Goal: Task Accomplishment & Management: Manage account settings

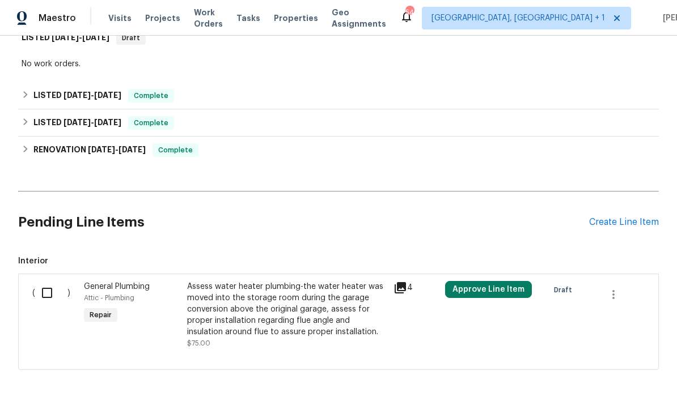
scroll to position [194, 0]
click at [619, 226] on div "Create Line Item" at bounding box center [624, 223] width 70 height 11
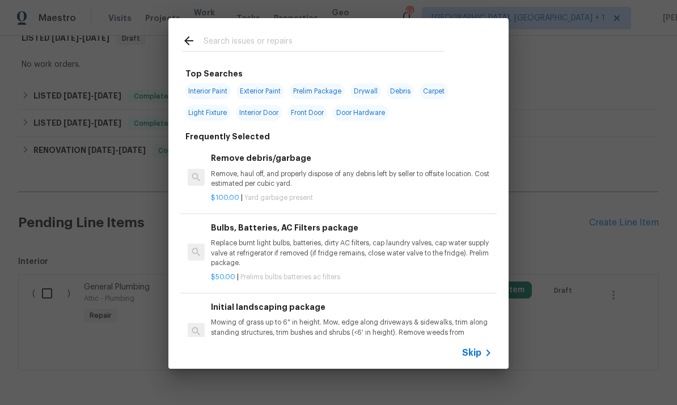
click at [230, 43] on input "text" at bounding box center [323, 42] width 240 height 17
type input "Siding"
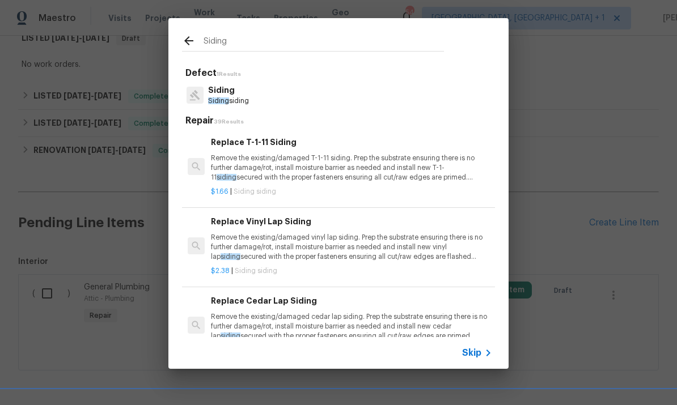
click at [230, 92] on p "Siding" at bounding box center [228, 90] width 41 height 12
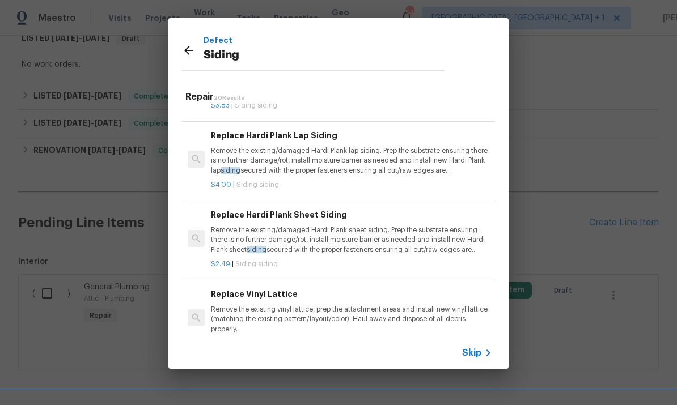
scroll to position [381, 0]
click at [359, 236] on p "Remove the existing/damaged Hardi Plank sheet siding. Prep the substrate ensuri…" at bounding box center [351, 238] width 281 height 29
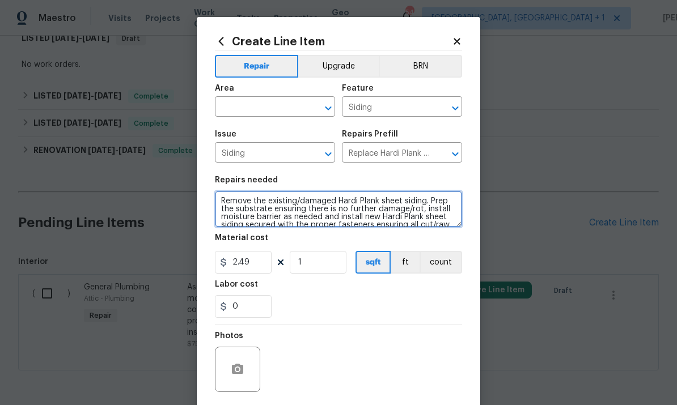
click at [218, 204] on textarea "Remove the existing/damaged Hardi Plank sheet siding. Prep the substrate ensuri…" at bounding box center [338, 209] width 247 height 36
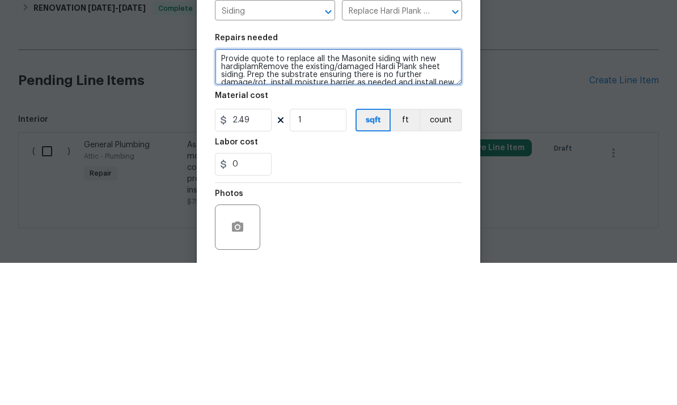
type textarea "Provide quote to replace all the Masonite siding with new hardiplamRemove the e…"
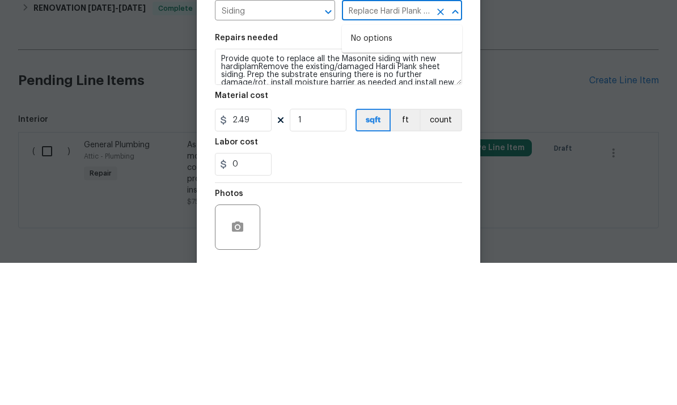
type input "Replace Hardi Plank Sheet Siding $2.49"
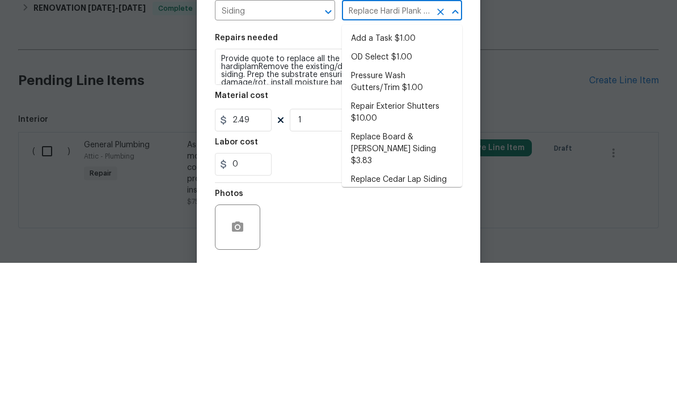
click at [313, 234] on div "Material cost" at bounding box center [338, 241] width 247 height 15
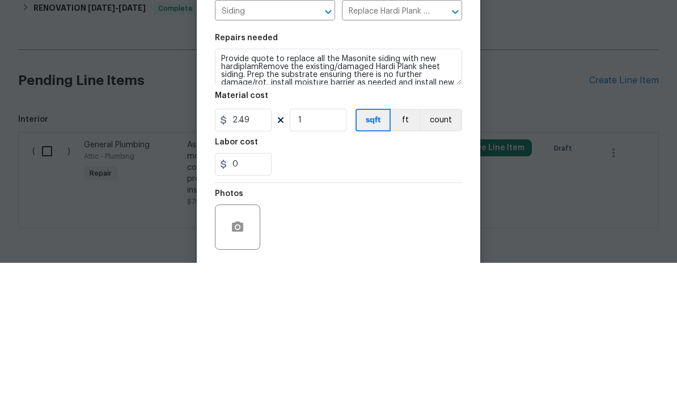
scroll to position [43, 0]
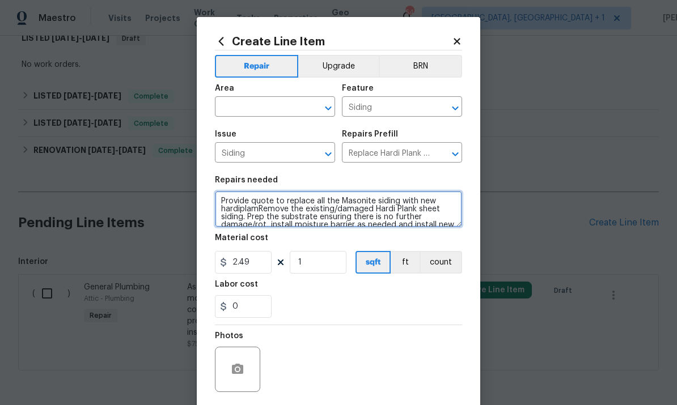
click at [396, 202] on textarea "Provide quote to replace all the Masonite siding with new hardiplamRemove the e…" at bounding box center [338, 209] width 247 height 36
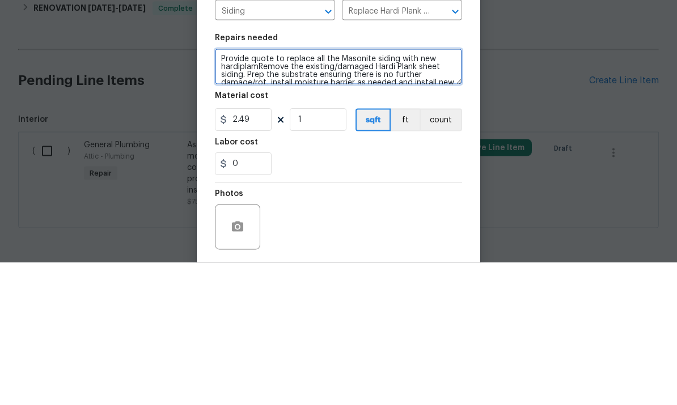
click at [258, 191] on textarea "Provide quote to replace all the Masonite siding with new hardiplamRemove the e…" at bounding box center [338, 209] width 247 height 36
click at [328, 191] on textarea "Provide quote to replace all the Masonite siding with new Hardi plank siding an…" at bounding box center [338, 209] width 247 height 36
click at [383, 191] on textarea "Provide quote to replace all the Masonite siding with new Hardi plank siding an…" at bounding box center [338, 209] width 247 height 36
click at [239, 191] on textarea "Provide quote to replace all the Masonite siding with new Hardi plank siding an…" at bounding box center [338, 209] width 247 height 36
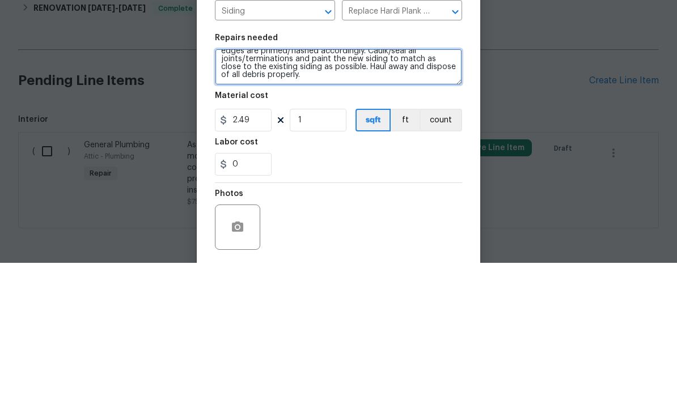
scroll to position [63, 0]
click at [342, 191] on textarea "Provide quote to replace all the Masonite siding with new Hardi plank siding an…" at bounding box center [338, 209] width 247 height 36
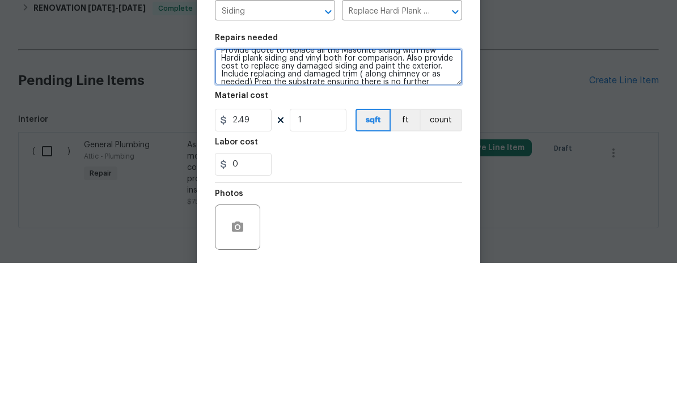
scroll to position [10, 0]
click at [338, 191] on textarea "Provide quote to replace all the Masonite siding with new Hardi plank siding an…" at bounding box center [338, 209] width 247 height 36
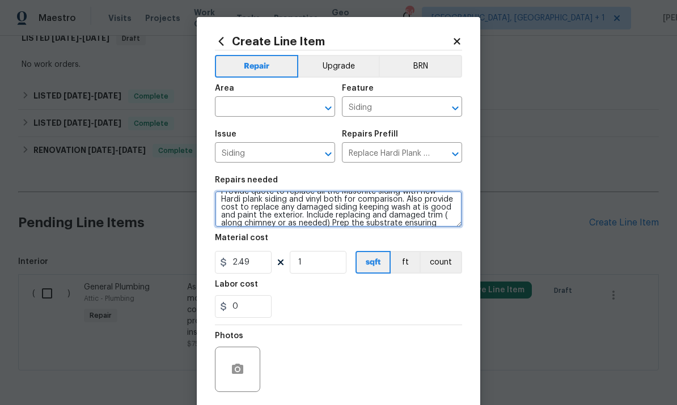
type textarea "Provide quote to replace all the Masonite siding with new Hardi plank siding an…"
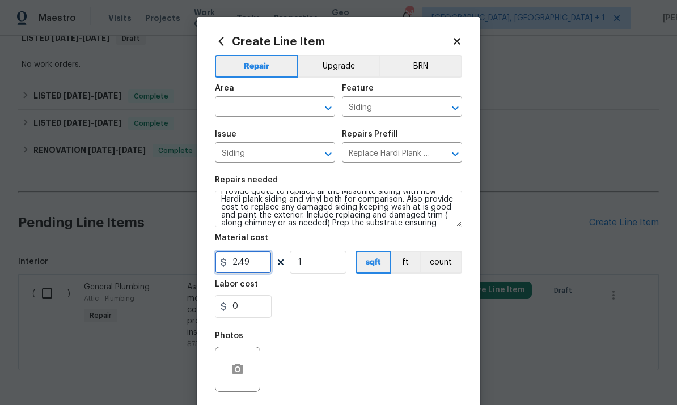
click at [261, 264] on input "2.49" at bounding box center [243, 262] width 57 height 23
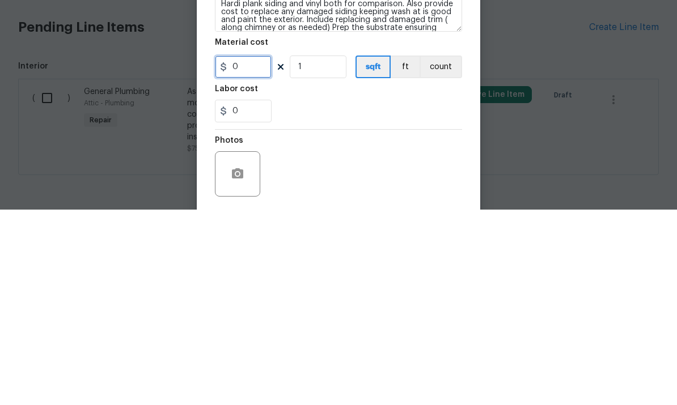
type input "1"
click at [319, 251] on input "1" at bounding box center [318, 262] width 57 height 23
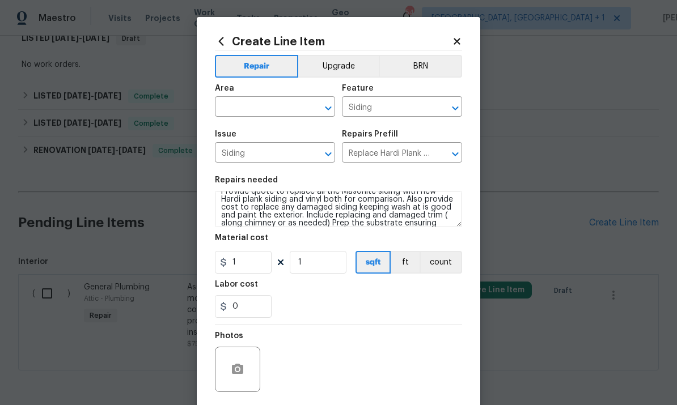
click at [255, 114] on input "text" at bounding box center [259, 108] width 88 height 18
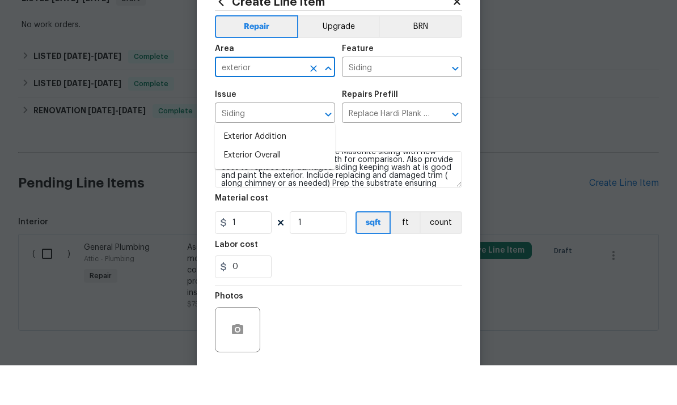
click at [269, 186] on li "Exterior Overall" at bounding box center [275, 195] width 120 height 19
type input "Exterior Overall"
click at [413, 99] on input "Siding" at bounding box center [386, 108] width 88 height 18
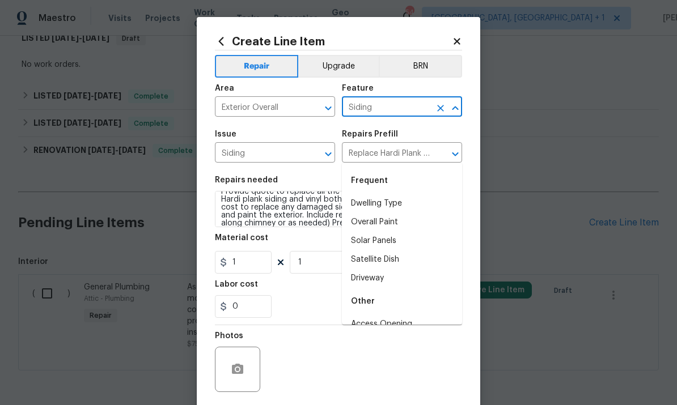
click at [358, 344] on div "Photos" at bounding box center [338, 362] width 247 height 74
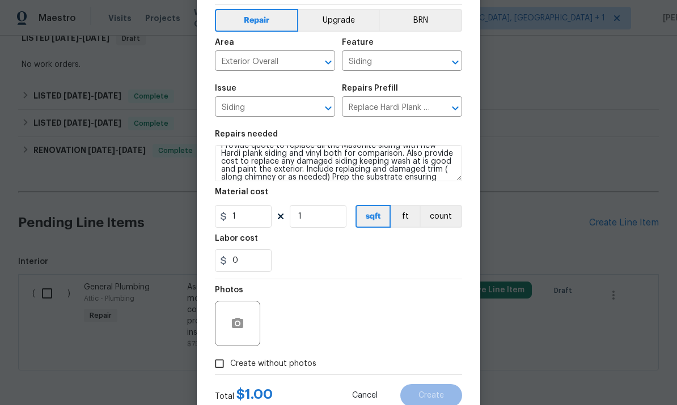
scroll to position [64, 0]
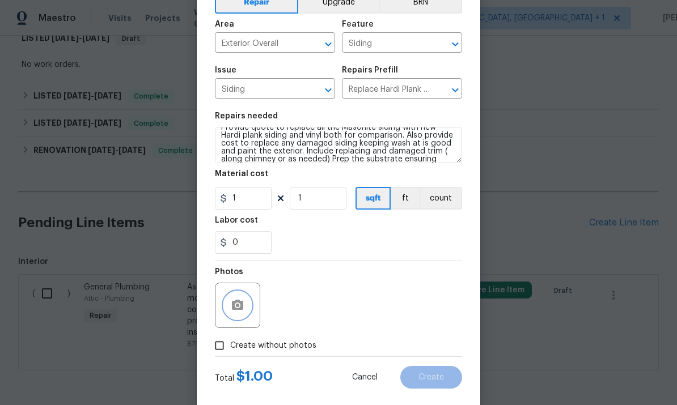
click at [246, 311] on button "button" at bounding box center [237, 305] width 27 height 27
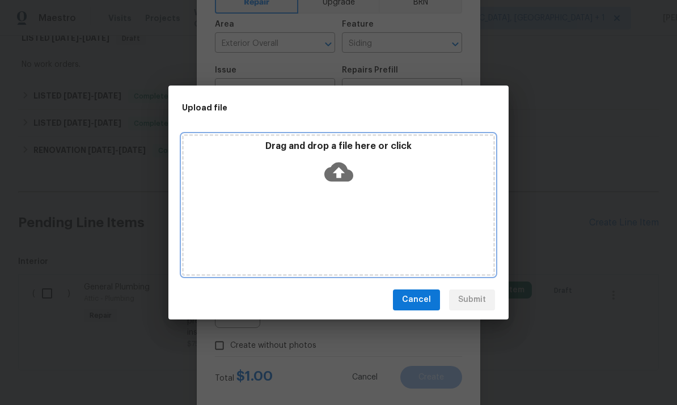
click at [339, 172] on icon at bounding box center [338, 172] width 29 height 29
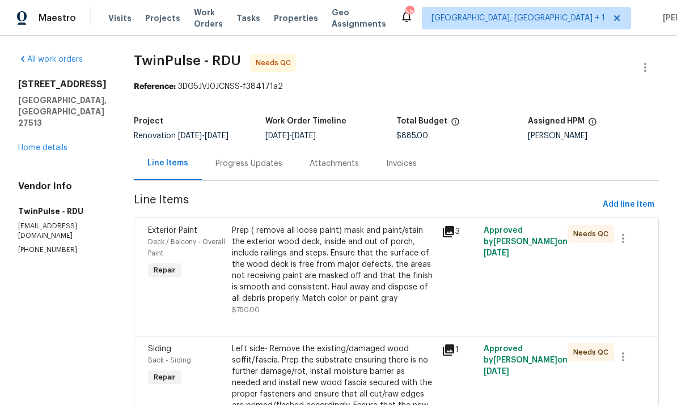
click at [247, 164] on div "Progress Updates" at bounding box center [248, 163] width 67 height 11
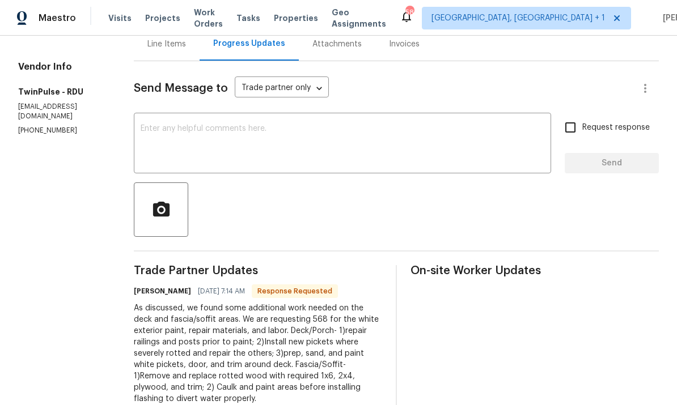
scroll to position [113, 0]
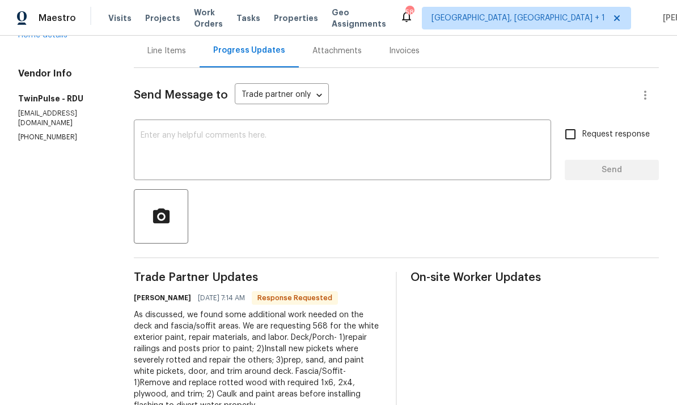
click at [158, 64] on div "Line Items" at bounding box center [167, 50] width 66 height 33
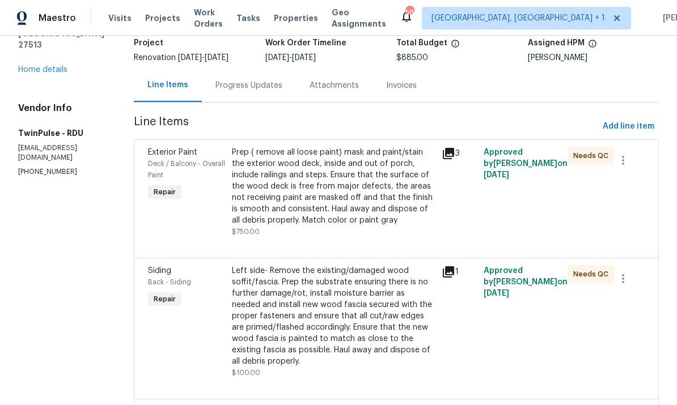
scroll to position [71, 0]
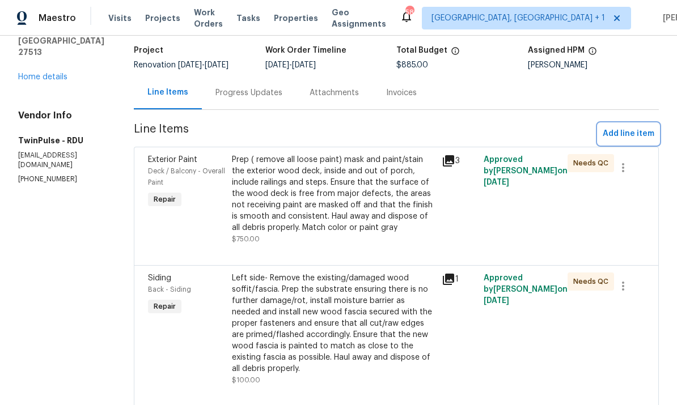
click at [632, 129] on span "Add line item" at bounding box center [629, 134] width 52 height 14
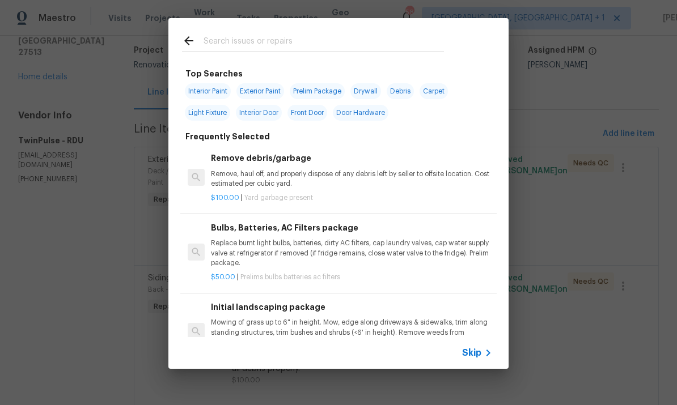
click at [222, 39] on input "text" at bounding box center [323, 42] width 240 height 17
click at [222, 38] on input "text" at bounding box center [323, 42] width 240 height 17
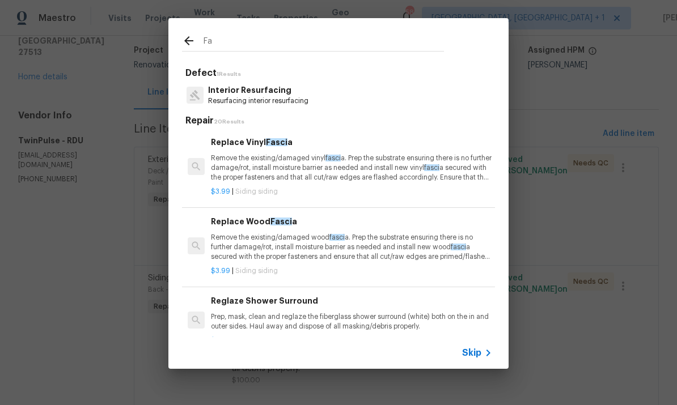
type input "F"
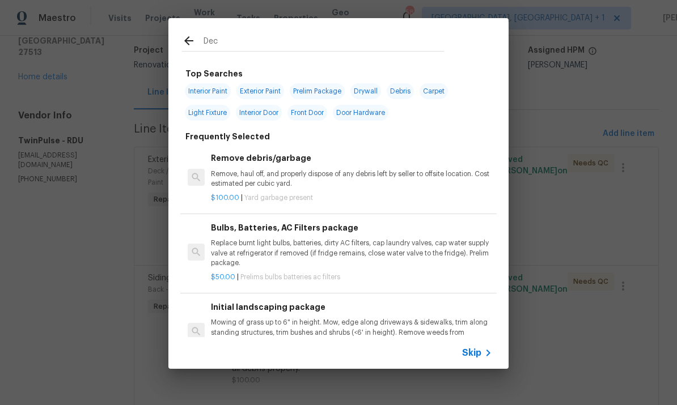
type input "Deck"
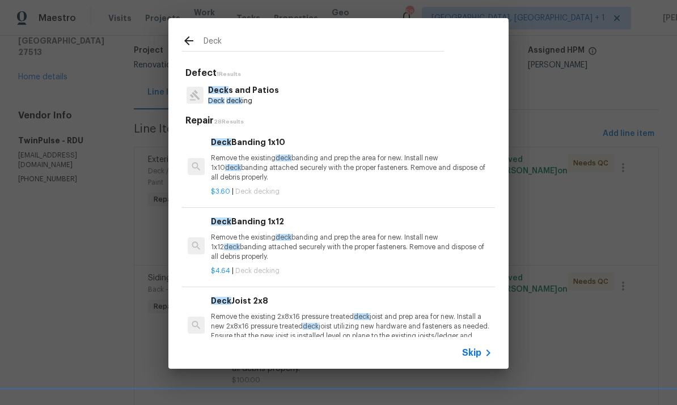
click at [252, 95] on p "Deck s and Patios" at bounding box center [243, 90] width 71 height 12
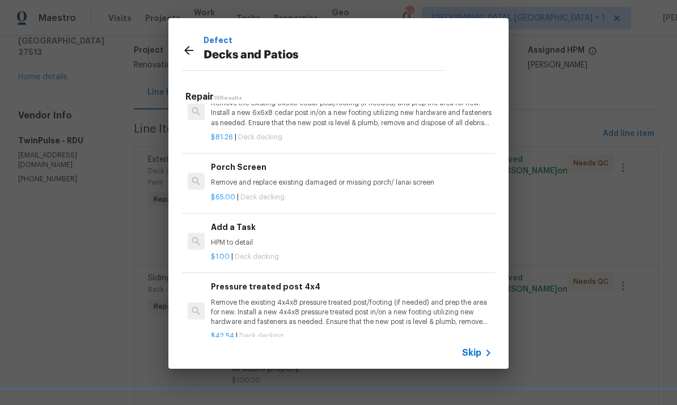
scroll to position [1063, 0]
click at [242, 221] on h6 "Add a Task" at bounding box center [351, 227] width 281 height 12
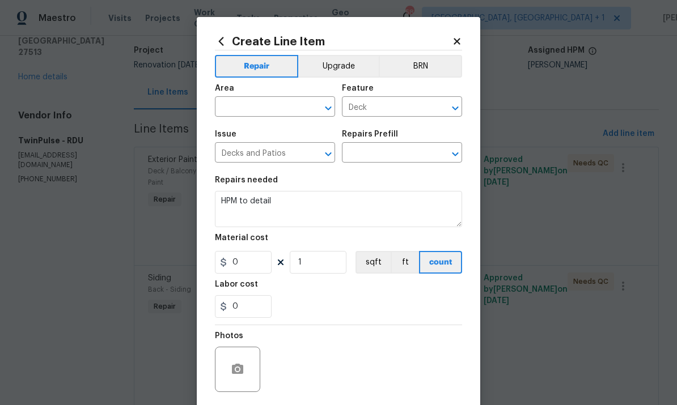
type input "Add a Task $1.00"
type input "1"
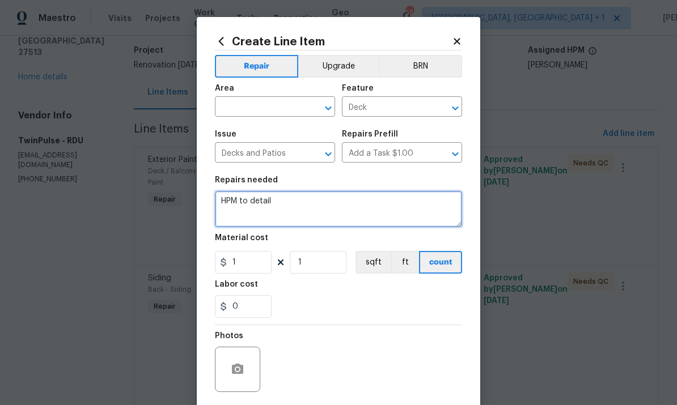
click at [256, 211] on textarea "HPM to detail" at bounding box center [338, 209] width 247 height 36
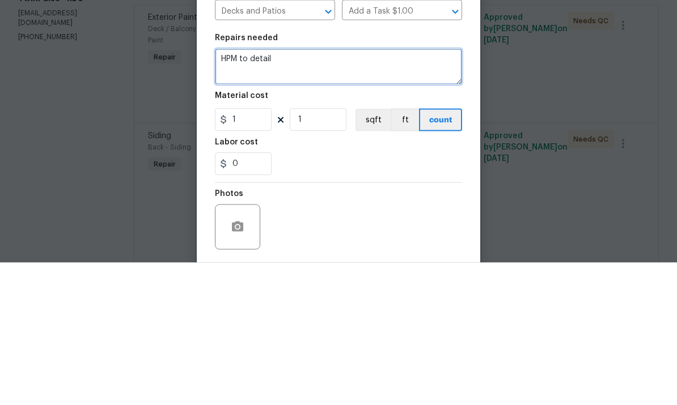
scroll to position [43, 0]
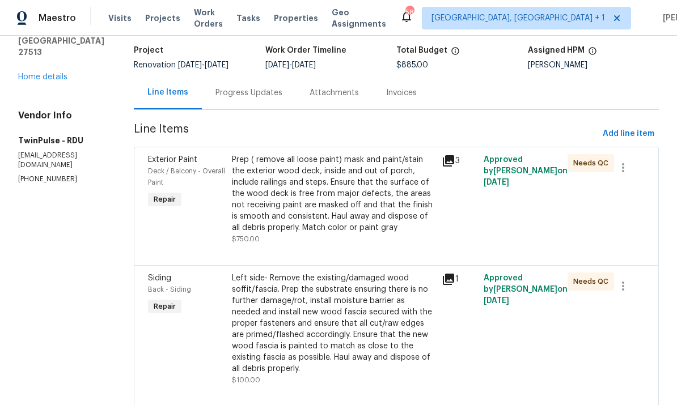
click at [244, 76] on div "Progress Updates" at bounding box center [249, 92] width 94 height 33
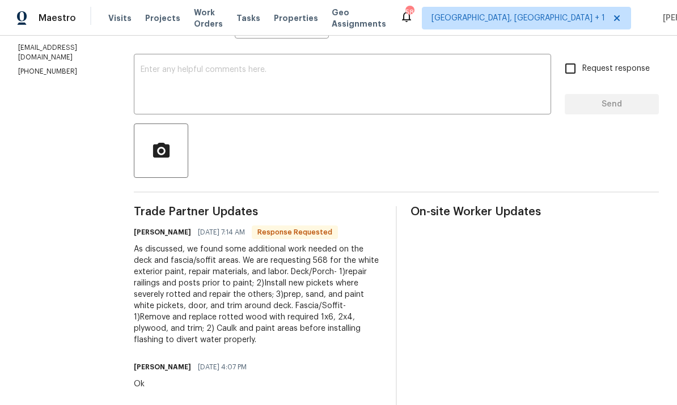
scroll to position [177, 0]
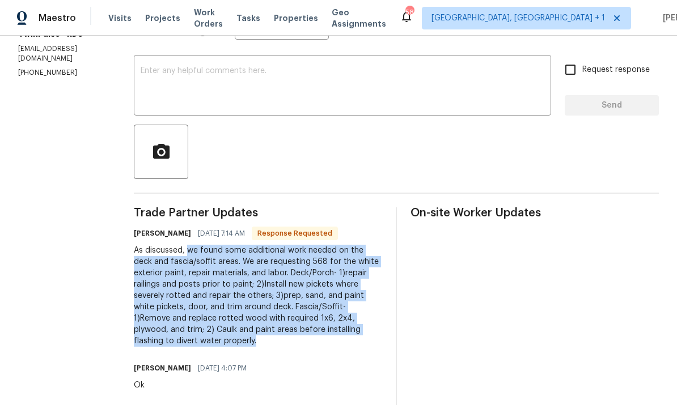
copy div "we found some additional work needed on the deck and fascia/soffit areas. We ar…"
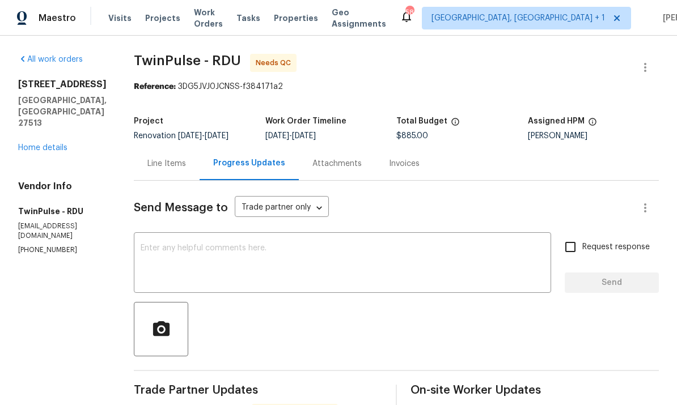
scroll to position [0, 0]
click at [48, 144] on link "Home details" at bounding box center [42, 148] width 49 height 8
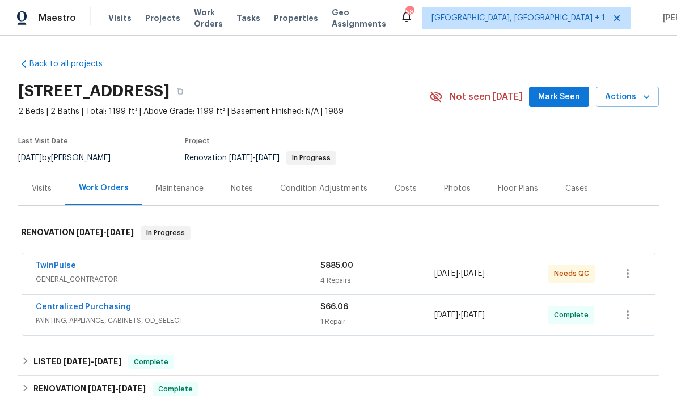
click at [61, 267] on link "TwinPulse" at bounding box center [56, 266] width 40 height 8
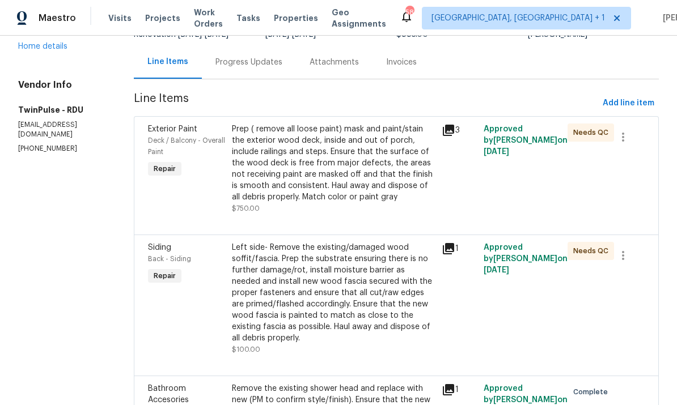
scroll to position [99, 0]
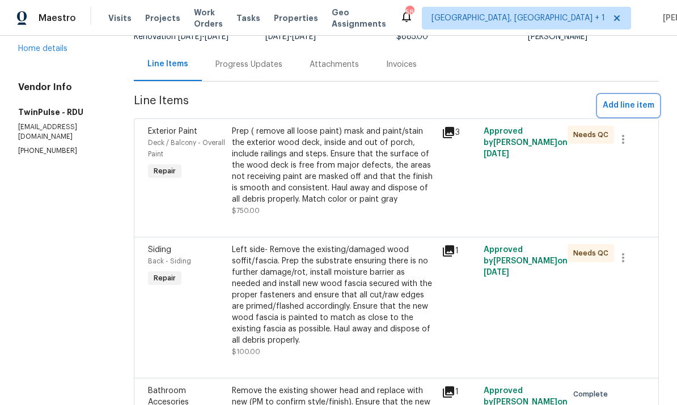
click at [638, 115] on button "Add line item" at bounding box center [628, 105] width 61 height 21
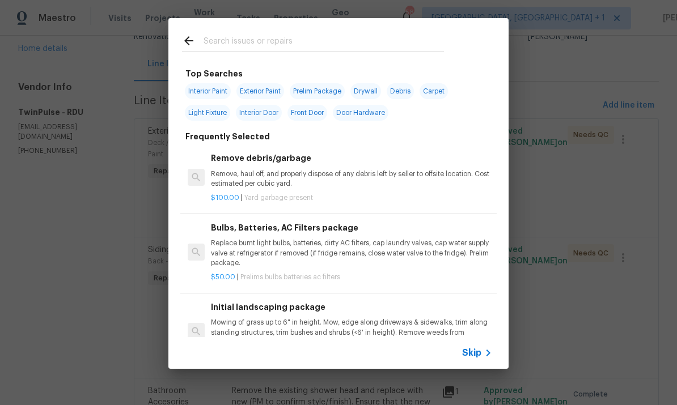
click at [234, 35] on input "text" at bounding box center [323, 42] width 240 height 17
type input "Deck"
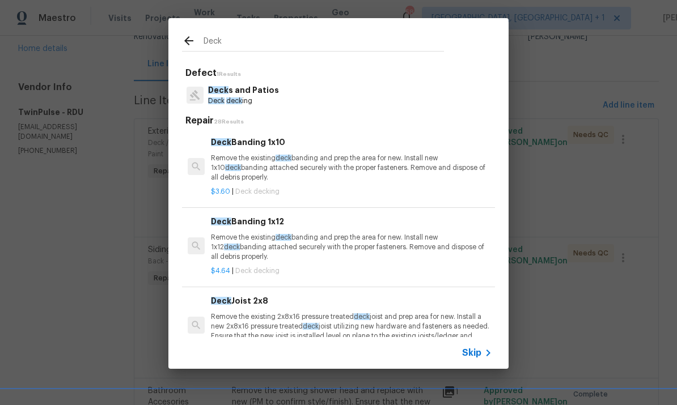
click at [251, 94] on p "Deck s and Patios" at bounding box center [243, 90] width 71 height 12
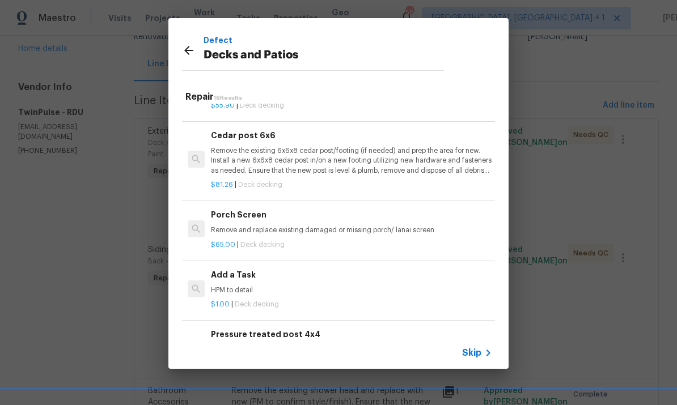
scroll to position [1015, 0]
click at [246, 269] on h6 "Add a Task" at bounding box center [351, 275] width 281 height 12
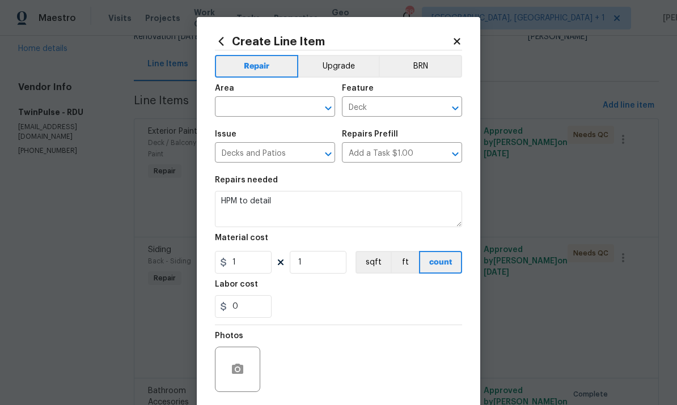
click at [256, 112] on input "text" at bounding box center [259, 108] width 88 height 18
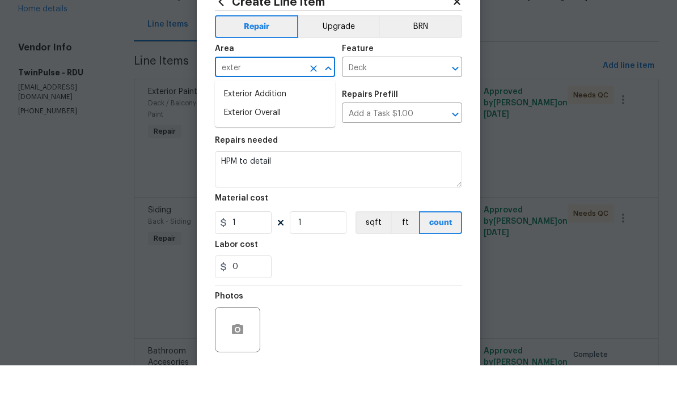
click at [270, 143] on li "Exterior Overall" at bounding box center [275, 152] width 120 height 19
type input "Exterior Overall"
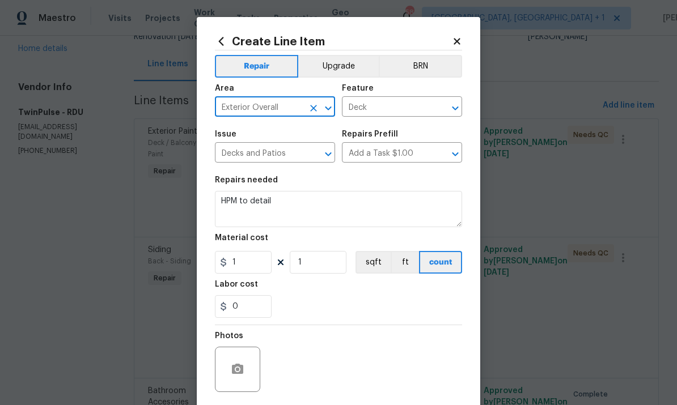
click at [284, 201] on textarea "HPM to detail" at bounding box center [338, 209] width 247 height 36
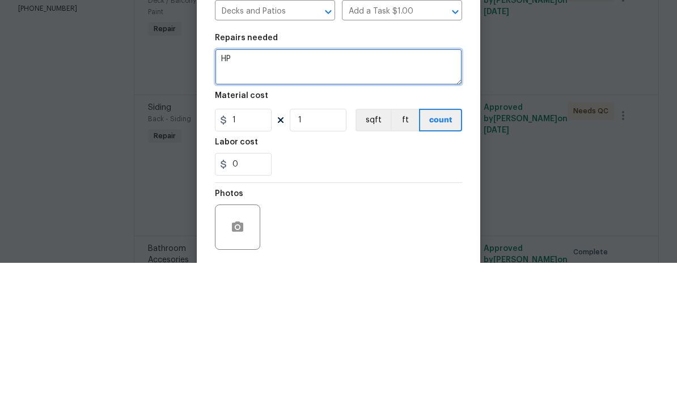
type textarea "H"
click at [239, 191] on textarea at bounding box center [338, 209] width 247 height 36
paste textarea "we found some additional work needed on the deck and fascia/soffit areas. We ar…"
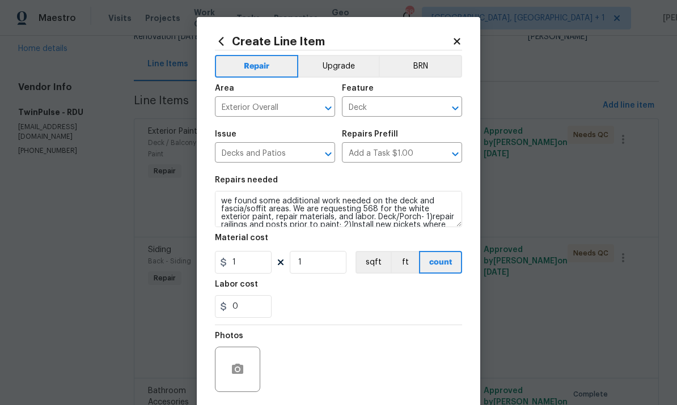
scroll to position [0, 0]
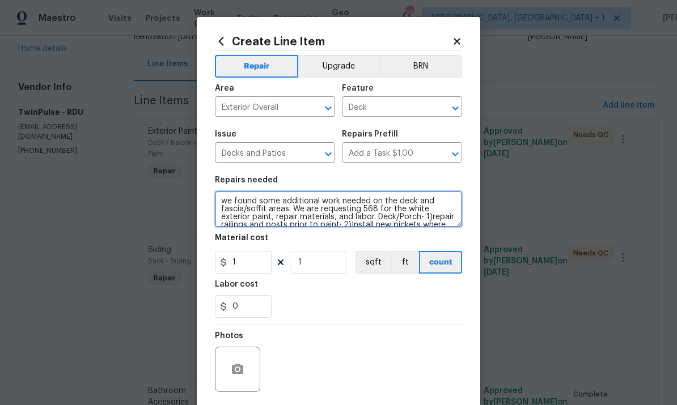
click at [375, 212] on textarea "we found some additional work needed on the deck and fascia/soffit areas. We ar…" at bounding box center [338, 209] width 247 height 36
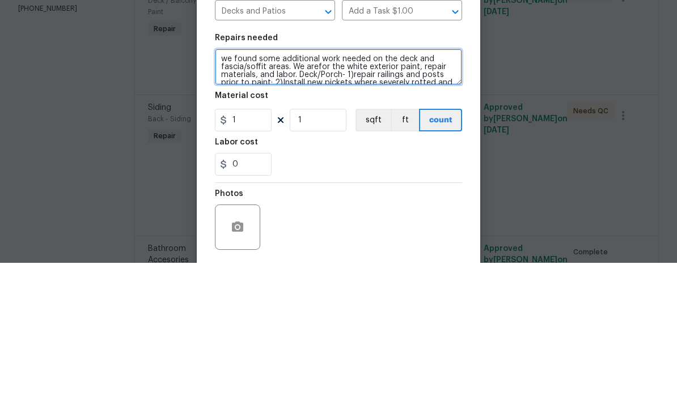
type textarea "we found some additional work needed on the deck and fascia/soffit areas. We ar…"
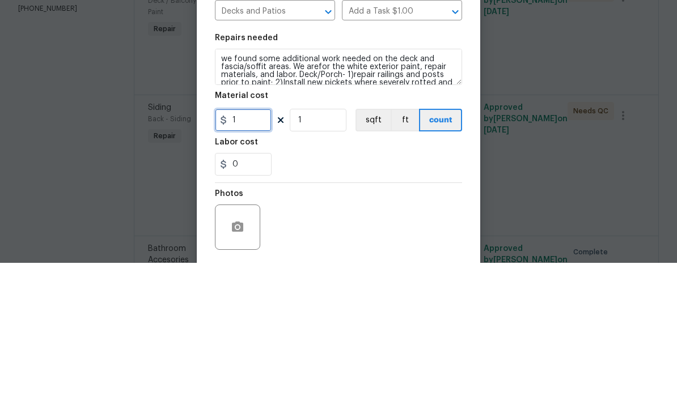
click at [252, 251] on input "1" at bounding box center [243, 262] width 57 height 23
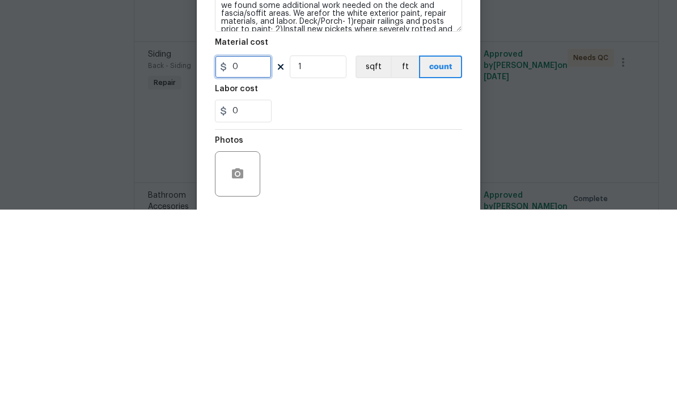
type input "0"
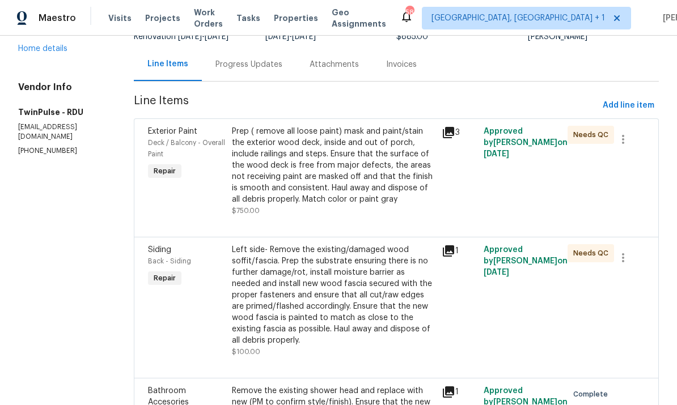
click at [241, 48] on div "Progress Updates" at bounding box center [249, 64] width 94 height 33
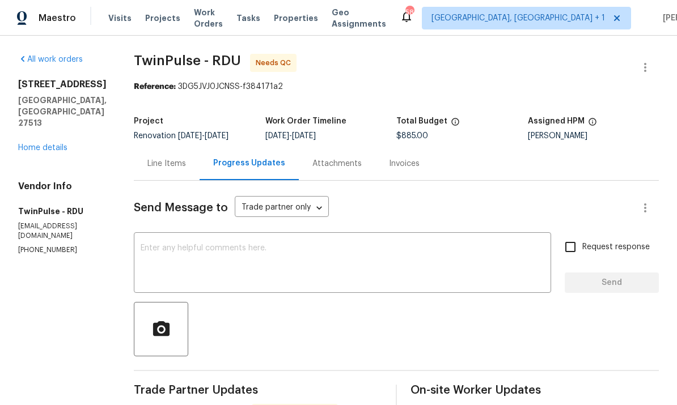
click at [162, 147] on div "Line Items" at bounding box center [167, 163] width 66 height 33
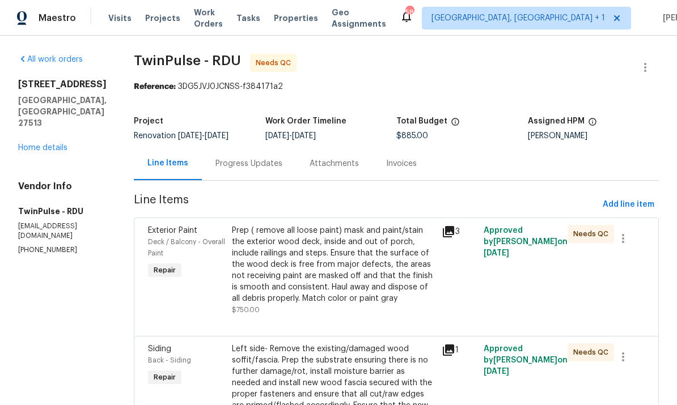
click at [249, 158] on div "Progress Updates" at bounding box center [248, 163] width 67 height 11
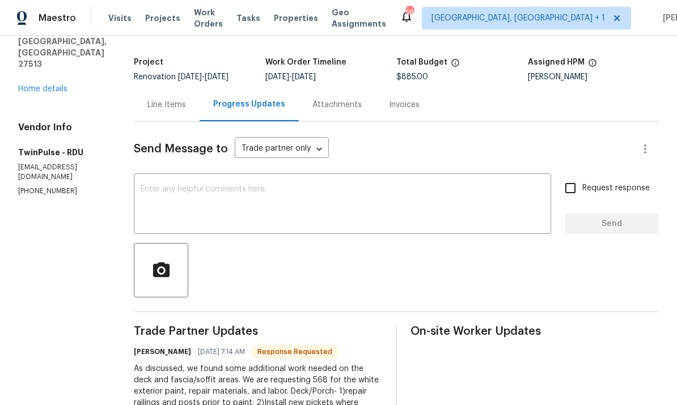
scroll to position [60, 0]
click at [164, 99] on div "Line Items" at bounding box center [166, 104] width 39 height 11
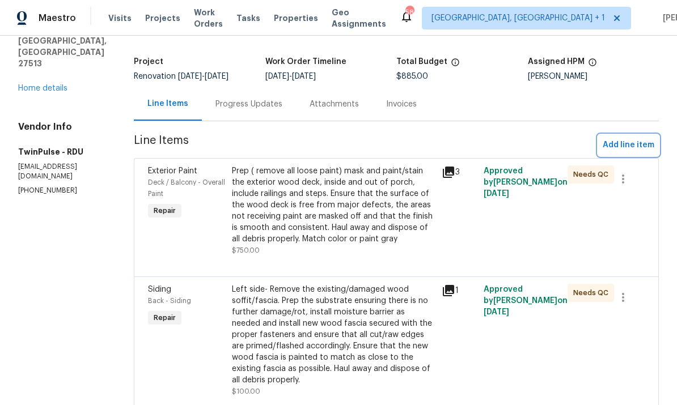
click at [634, 138] on span "Add line item" at bounding box center [629, 145] width 52 height 14
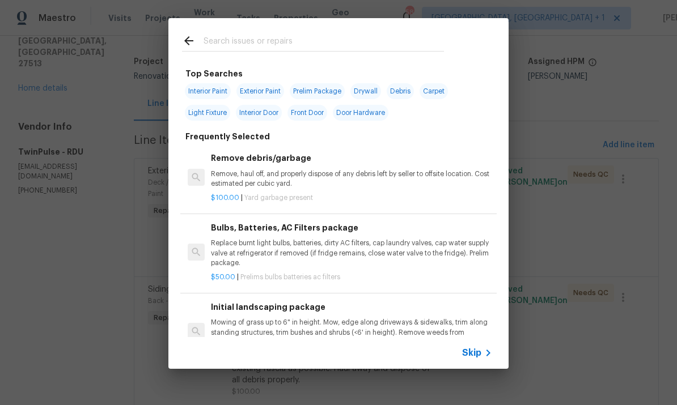
click at [237, 40] on input "text" at bounding box center [323, 42] width 240 height 17
type input "Deck"
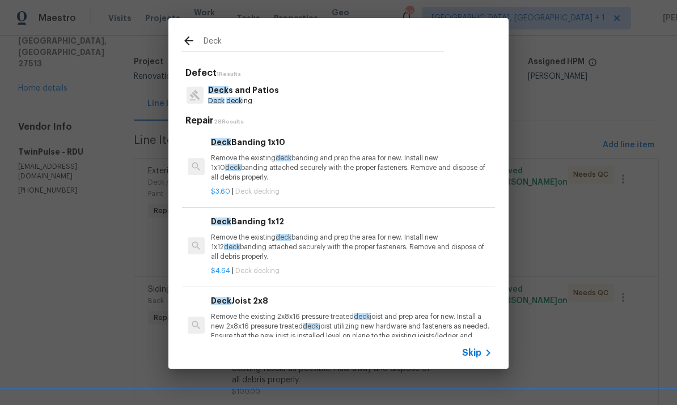
click at [245, 91] on p "Deck s and Patios" at bounding box center [243, 90] width 71 height 12
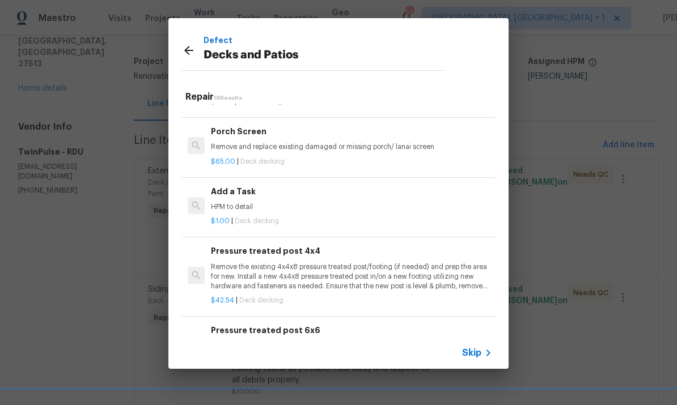
scroll to position [1098, 0]
click at [236, 186] on h6 "Add a Task" at bounding box center [351, 192] width 281 height 12
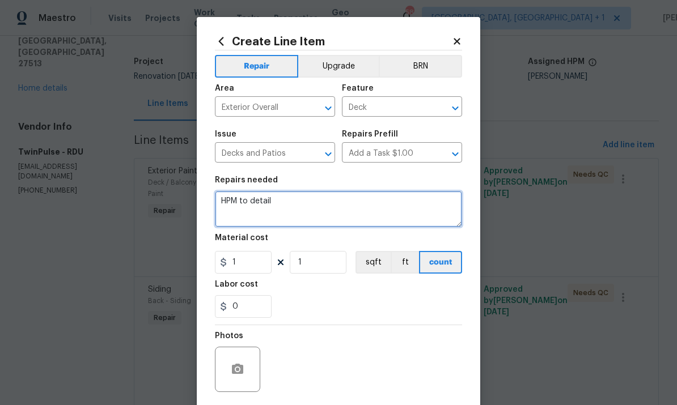
click at [282, 208] on textarea "HPM to detail" at bounding box center [338, 209] width 247 height 36
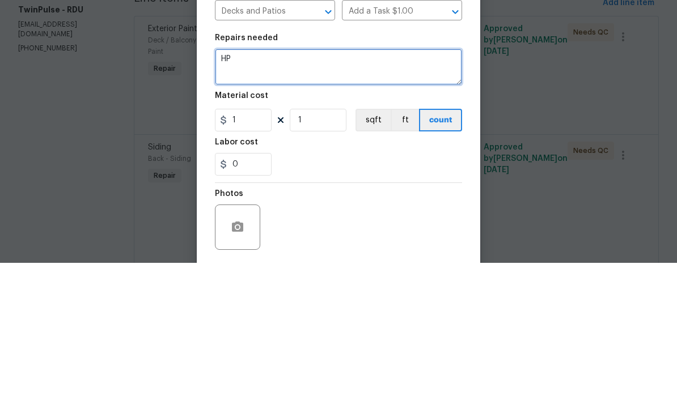
type textarea "H"
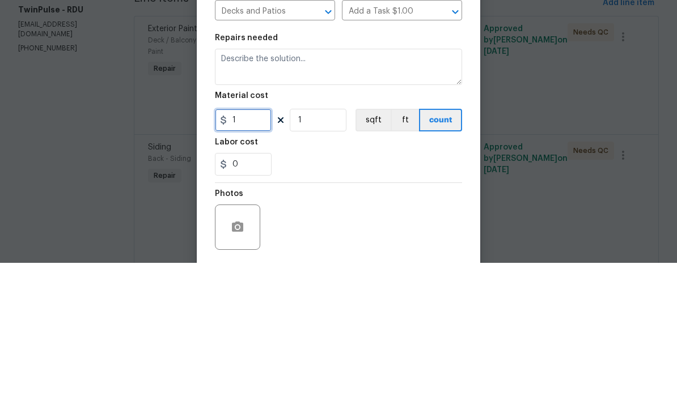
click at [243, 251] on input "1" at bounding box center [243, 262] width 57 height 23
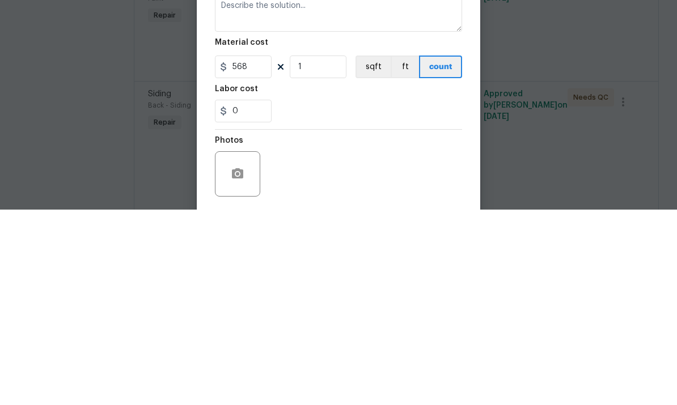
scroll to position [43, 0]
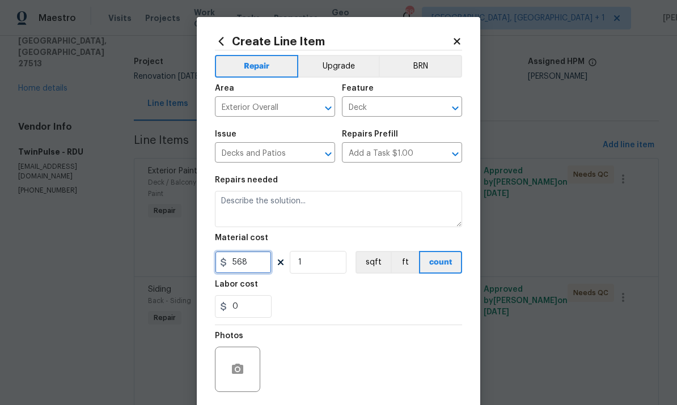
type input "568"
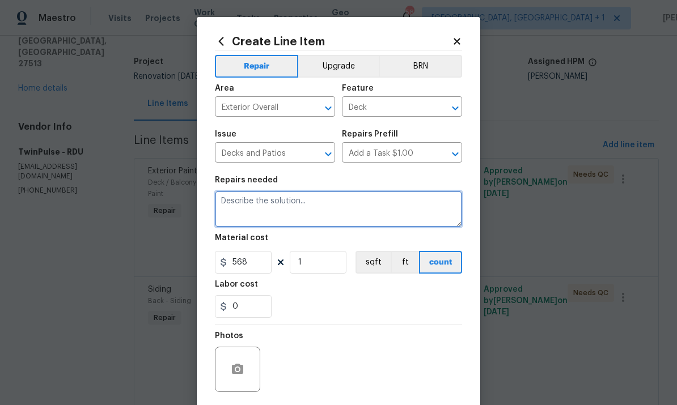
click at [236, 213] on textarea at bounding box center [338, 209] width 247 height 36
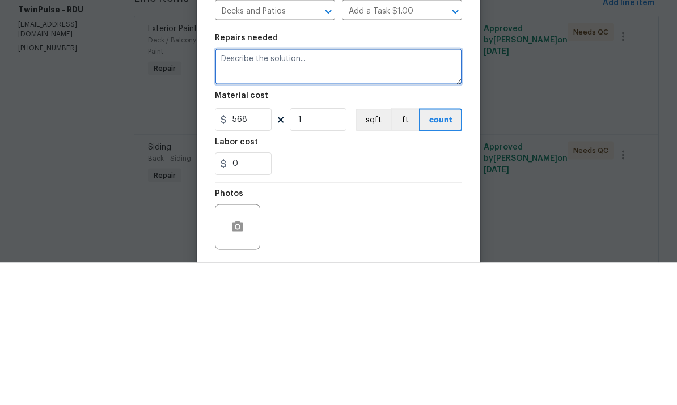
click at [246, 191] on textarea at bounding box center [338, 209] width 247 height 36
click at [245, 191] on textarea at bounding box center [338, 209] width 247 height 36
paste textarea "we found some additional work needed on the deck and fascia/soffit areas. We ar…"
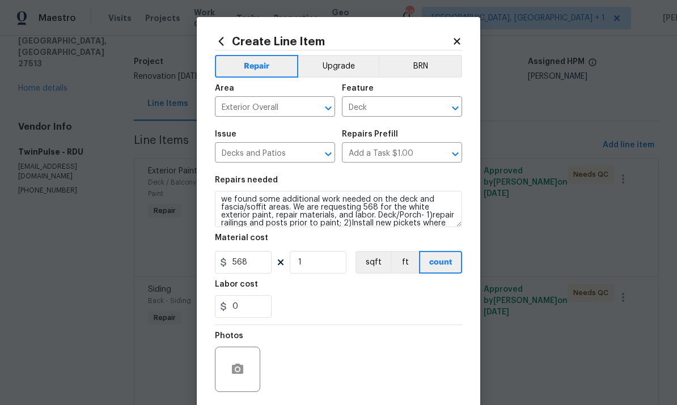
scroll to position [3, 0]
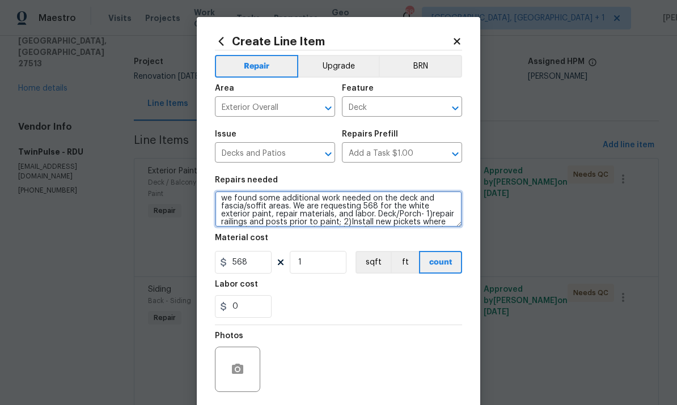
click at [376, 207] on textarea "we found some additional work needed on the deck and fascia/soffit areas. We ar…" at bounding box center [338, 209] width 247 height 36
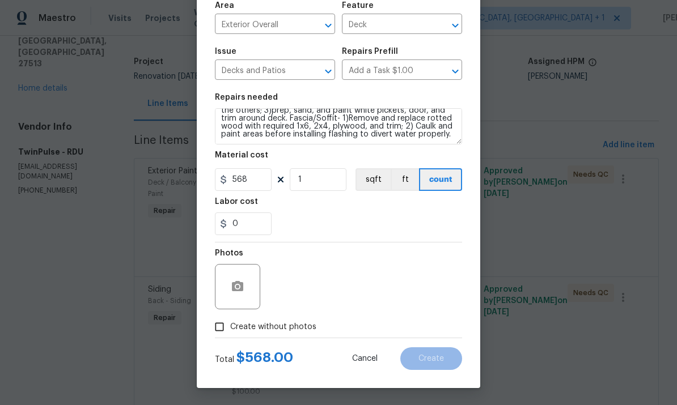
scroll to position [85, 0]
type textarea "Additional work- for the white exterior paint, repair materials, and labor. Dec…"
click at [224, 327] on input "Create without photos" at bounding box center [220, 327] width 22 height 22
checkbox input "true"
click at [328, 261] on div "Reason*" at bounding box center [365, 256] width 193 height 15
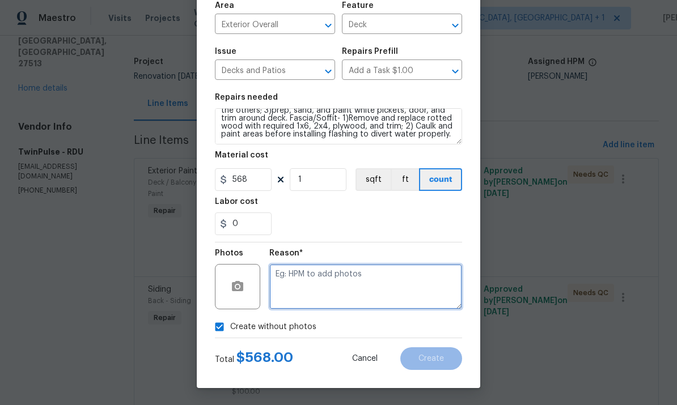
click at [347, 272] on textarea at bounding box center [365, 286] width 193 height 45
type textarea "Vendor cost"
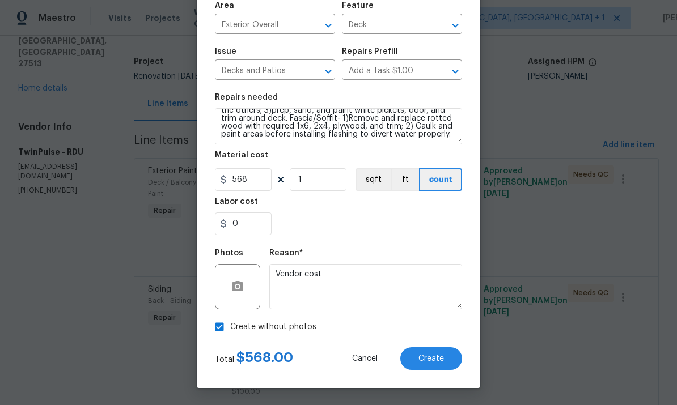
click at [430, 353] on button "Create" at bounding box center [431, 358] width 62 height 23
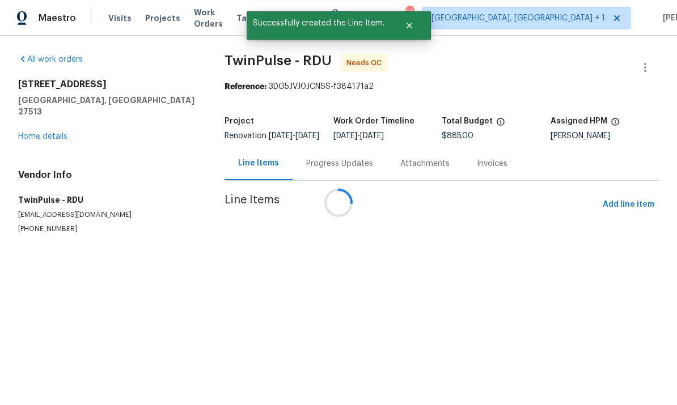
scroll to position [0, 0]
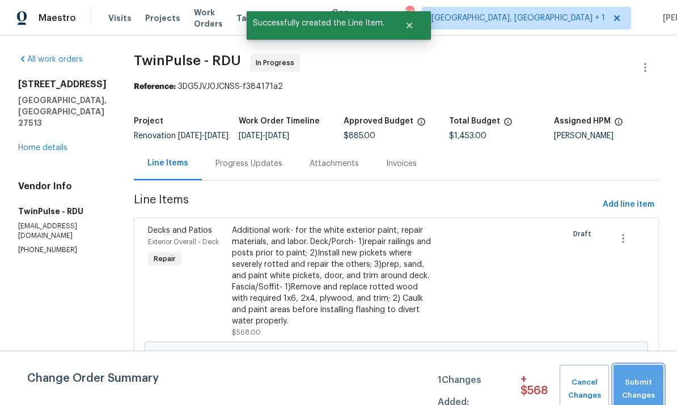
click at [645, 370] on button "Submit Changes" at bounding box center [638, 389] width 50 height 49
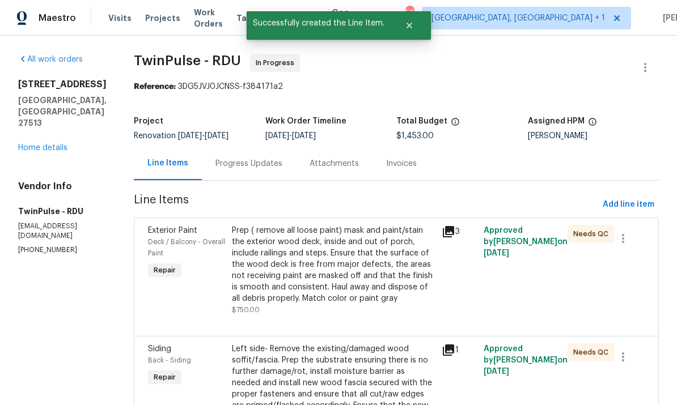
click at [49, 144] on link "Home details" at bounding box center [42, 148] width 49 height 8
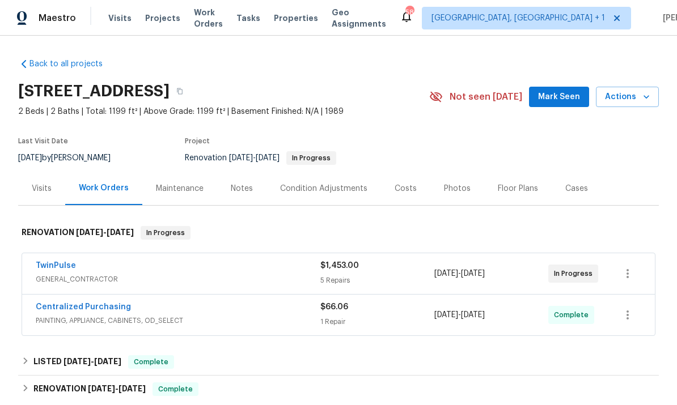
click at [240, 184] on div "Notes" at bounding box center [242, 188] width 22 height 11
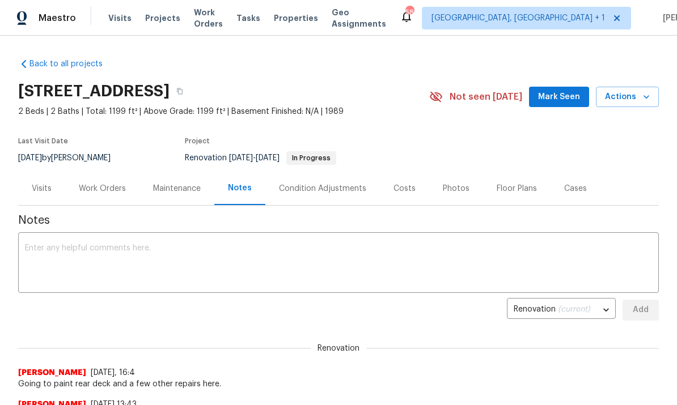
click at [106, 190] on div "Work Orders" at bounding box center [102, 188] width 47 height 11
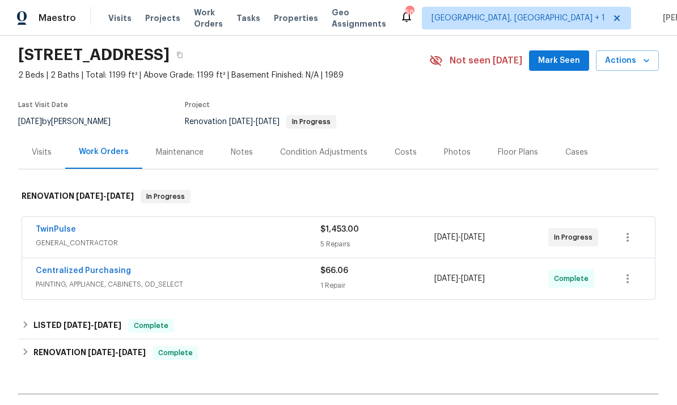
scroll to position [34, 0]
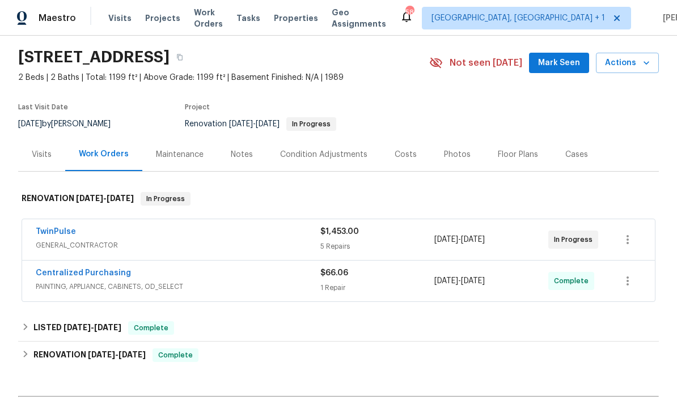
click at [58, 230] on link "TwinPulse" at bounding box center [56, 232] width 40 height 8
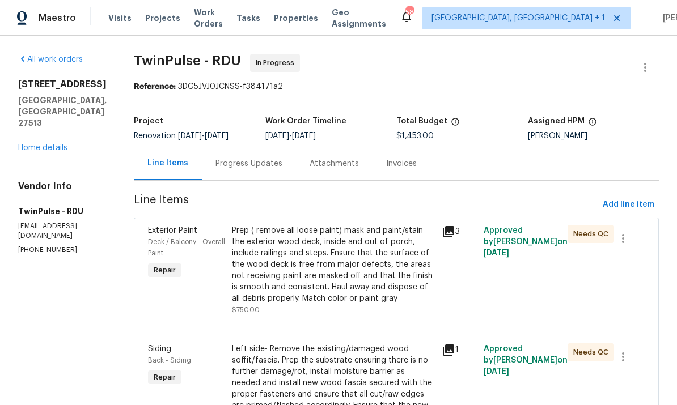
click at [252, 165] on div "Progress Updates" at bounding box center [248, 163] width 67 height 11
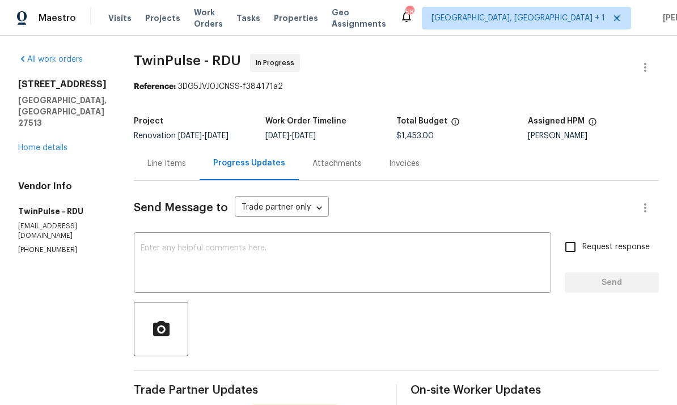
click at [247, 251] on textarea at bounding box center [343, 264] width 404 height 40
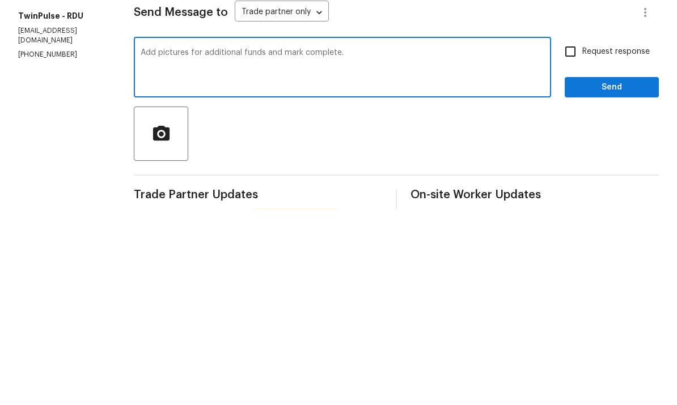
type textarea "Add pictures for additional funds and mark complete."
click at [573, 235] on input "Request response" at bounding box center [570, 247] width 24 height 24
checkbox input "true"
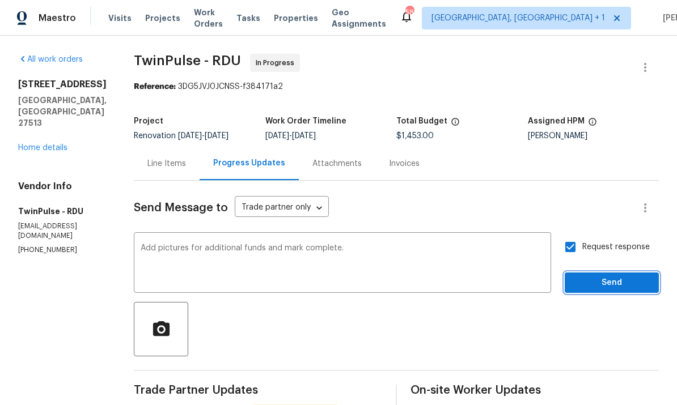
click at [621, 276] on span "Send" at bounding box center [612, 283] width 76 height 14
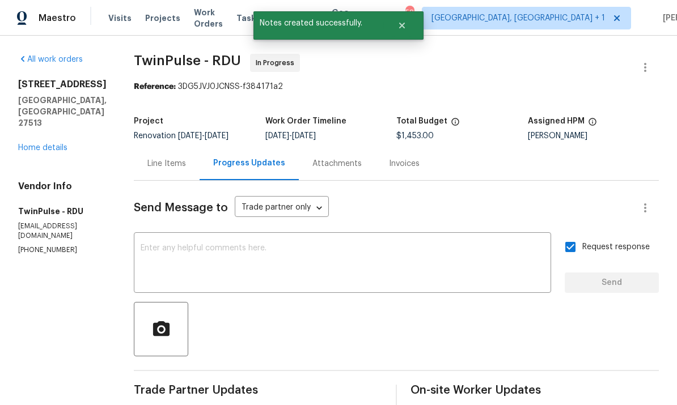
click at [48, 144] on link "Home details" at bounding box center [42, 148] width 49 height 8
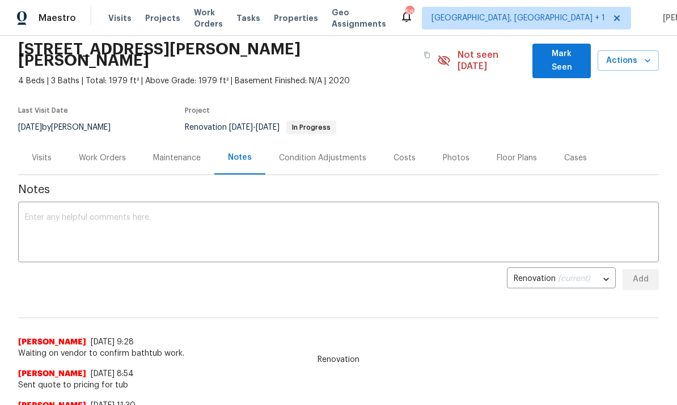
scroll to position [40, 0]
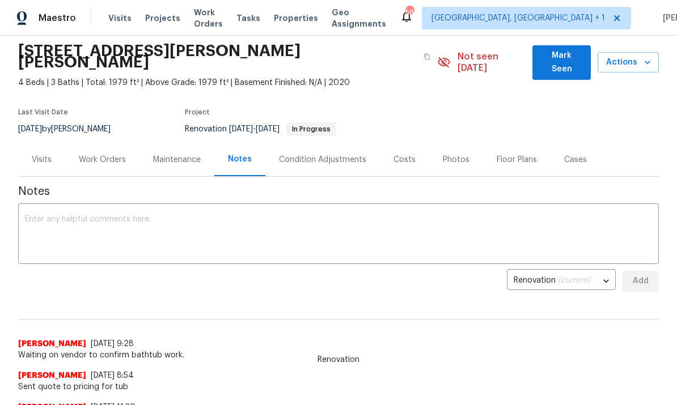
click at [115, 154] on div "Work Orders" at bounding box center [102, 159] width 47 height 11
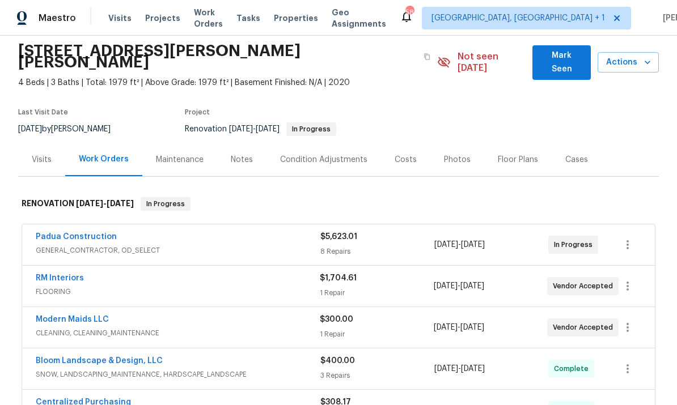
click at [99, 233] on link "Padua Construction" at bounding box center [76, 237] width 81 height 8
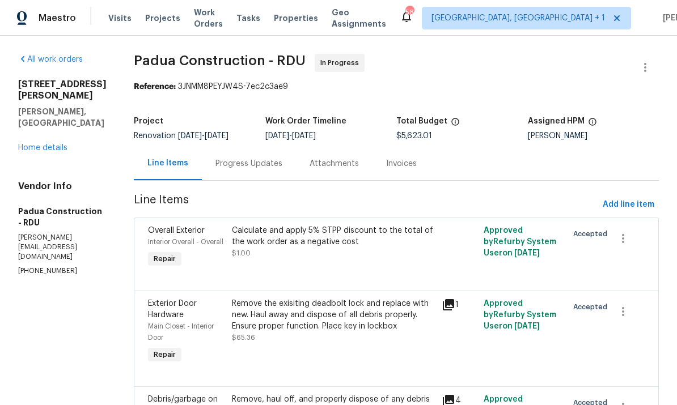
click at [226, 163] on div "Progress Updates" at bounding box center [248, 163] width 67 height 11
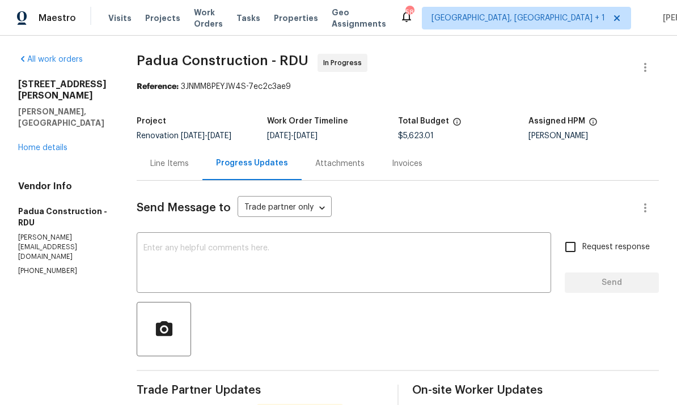
scroll to position [43, 0]
click at [181, 244] on textarea at bounding box center [343, 264] width 401 height 40
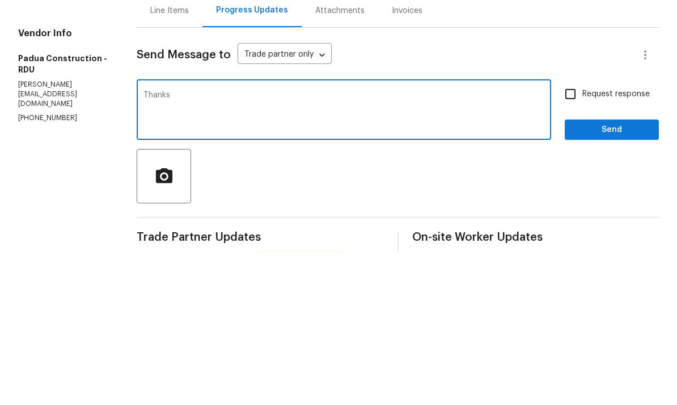
type textarea "Thanks"
click at [607, 276] on span "Send" at bounding box center [612, 283] width 76 height 14
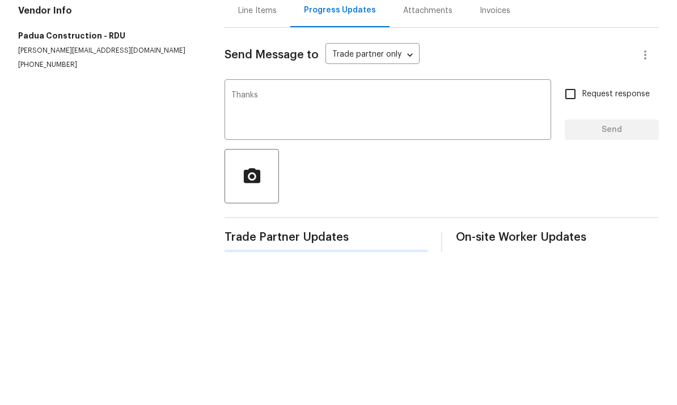
scroll to position [27, 0]
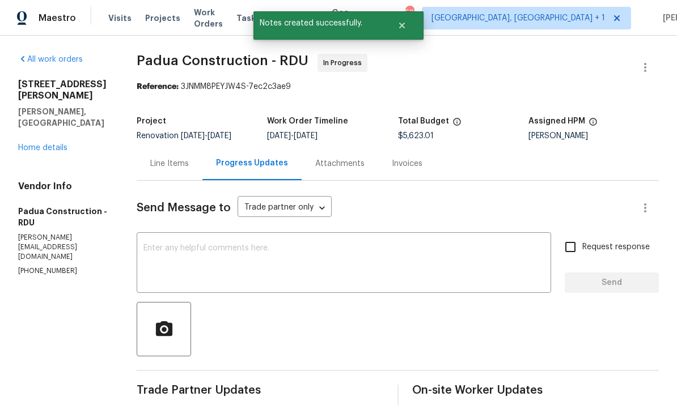
click at [50, 144] on link "Home details" at bounding box center [42, 148] width 49 height 8
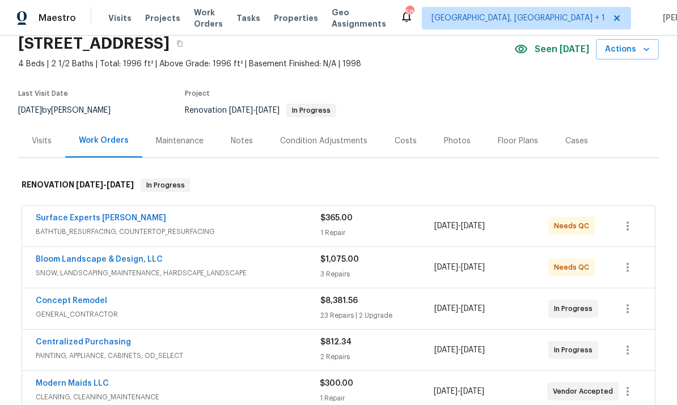
scroll to position [56, 0]
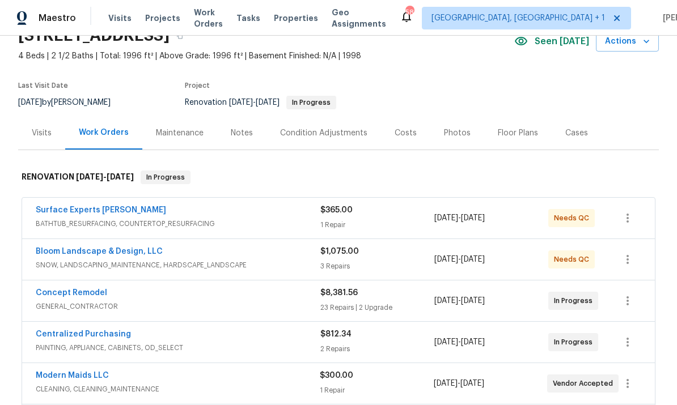
click at [99, 206] on link "Surface Experts [PERSON_NAME]" at bounding box center [101, 210] width 130 height 8
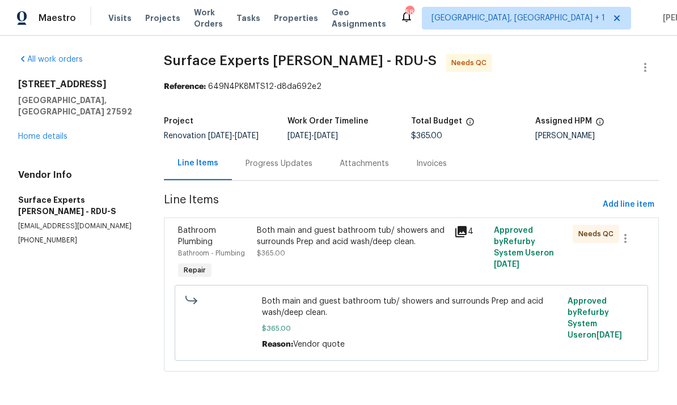
click at [278, 166] on div "Progress Updates" at bounding box center [278, 163] width 67 height 11
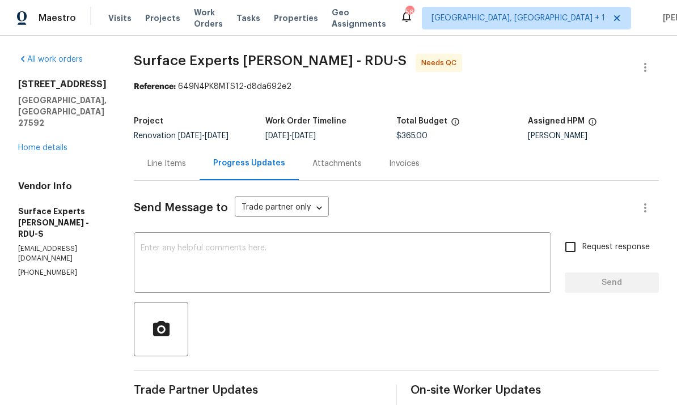
click at [57, 151] on link "Home details" at bounding box center [42, 148] width 49 height 8
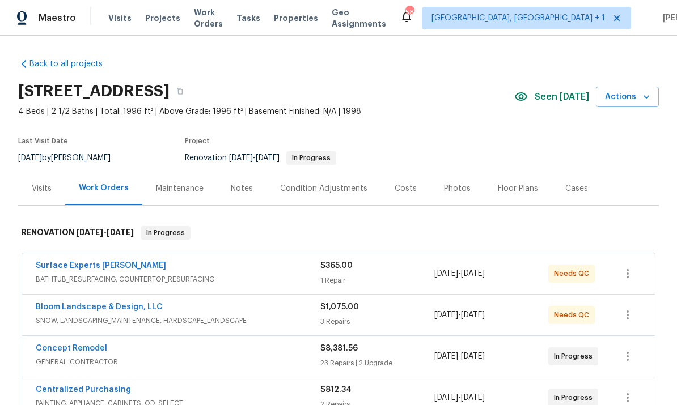
click at [96, 269] on link "Surface Experts [PERSON_NAME]" at bounding box center [101, 266] width 130 height 8
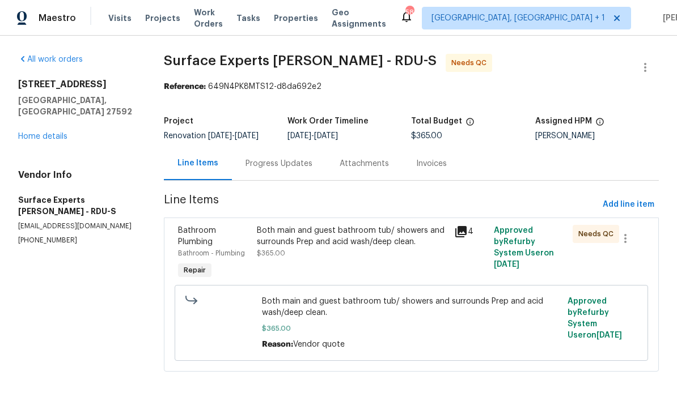
click at [342, 244] on div "Both main and guest bathroom tub/ showers and surrounds Prep and acid wash/deep…" at bounding box center [352, 236] width 190 height 23
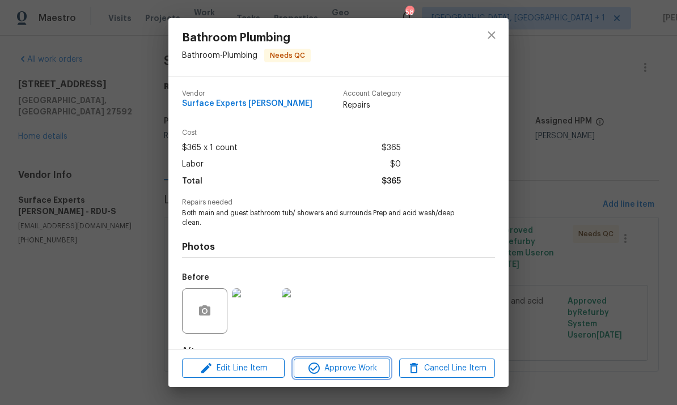
click at [347, 362] on span "Approve Work" at bounding box center [341, 369] width 89 height 14
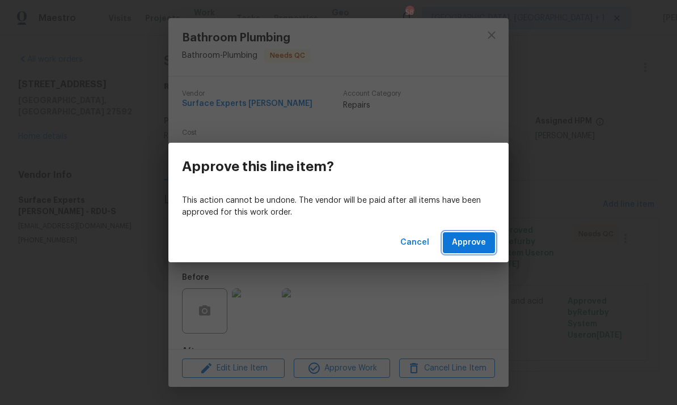
click at [472, 240] on span "Approve" at bounding box center [469, 243] width 34 height 14
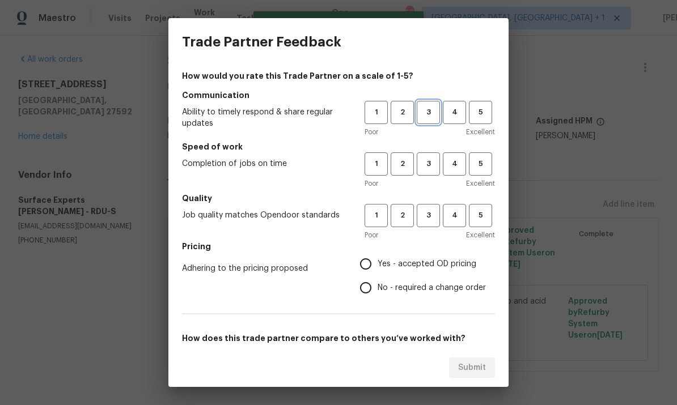
click at [423, 115] on span "3" at bounding box center [428, 112] width 21 height 13
click at [429, 159] on span "3" at bounding box center [428, 164] width 21 height 13
click at [432, 209] on span "3" at bounding box center [428, 215] width 21 height 13
click at [371, 258] on input "Yes - accepted OD pricing" at bounding box center [366, 264] width 24 height 24
radio input "true"
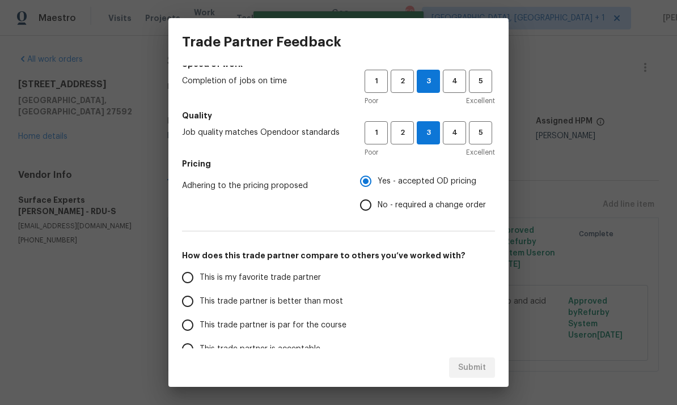
scroll to position [118, 0]
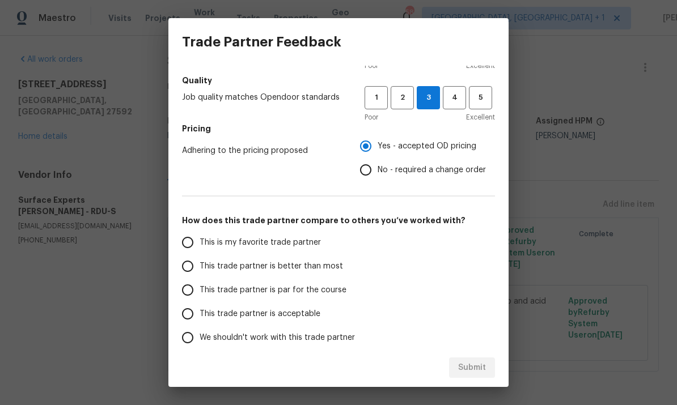
click at [365, 170] on input "No - required a change order" at bounding box center [366, 170] width 24 height 24
radio input "true"
click at [190, 289] on input "This trade partner is par for the course" at bounding box center [188, 290] width 24 height 24
click at [468, 363] on span "Submit" at bounding box center [472, 368] width 28 height 14
radio input "true"
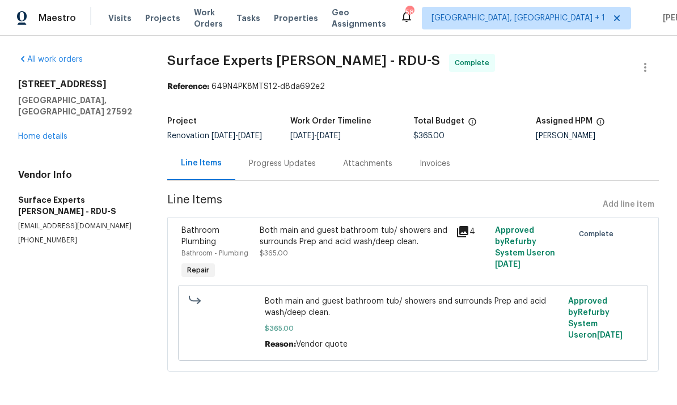
click at [57, 133] on link "Home details" at bounding box center [42, 137] width 49 height 8
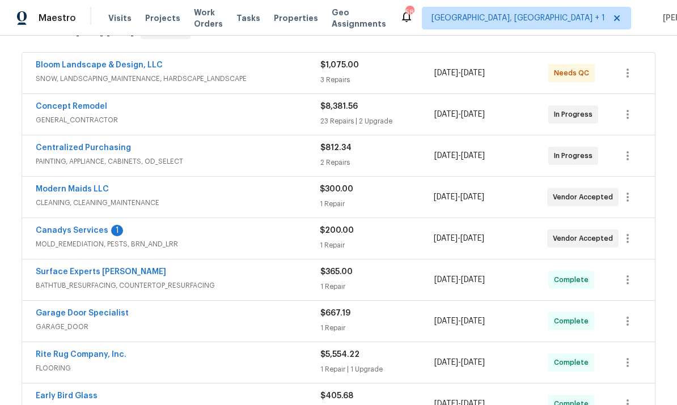
scroll to position [188, 0]
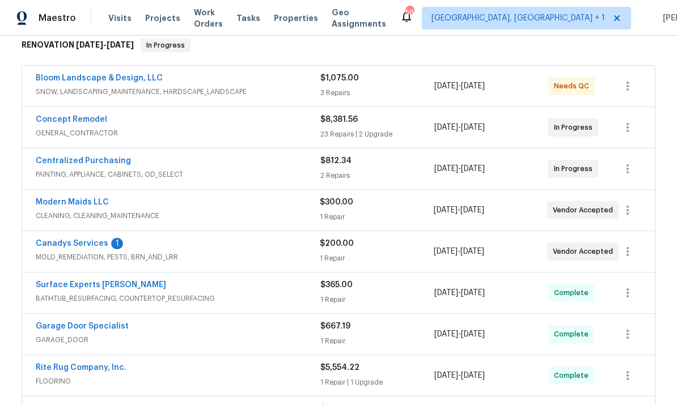
click at [78, 246] on link "Canadys Services" at bounding box center [72, 244] width 73 height 8
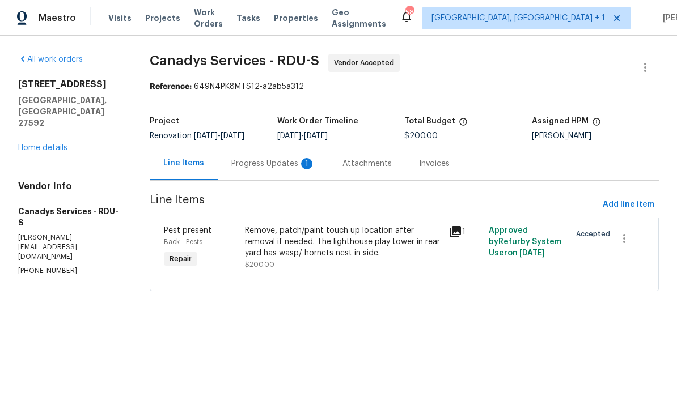
click at [273, 165] on div "Progress Updates 1" at bounding box center [273, 163] width 84 height 11
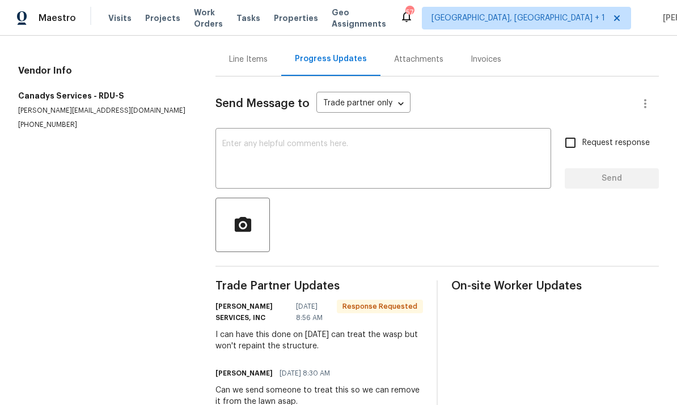
scroll to position [27, 0]
click at [276, 140] on textarea at bounding box center [383, 160] width 322 height 40
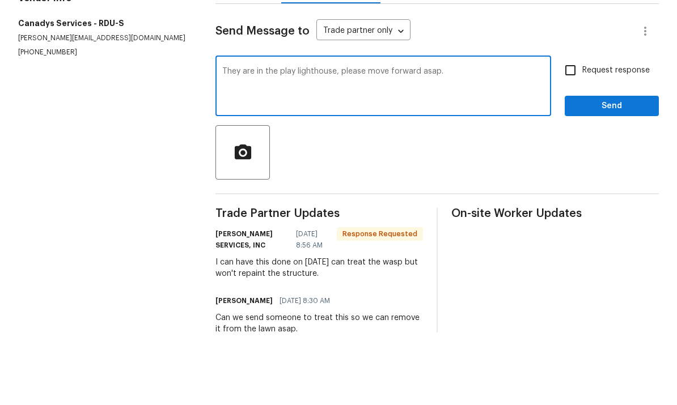
scroll to position [43, 0]
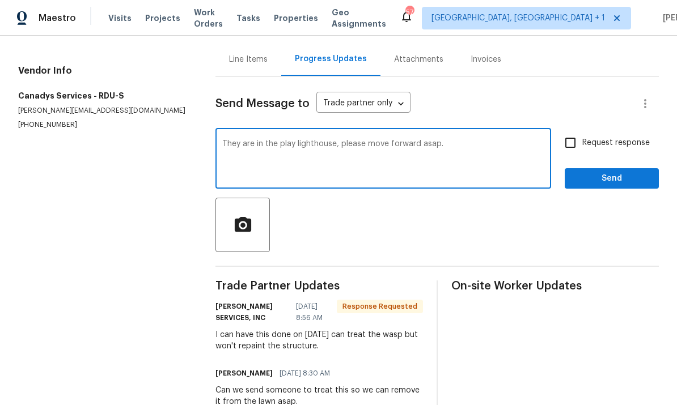
type textarea "They are in the play lighthouse, please move forward asap."
click at [576, 131] on input "Request response" at bounding box center [570, 143] width 24 height 24
checkbox input "true"
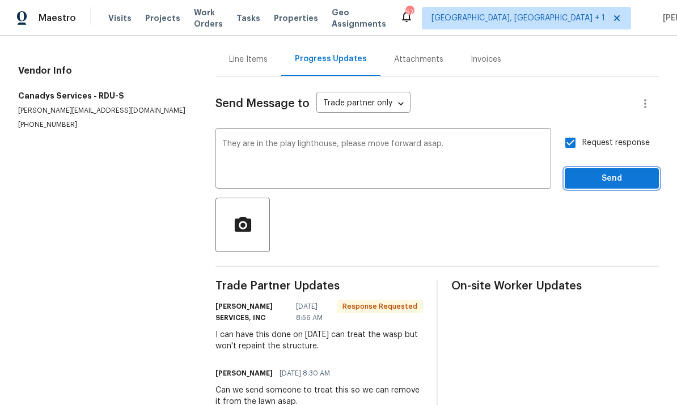
click at [626, 172] on span "Send" at bounding box center [612, 179] width 76 height 14
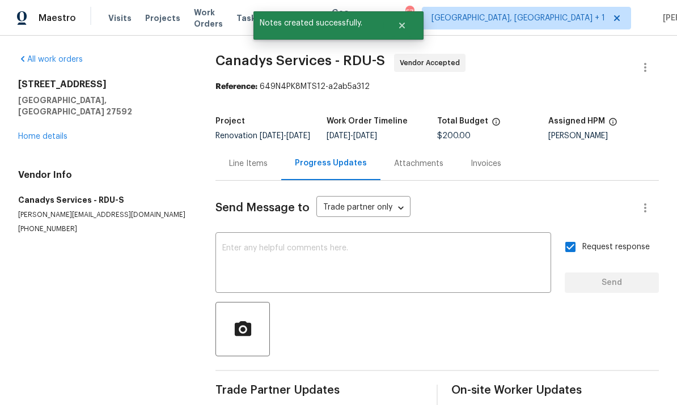
click at [249, 158] on div "Line Items" at bounding box center [248, 163] width 39 height 11
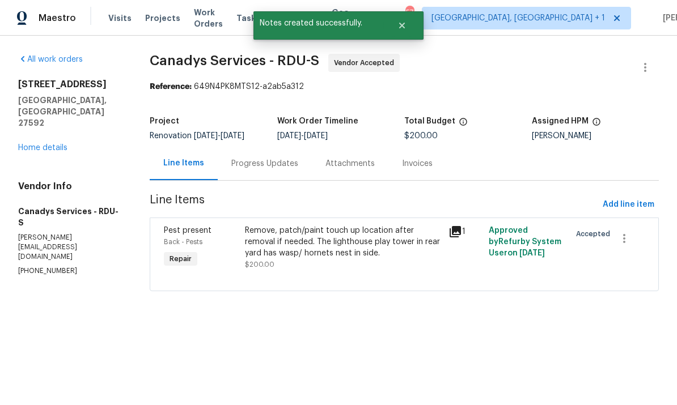
click at [453, 231] on icon at bounding box center [455, 231] width 11 height 11
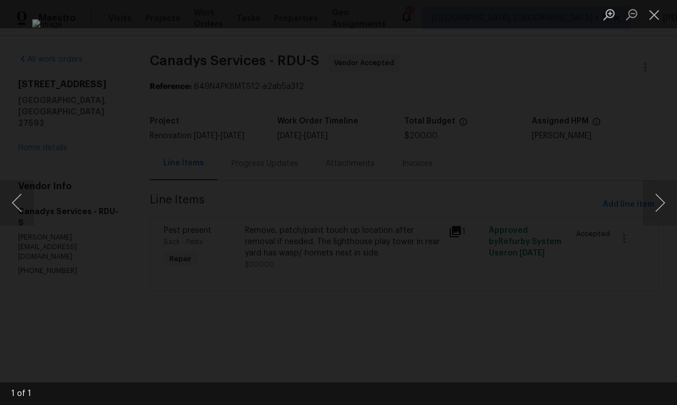
click at [648, 117] on div "Lightbox" at bounding box center [338, 202] width 677 height 405
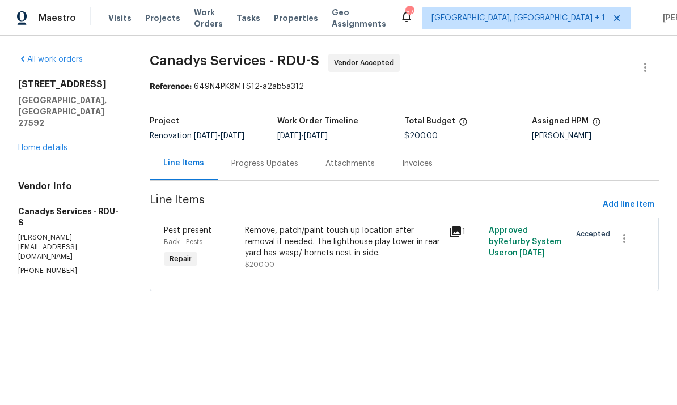
click at [261, 167] on div "Progress Updates" at bounding box center [264, 163] width 67 height 11
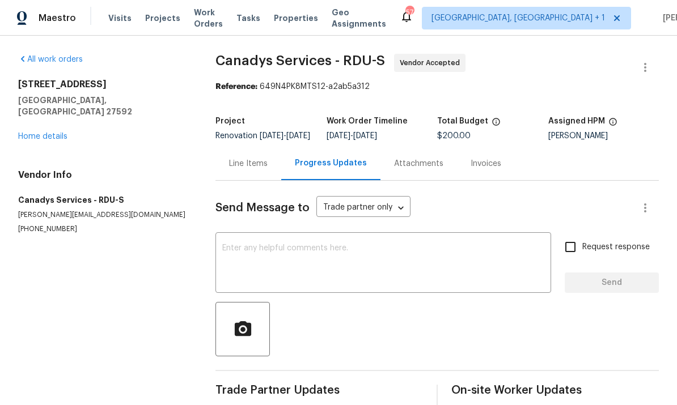
click at [53, 133] on link "Home details" at bounding box center [42, 137] width 49 height 8
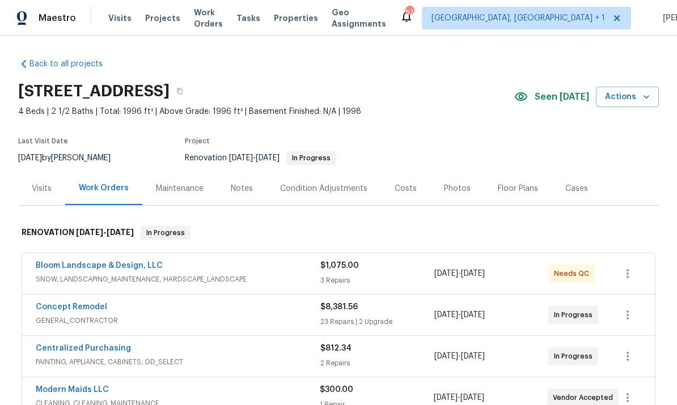
click at [244, 191] on div "Notes" at bounding box center [242, 188] width 22 height 11
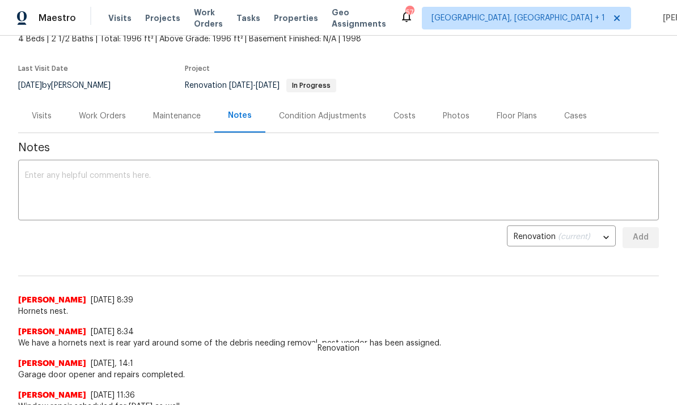
scroll to position [73, 0]
click at [80, 182] on textarea at bounding box center [338, 191] width 627 height 40
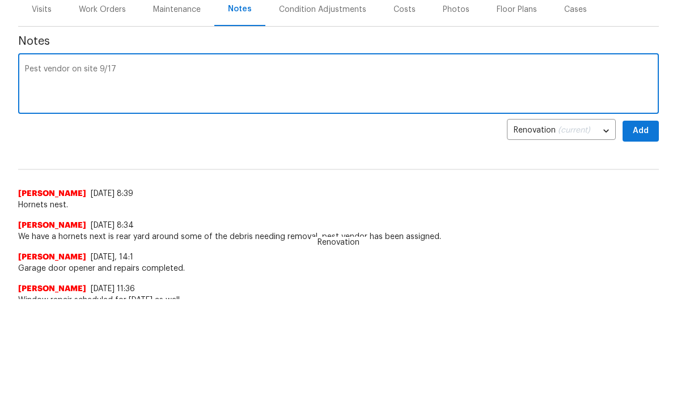
scroll to position [106, 0]
type textarea "Pest vendor on site 9/17"
click at [642, 128] on span "Add" at bounding box center [640, 131] width 18 height 14
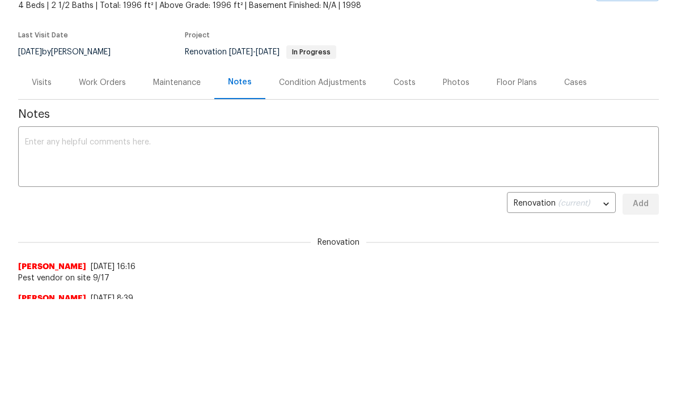
scroll to position [0, 0]
click at [101, 83] on div "Work Orders" at bounding box center [102, 82] width 47 height 11
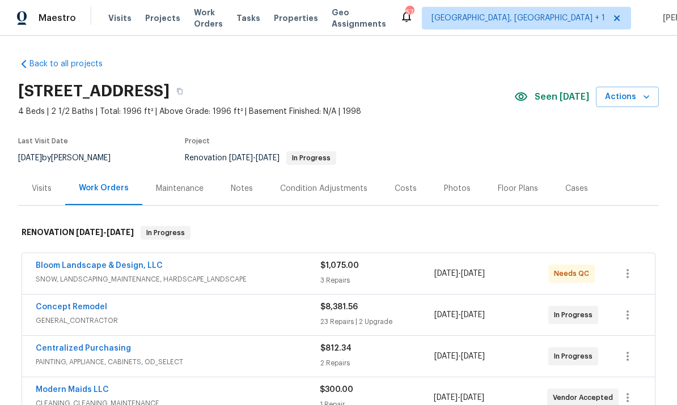
scroll to position [43, 0]
click at [84, 303] on link "Concept Remodel" at bounding box center [71, 307] width 71 height 8
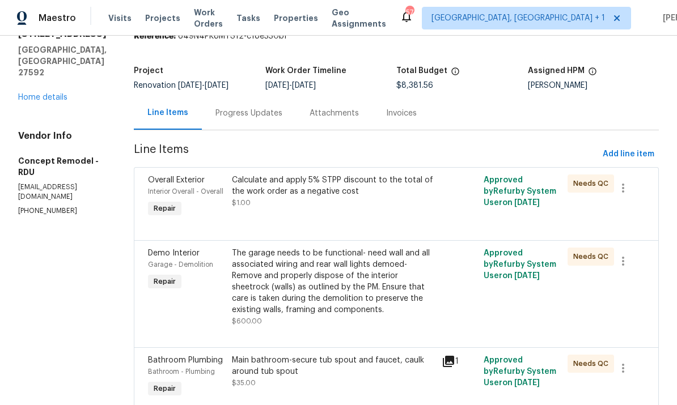
scroll to position [55, 0]
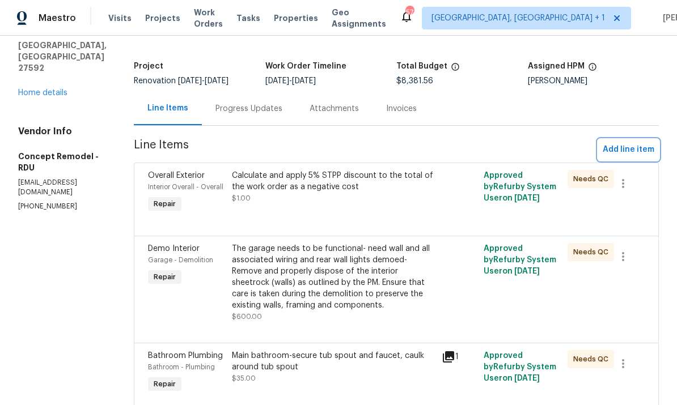
click at [630, 153] on span "Add line item" at bounding box center [629, 150] width 52 height 14
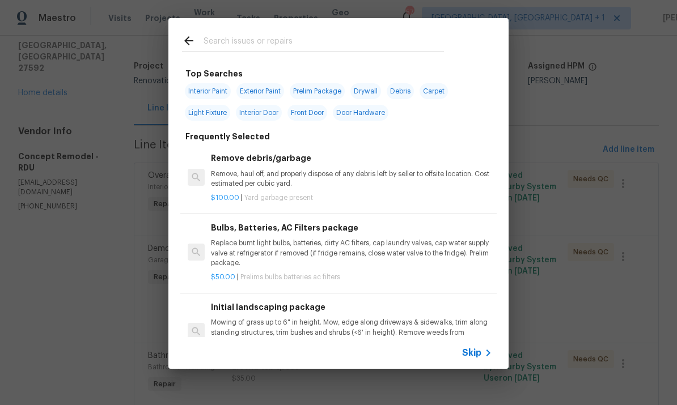
click at [238, 43] on input "text" at bounding box center [323, 42] width 240 height 17
type input "Plumbing"
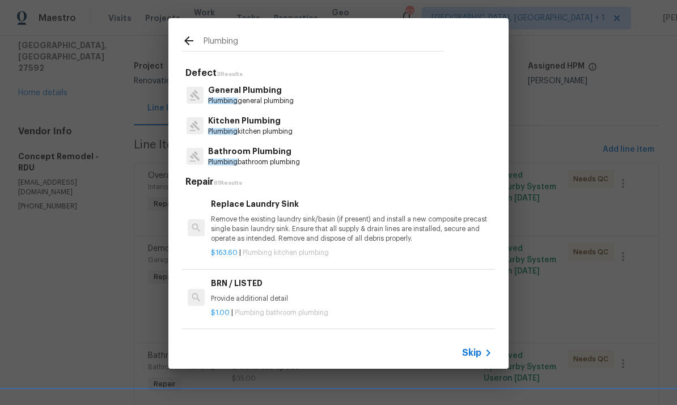
click at [249, 90] on p "General Plumbing" at bounding box center [251, 90] width 86 height 12
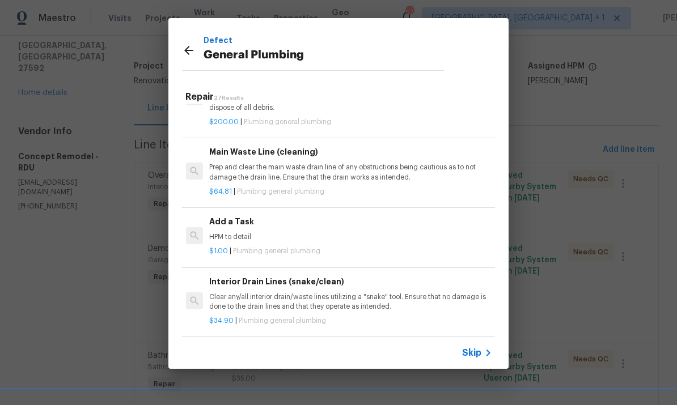
scroll to position [1182, 2]
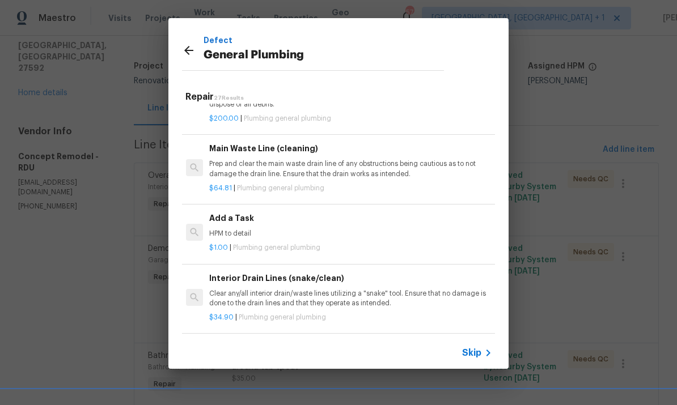
click at [239, 212] on h6 "Add a Task" at bounding box center [349, 218] width 281 height 12
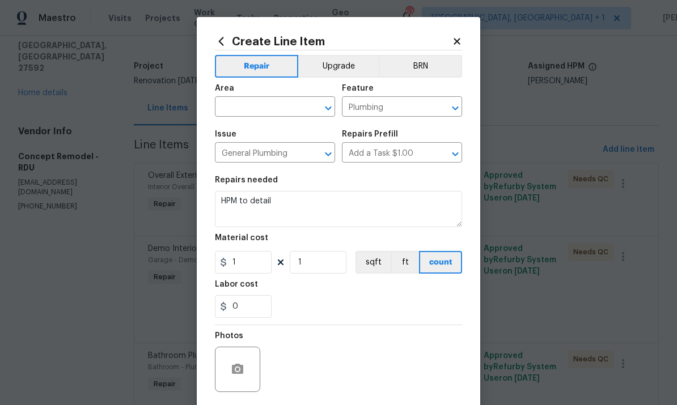
click at [275, 109] on input "text" at bounding box center [259, 108] width 88 height 18
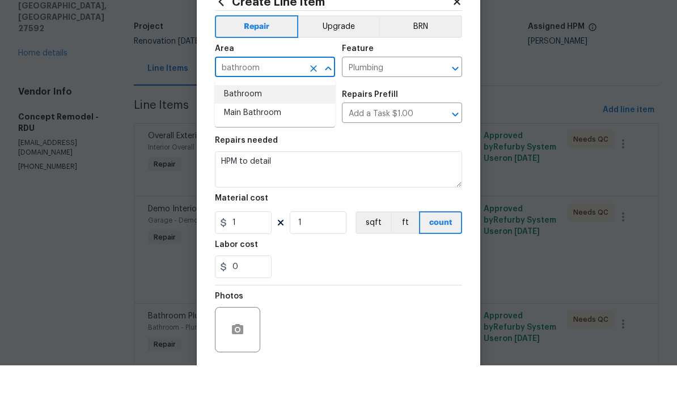
click at [252, 125] on li "Bathroom" at bounding box center [275, 134] width 120 height 19
type input "Bathroom"
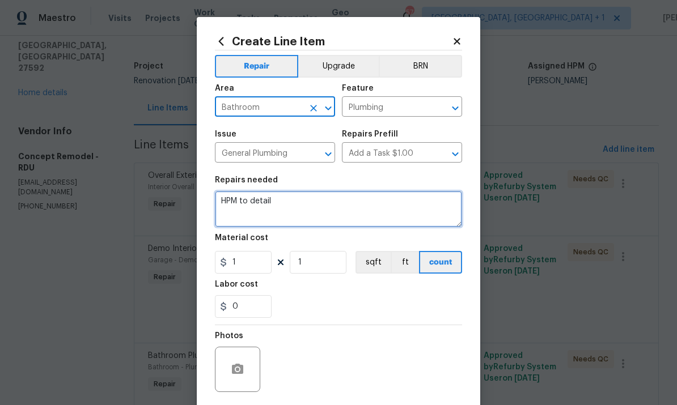
click at [292, 206] on textarea "HPM to detail" at bounding box center [338, 209] width 247 height 36
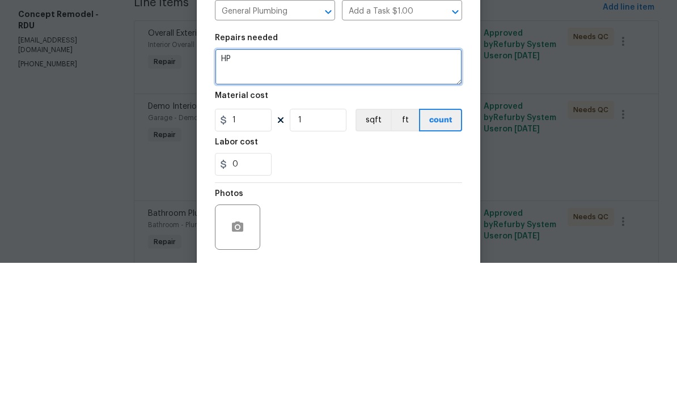
type textarea "H"
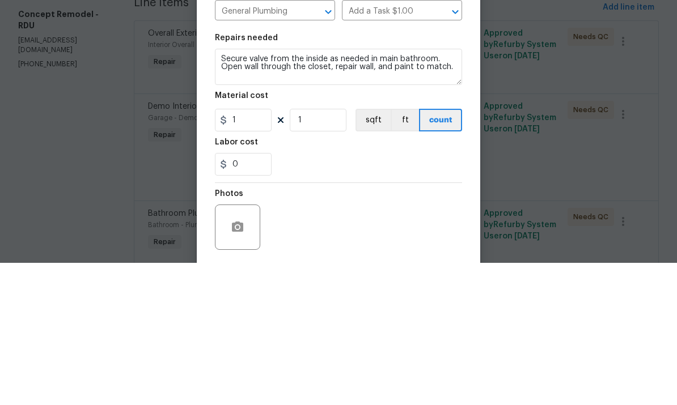
scroll to position [43, 0]
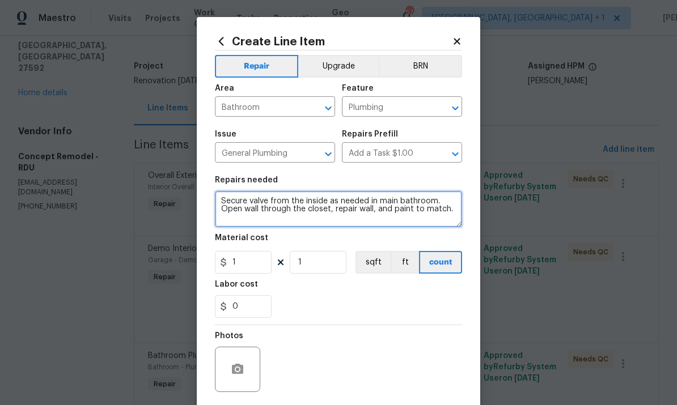
type textarea "Secure valve from the inside as needed in main bathroom. Open wall through the …"
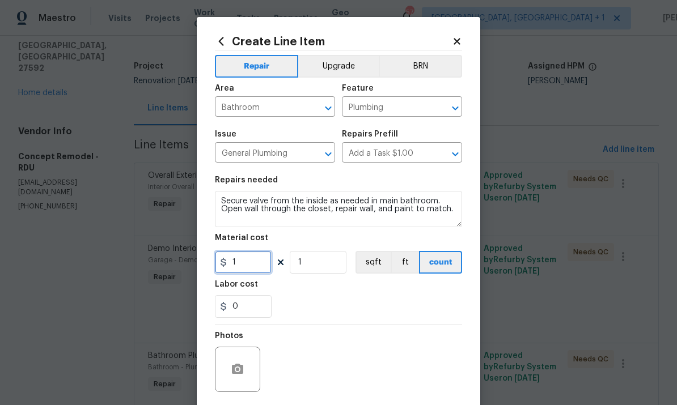
click at [248, 266] on input "1" at bounding box center [243, 262] width 57 height 23
type input "250"
click at [238, 370] on icon "button" at bounding box center [238, 370] width 14 height 14
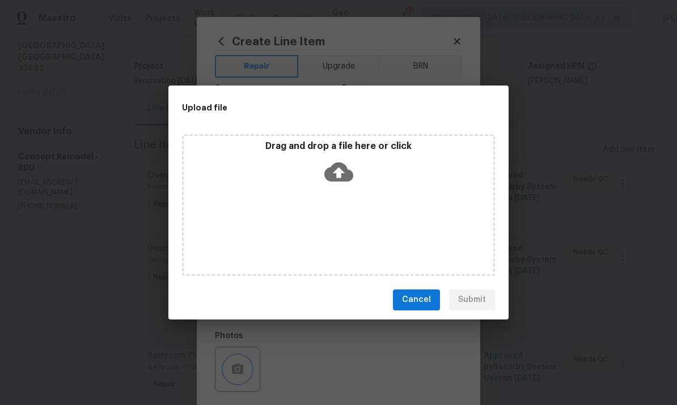
click div "Upload file Drag and drop a file here or click Cancel Submit"
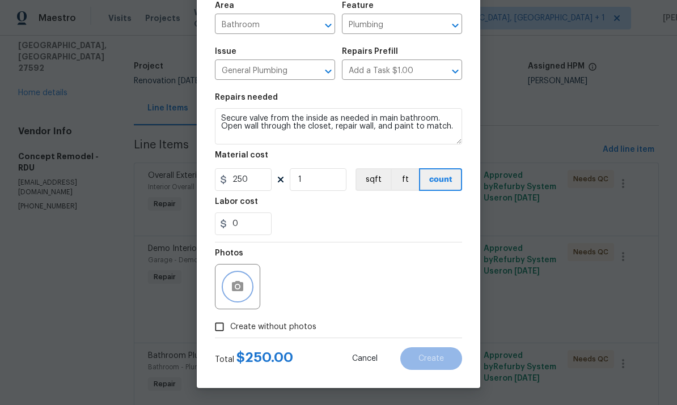
scroll to position [85, 0]
click input "Create without photos"
checkbox input "true"
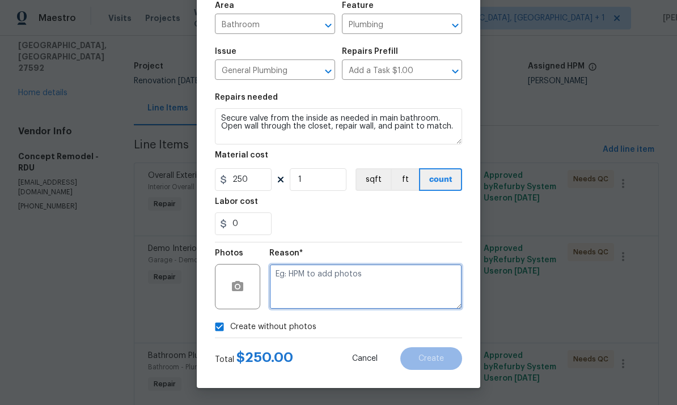
click textarea
type textarea "To come."
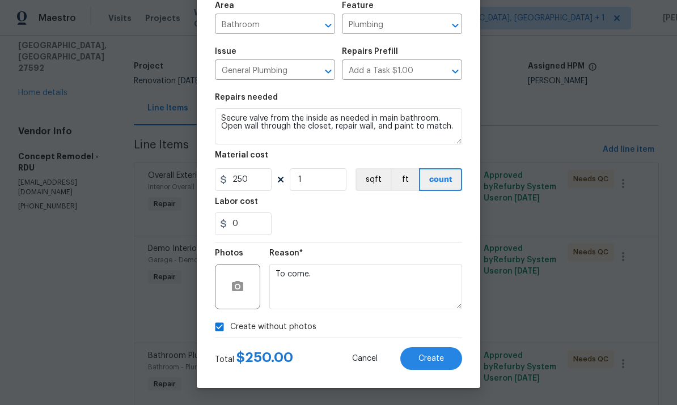
click button "Create"
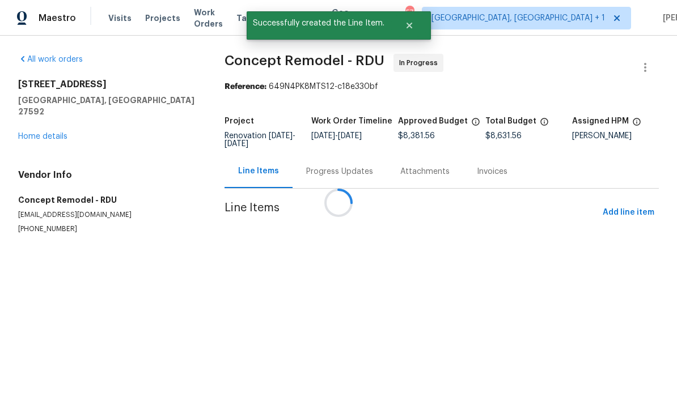
scroll to position [0, 0]
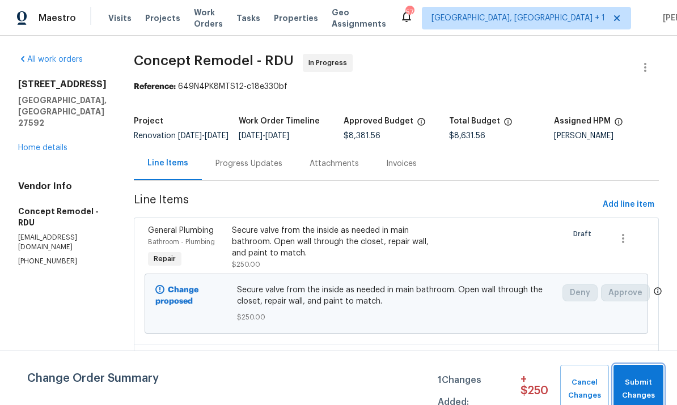
click span "Submit Changes"
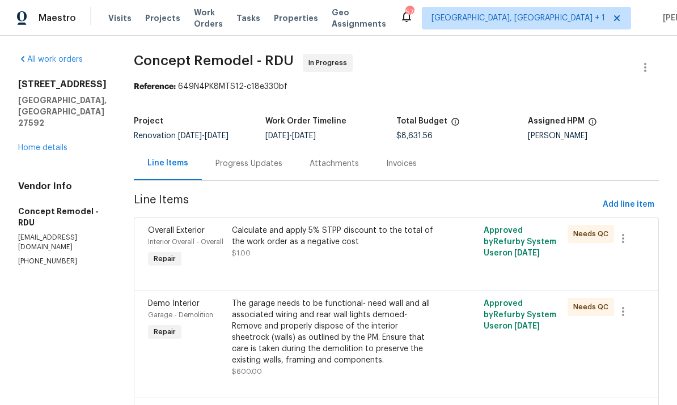
click link "Home details"
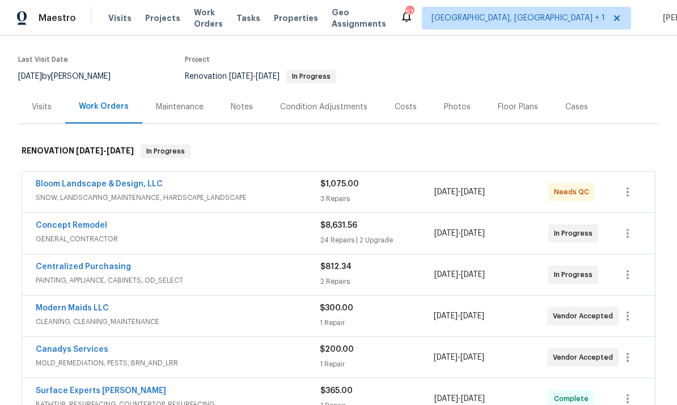
scroll to position [88, 0]
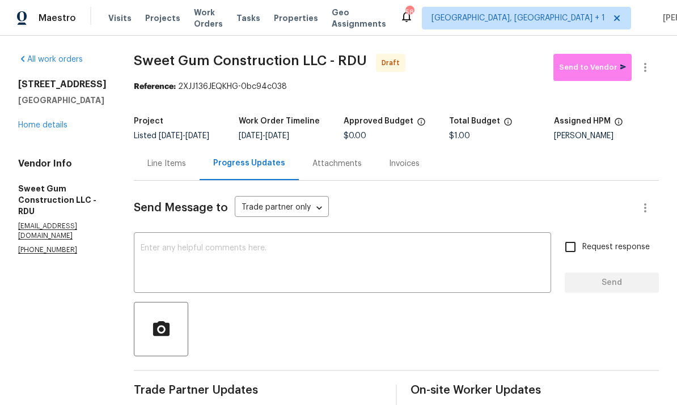
click at [53, 126] on link "Home details" at bounding box center [42, 125] width 49 height 8
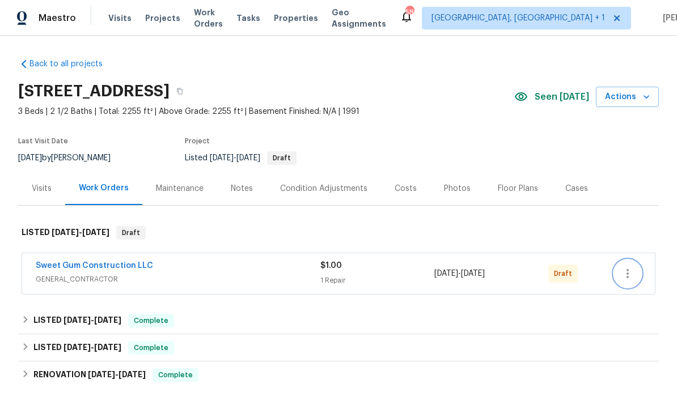
click at [640, 274] on button "button" at bounding box center [627, 273] width 27 height 27
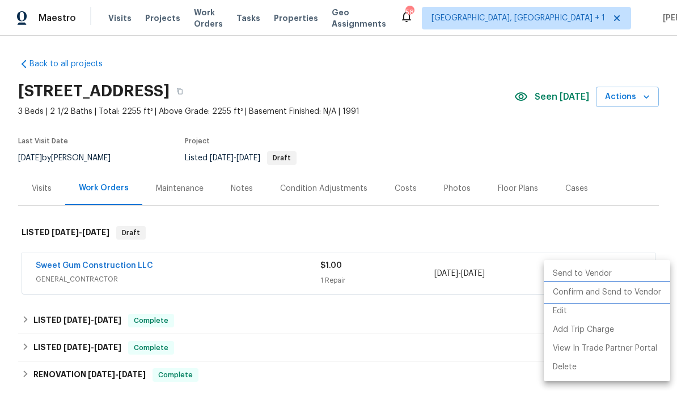
click at [610, 291] on li "Confirm and Send to Vendor" at bounding box center [607, 292] width 126 height 19
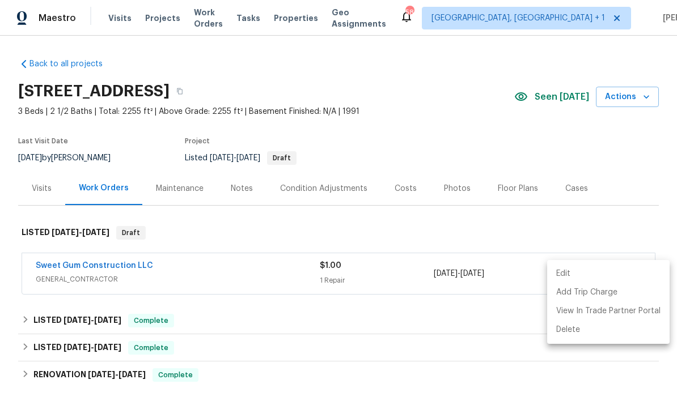
click at [440, 349] on div at bounding box center [338, 202] width 677 height 405
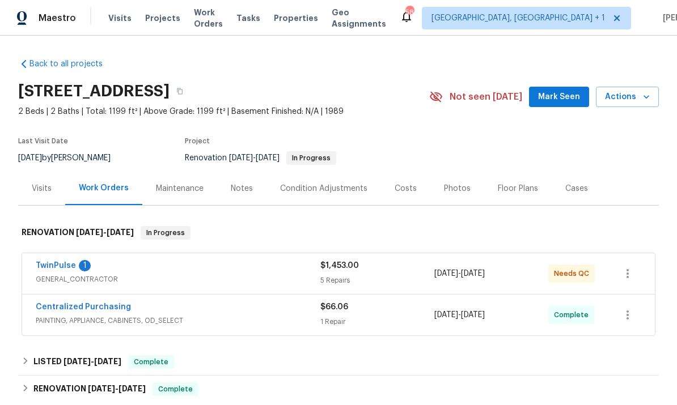
click at [57, 269] on link "TwinPulse" at bounding box center [56, 266] width 40 height 8
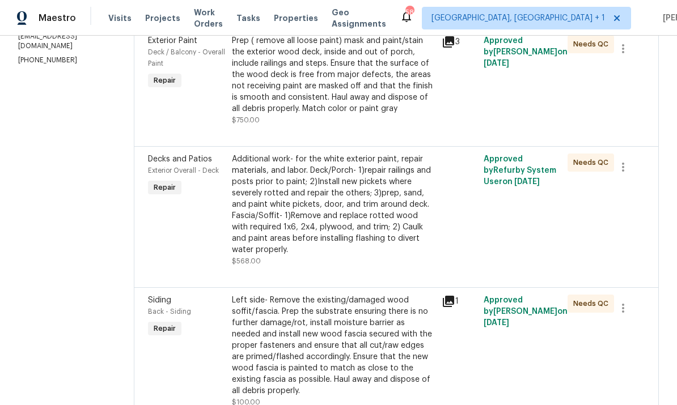
scroll to position [184, 0]
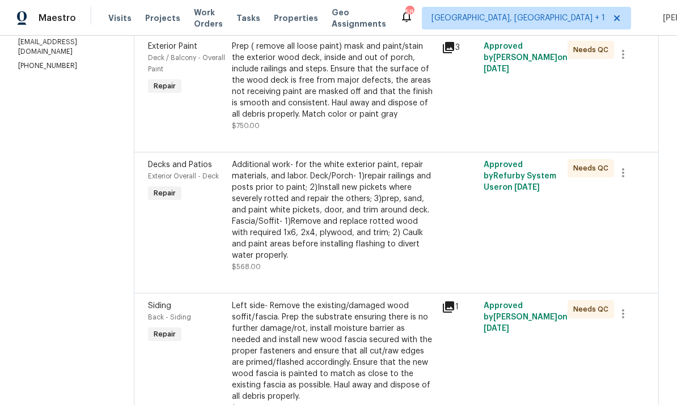
click at [367, 216] on div "Additional work- for the white exterior paint, repair materials, and labor. Dec…" at bounding box center [333, 210] width 203 height 102
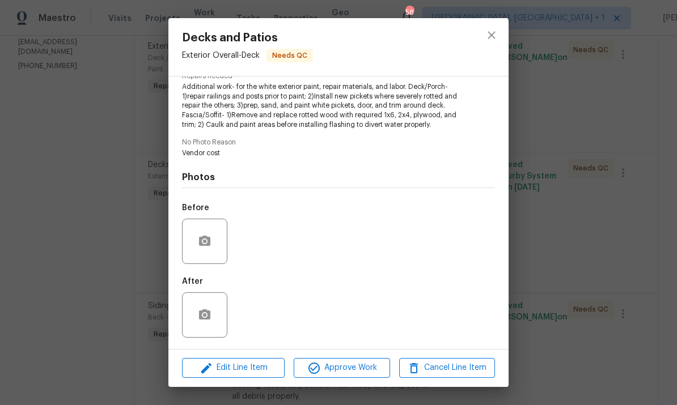
scroll to position [128, 0]
click at [569, 89] on div "Decks and Patios Exterior Overall - Deck Needs QC Vendor TwinPulse Account Cate…" at bounding box center [338, 202] width 677 height 405
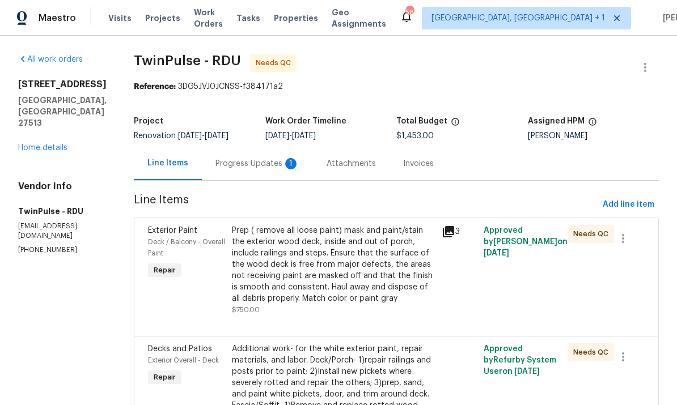
scroll to position [0, 0]
click at [48, 144] on link "Home details" at bounding box center [42, 148] width 49 height 8
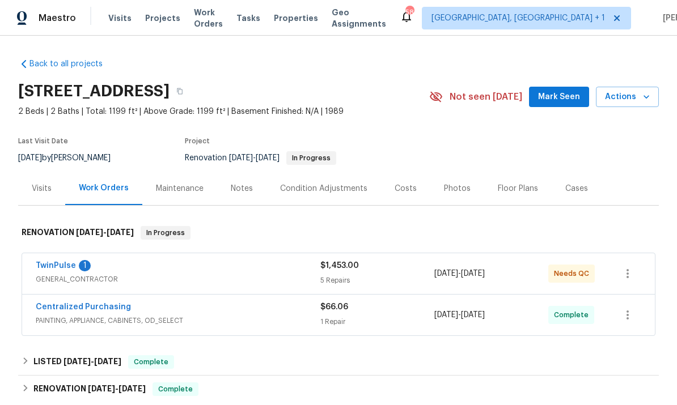
click at [66, 268] on link "TwinPulse" at bounding box center [56, 266] width 40 height 8
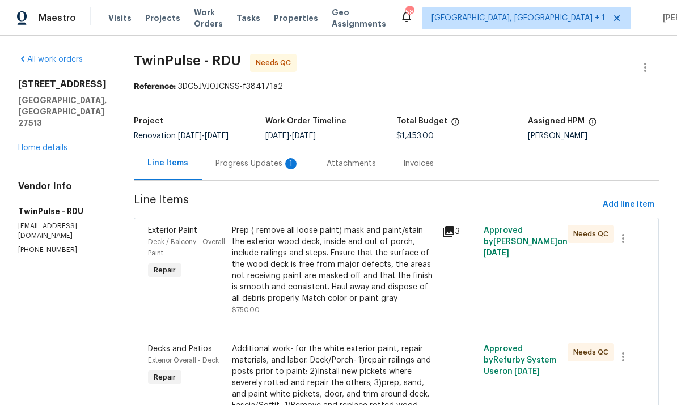
click at [252, 160] on div "Progress Updates 1" at bounding box center [257, 163] width 84 height 11
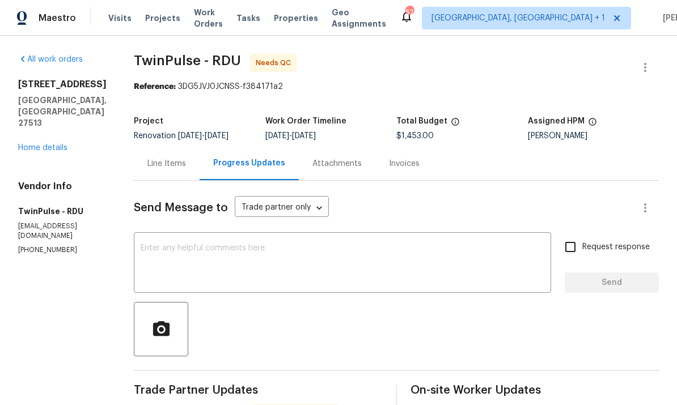
click at [53, 144] on link "Home details" at bounding box center [42, 148] width 49 height 8
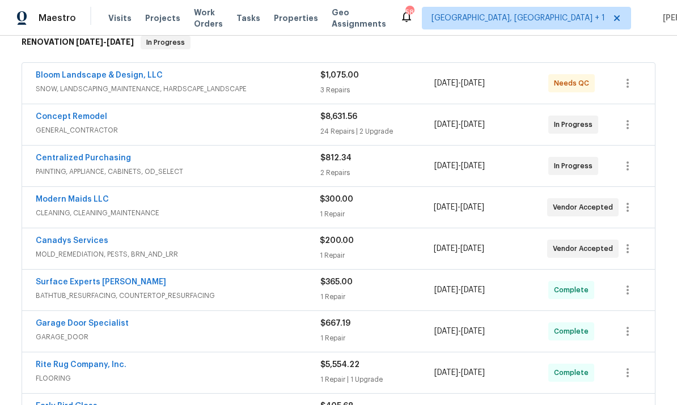
scroll to position [191, 0]
click at [83, 200] on link "Modern Maids LLC" at bounding box center [72, 199] width 73 height 8
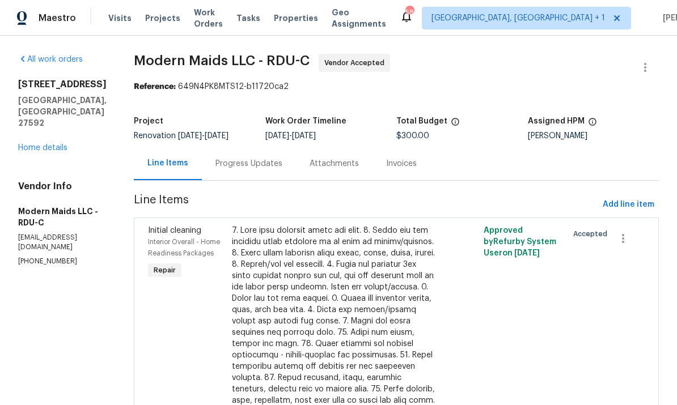
click at [260, 173] on div "Progress Updates" at bounding box center [249, 163] width 94 height 33
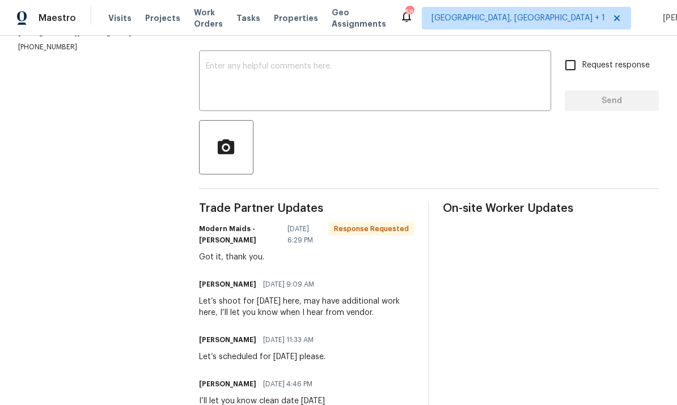
scroll to position [181, 0]
click at [284, 63] on textarea at bounding box center [375, 83] width 338 height 40
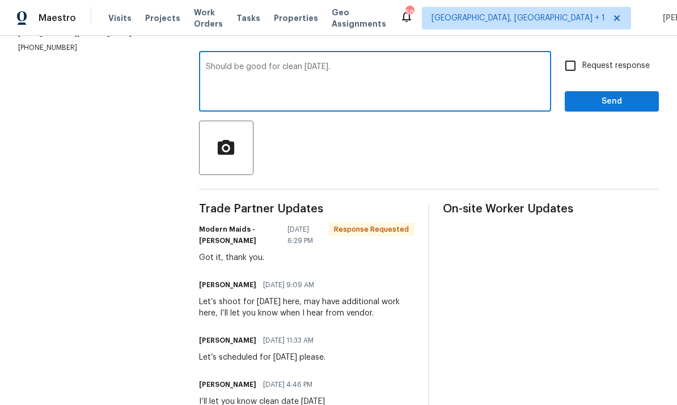
type textarea "Should be good for clean [DATE]."
click at [614, 95] on span "Send" at bounding box center [612, 102] width 76 height 14
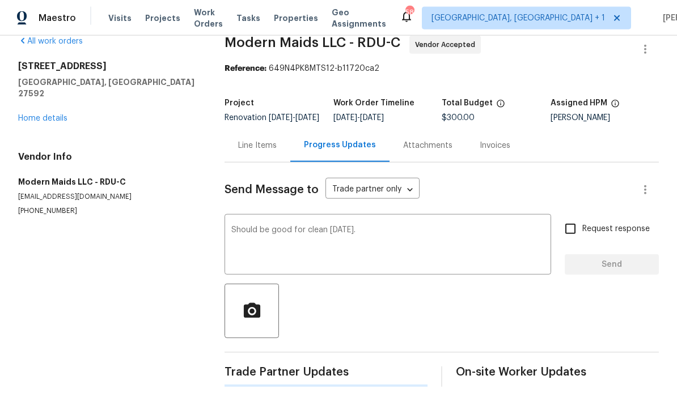
scroll to position [0, 0]
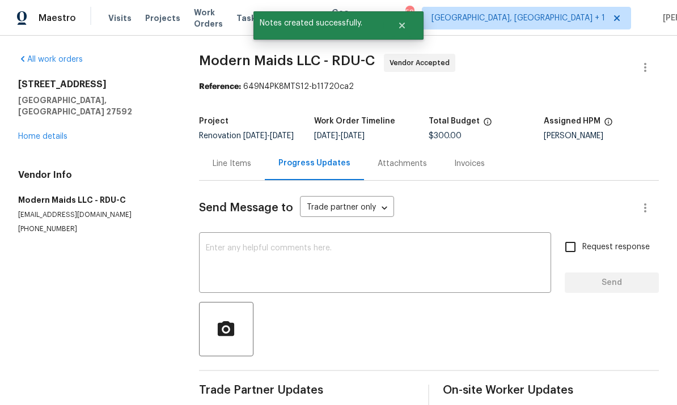
click at [297, 244] on textarea at bounding box center [375, 264] width 338 height 40
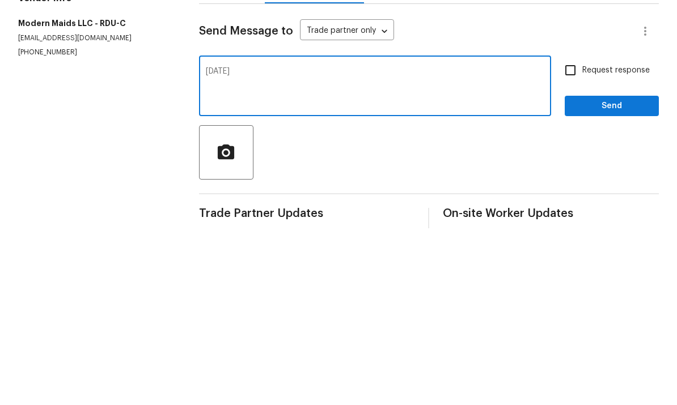
type textarea "[DATE]"
click at [570, 235] on input "Request response" at bounding box center [570, 247] width 24 height 24
checkbox input "true"
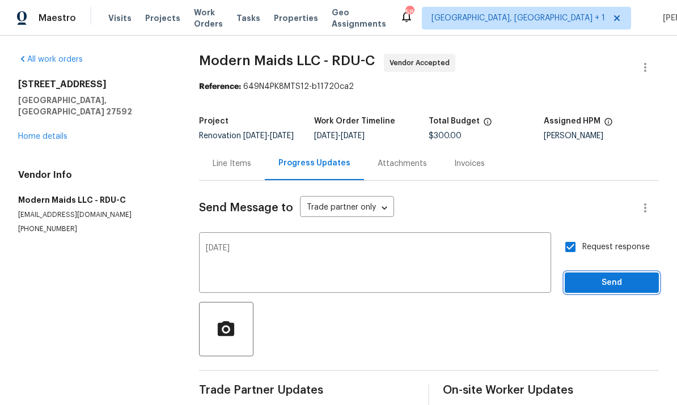
click at [617, 276] on span "Send" at bounding box center [612, 283] width 76 height 14
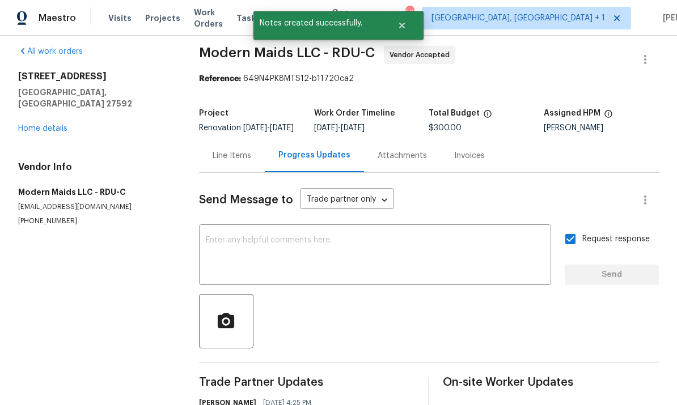
scroll to position [5, 0]
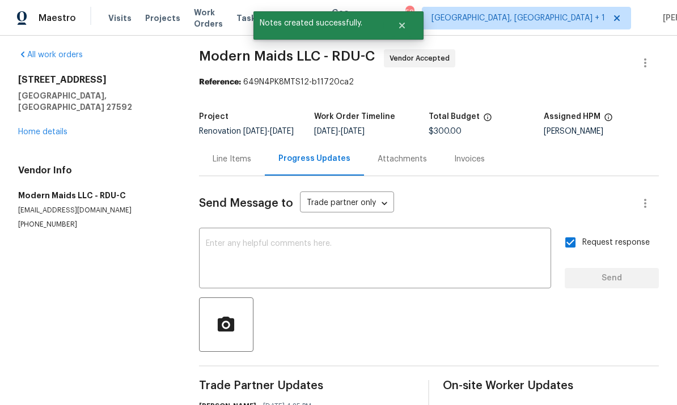
click at [56, 128] on link "Home details" at bounding box center [42, 132] width 49 height 8
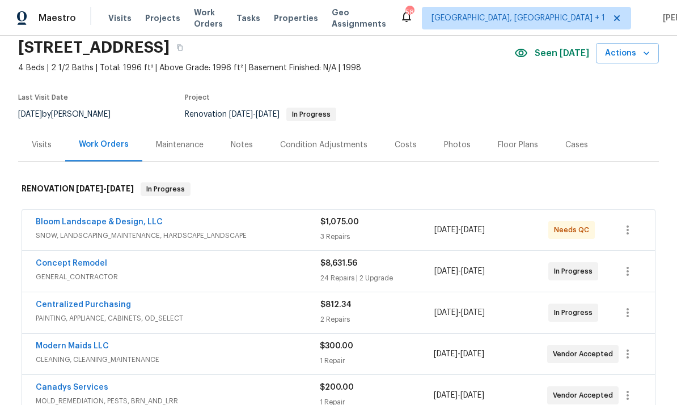
scroll to position [46, 0]
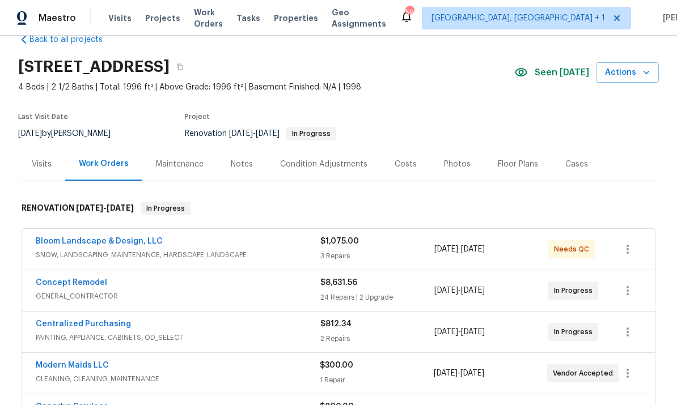
scroll to position [27, 0]
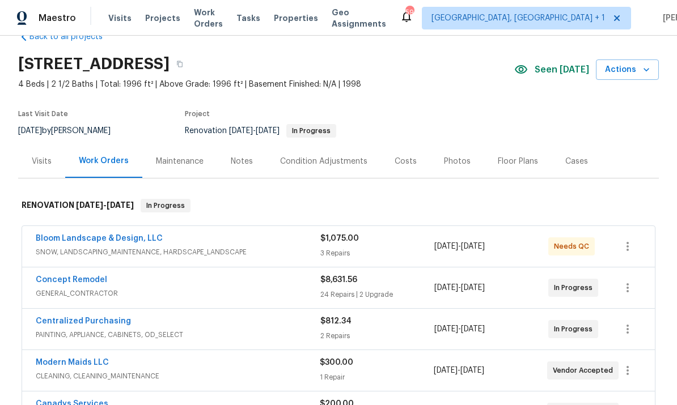
click at [85, 282] on link "Concept Remodel" at bounding box center [71, 280] width 71 height 8
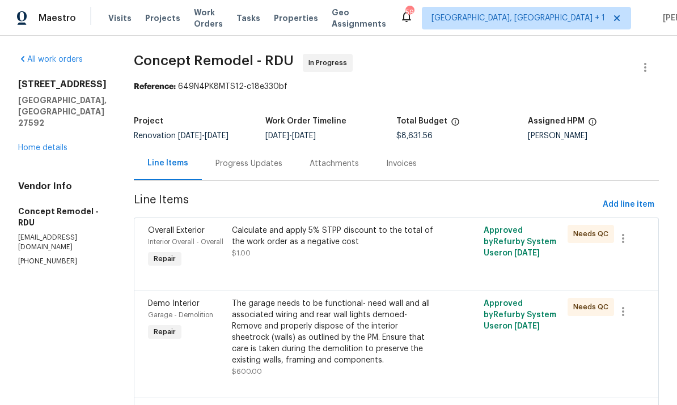
click at [46, 129] on h5 "Willow Spring, NC 27592" at bounding box center [62, 112] width 88 height 34
click at [53, 154] on div "401 Blackberry Creek Dr Willow Spring, NC 27592 Home details" at bounding box center [62, 116] width 88 height 75
click at [43, 152] on link "Home details" at bounding box center [42, 148] width 49 height 8
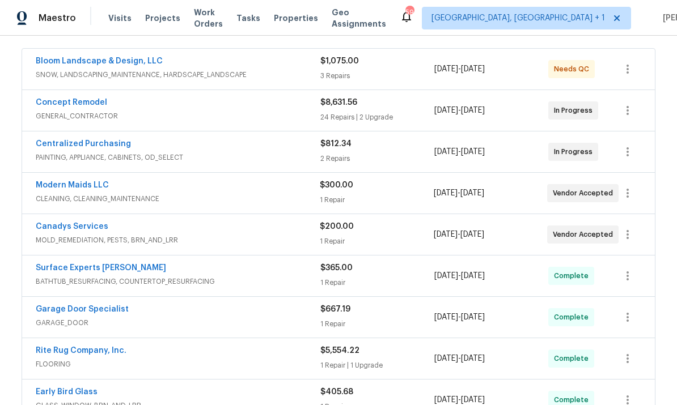
scroll to position [206, 0]
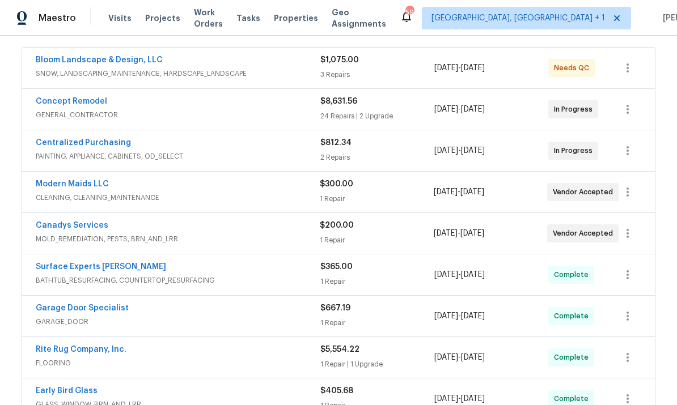
click at [95, 183] on link "Modern Maids LLC" at bounding box center [72, 184] width 73 height 8
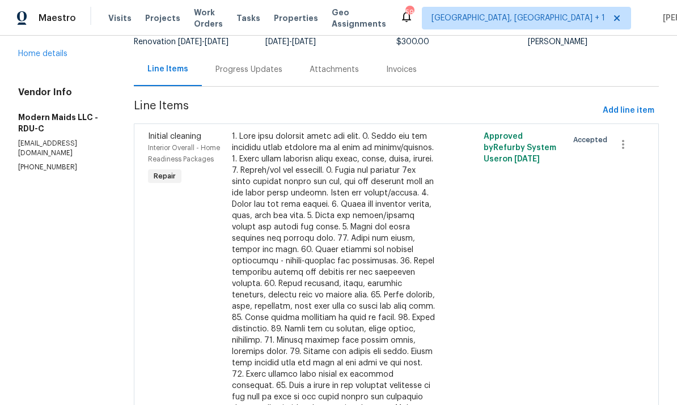
scroll to position [80, 0]
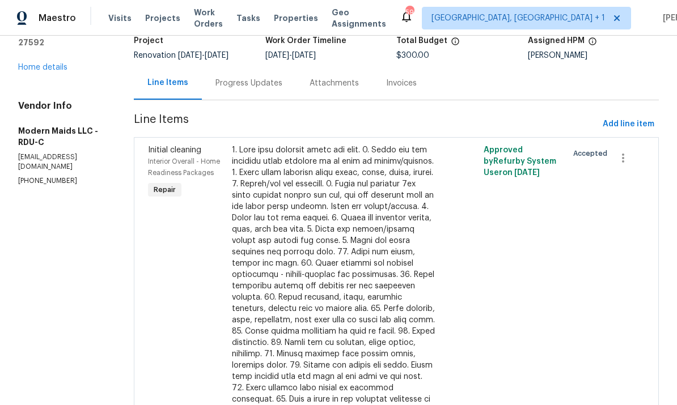
click at [264, 88] on div "Progress Updates" at bounding box center [248, 83] width 67 height 11
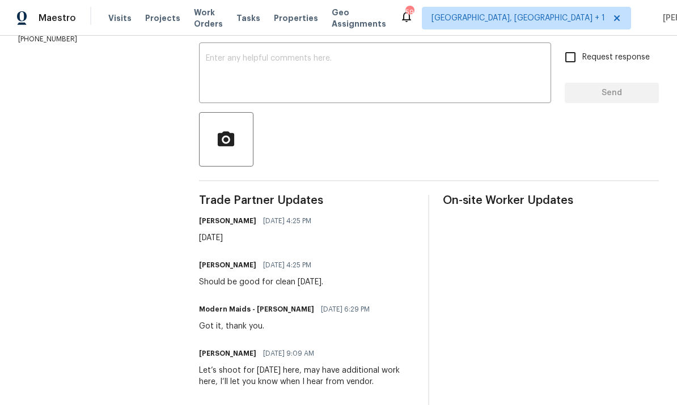
scroll to position [191, 0]
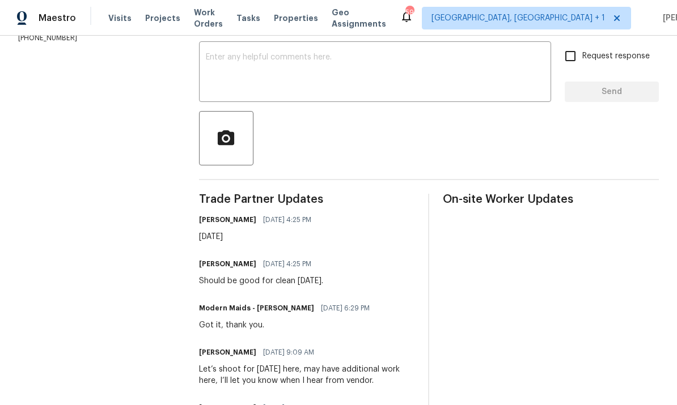
click at [239, 75] on textarea at bounding box center [375, 73] width 338 height 40
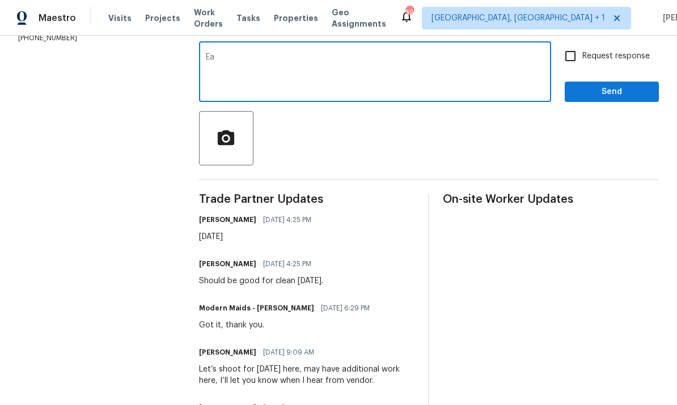
type textarea "E"
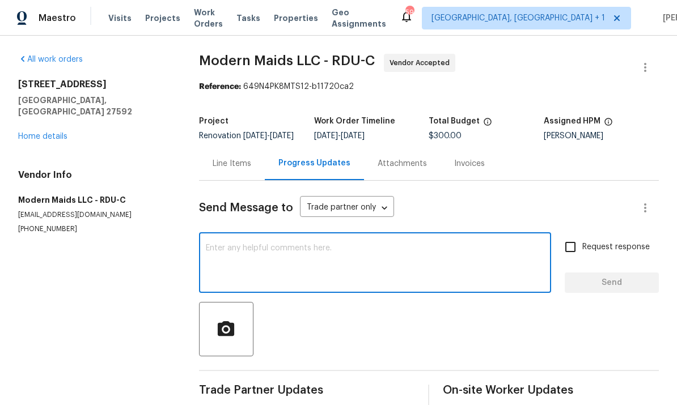
scroll to position [0, 0]
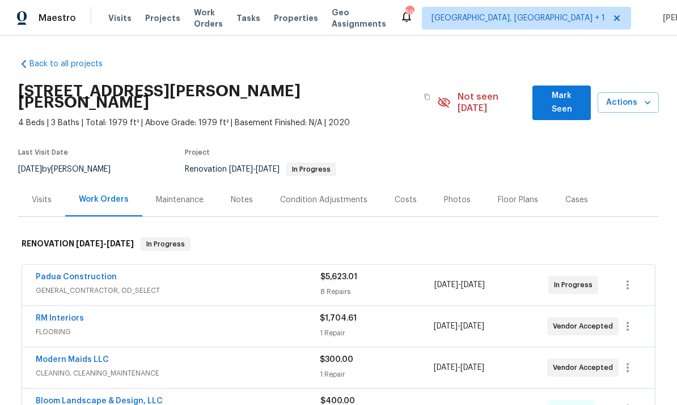
click at [243, 194] on div "Notes" at bounding box center [242, 199] width 22 height 11
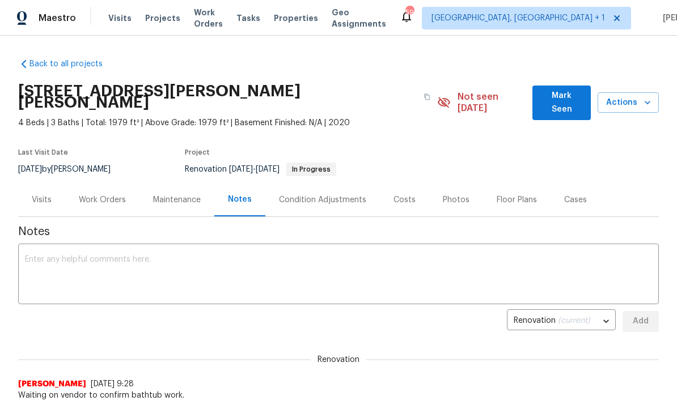
click at [100, 197] on div "Work Orders" at bounding box center [102, 199] width 74 height 33
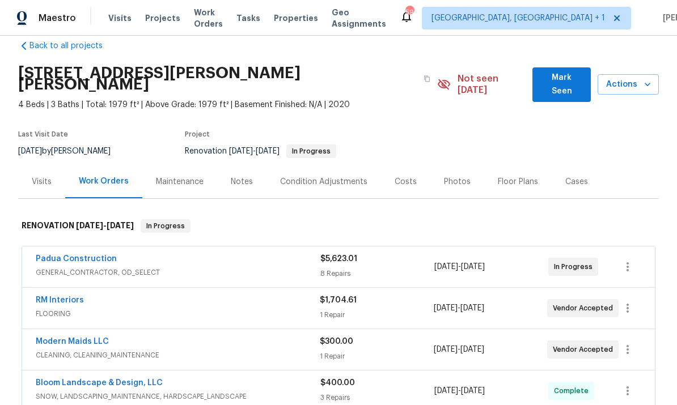
scroll to position [25, 0]
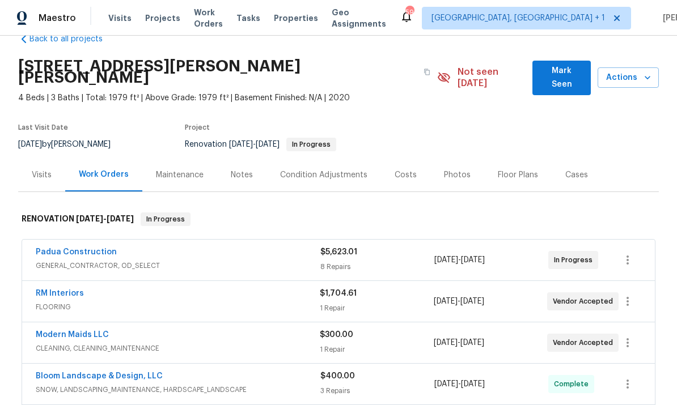
click at [102, 331] on link "Modern Maids LLC" at bounding box center [72, 335] width 73 height 8
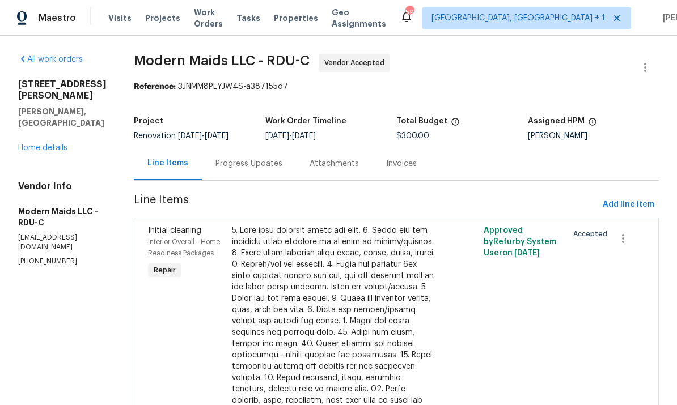
click at [258, 169] on div "Progress Updates" at bounding box center [248, 163] width 67 height 11
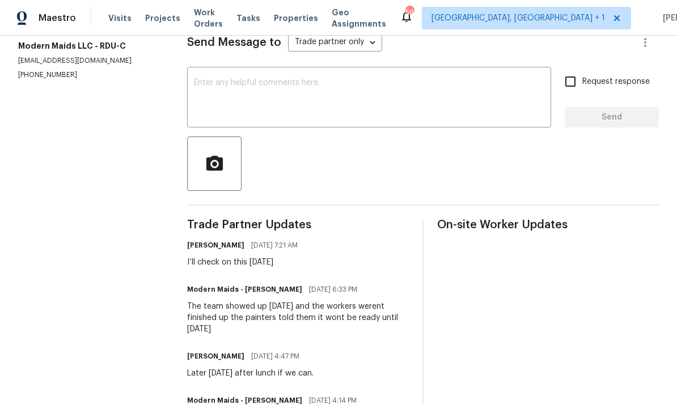
scroll to position [175, 0]
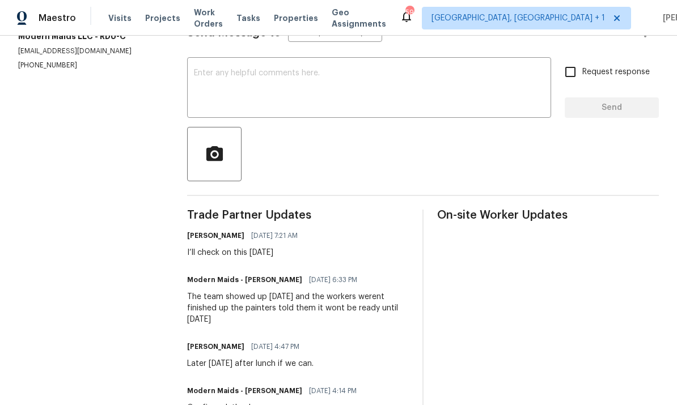
click at [239, 69] on textarea at bounding box center [369, 89] width 350 height 40
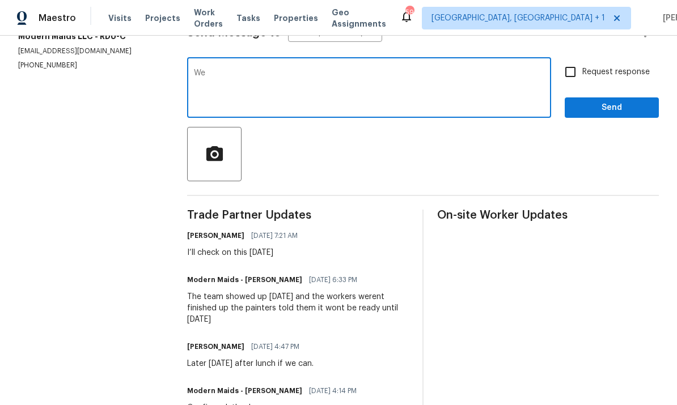
type textarea "W"
type textarea "Let’s hold off until the bathroom work is done"
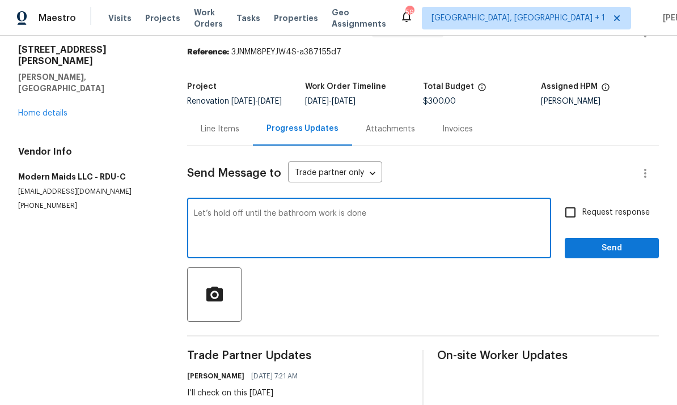
scroll to position [18, 0]
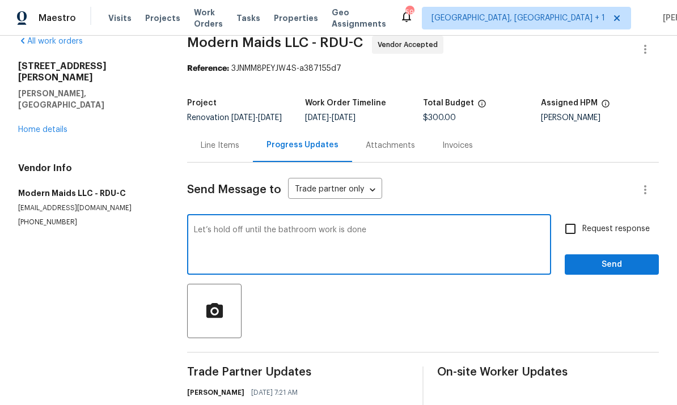
click at [51, 126] on link "Home details" at bounding box center [42, 130] width 49 height 8
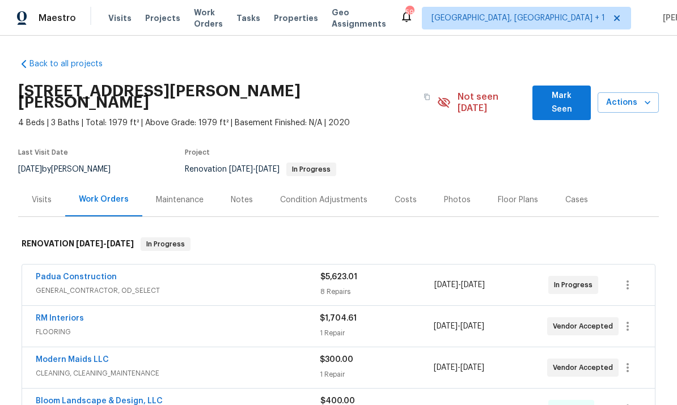
click at [81, 285] on span "GENERAL_CONTRACTOR, OD_SELECT" at bounding box center [178, 290] width 285 height 11
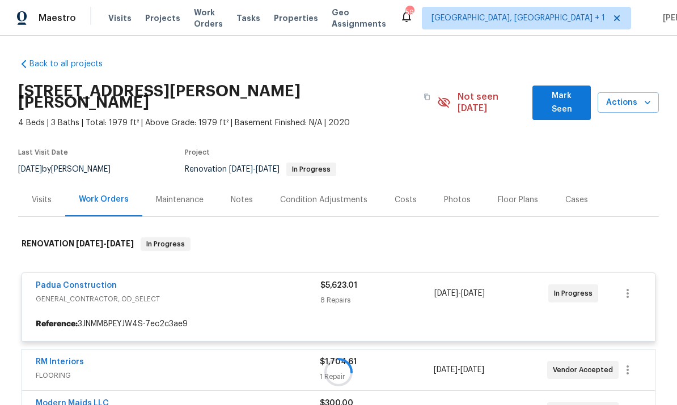
click at [102, 253] on div at bounding box center [338, 372] width 641 height 292
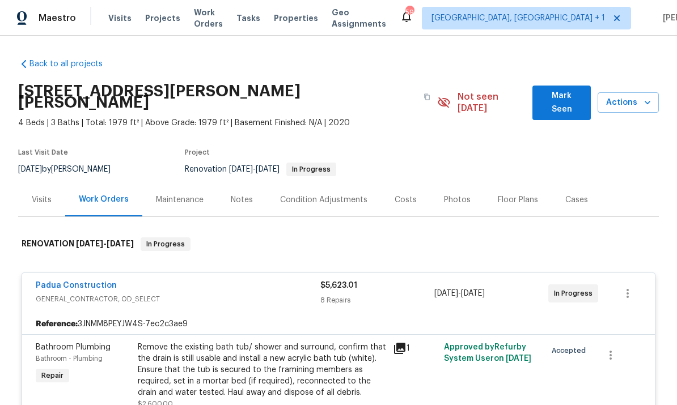
click at [94, 282] on link "Padua Construction" at bounding box center [76, 286] width 81 height 8
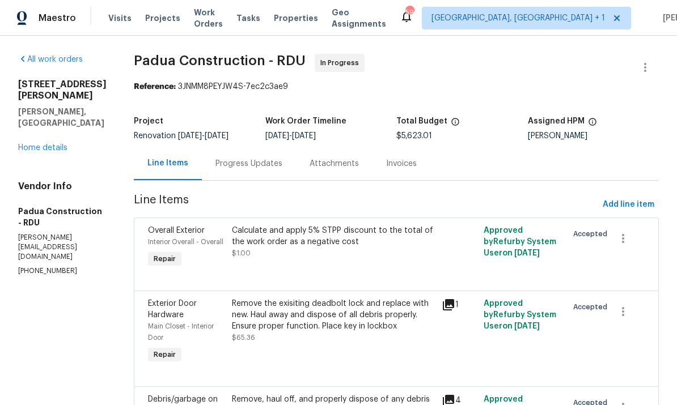
click at [230, 164] on div "Progress Updates" at bounding box center [248, 163] width 67 height 11
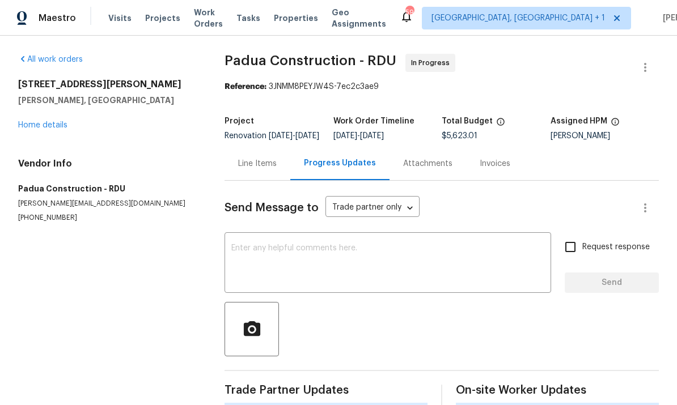
scroll to position [43, 0]
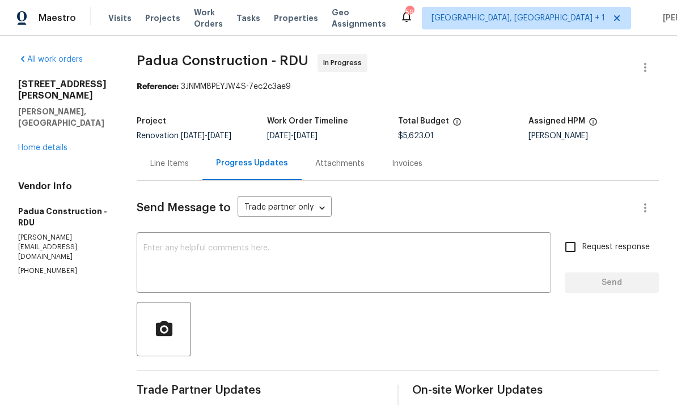
click at [207, 250] on textarea at bounding box center [343, 264] width 401 height 40
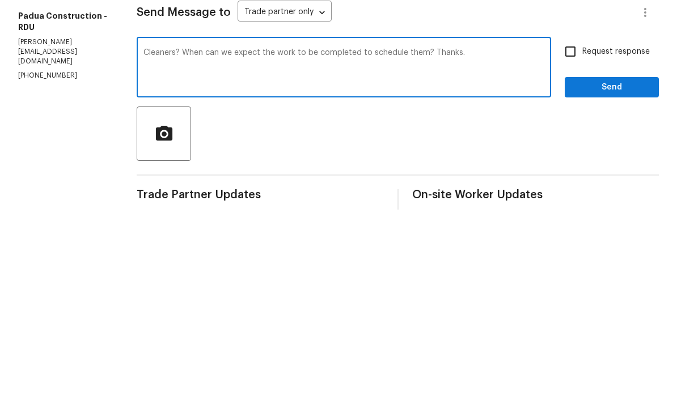
type textarea "Cleaners? When can we expect the work to be completed to schedule them? Thanks."
click at [579, 235] on input "Request response" at bounding box center [570, 247] width 24 height 24
checkbox input "true"
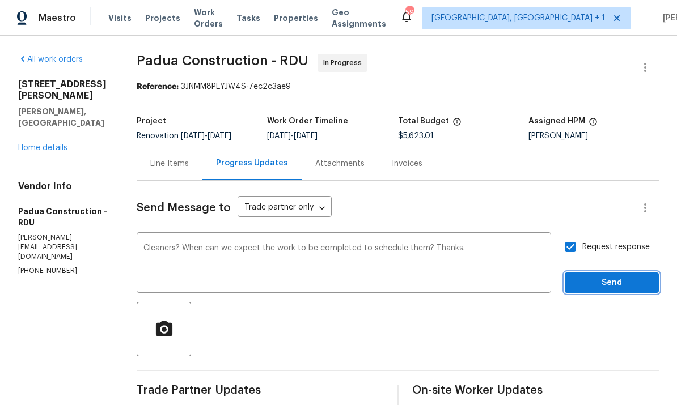
click at [613, 276] on span "Send" at bounding box center [612, 283] width 76 height 14
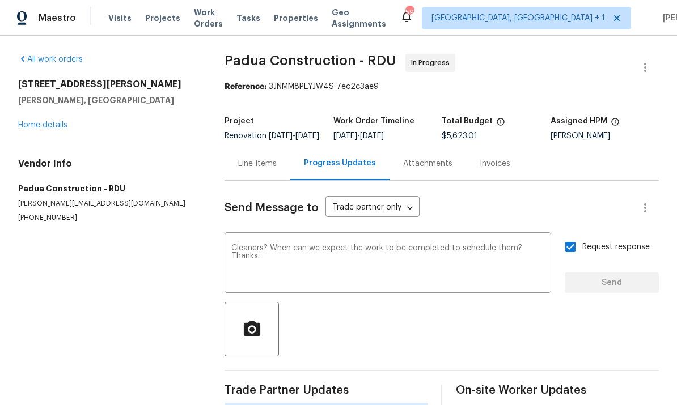
click at [57, 121] on link "Home details" at bounding box center [42, 125] width 49 height 8
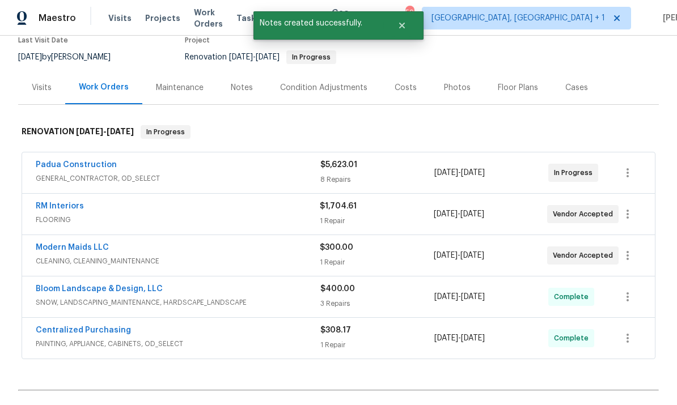
scroll to position [119, 0]
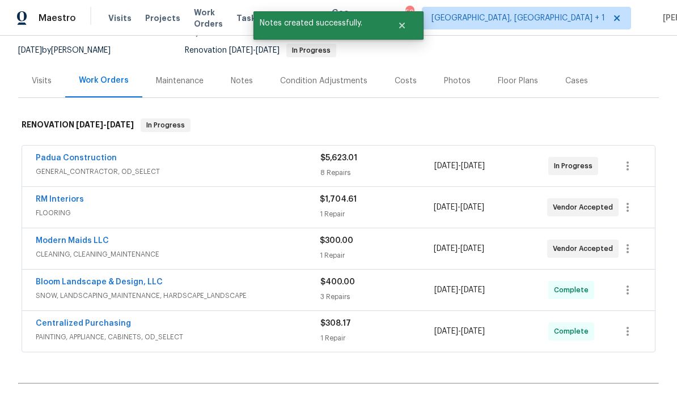
click at [65, 196] on link "RM Interiors" at bounding box center [60, 200] width 48 height 8
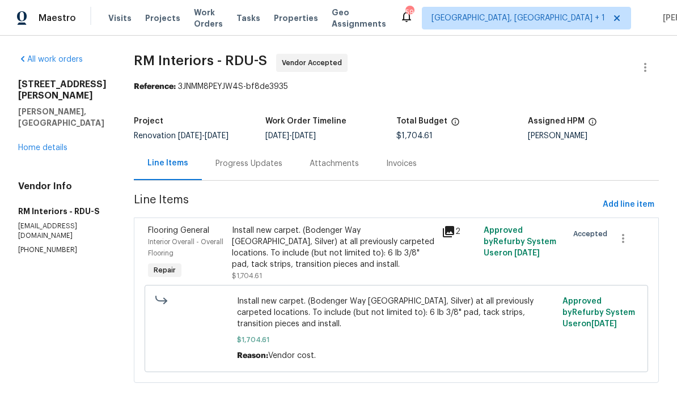
click at [234, 163] on div "Progress Updates" at bounding box center [248, 163] width 67 height 11
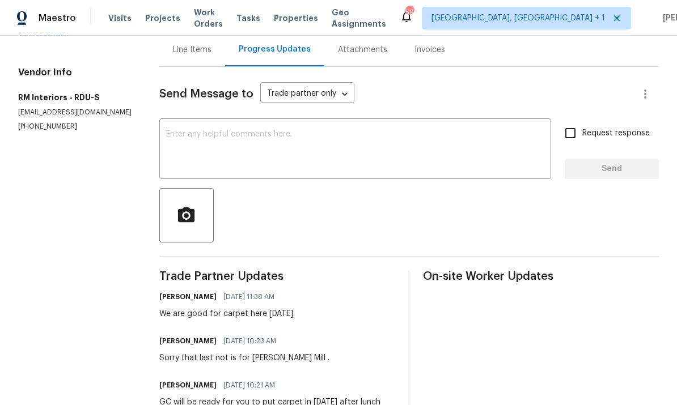
scroll to position [113, 0]
click at [218, 155] on textarea at bounding box center [355, 151] width 378 height 40
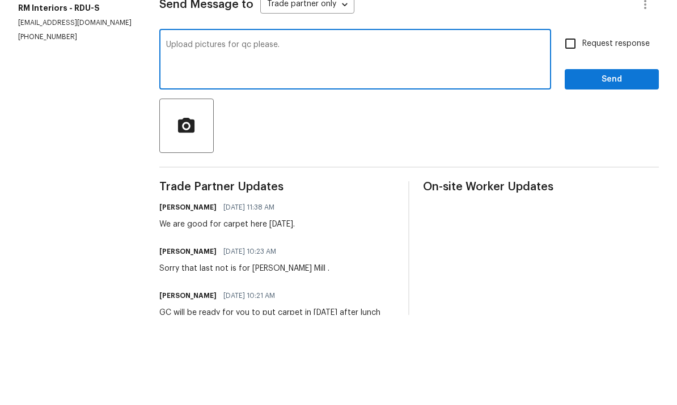
scroll to position [43, 0]
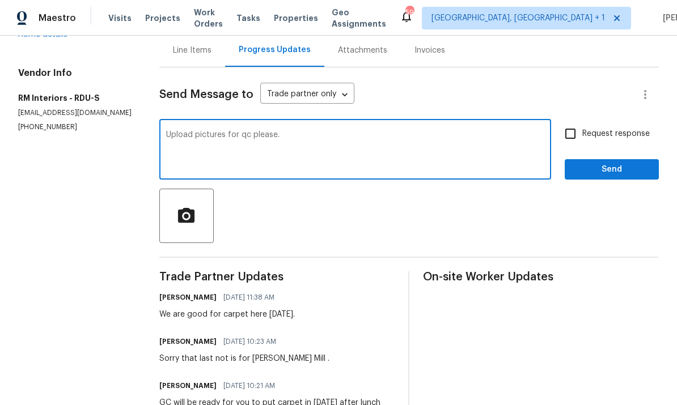
type textarea "Upload pictures for qc please."
click at [569, 122] on input "Request response" at bounding box center [570, 134] width 24 height 24
checkbox input "true"
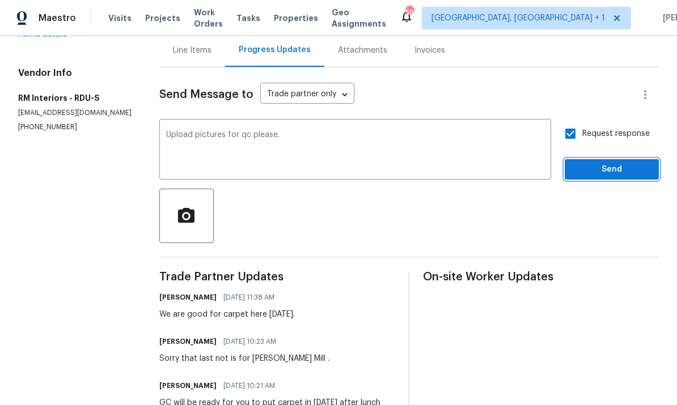
click at [619, 163] on span "Send" at bounding box center [612, 170] width 76 height 14
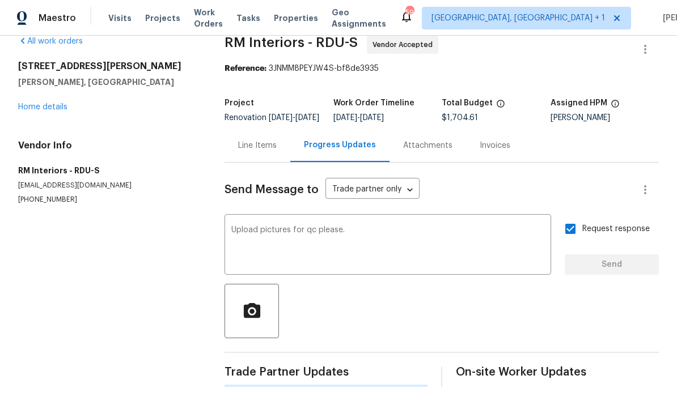
scroll to position [0, 0]
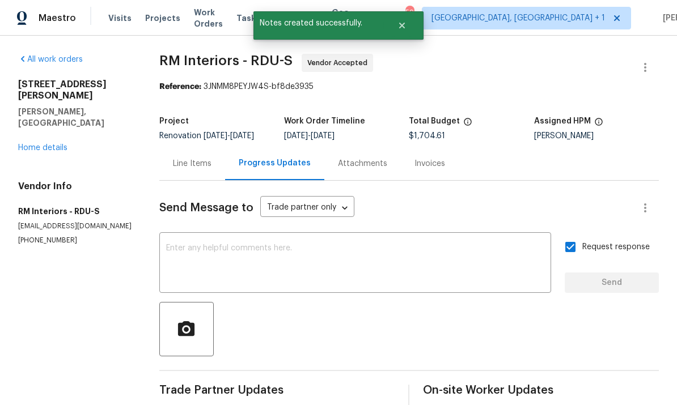
click at [46, 144] on link "Home details" at bounding box center [42, 148] width 49 height 8
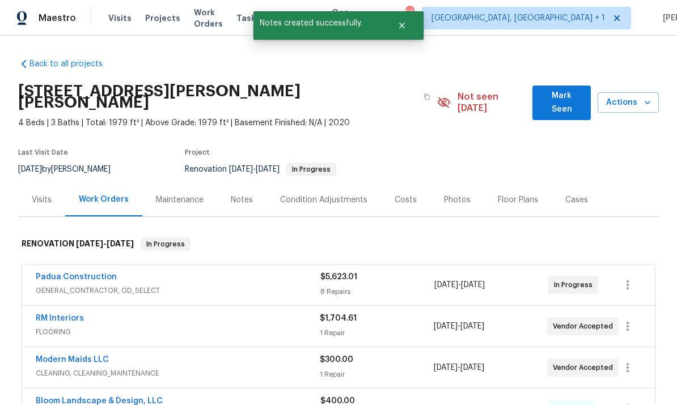
click at [561, 89] on span "Mark Seen" at bounding box center [561, 103] width 40 height 28
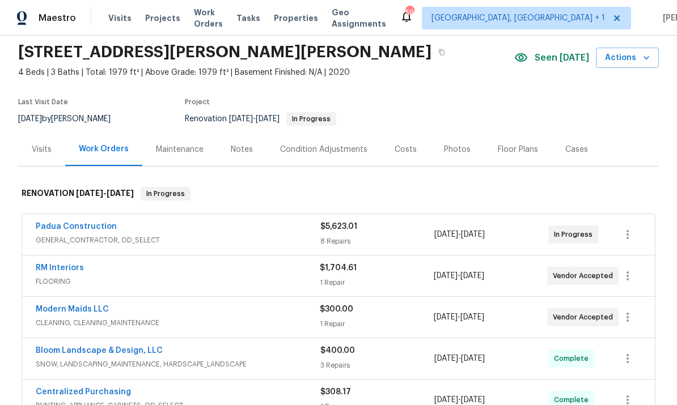
scroll to position [38, 0]
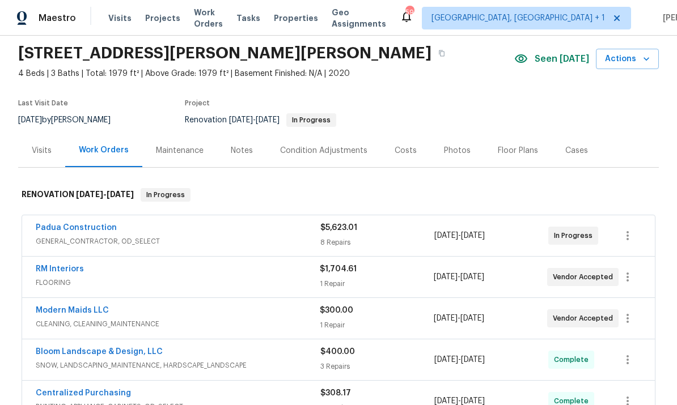
click at [93, 310] on link "Modern Maids LLC" at bounding box center [72, 311] width 73 height 8
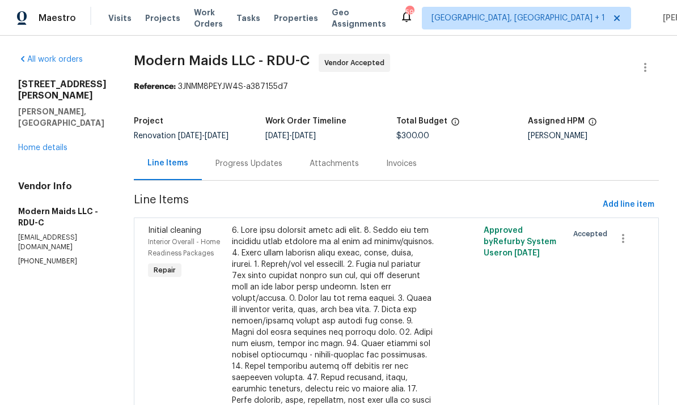
click at [257, 159] on div "Progress Updates" at bounding box center [248, 163] width 67 height 11
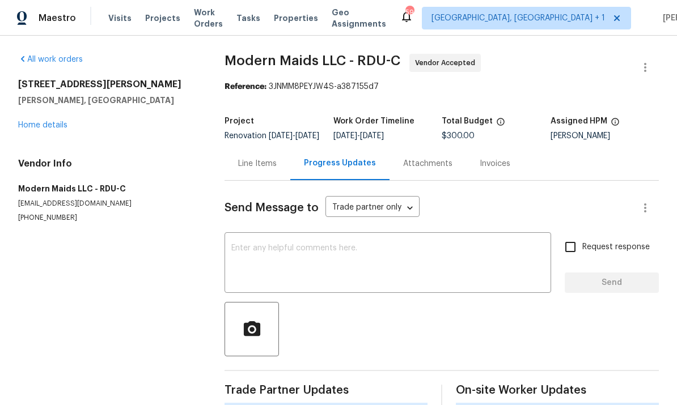
scroll to position [43, 0]
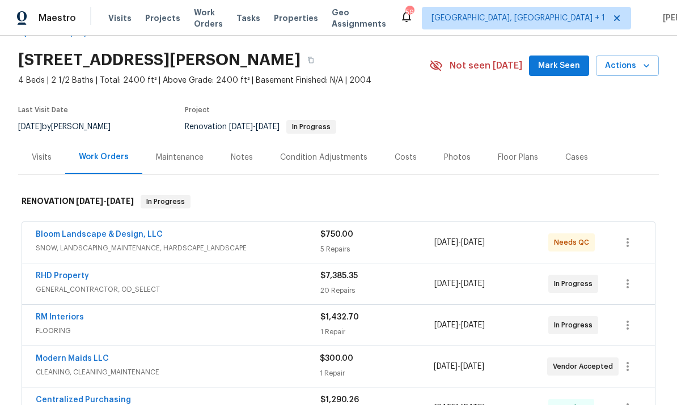
scroll to position [41, 0]
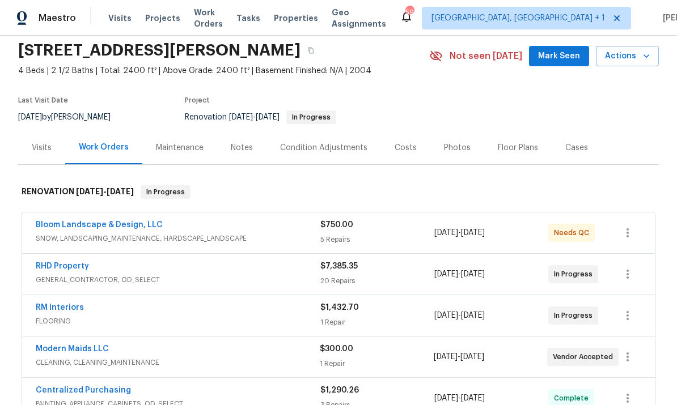
click at [61, 268] on link "RHD Property" at bounding box center [62, 266] width 53 height 8
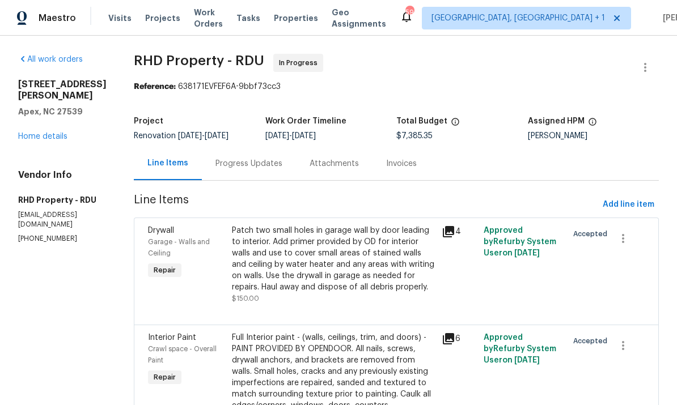
click at [46, 133] on link "Home details" at bounding box center [42, 137] width 49 height 8
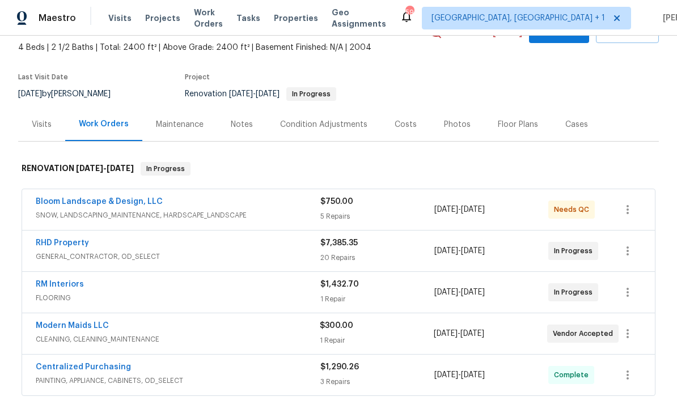
scroll to position [66, 0]
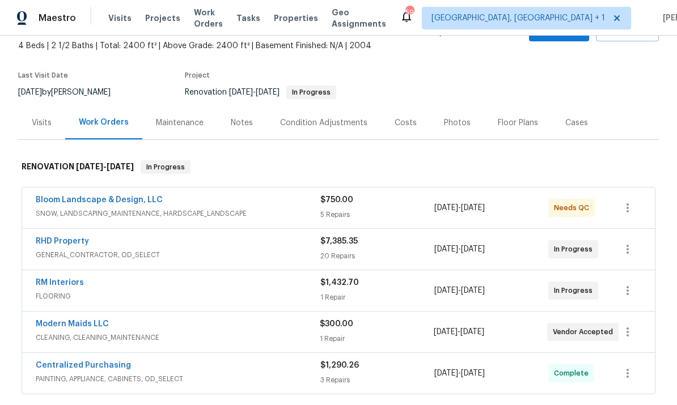
click at [82, 326] on link "Modern Maids LLC" at bounding box center [72, 324] width 73 height 8
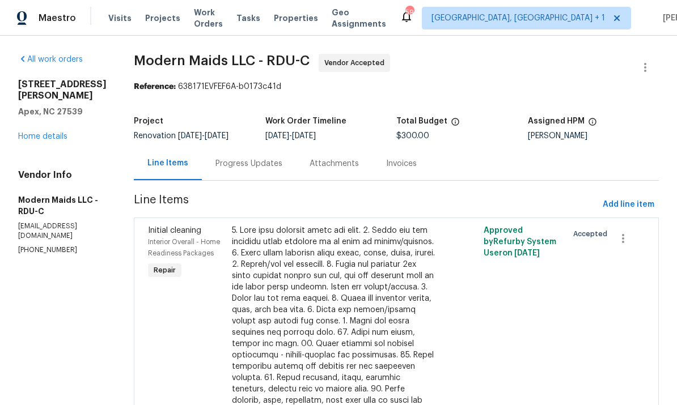
click at [261, 165] on div "Progress Updates" at bounding box center [248, 163] width 67 height 11
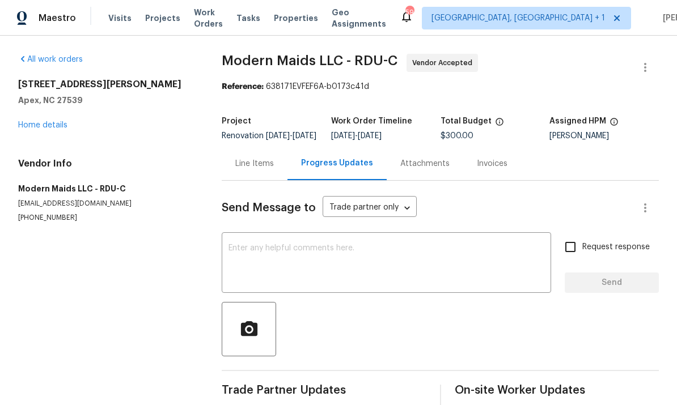
scroll to position [43, 0]
click at [289, 244] on textarea at bounding box center [386, 264] width 316 height 40
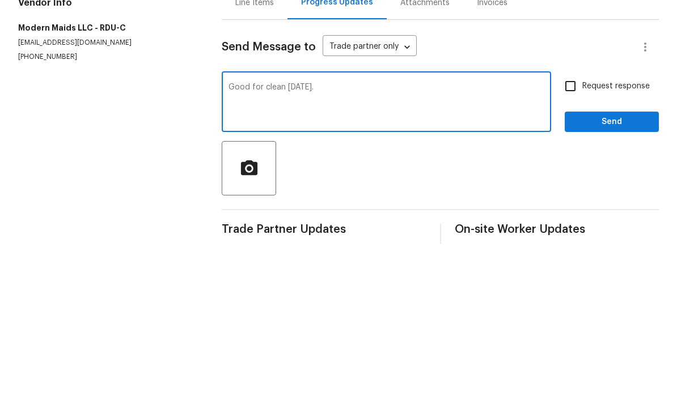
type textarea "Good for clean [DATE]."
click at [568, 235] on input "Request response" at bounding box center [570, 247] width 24 height 24
checkbox input "true"
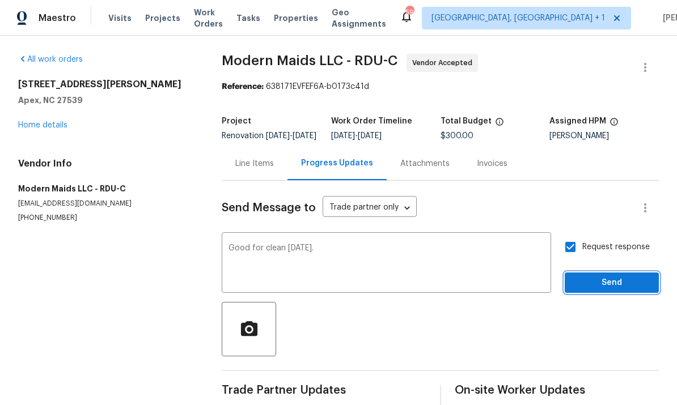
click at [618, 276] on span "Send" at bounding box center [612, 283] width 76 height 14
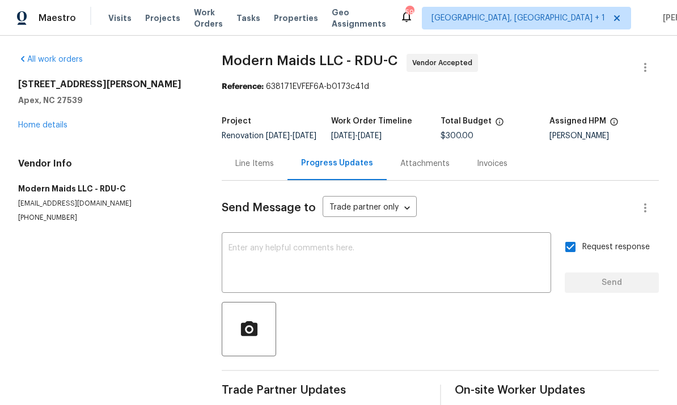
click at [46, 90] on div "[STREET_ADDRESS][PERSON_NAME] Home details" at bounding box center [106, 105] width 176 height 52
click at [50, 121] on link "Home details" at bounding box center [42, 125] width 49 height 8
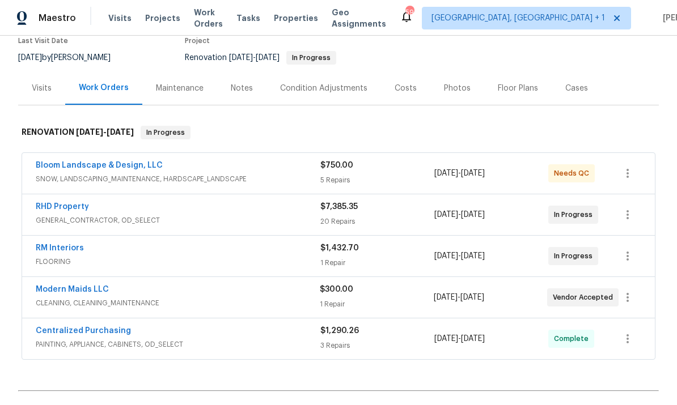
scroll to position [103, 0]
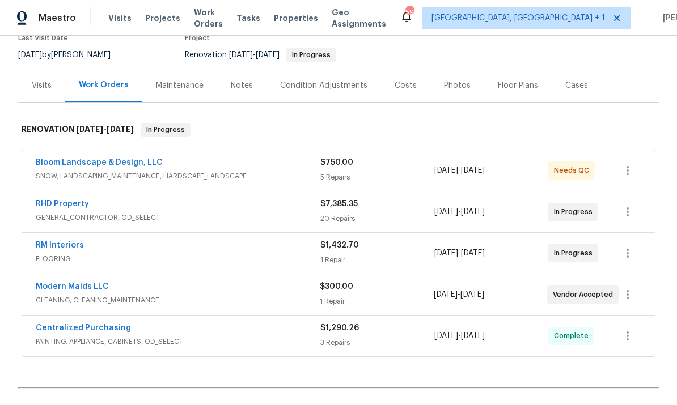
click at [59, 253] on span "FLOORING" at bounding box center [178, 258] width 285 height 11
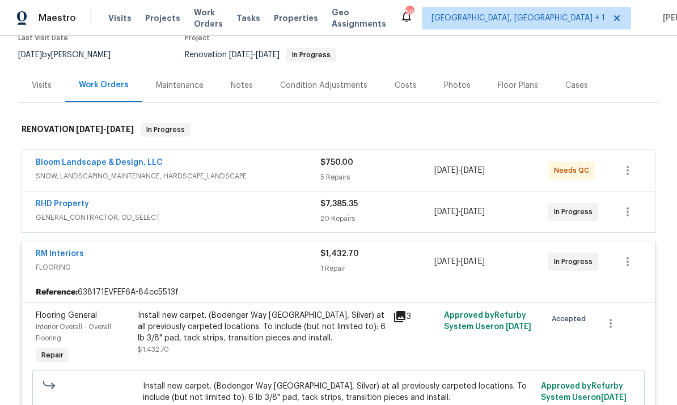
click at [69, 250] on link "RM Interiors" at bounding box center [60, 254] width 48 height 8
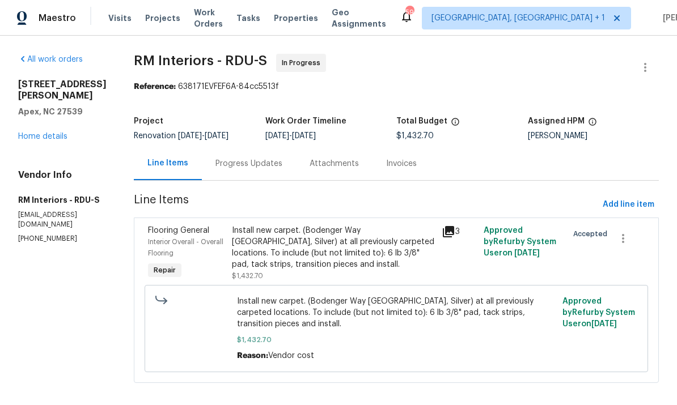
click at [249, 160] on div "Progress Updates" at bounding box center [248, 163] width 67 height 11
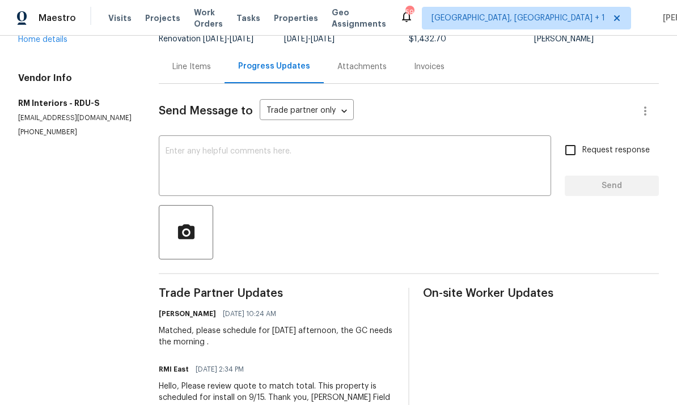
scroll to position [94, 0]
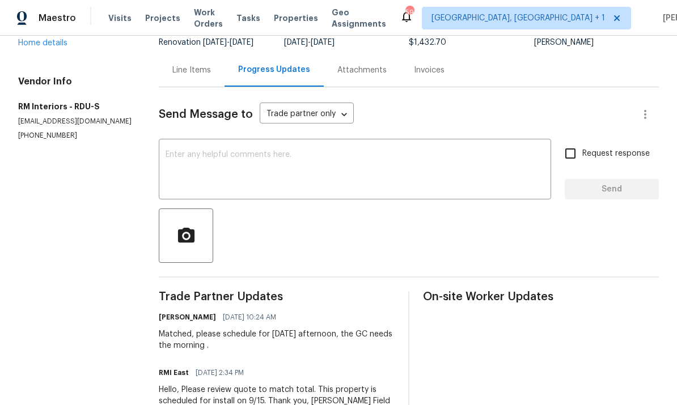
click at [204, 166] on textarea at bounding box center [355, 171] width 379 height 40
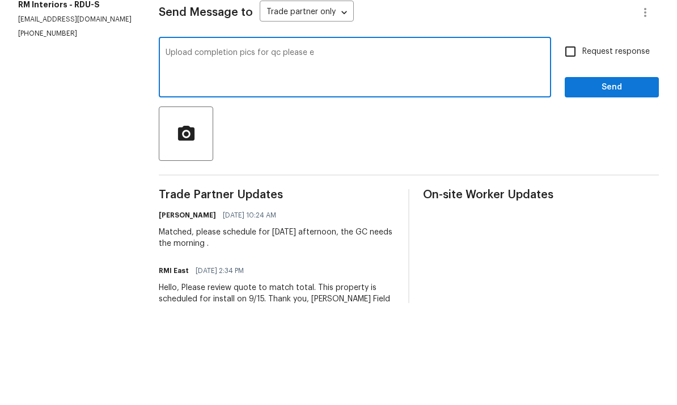
type textarea "Upload completion pics for qc please e"
click at [574, 142] on input "Request response" at bounding box center [570, 154] width 24 height 24
checkbox input "true"
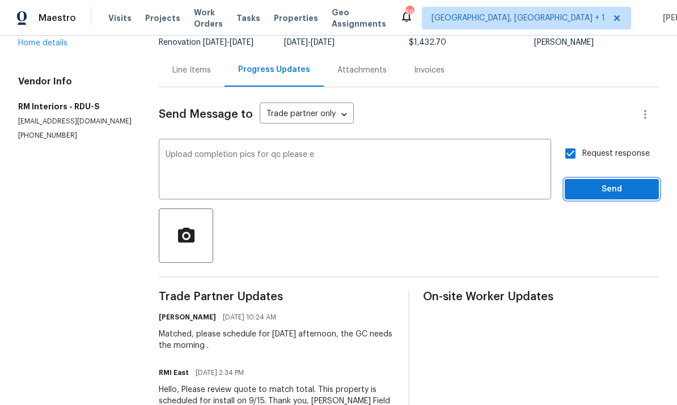
click at [629, 183] on span "Send" at bounding box center [612, 190] width 76 height 14
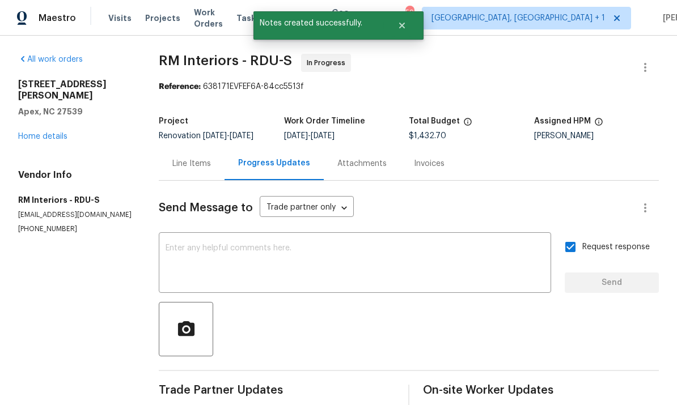
click at [58, 133] on link "Home details" at bounding box center [42, 137] width 49 height 8
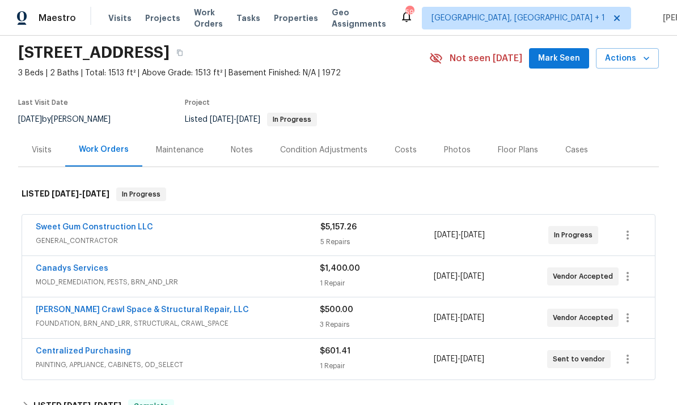
scroll to position [38, 0]
click at [78, 271] on link "Canadys Services" at bounding box center [72, 269] width 73 height 8
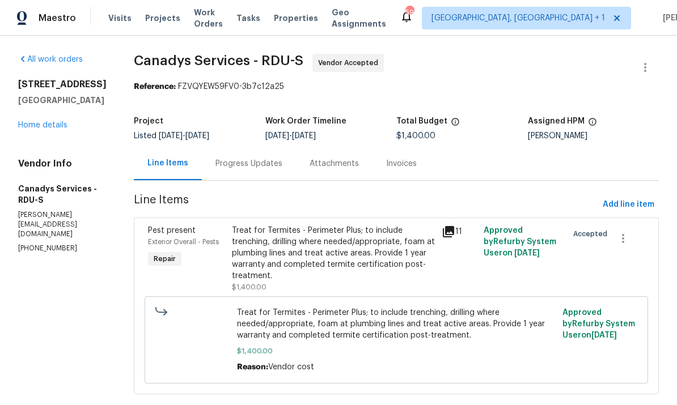
click at [268, 162] on div "Progress Updates" at bounding box center [248, 163] width 67 height 11
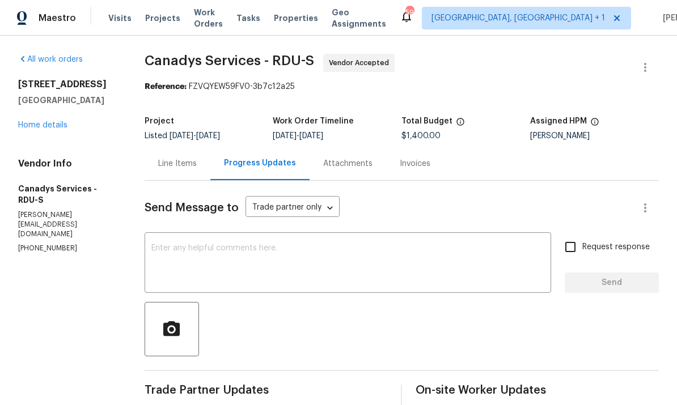
click at [222, 244] on textarea at bounding box center [347, 264] width 393 height 40
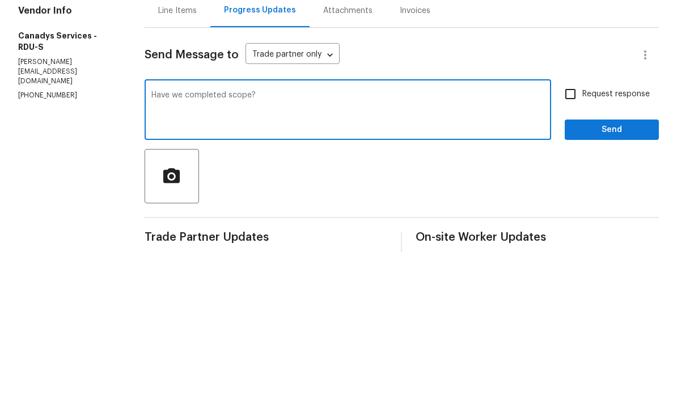
type textarea "Have we completed scope?"
click at [571, 235] on input "Request response" at bounding box center [570, 247] width 24 height 24
checkbox input "true"
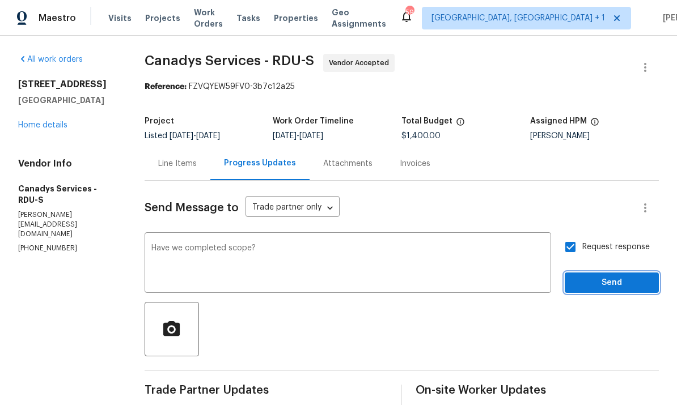
click at [608, 276] on span "Send" at bounding box center [612, 283] width 76 height 14
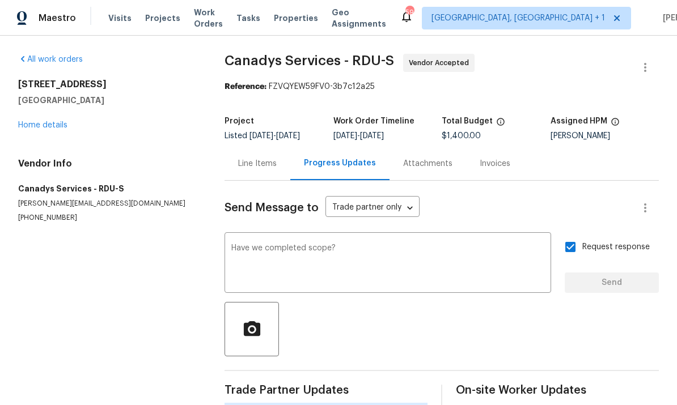
scroll to position [19, 0]
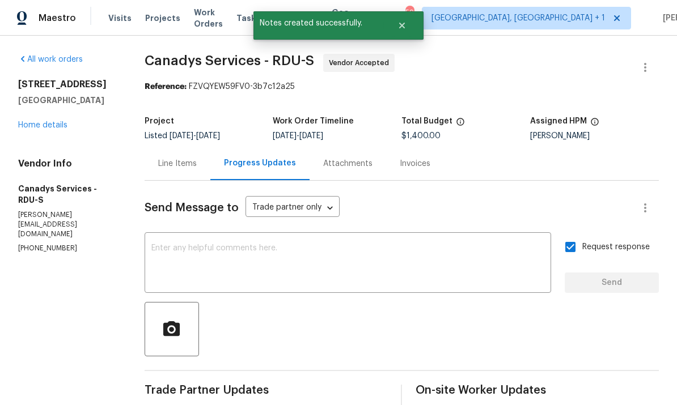
click at [57, 121] on link "Home details" at bounding box center [42, 125] width 49 height 8
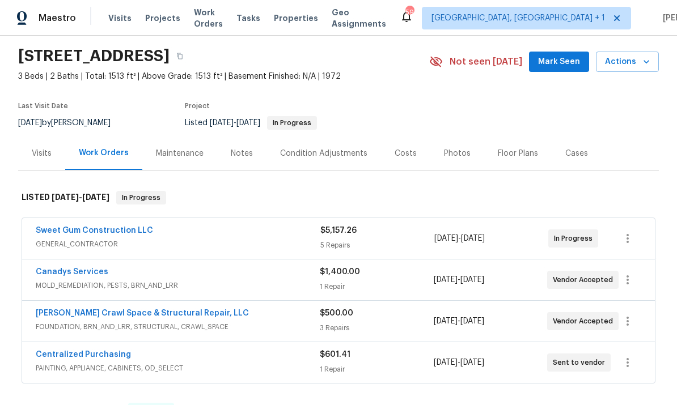
scroll to position [52, 0]
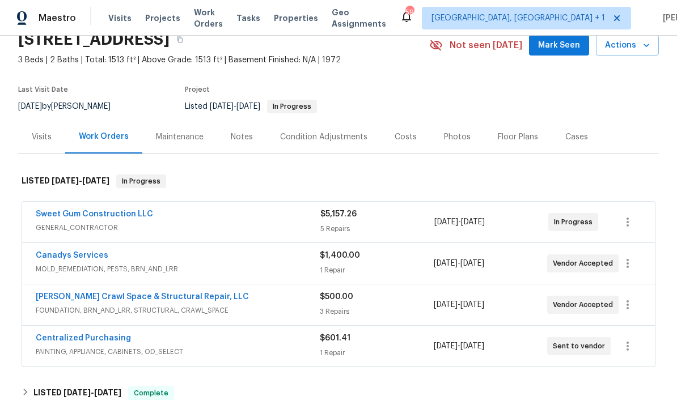
click at [180, 293] on link "[PERSON_NAME] Crawl Space & Structural Repair, LLC" at bounding box center [142, 297] width 213 height 8
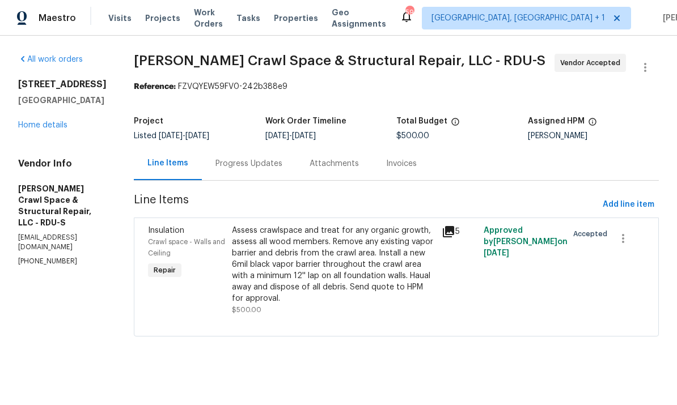
click at [264, 173] on div "Progress Updates" at bounding box center [249, 163] width 94 height 33
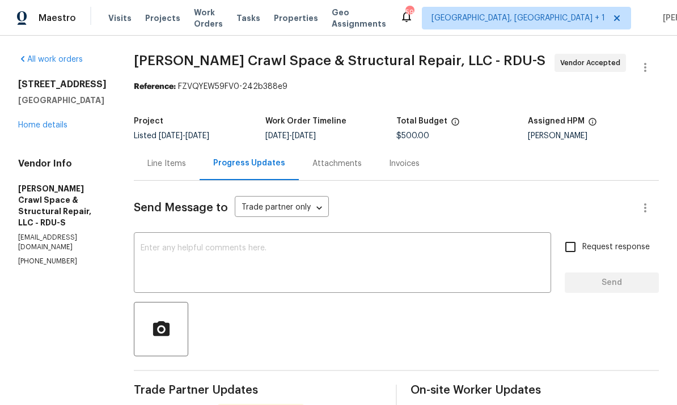
click at [48, 126] on link "Home details" at bounding box center [42, 125] width 49 height 8
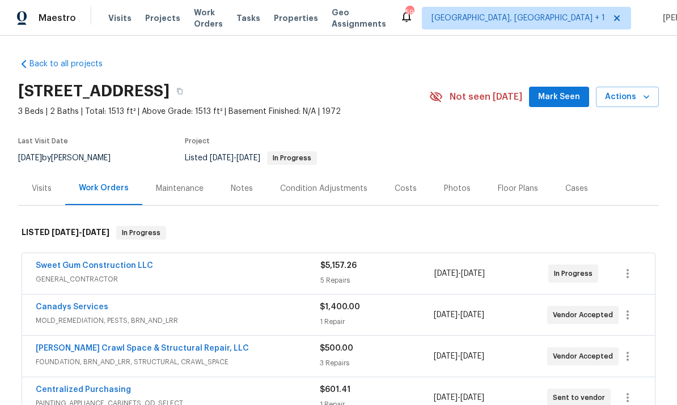
click at [238, 189] on div "Notes" at bounding box center [242, 188] width 22 height 11
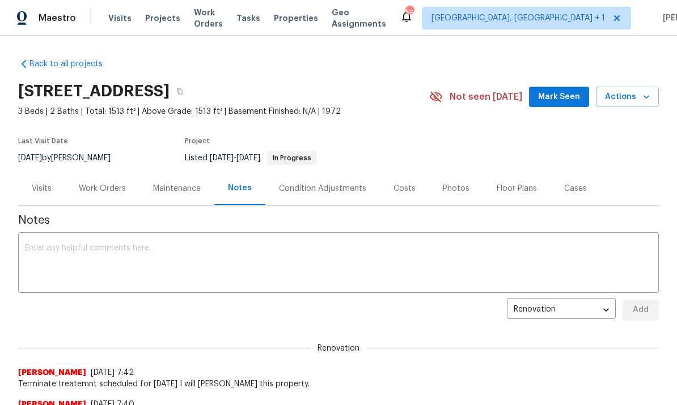
click at [104, 186] on div "Work Orders" at bounding box center [102, 188] width 47 height 11
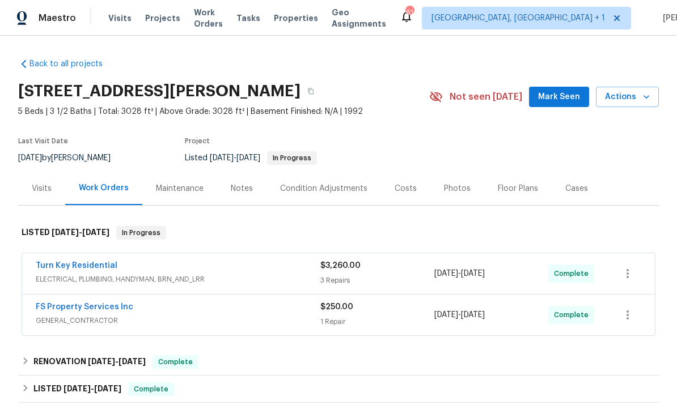
click at [241, 194] on div "Notes" at bounding box center [241, 188] width 49 height 33
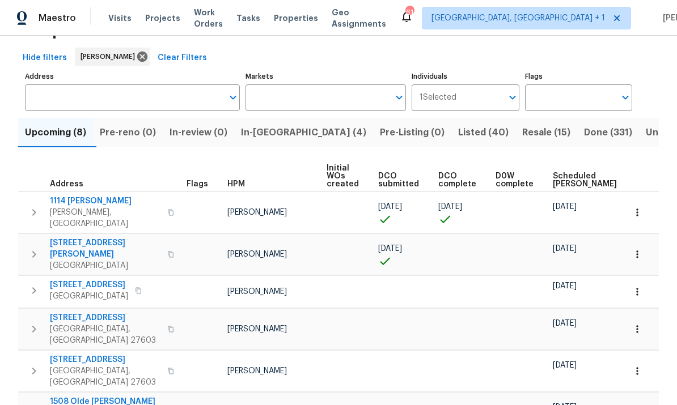
click at [95, 238] on span "[STREET_ADDRESS][PERSON_NAME]" at bounding box center [105, 249] width 111 height 23
click at [84, 279] on span "[STREET_ADDRESS]" at bounding box center [89, 284] width 78 height 11
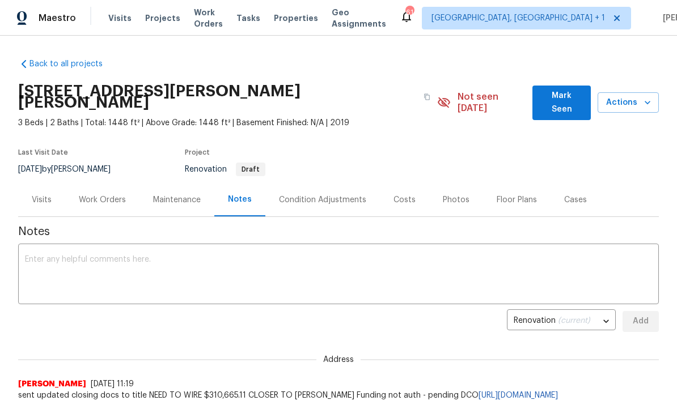
click at [109, 194] on div "Work Orders" at bounding box center [102, 199] width 47 height 11
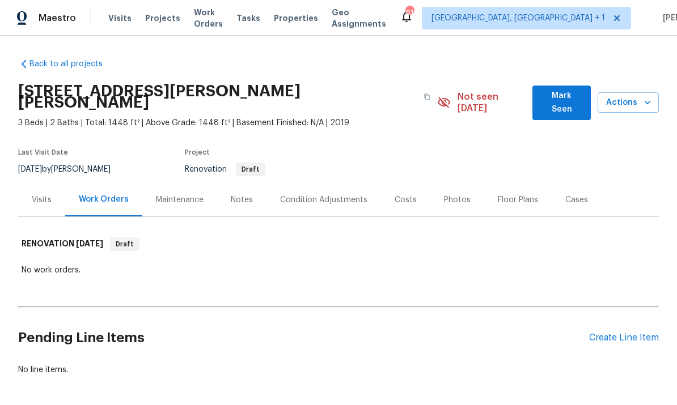
click at [631, 333] on div "Create Line Item" at bounding box center [624, 338] width 70 height 11
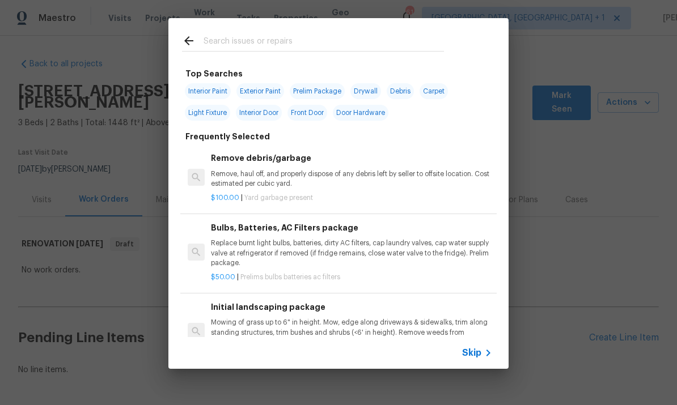
click at [236, 40] on input "text" at bounding box center [323, 42] width 240 height 17
type input "I"
type input "Overall"
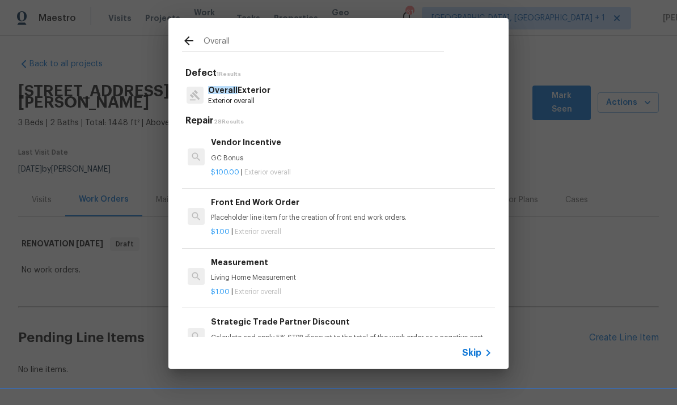
click at [302, 211] on div "Front End Work Order Placeholder line item for the creation of front end work o…" at bounding box center [351, 209] width 281 height 27
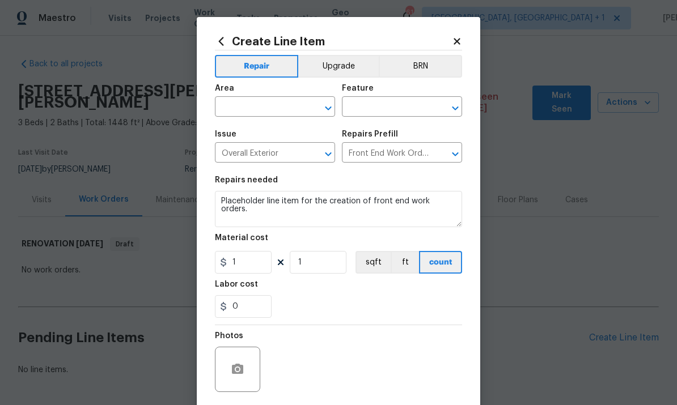
click at [273, 108] on input "text" at bounding box center [259, 108] width 88 height 18
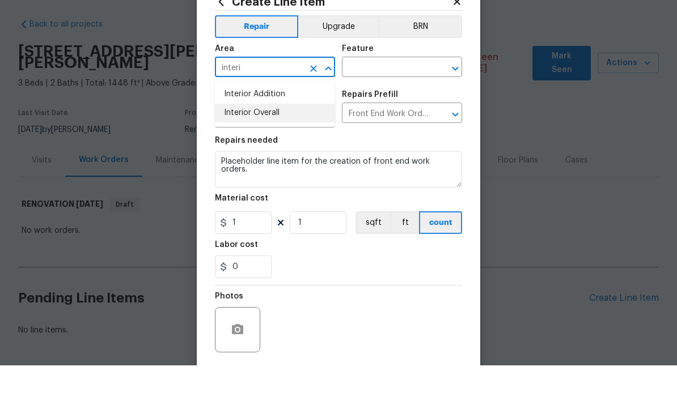
click at [265, 143] on li "Interior Overall" at bounding box center [275, 152] width 120 height 19
type input "Interior Overall"
click at [396, 99] on input "text" at bounding box center [386, 108] width 88 height 18
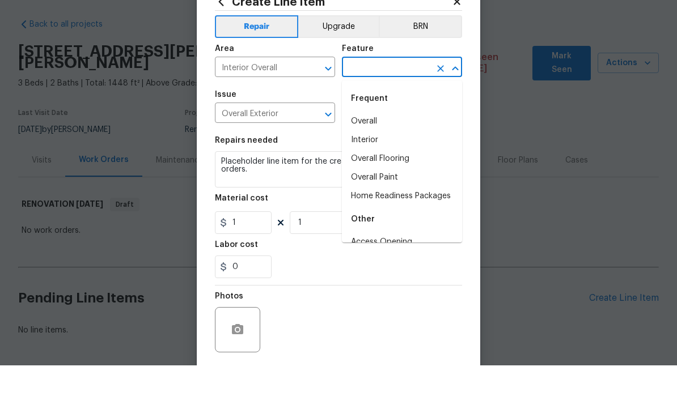
click at [378, 152] on li "Overall" at bounding box center [402, 161] width 120 height 19
type input "Overall"
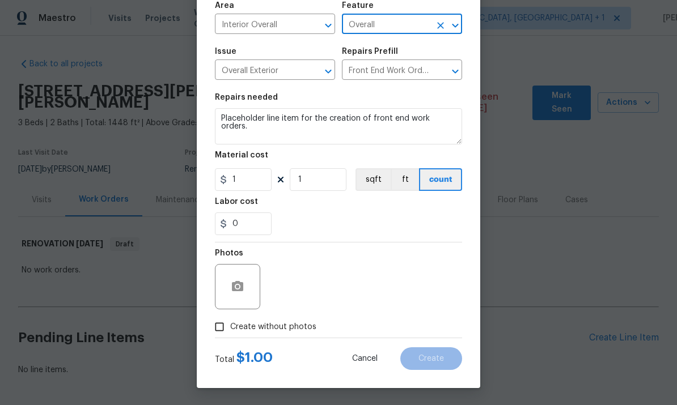
scroll to position [85, 0]
click at [236, 330] on span "Create without photos" at bounding box center [273, 327] width 86 height 12
click at [230, 330] on input "Create without photos" at bounding box center [220, 327] width 22 height 22
checkbox input "true"
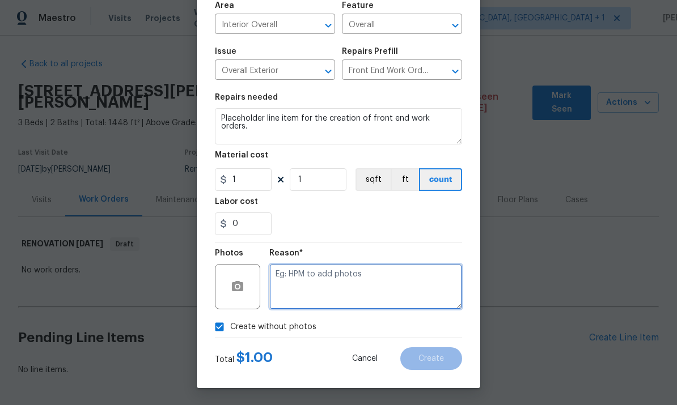
click at [303, 281] on textarea at bounding box center [365, 286] width 193 height 45
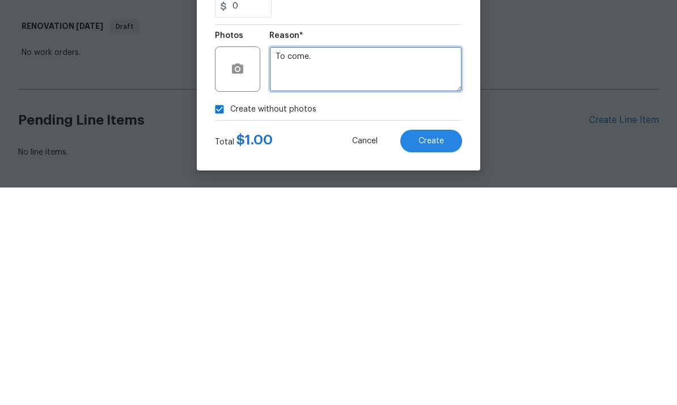
type textarea "To come."
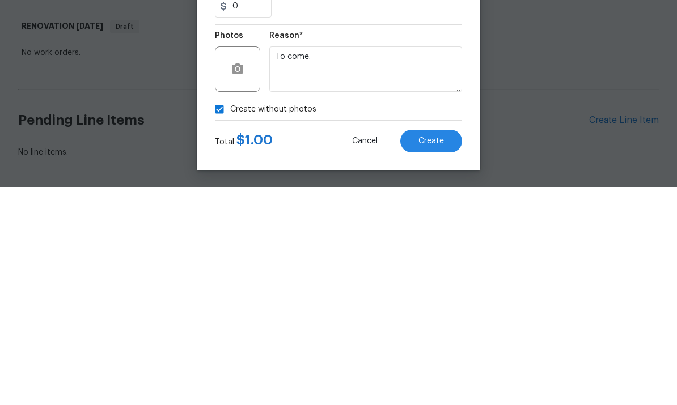
click at [432, 347] on button "Create" at bounding box center [431, 358] width 62 height 23
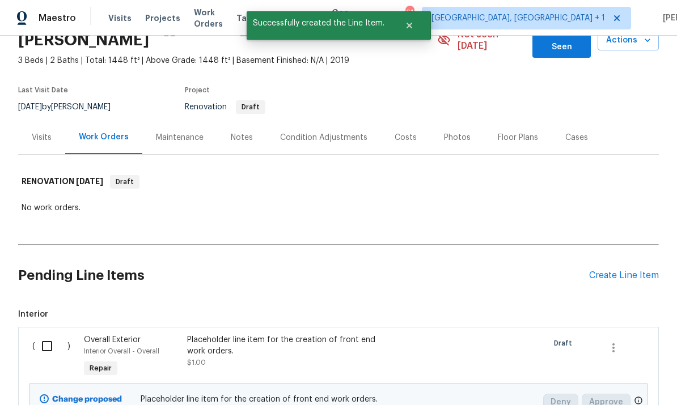
scroll to position [63, 0]
click at [617, 270] on div "Create Line Item" at bounding box center [624, 275] width 70 height 11
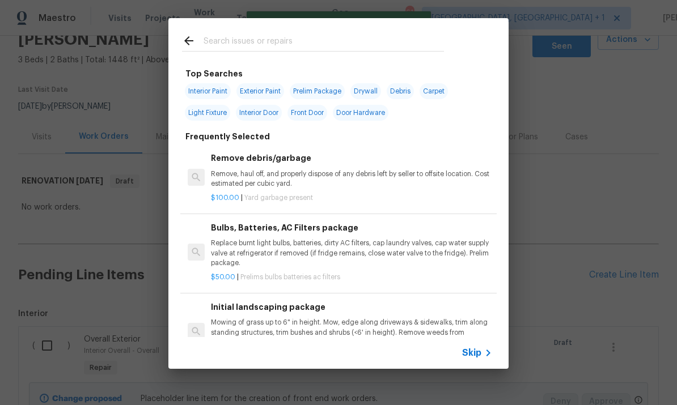
click at [252, 44] on input "text" at bounding box center [323, 42] width 240 height 17
type input "Flooring"
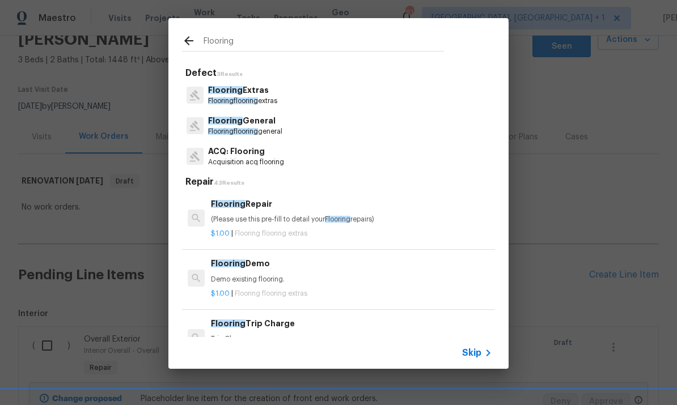
click at [257, 129] on span "flooring" at bounding box center [246, 131] width 24 height 7
click at [257, 215] on p "(Please use this pre-fill to detail your Flooring repairs)" at bounding box center [351, 220] width 281 height 10
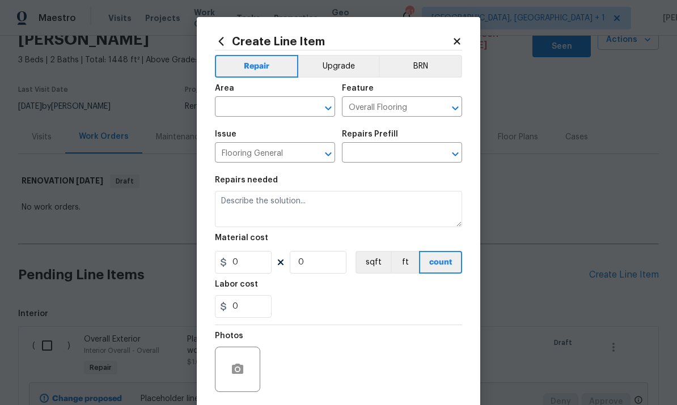
type textarea "Install sheet vinyl flooring (Sugar Valley - Wood "Look", 565 Beacon Hill) incl…"
type input "1"
type input "Sheet Vinyl LVL 1 - Sugar Valley (Wood 1) $1.75"
type input "1.75"
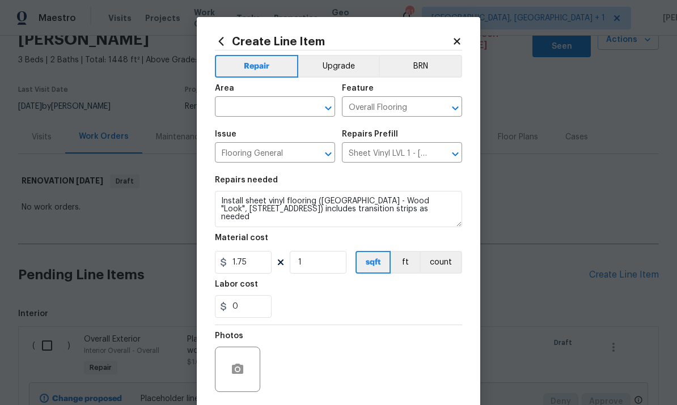
click at [278, 107] on input "text" at bounding box center [259, 108] width 88 height 18
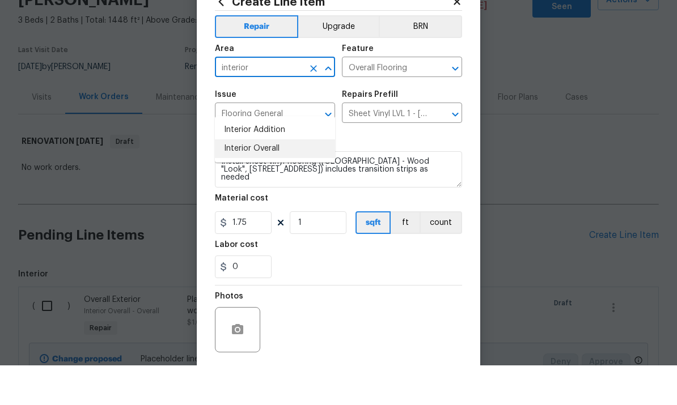
click at [266, 179] on li "Interior Overall" at bounding box center [275, 188] width 120 height 19
type input "Interior Overall"
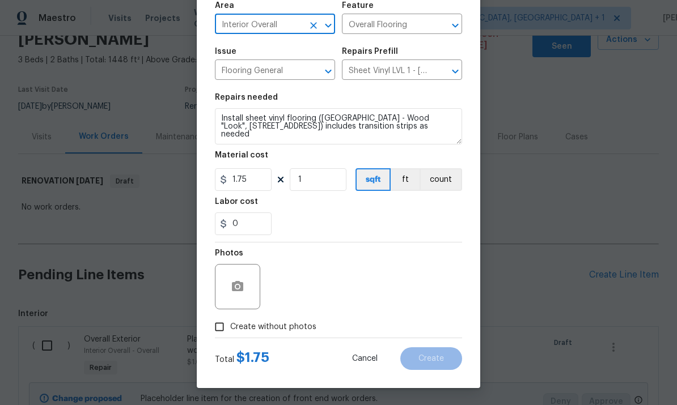
scroll to position [85, 0]
click at [436, 71] on icon "Clear" at bounding box center [440, 71] width 11 height 11
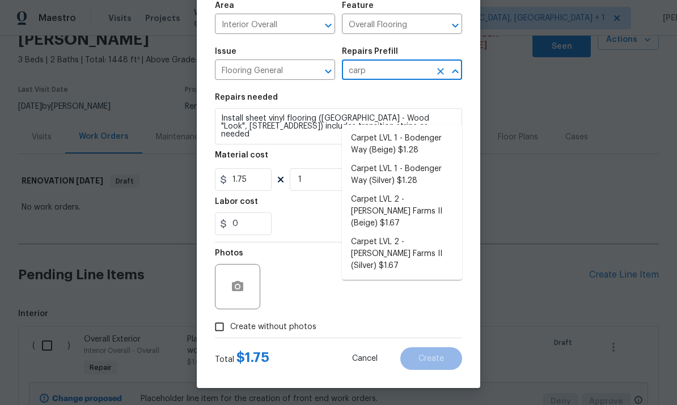
click at [430, 160] on li "Carpet LVL 1 - Bodenger Way (Silver) $1.28" at bounding box center [402, 175] width 120 height 31
type input "Carpet LVL 1 - Bodenger Way (Silver) $1.28"
type textarea "Install new carpet. (Bodenger Way 945 Winter Ash, Silver) at all previously car…"
type input "Carpet LVL 1 - Bodenger Way (Silver) $1.28"
type input "1.28"
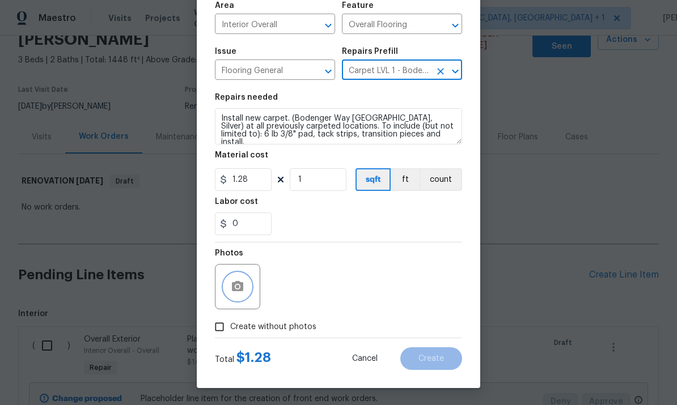
click at [245, 283] on button "button" at bounding box center [237, 286] width 27 height 27
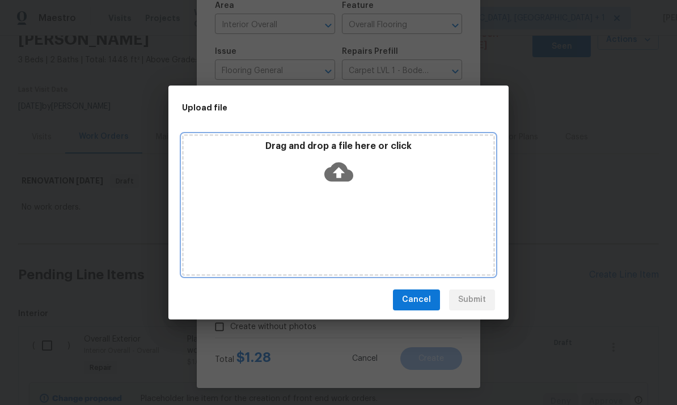
click at [342, 161] on icon at bounding box center [338, 172] width 29 height 29
click at [344, 167] on icon at bounding box center [338, 171] width 29 height 19
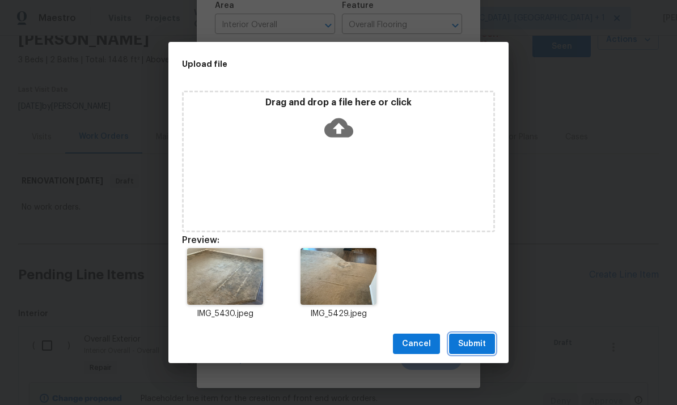
click at [486, 345] on button "Submit" at bounding box center [472, 344] width 46 height 21
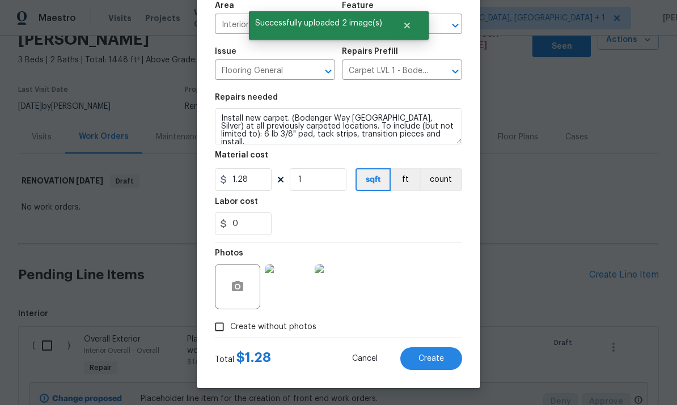
click at [441, 366] on button "Create" at bounding box center [431, 358] width 62 height 23
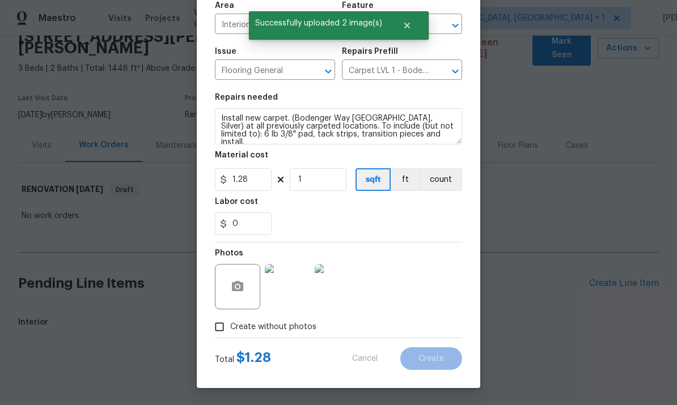
type input "0"
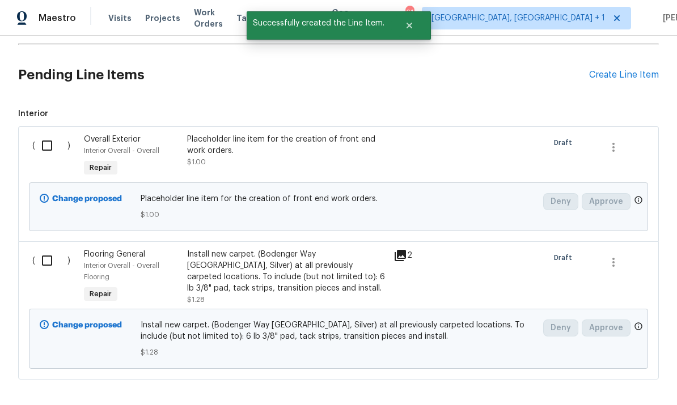
scroll to position [262, 0]
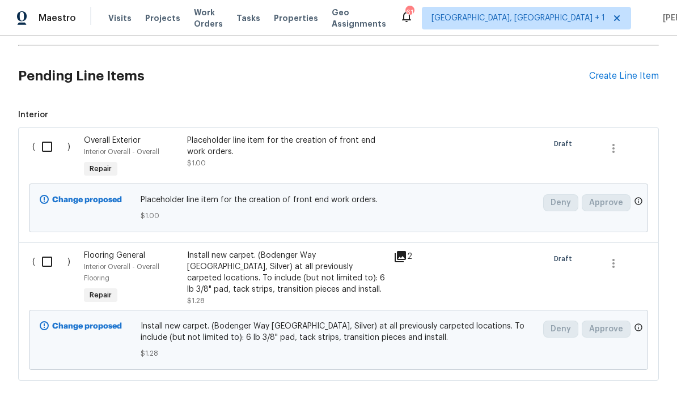
click at [614, 71] on div "Create Line Item" at bounding box center [624, 76] width 70 height 11
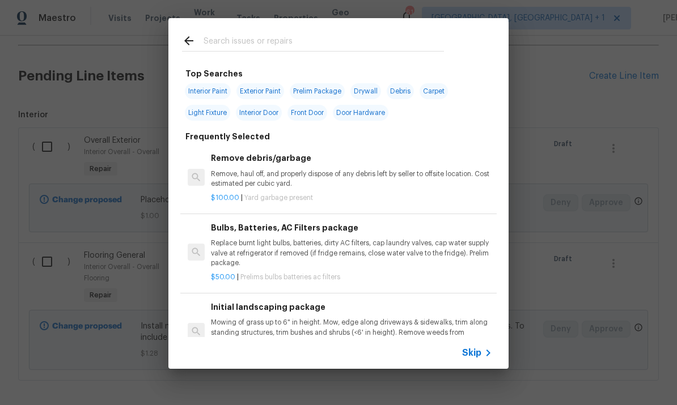
click at [232, 35] on input "text" at bounding box center [323, 42] width 240 height 17
type input "Clean"
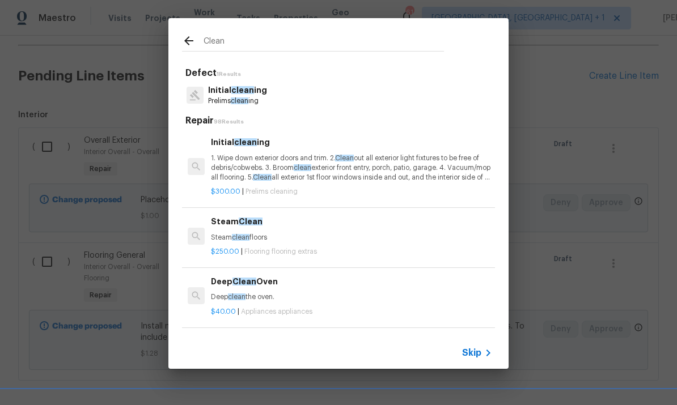
click at [248, 91] on span "clean" at bounding box center [242, 90] width 23 height 8
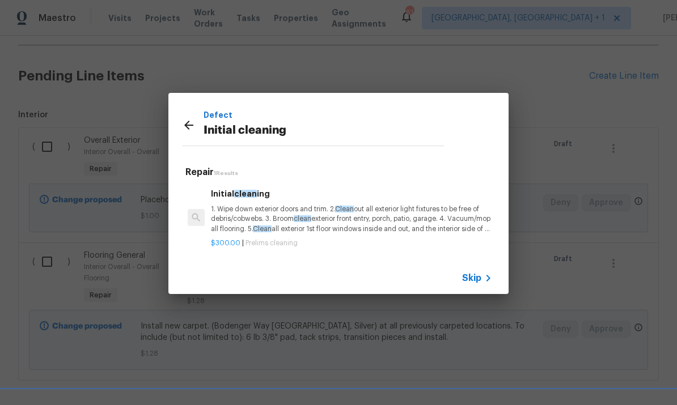
click at [277, 223] on p "1. Wipe down exterior doors and trim. 2. Clean out all exterior light fixtures …" at bounding box center [351, 219] width 281 height 29
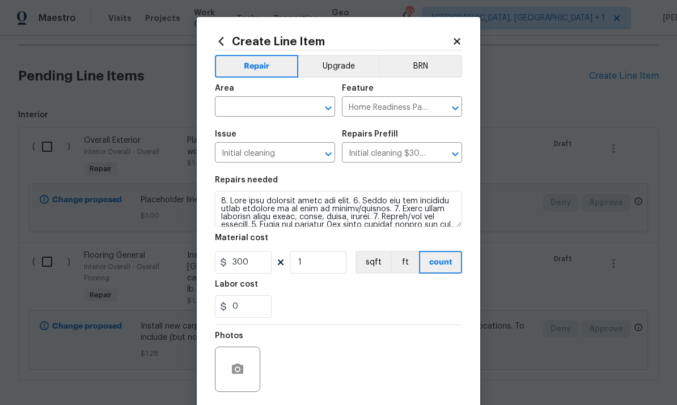
click at [268, 107] on input "text" at bounding box center [259, 108] width 88 height 18
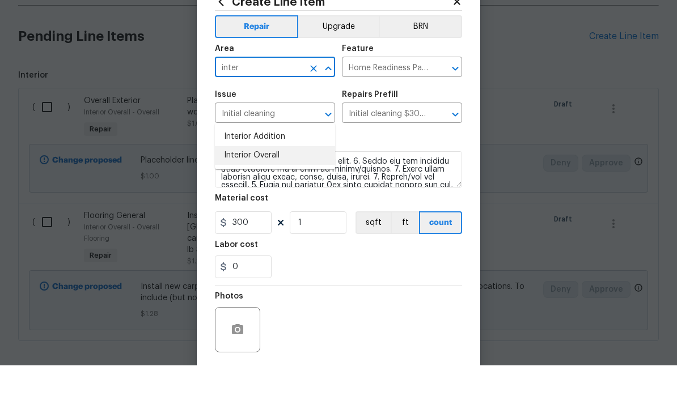
click at [266, 186] on li "Interior Overall" at bounding box center [275, 195] width 120 height 19
type input "Interior Overall"
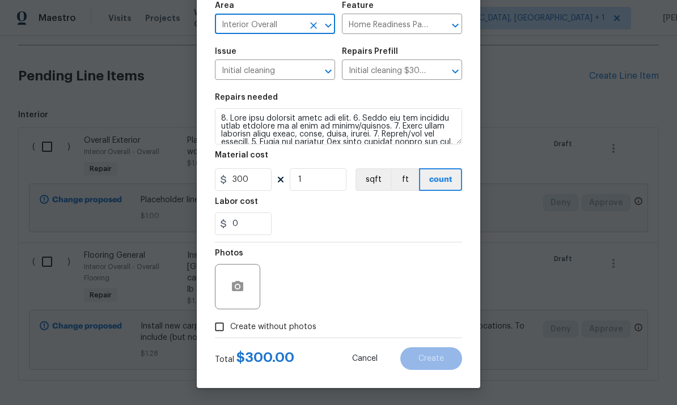
scroll to position [85, 0]
click at [225, 337] on input "Create without photos" at bounding box center [220, 327] width 22 height 22
checkbox input "true"
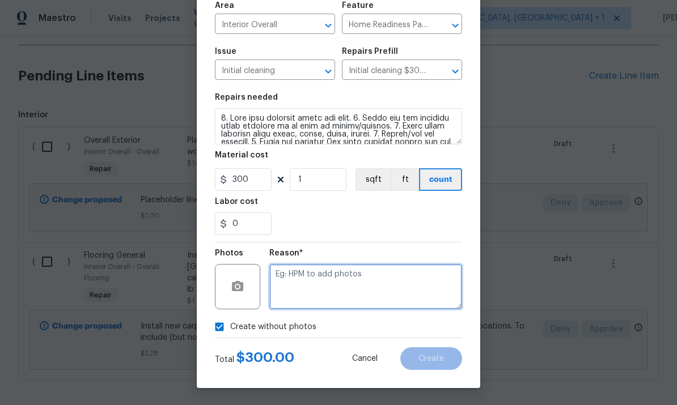
click at [304, 282] on textarea at bounding box center [365, 286] width 193 height 45
type textarea "To come."
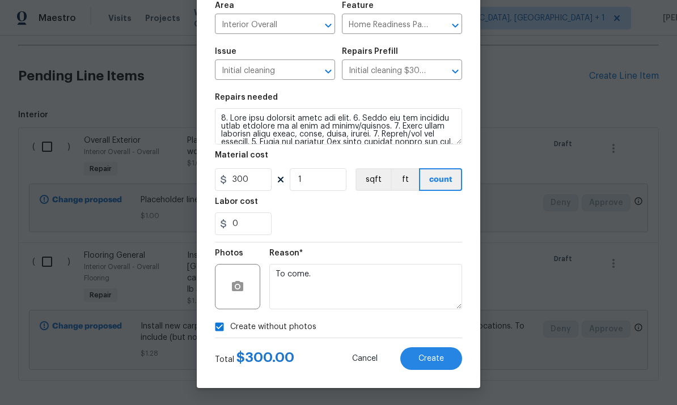
click at [438, 366] on button "Create" at bounding box center [431, 358] width 62 height 23
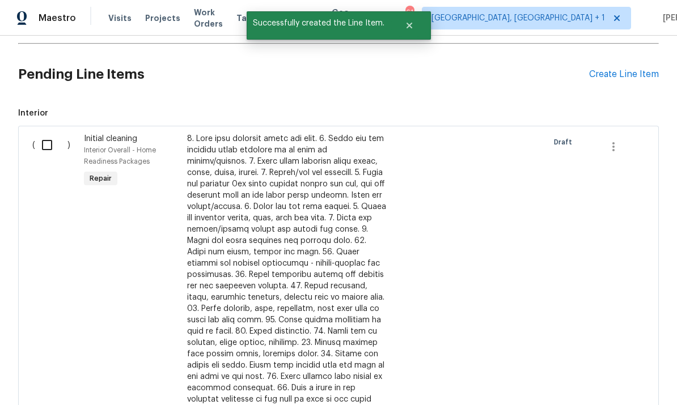
scroll to position [296, 0]
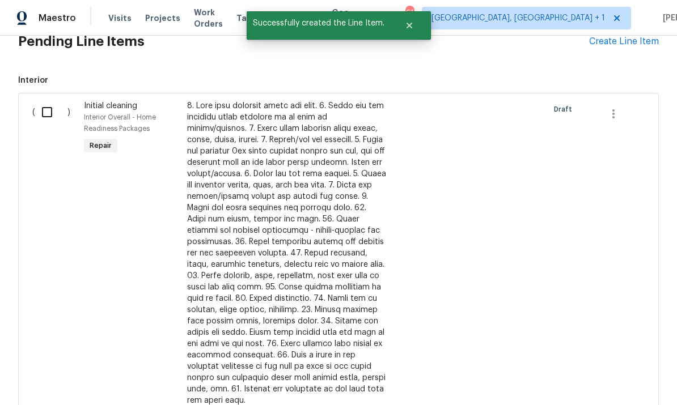
click at [53, 100] on input "checkbox" at bounding box center [51, 112] width 32 height 24
checkbox input "true"
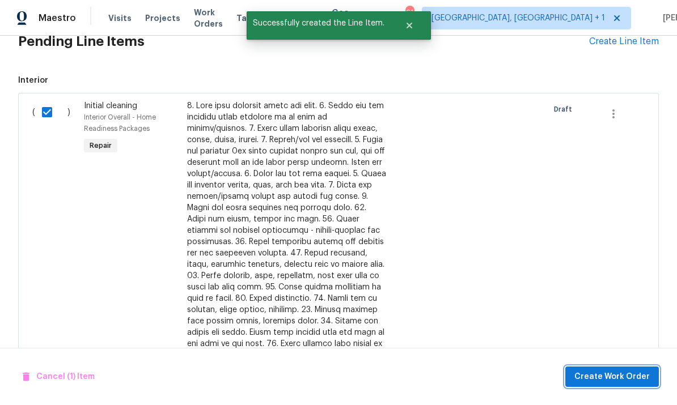
click at [622, 380] on span "Create Work Order" at bounding box center [611, 377] width 75 height 14
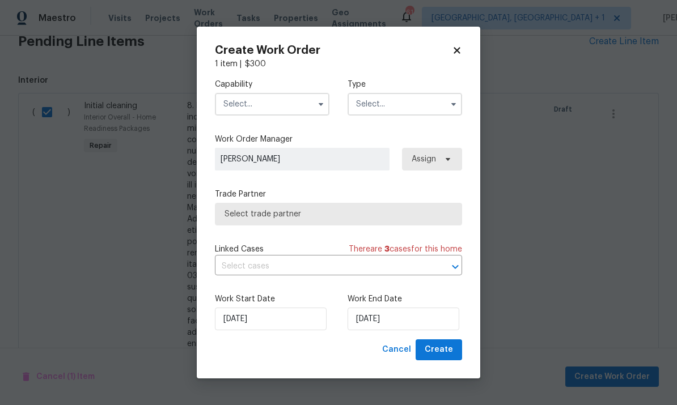
click at [311, 104] on input "text" at bounding box center [272, 104] width 115 height 23
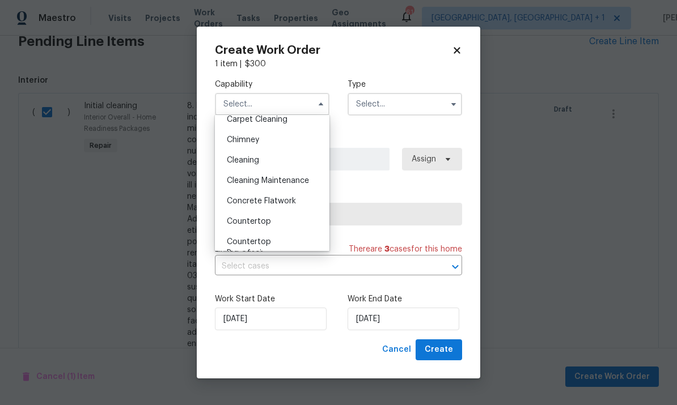
scroll to position [133, 0]
click at [259, 158] on span "Cleaning" at bounding box center [243, 158] width 32 height 8
type input "Cleaning"
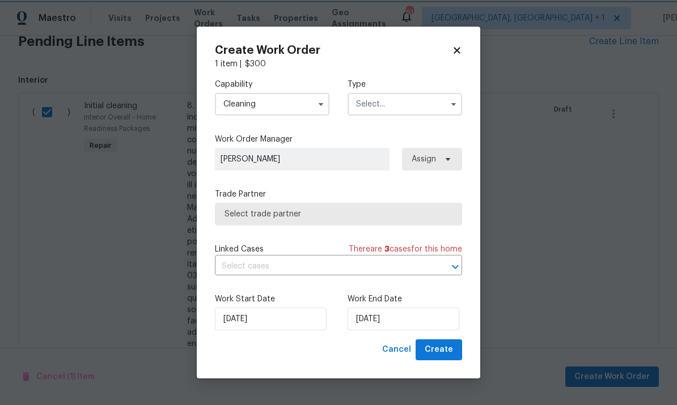
click at [448, 105] on button "button" at bounding box center [454, 104] width 14 height 14
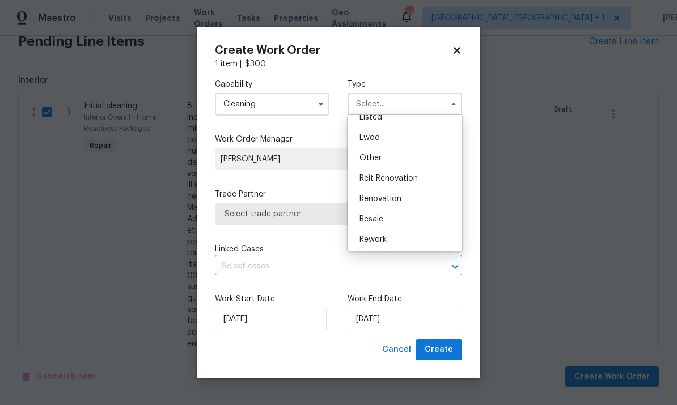
scroll to position [112, 0]
click at [404, 199] on div "Renovation" at bounding box center [404, 199] width 109 height 20
type input "Renovation"
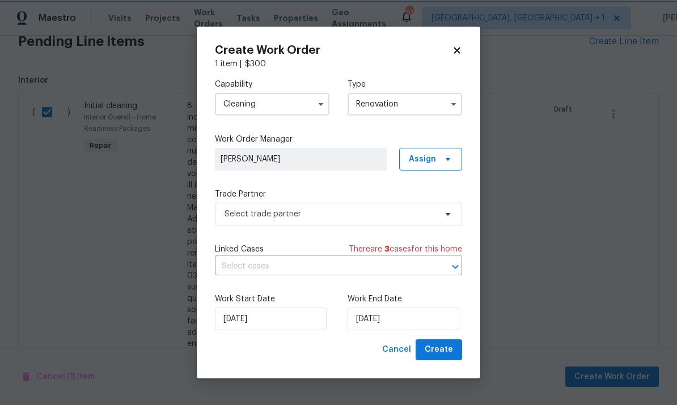
scroll to position [0, 0]
click at [430, 321] on input "[DATE]" at bounding box center [403, 319] width 112 height 23
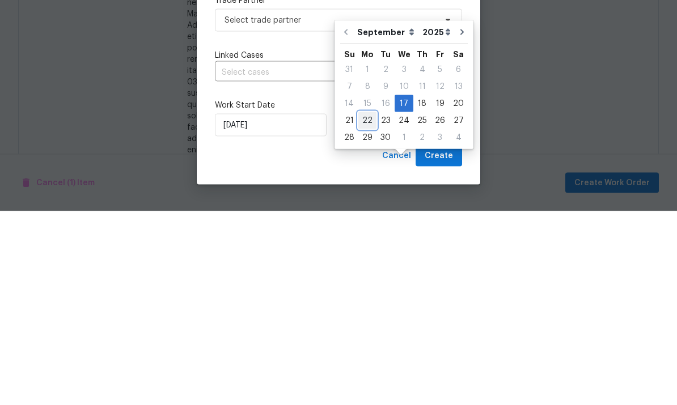
click at [370, 307] on div "22" at bounding box center [367, 315] width 18 height 16
type input "9/22/2025"
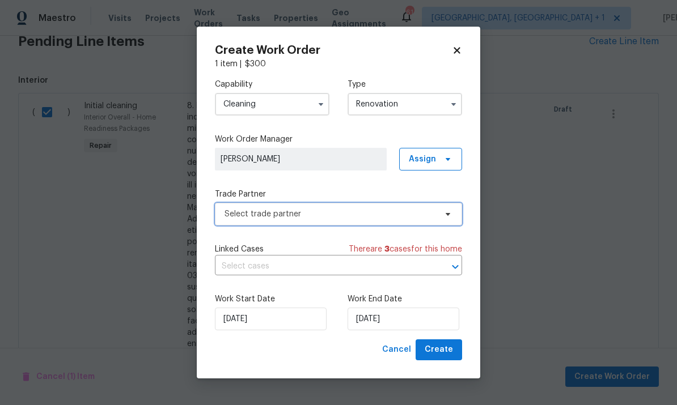
click at [449, 214] on icon at bounding box center [448, 214] width 5 height 3
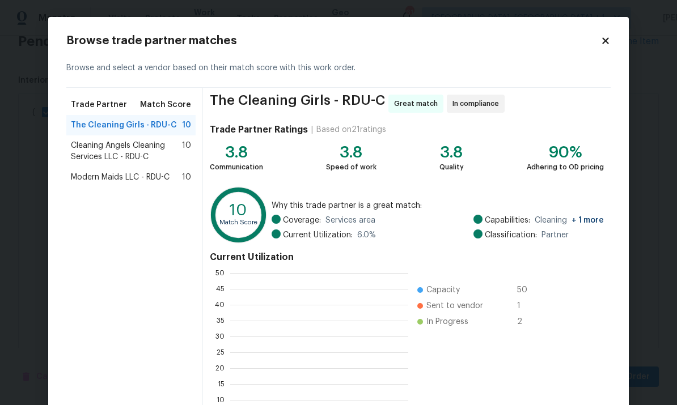
scroll to position [159, 178]
click at [171, 177] on div "Modern Maids LLC - RDU-C 10" at bounding box center [131, 177] width 120 height 11
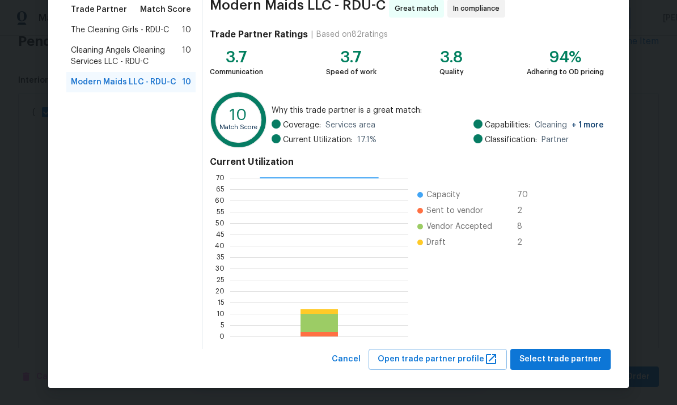
scroll to position [95, 0]
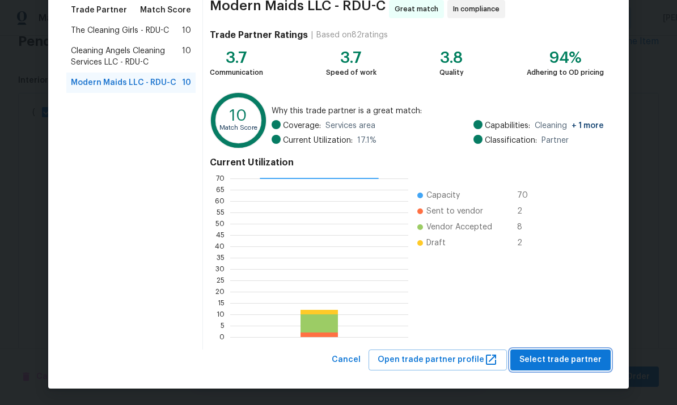
click at [578, 359] on span "Select trade partner" at bounding box center [560, 360] width 82 height 14
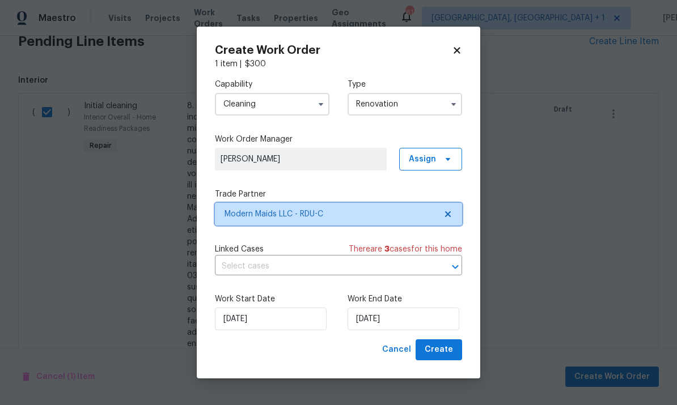
scroll to position [0, 0]
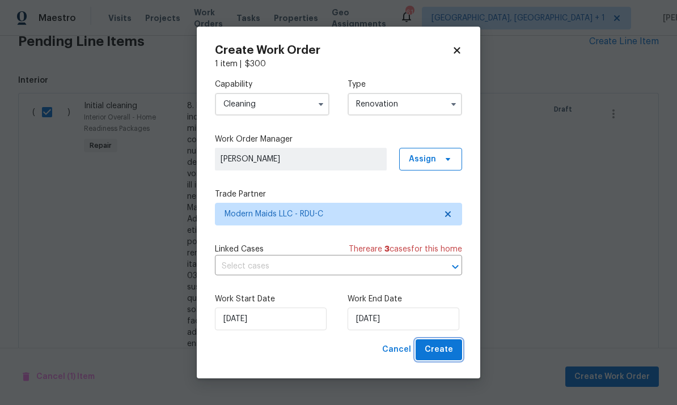
click at [453, 353] on button "Create" at bounding box center [438, 350] width 46 height 21
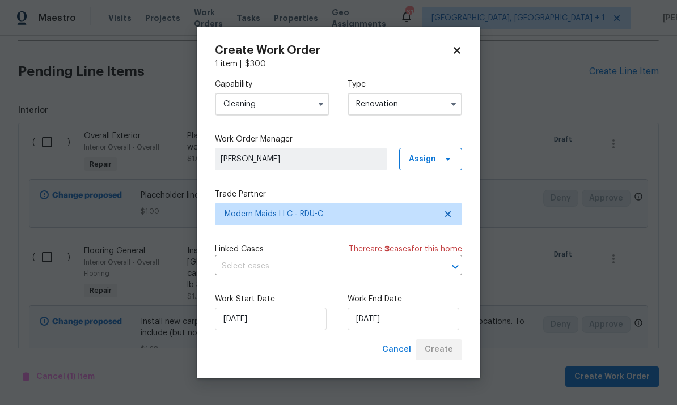
scroll to position [292, 0]
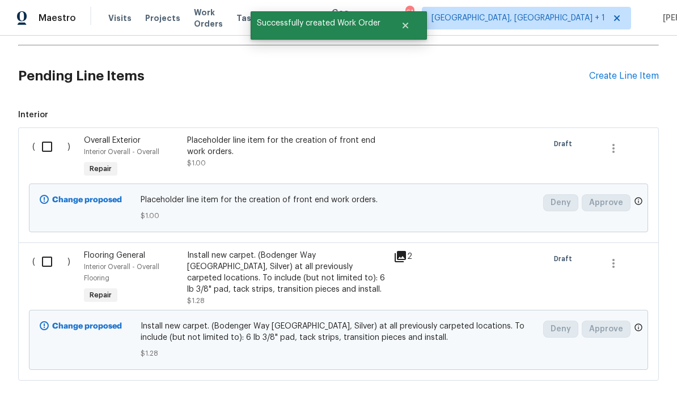
click at [48, 135] on input "checkbox" at bounding box center [51, 147] width 32 height 24
checkbox input "true"
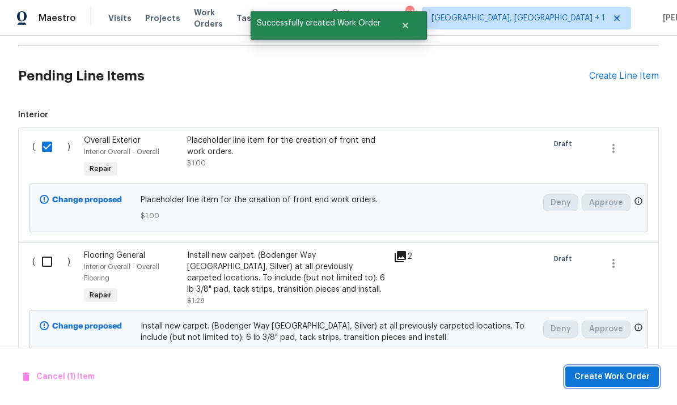
click at [618, 369] on button "Create Work Order" at bounding box center [612, 377] width 94 height 21
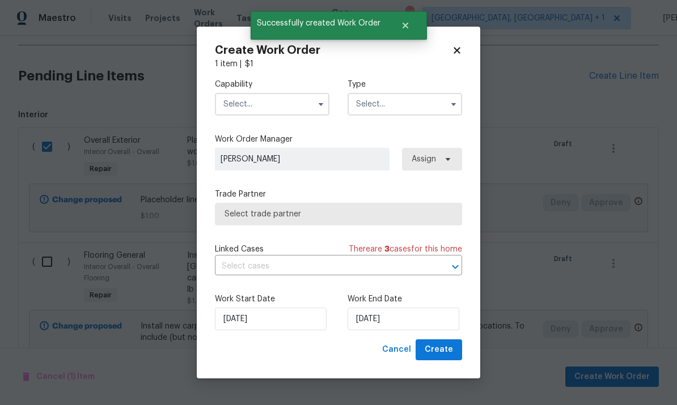
click at [274, 100] on input "text" at bounding box center [272, 104] width 115 height 23
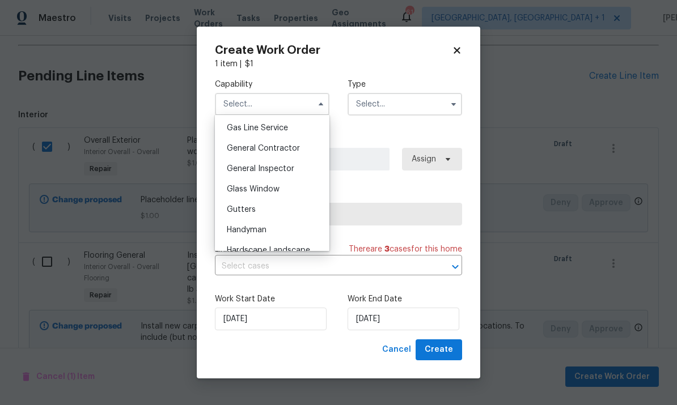
scroll to position [524, 0]
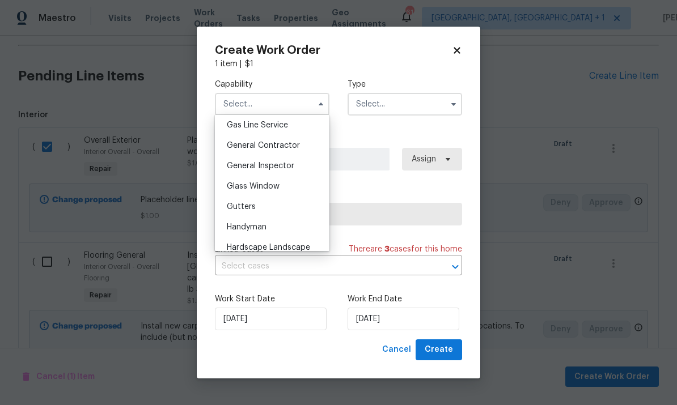
click at [293, 145] on span "General Contractor" at bounding box center [263, 146] width 73 height 8
type input "General Contractor"
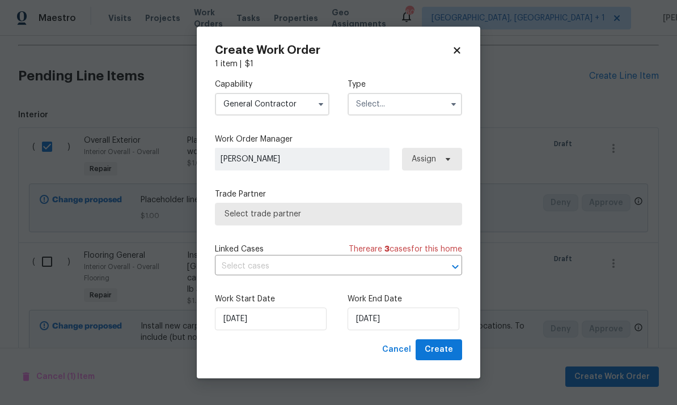
click at [430, 102] on input "text" at bounding box center [404, 104] width 115 height 23
click at [438, 108] on input "text" at bounding box center [404, 104] width 115 height 23
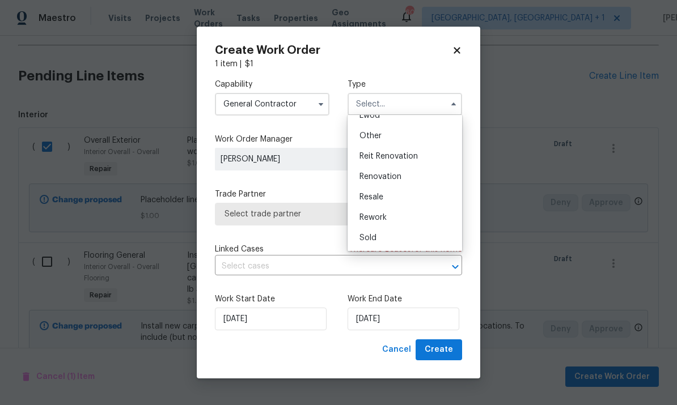
scroll to position [135, 0]
click at [394, 176] on span "Renovation" at bounding box center [380, 177] width 42 height 8
type input "Renovation"
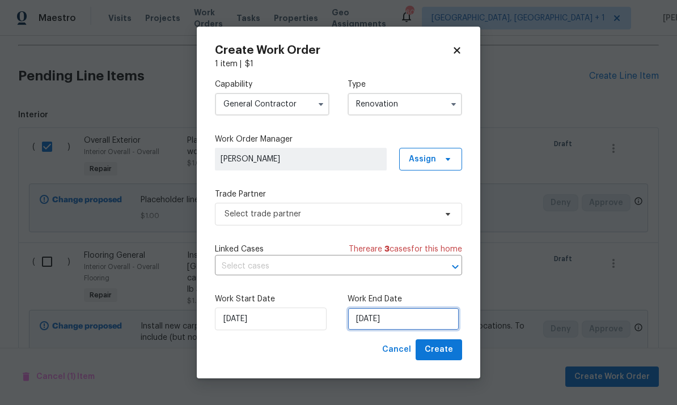
click at [425, 317] on input "[DATE]" at bounding box center [403, 319] width 112 height 23
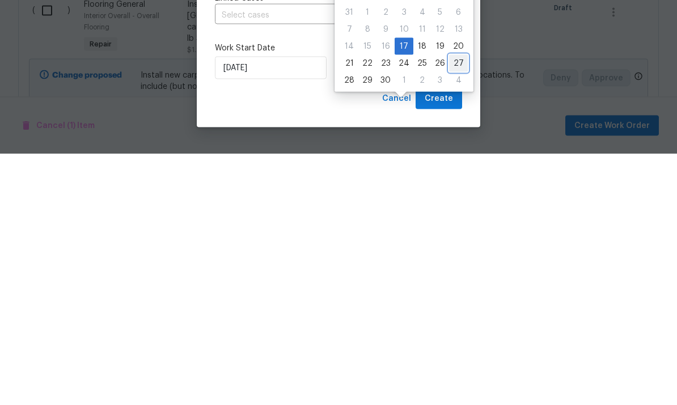
click at [455, 306] on div "27" at bounding box center [458, 314] width 19 height 17
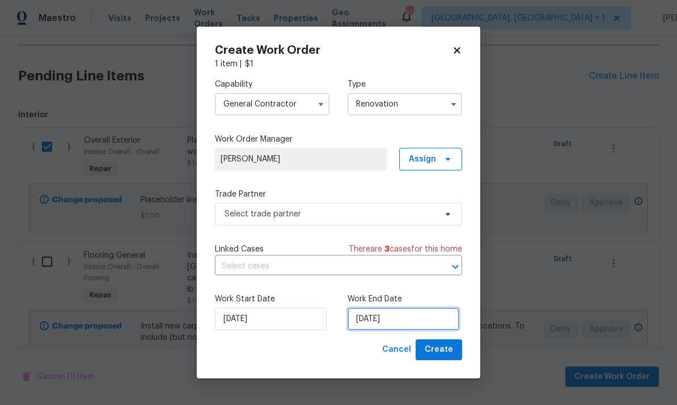
click at [415, 319] on input "9/27/2025" at bounding box center [403, 319] width 112 height 23
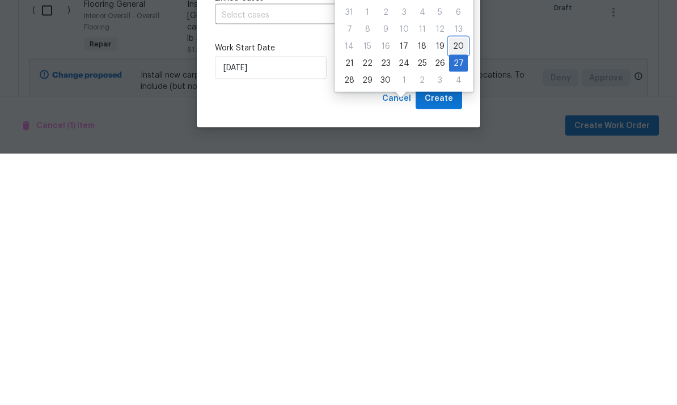
click at [455, 290] on div "20" at bounding box center [458, 298] width 19 height 16
type input "9/20/2025"
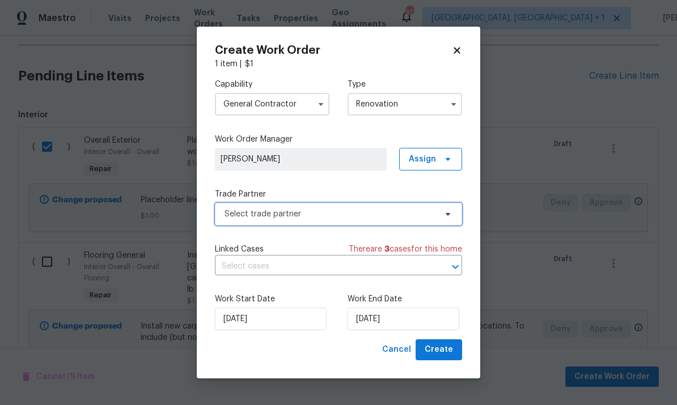
click at [451, 216] on icon at bounding box center [447, 214] width 9 height 9
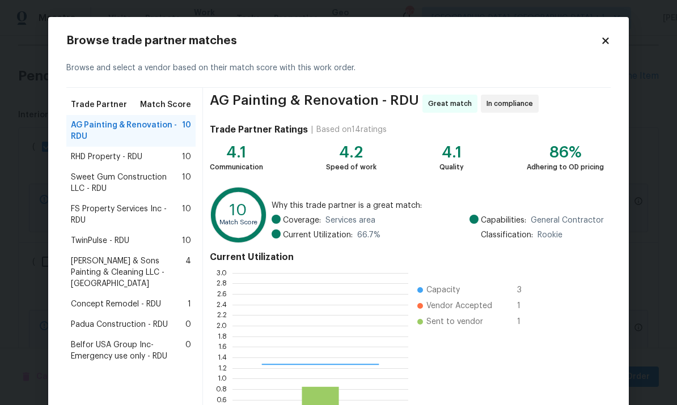
scroll to position [159, 176]
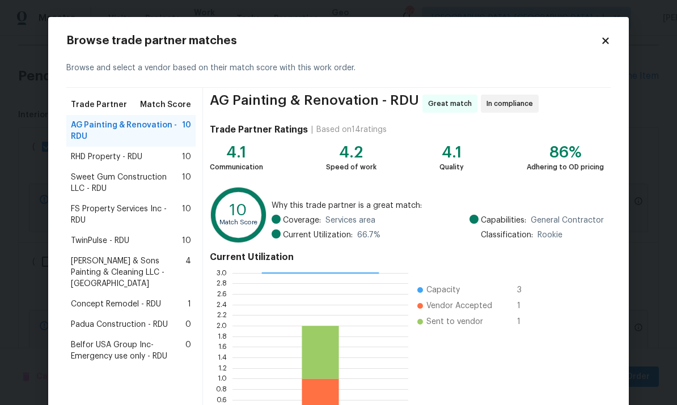
click at [160, 235] on div "TwinPulse - RDU 10" at bounding box center [131, 240] width 120 height 11
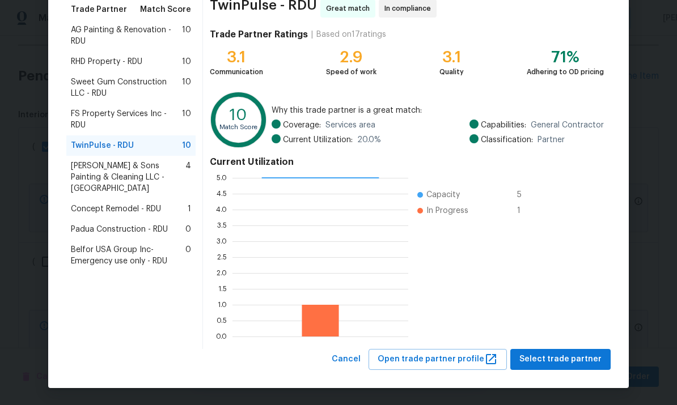
scroll to position [95, 0]
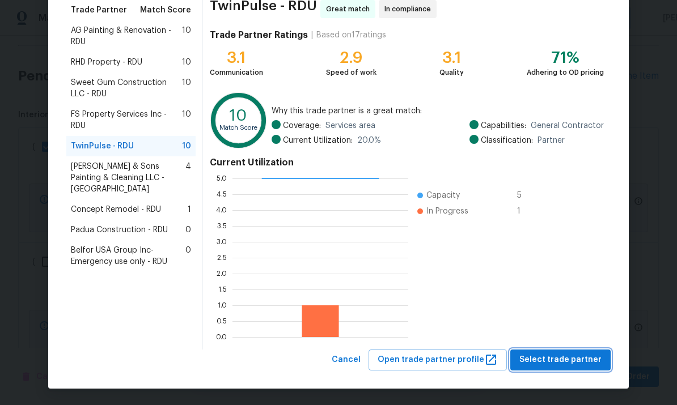
click at [574, 363] on span "Select trade partner" at bounding box center [560, 360] width 82 height 14
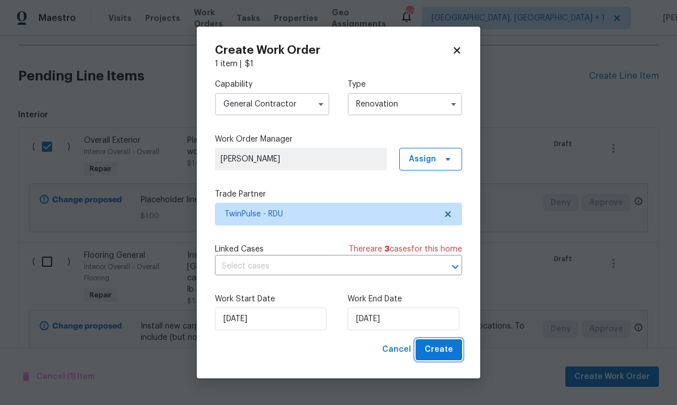
click at [449, 348] on span "Create" at bounding box center [439, 350] width 28 height 14
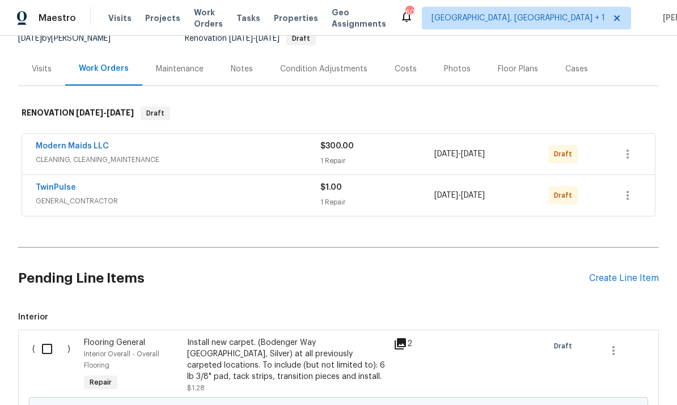
scroll to position [133, 0]
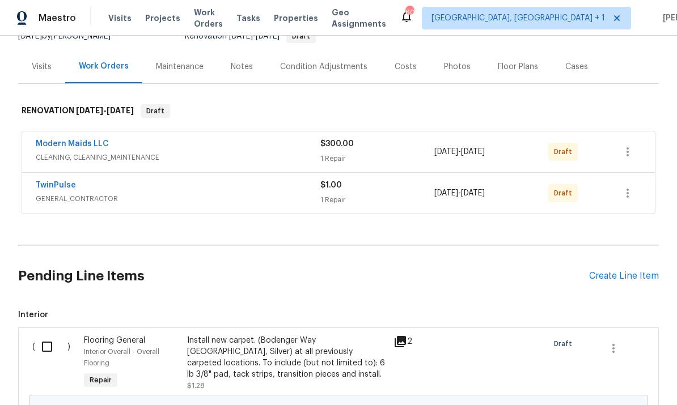
click at [50, 335] on input "checkbox" at bounding box center [51, 347] width 32 height 24
checkbox input "true"
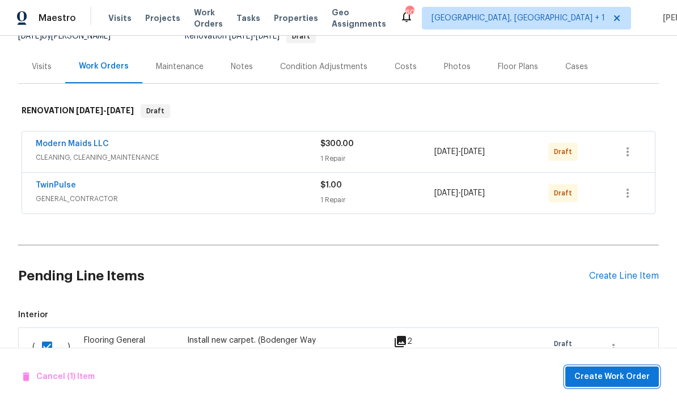
click at [614, 380] on span "Create Work Order" at bounding box center [611, 377] width 75 height 14
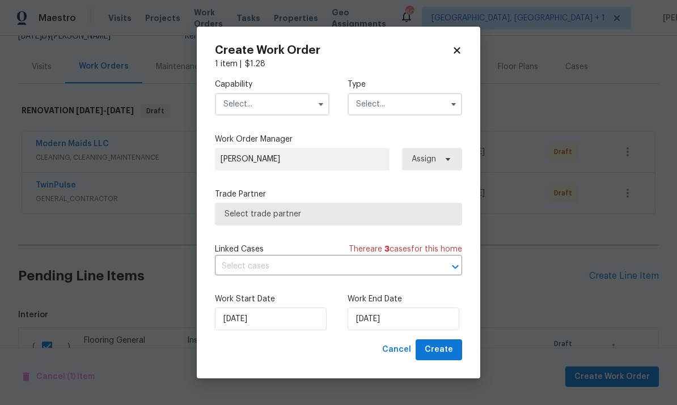
click at [289, 106] on input "text" at bounding box center [272, 104] width 115 height 23
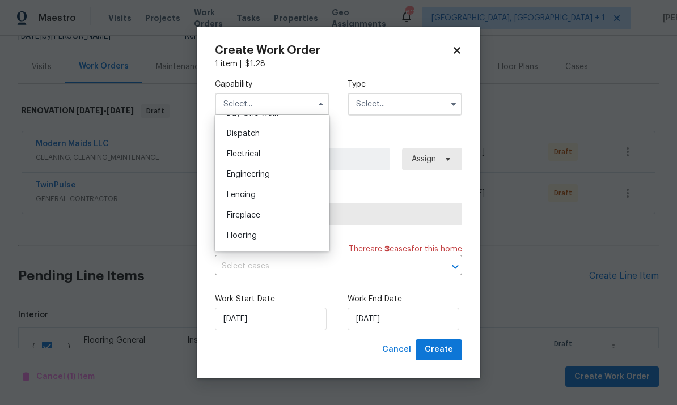
scroll to position [332, 0]
click at [254, 236] on span "Flooring" at bounding box center [242, 236] width 30 height 8
type input "Flooring"
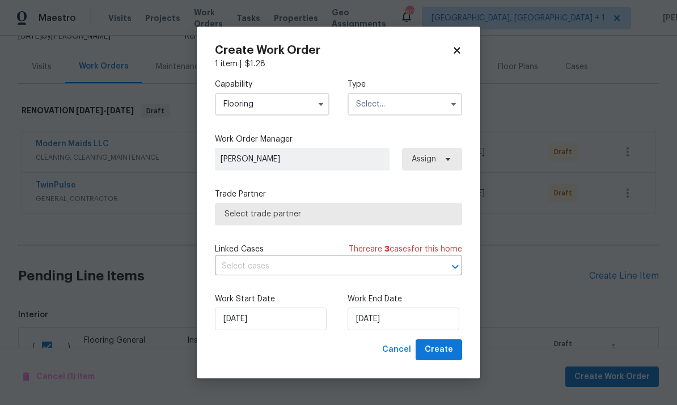
click at [444, 103] on input "text" at bounding box center [404, 104] width 115 height 23
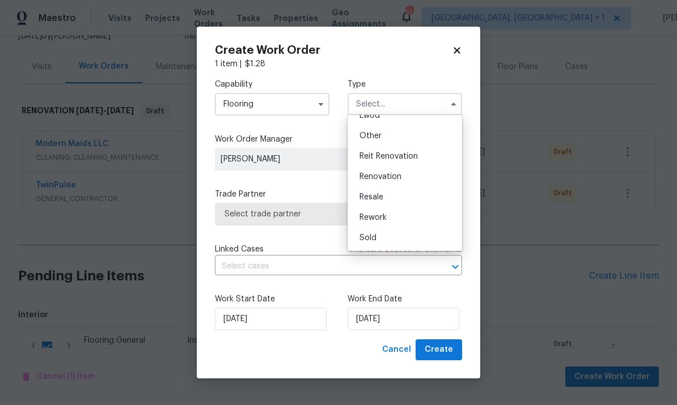
scroll to position [135, 0]
click at [400, 178] on span "Renovation" at bounding box center [380, 177] width 42 height 8
type input "Renovation"
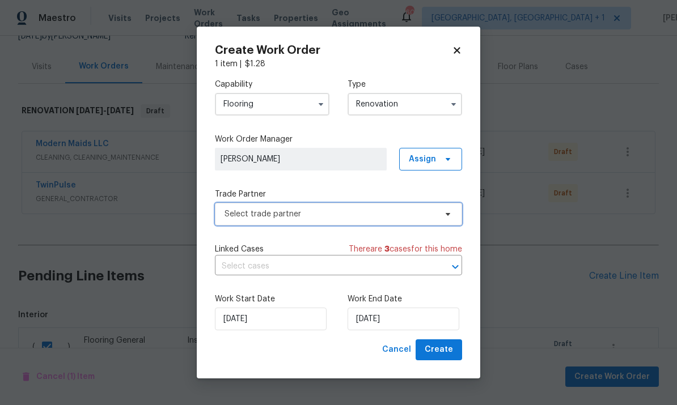
click at [448, 217] on icon at bounding box center [447, 214] width 9 height 9
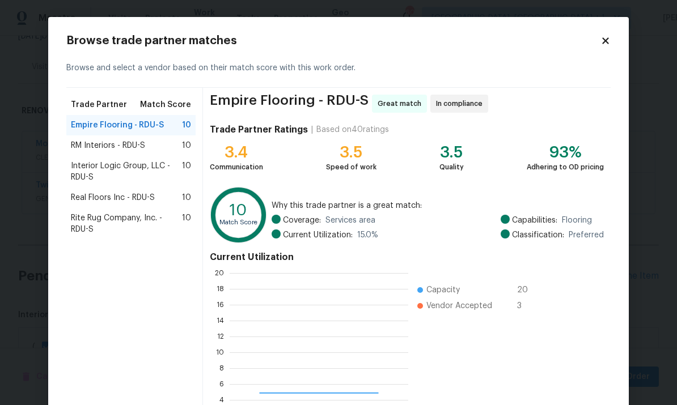
scroll to position [159, 179]
click at [125, 145] on span "RM Interiors - RDU-S" at bounding box center [108, 145] width 74 height 11
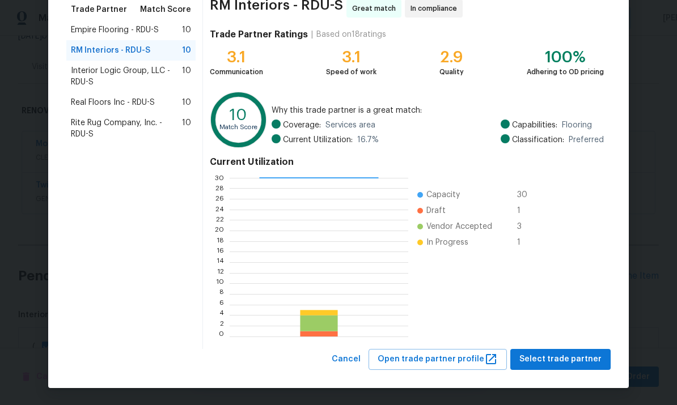
scroll to position [95, 0]
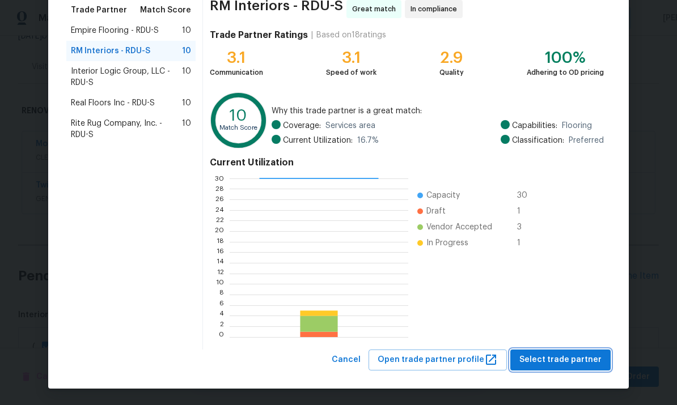
click at [581, 357] on span "Select trade partner" at bounding box center [560, 360] width 82 height 14
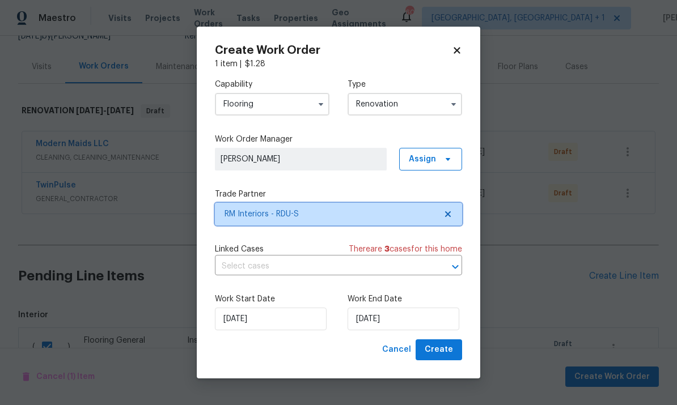
scroll to position [0, 0]
click at [320, 107] on icon "button" at bounding box center [320, 104] width 9 height 9
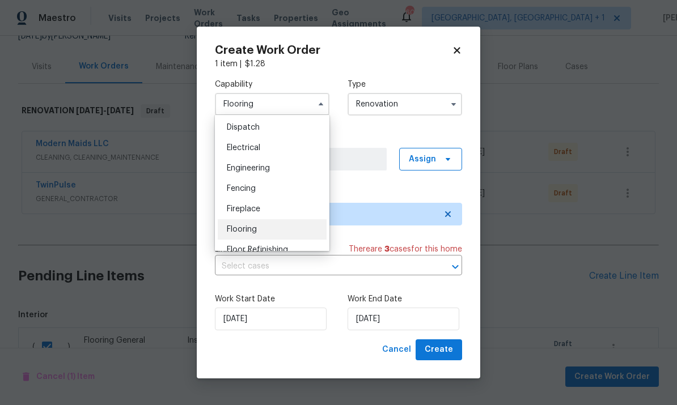
scroll to position [364, 0]
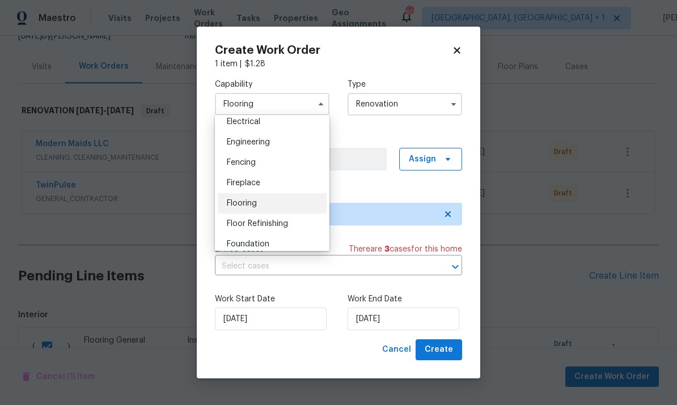
click at [288, 204] on div "Flooring" at bounding box center [272, 203] width 109 height 20
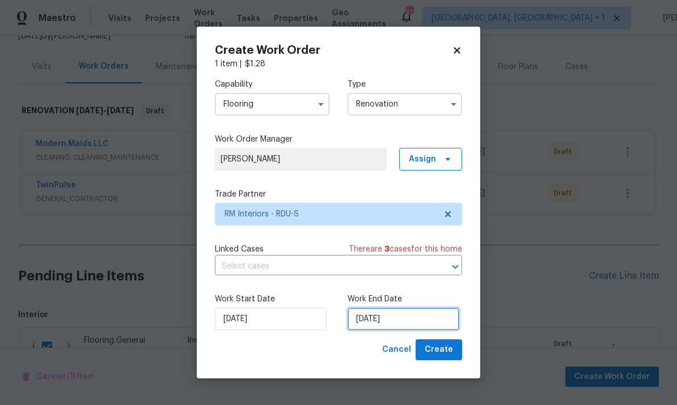
click at [435, 319] on input "[DATE]" at bounding box center [403, 319] width 112 height 23
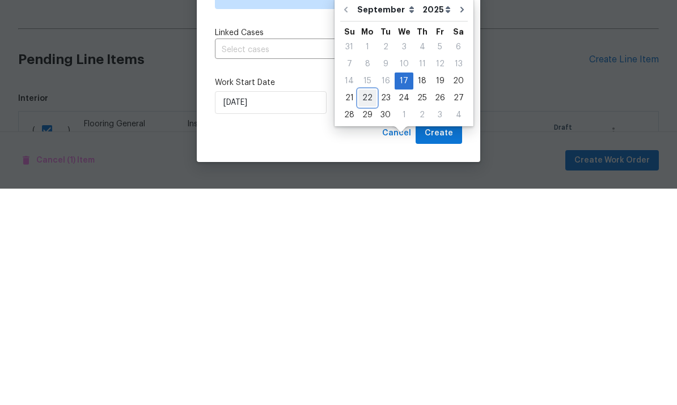
click at [365, 307] on div "22" at bounding box center [367, 315] width 18 height 16
type input "9/22/2025"
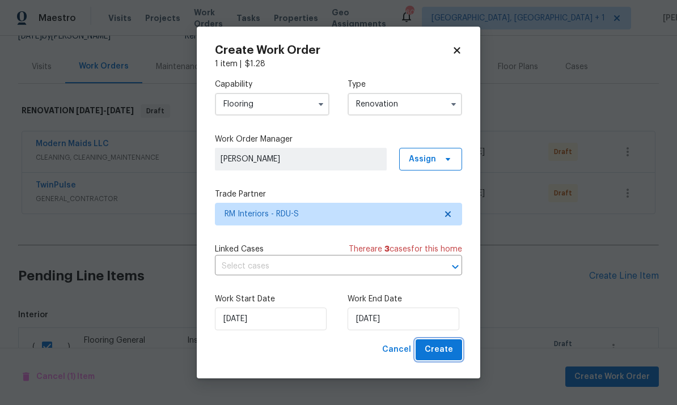
click at [446, 343] on button "Create" at bounding box center [438, 350] width 46 height 21
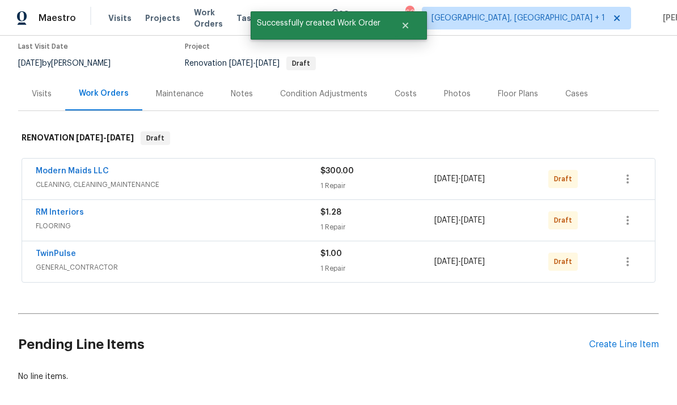
click at [630, 340] on div "Create Line Item" at bounding box center [624, 345] width 70 height 11
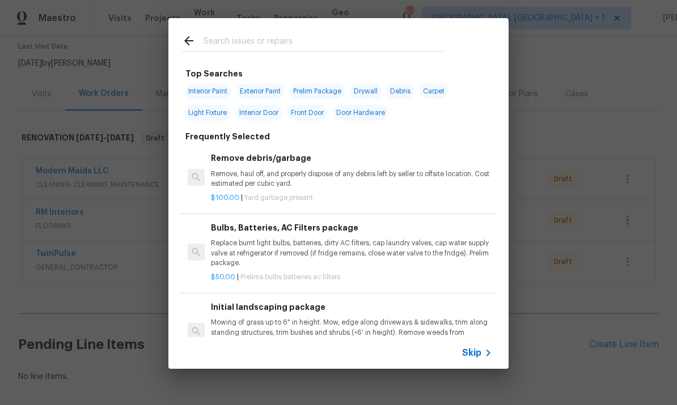
click at [242, 41] on input "text" at bounding box center [323, 42] width 240 height 17
type input "Landscaping"
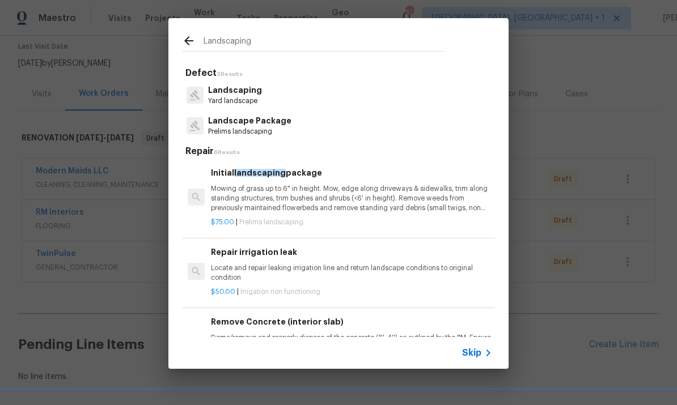
click at [314, 194] on p "Mowing of grass up to 6" in height. Mow, edge along driveways & sidewalks, trim…" at bounding box center [351, 198] width 281 height 29
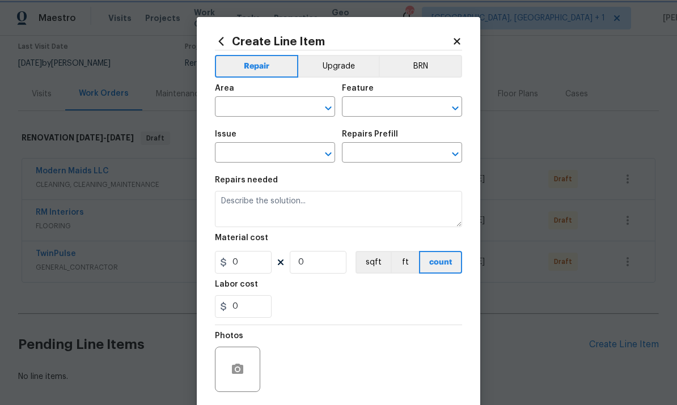
type input "Home Readiness Packages"
type input "Landscape Package"
type input "Initial landscaping package $75.00"
type textarea "Mowing of grass up to 6" in height. Mow, edge along driveways & sidewalks, trim…"
type input "75"
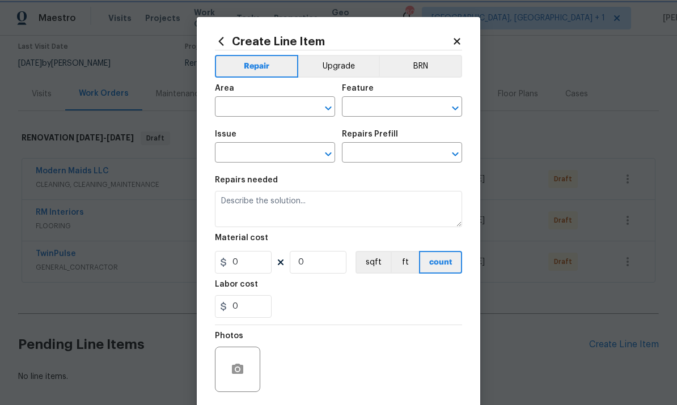
type input "1"
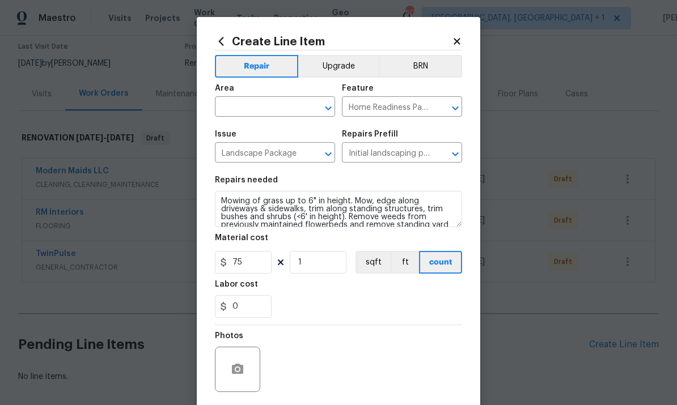
click at [262, 109] on input "text" at bounding box center [259, 108] width 88 height 18
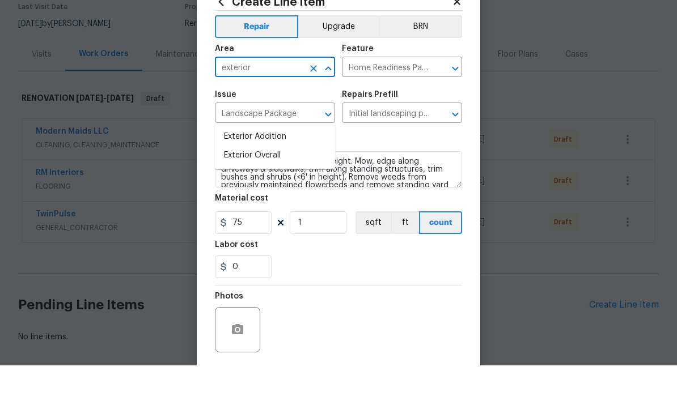
click at [272, 186] on li "Exterior Overall" at bounding box center [275, 195] width 120 height 19
type input "Exterior Overall"
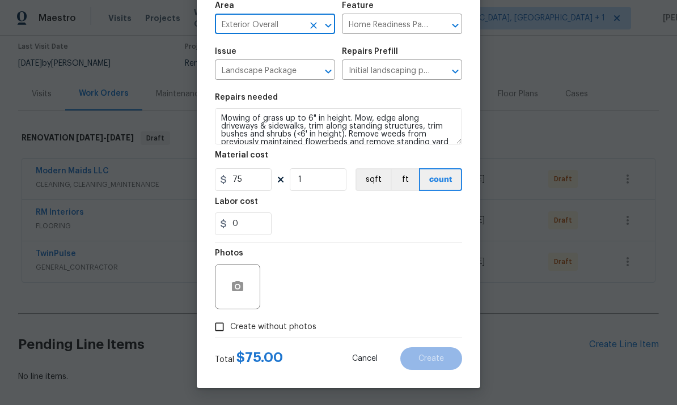
scroll to position [85, 0]
click at [219, 335] on input "Create without photos" at bounding box center [220, 327] width 22 height 22
checkbox input "true"
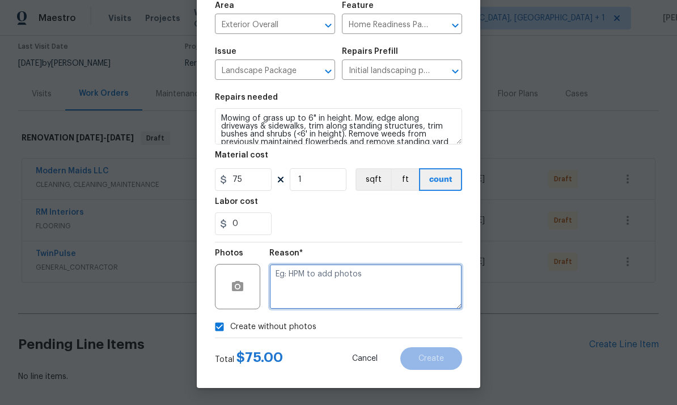
click at [307, 282] on textarea at bounding box center [365, 286] width 193 height 45
type textarea "To come."
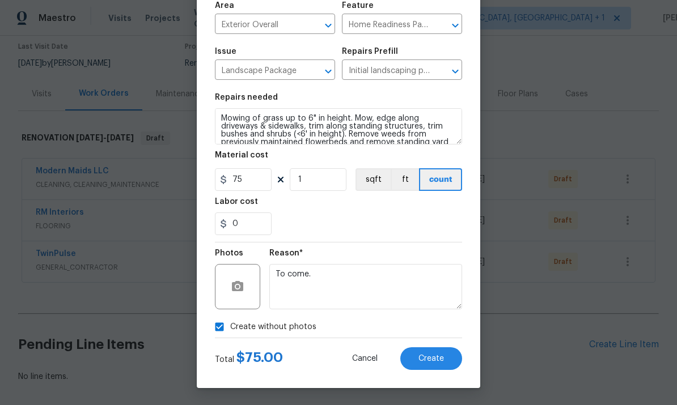
click at [442, 358] on span "Create" at bounding box center [431, 359] width 26 height 9
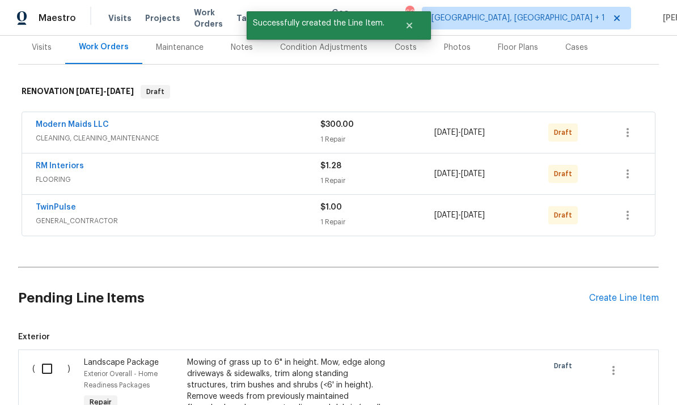
scroll to position [159, 0]
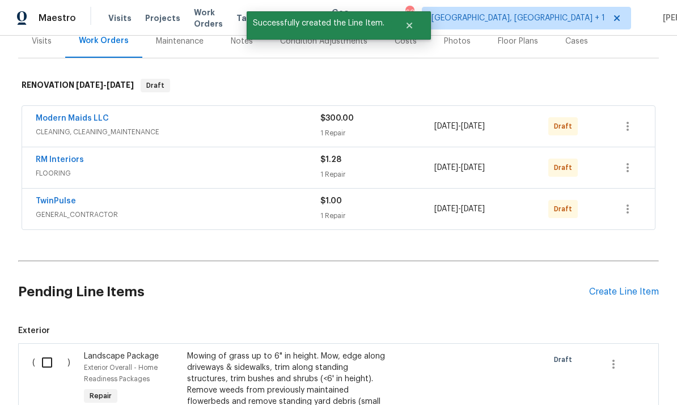
click at [53, 351] on input "checkbox" at bounding box center [51, 363] width 32 height 24
checkbox input "true"
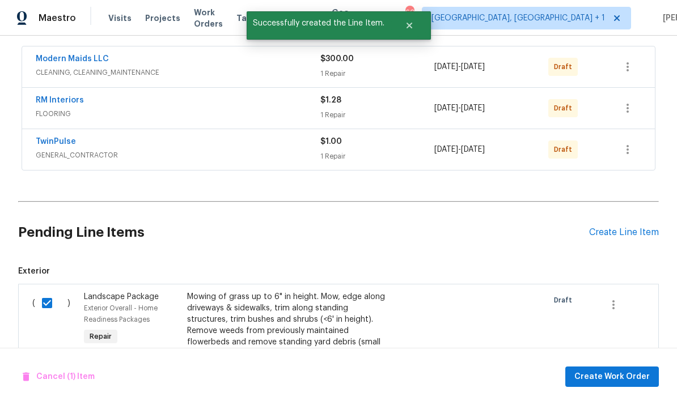
scroll to position [219, 0]
click at [626, 375] on span "Create Work Order" at bounding box center [611, 377] width 75 height 14
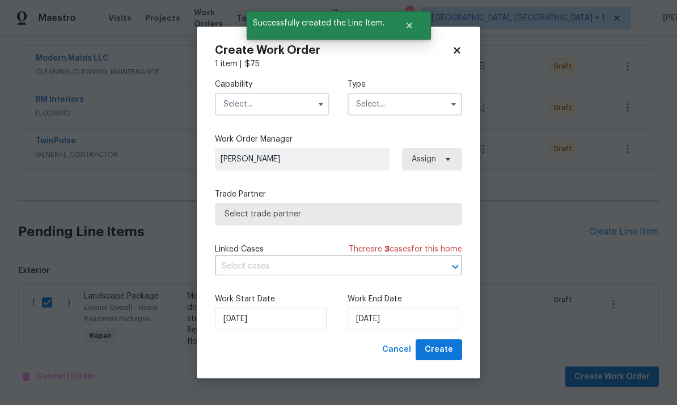
click at [296, 109] on input "text" at bounding box center [272, 104] width 115 height 23
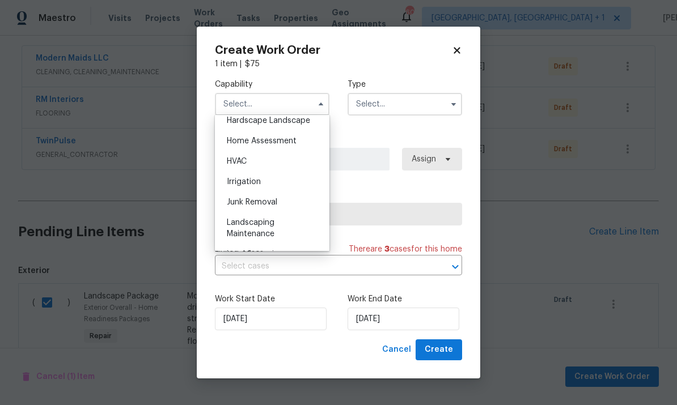
scroll to position [665, 0]
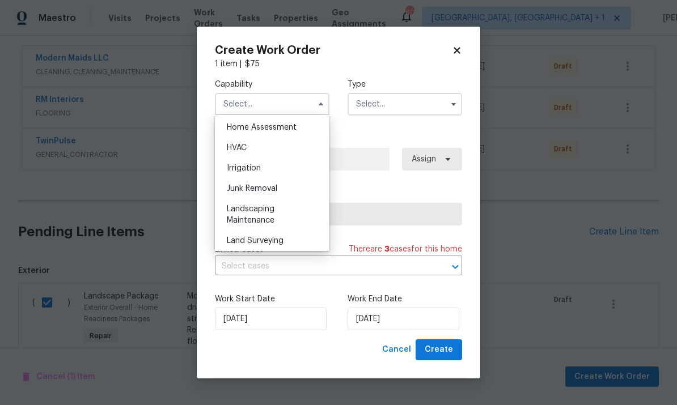
click at [268, 211] on span "Landscaping Maintenance" at bounding box center [251, 214] width 48 height 19
type input "Landscaping Maintenance"
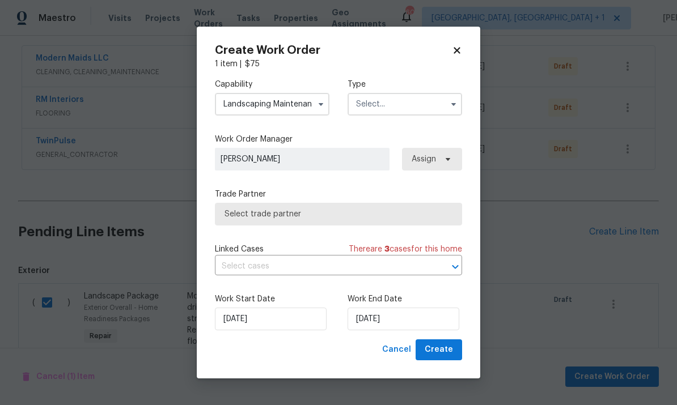
click at [452, 109] on button "button" at bounding box center [454, 104] width 14 height 14
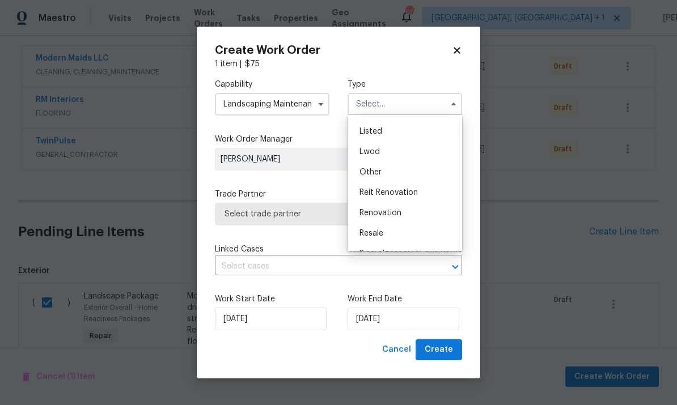
scroll to position [103, 0]
click at [400, 213] on div "Renovation" at bounding box center [404, 208] width 109 height 20
type input "Renovation"
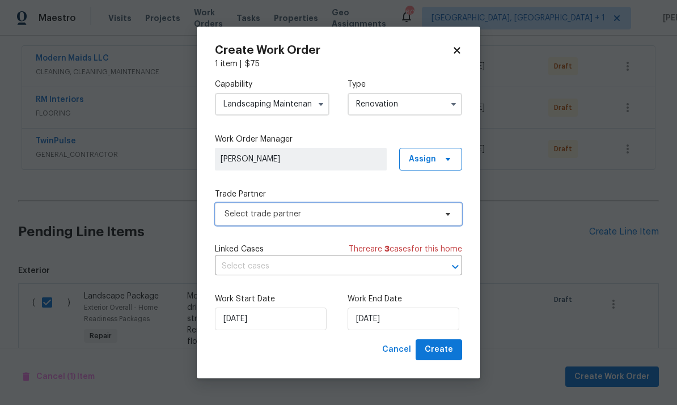
click at [451, 213] on icon at bounding box center [447, 214] width 9 height 9
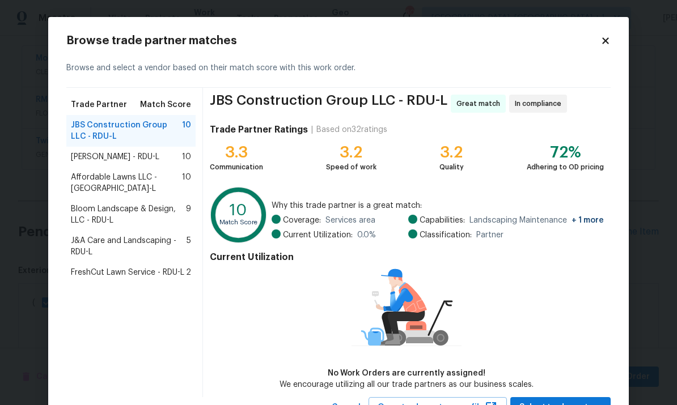
click at [153, 203] on span "Bloom Landscape & Design, LLC - RDU-L" at bounding box center [128, 214] width 115 height 23
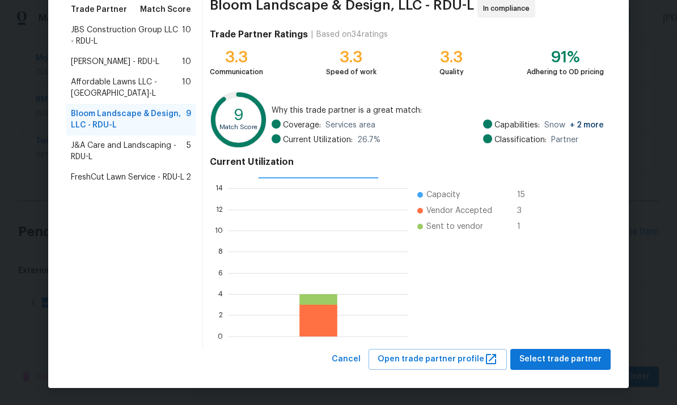
scroll to position [95, 0]
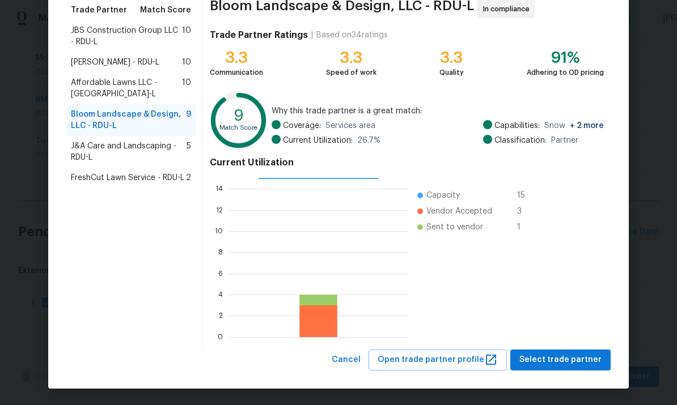
click at [582, 360] on span "Select trade partner" at bounding box center [560, 360] width 82 height 14
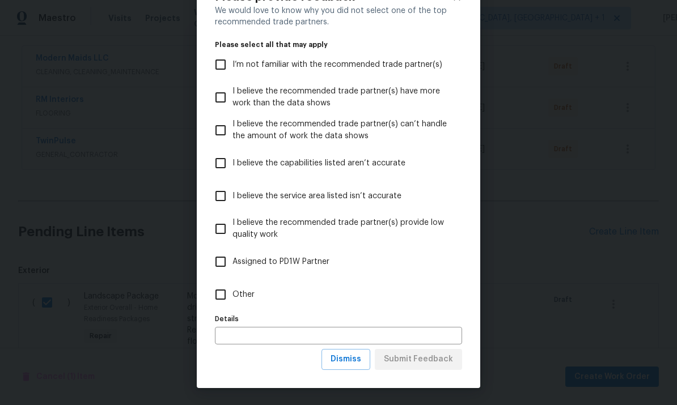
scroll to position [44, 0]
click at [357, 363] on span "Dismiss" at bounding box center [345, 360] width 31 height 14
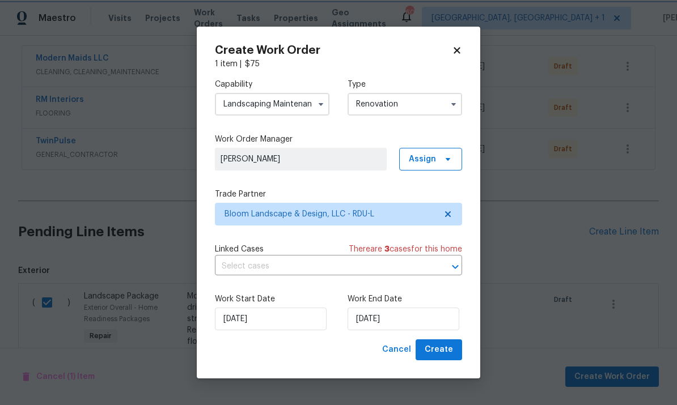
scroll to position [0, 0]
click at [446, 354] on span "Create" at bounding box center [439, 350] width 28 height 14
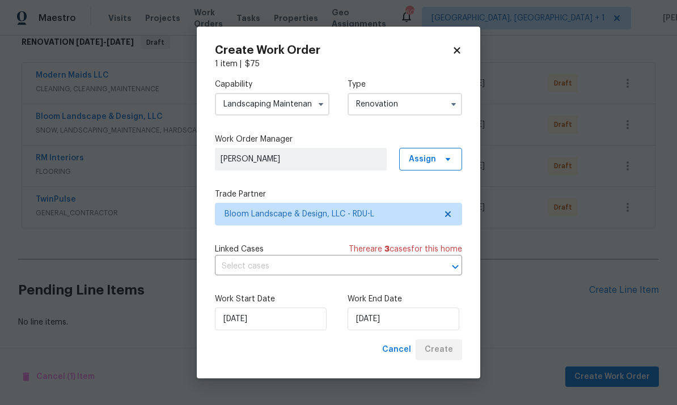
scroll to position [147, 0]
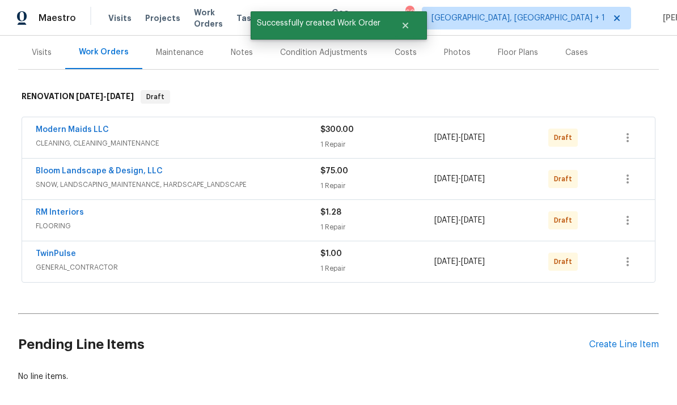
click at [117, 167] on link "Bloom Landscape & Design, LLC" at bounding box center [99, 171] width 127 height 8
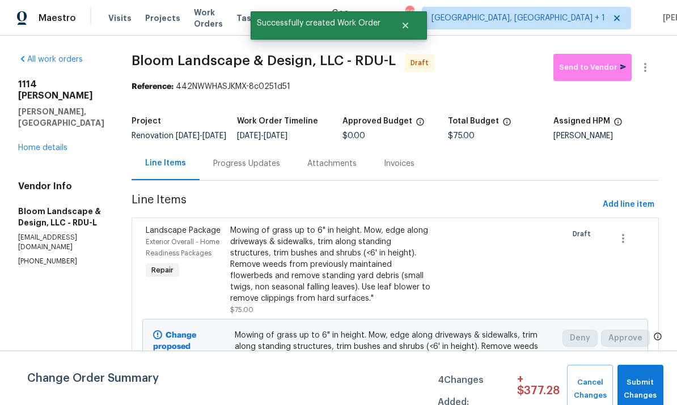
click at [261, 166] on div "Progress Updates" at bounding box center [246, 163] width 67 height 11
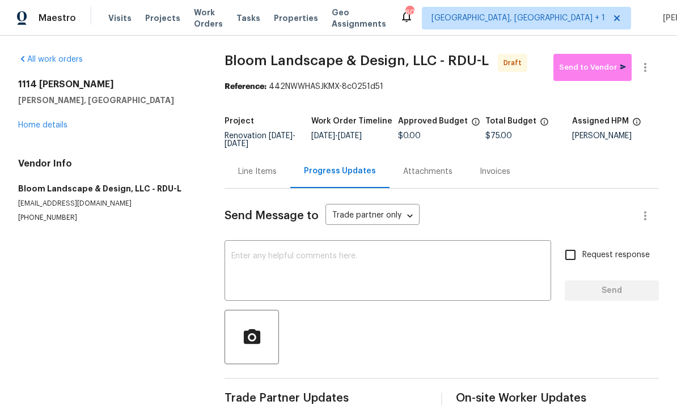
click at [290, 268] on textarea at bounding box center [387, 272] width 313 height 40
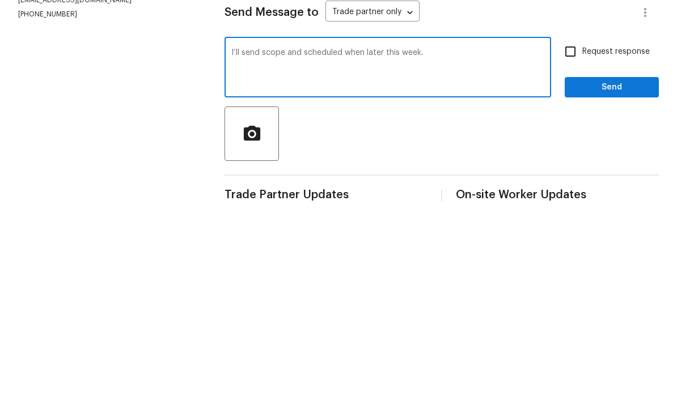
type textarea "I’ll send scope and scheduled when later this week."
click at [566, 243] on input "Request response" at bounding box center [570, 255] width 24 height 24
checkbox input "true"
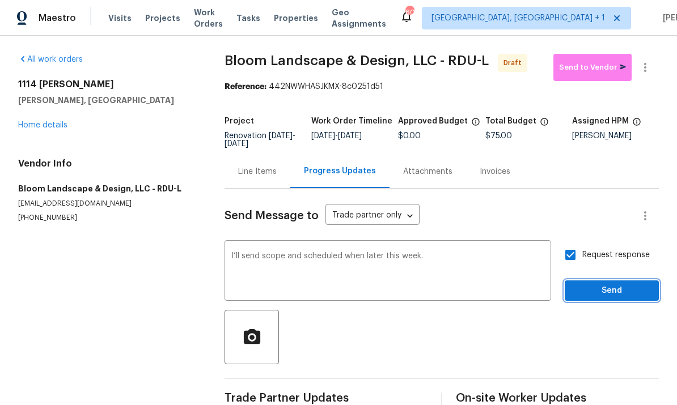
click at [601, 281] on button "Send" at bounding box center [612, 291] width 94 height 21
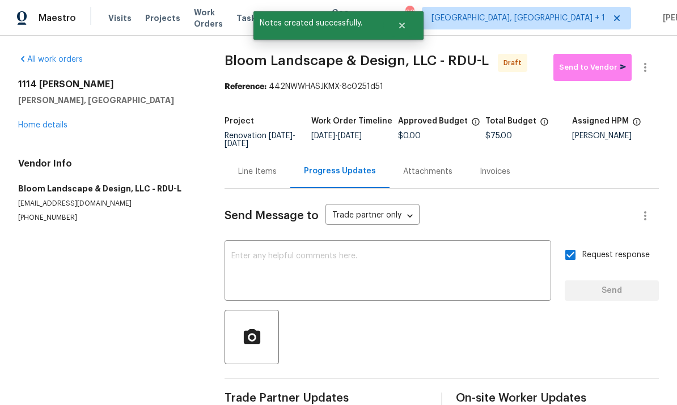
click at [66, 121] on link "Home details" at bounding box center [42, 125] width 49 height 8
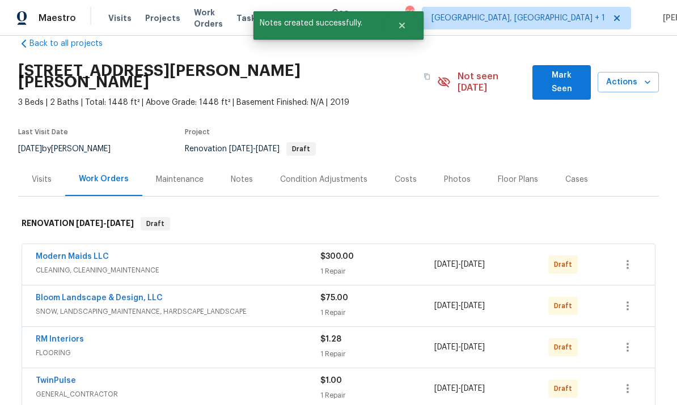
scroll to position [40, 0]
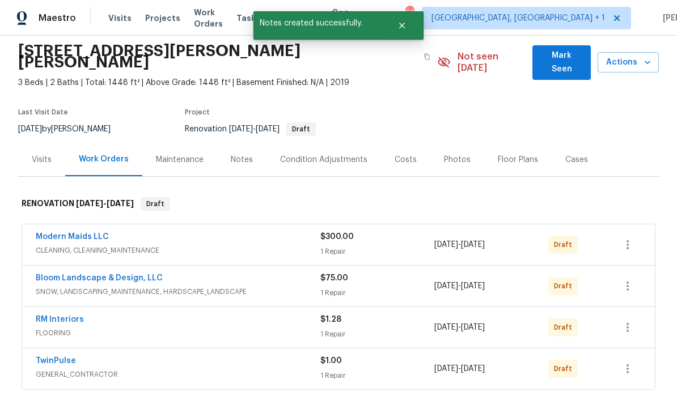
click at [103, 233] on link "Modern Maids LLC" at bounding box center [72, 237] width 73 height 8
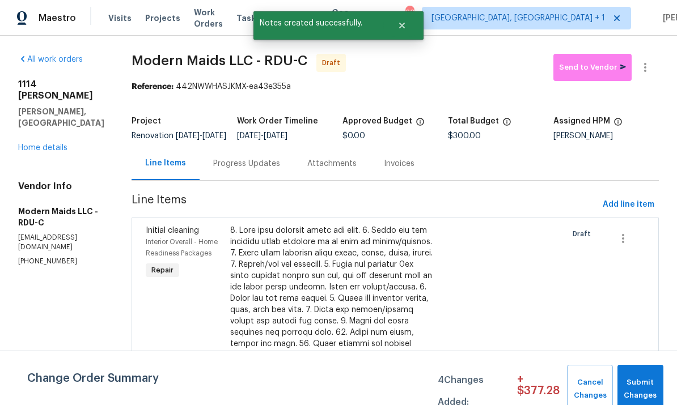
click at [260, 169] on div "Progress Updates" at bounding box center [246, 163] width 67 height 11
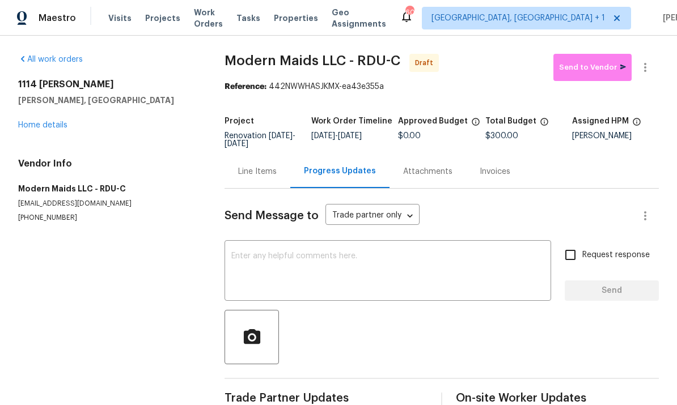
click at [270, 257] on textarea at bounding box center [387, 272] width 313 height 40
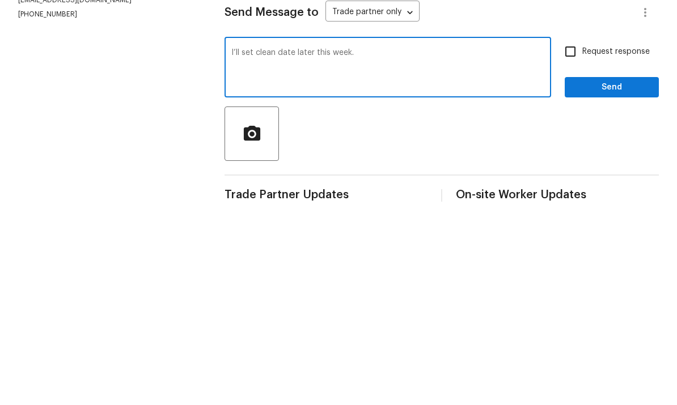
type textarea "I’ll set clean date later this week."
click at [571, 243] on input "Request response" at bounding box center [570, 255] width 24 height 24
checkbox input "true"
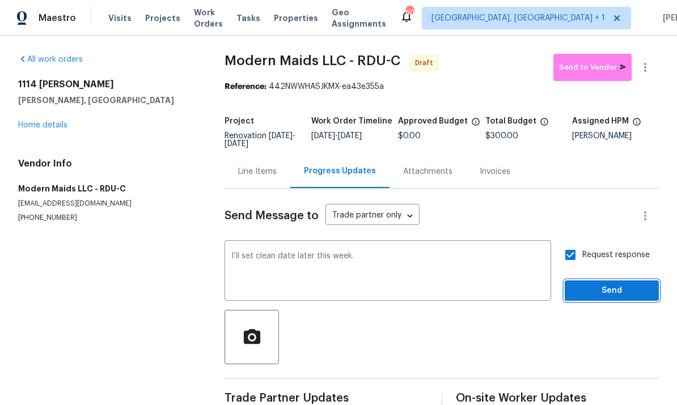
click at [620, 284] on span "Send" at bounding box center [612, 291] width 76 height 14
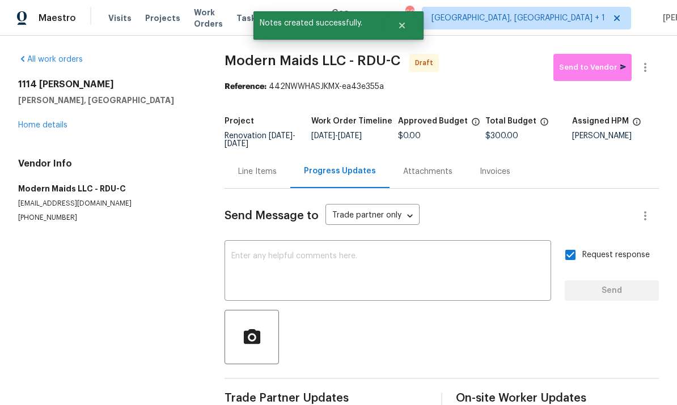
click at [43, 94] on div "1114 Noor Ln Fuquay Varina, NC 27526 Home details" at bounding box center [107, 105] width 179 height 52
click at [46, 121] on link "Home details" at bounding box center [42, 125] width 49 height 8
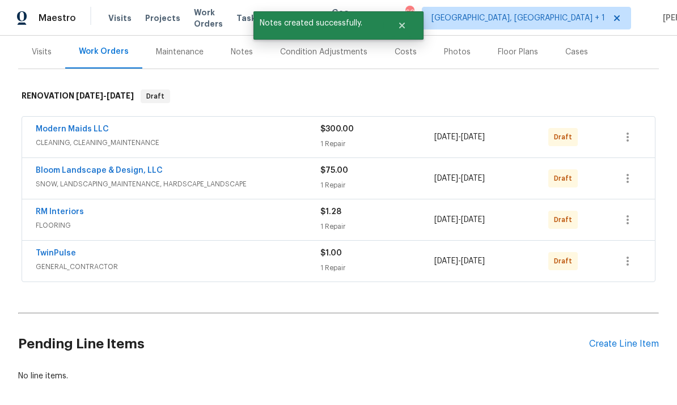
scroll to position [147, 0]
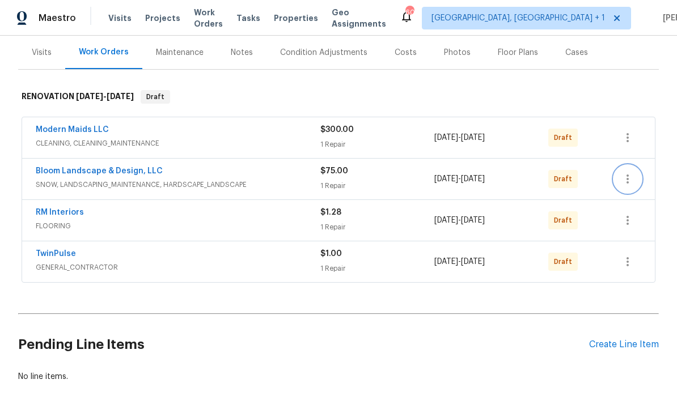
click at [635, 166] on button "button" at bounding box center [627, 179] width 27 height 27
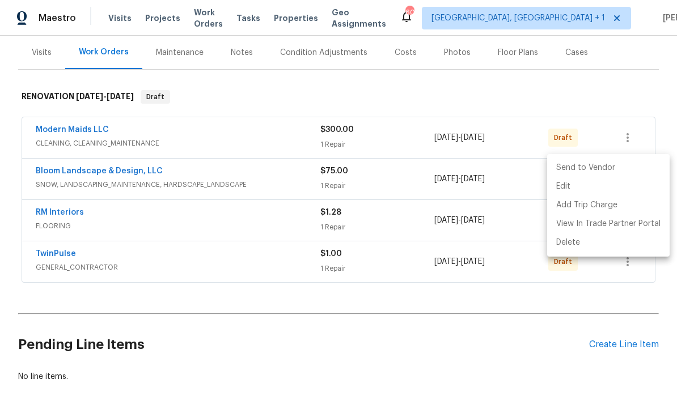
click at [592, 169] on li "Send to Vendor" at bounding box center [608, 168] width 122 height 19
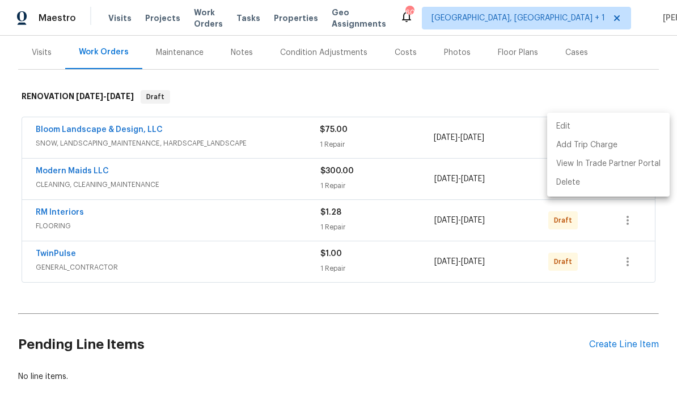
click at [519, 313] on div at bounding box center [338, 202] width 677 height 405
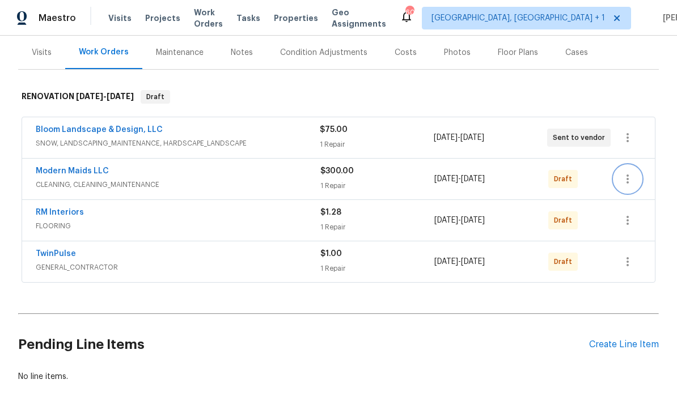
click at [629, 172] on icon "button" at bounding box center [628, 179] width 14 height 14
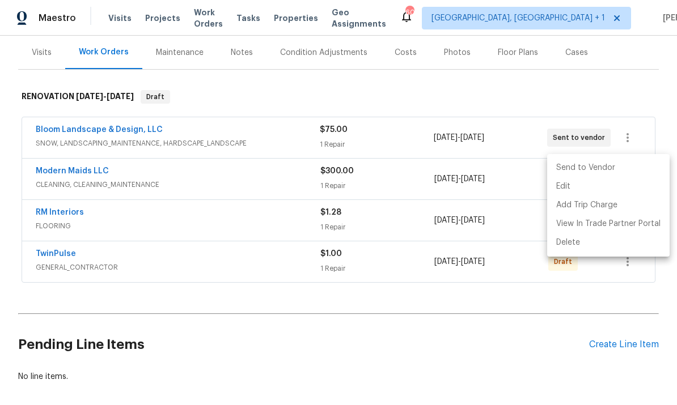
click at [584, 164] on li "Send to Vendor" at bounding box center [608, 168] width 122 height 19
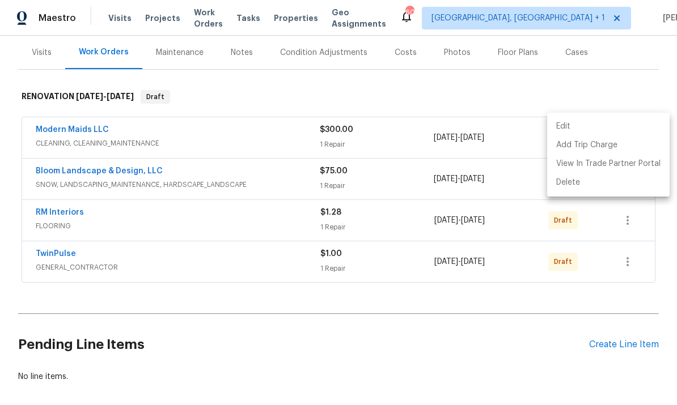
click at [445, 341] on div at bounding box center [338, 202] width 677 height 405
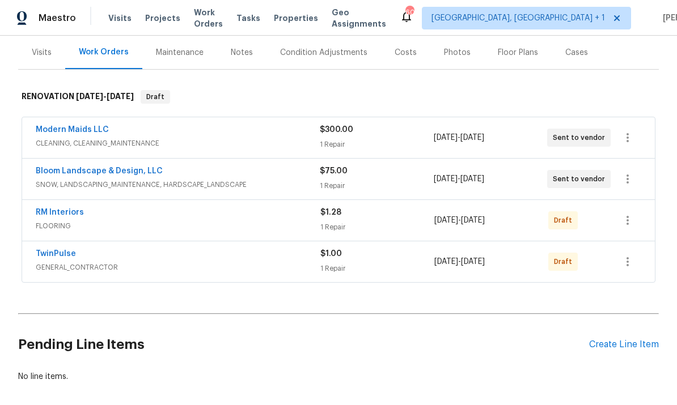
click at [79, 209] on link "RM Interiors" at bounding box center [60, 213] width 48 height 8
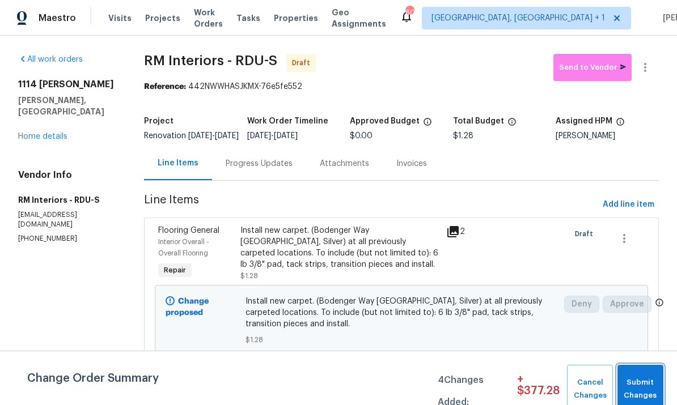
click at [631, 387] on span "Submit Changes" at bounding box center [640, 389] width 35 height 26
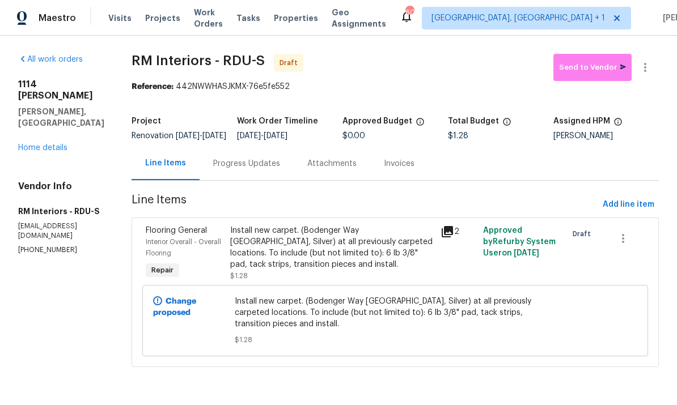
click at [241, 169] on div "Progress Updates" at bounding box center [246, 163] width 67 height 11
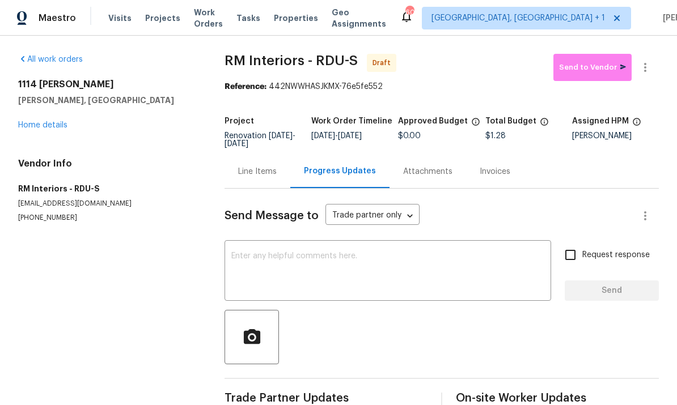
click at [263, 259] on textarea at bounding box center [387, 272] width 313 height 40
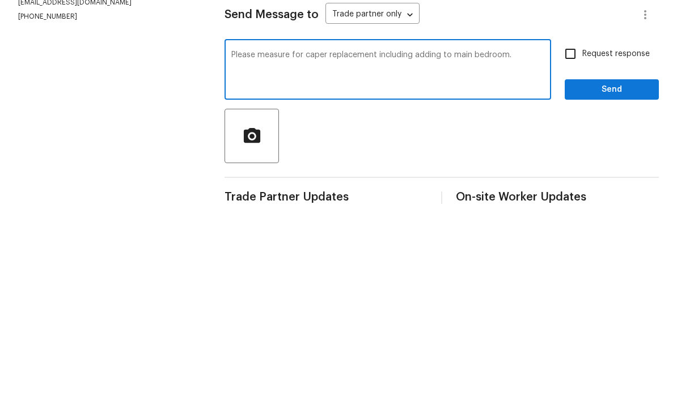
type textarea "Please measure for caper replacement including adding to main bedroom."
click at [570, 243] on input "Request response" at bounding box center [570, 255] width 24 height 24
checkbox input "true"
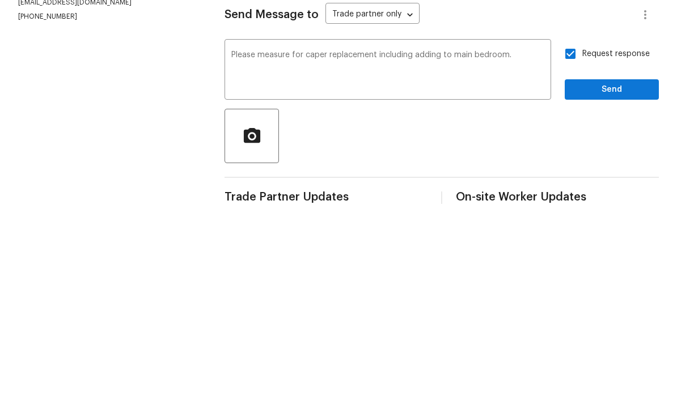
scroll to position [24, 0]
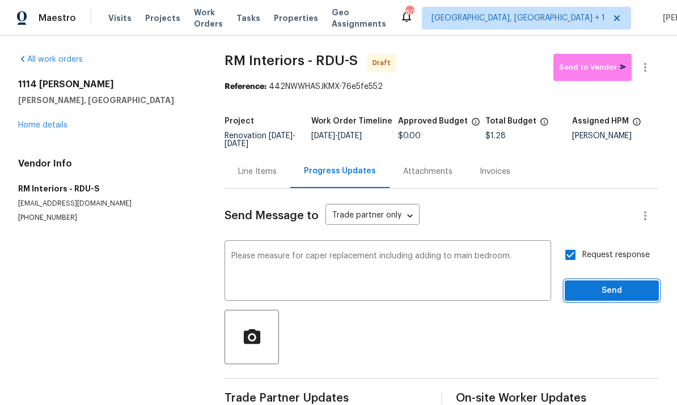
click at [630, 284] on span "Send" at bounding box center [612, 291] width 76 height 14
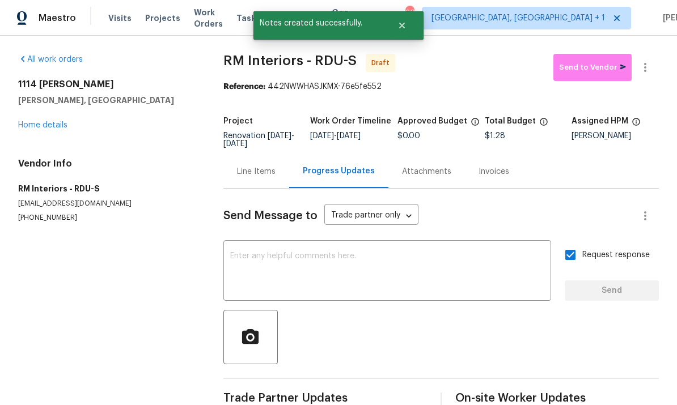
click at [61, 121] on link "Home details" at bounding box center [42, 125] width 49 height 8
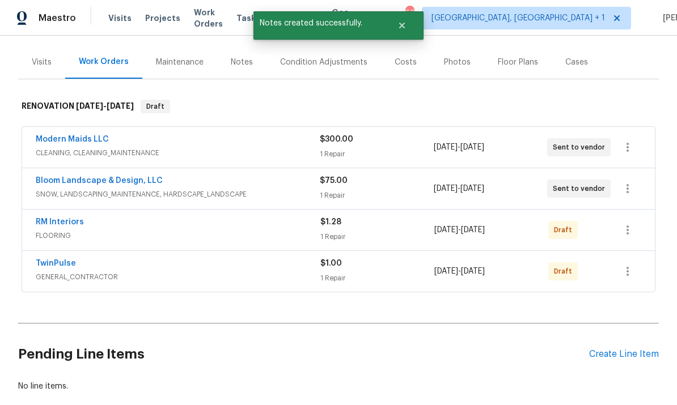
scroll to position [146, 0]
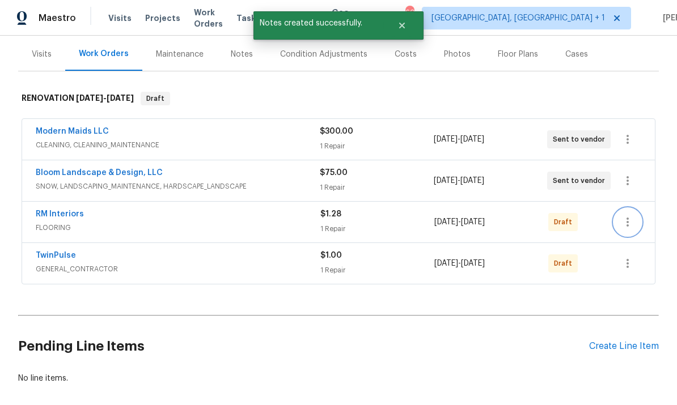
click at [631, 215] on icon "button" at bounding box center [628, 222] width 14 height 14
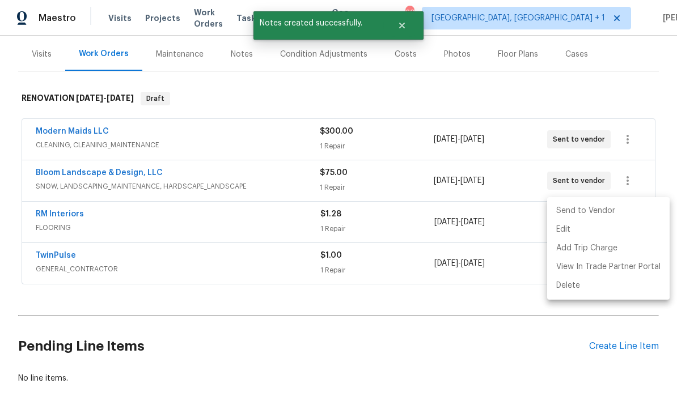
click at [587, 211] on li "Send to Vendor" at bounding box center [608, 211] width 122 height 19
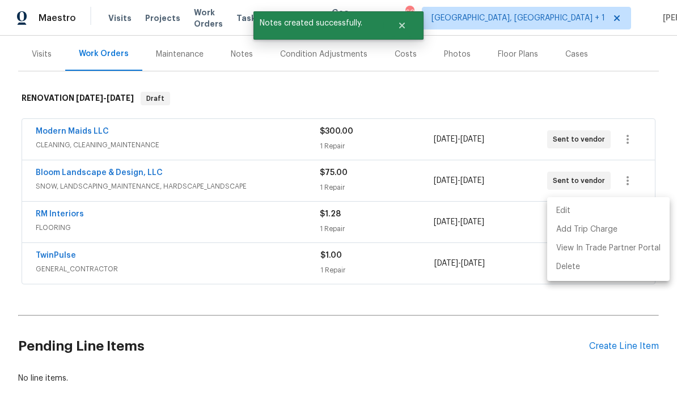
click at [437, 354] on div at bounding box center [338, 202] width 677 height 405
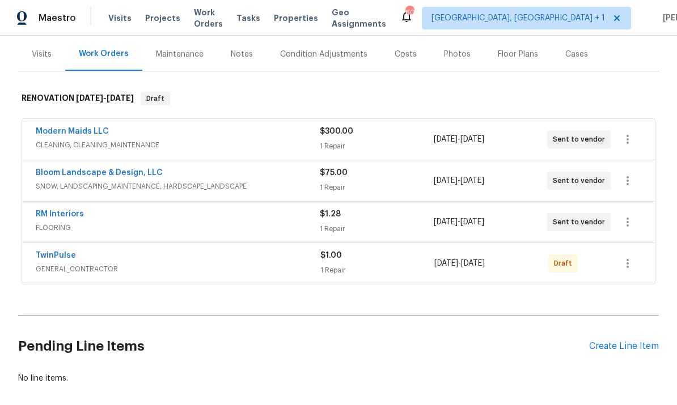
click at [64, 252] on link "TwinPulse" at bounding box center [56, 256] width 40 height 8
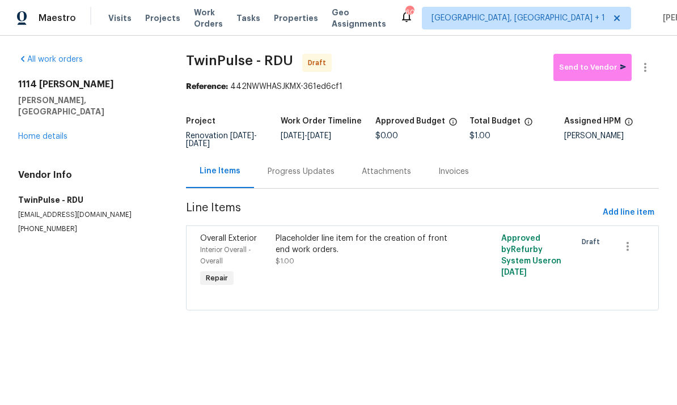
click at [289, 177] on div "Progress Updates" at bounding box center [301, 171] width 67 height 11
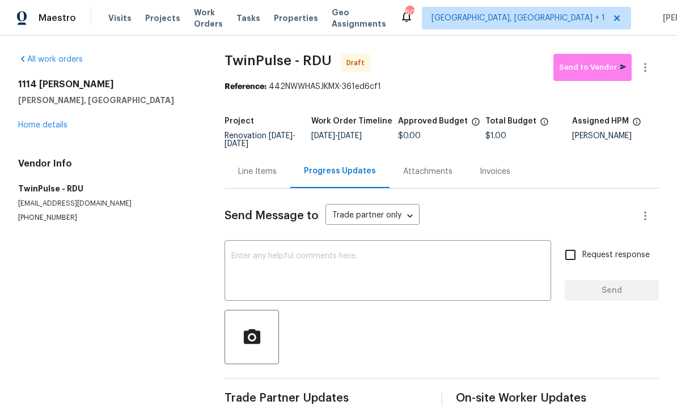
scroll to position [24, 0]
click at [272, 243] on div "x ​" at bounding box center [387, 272] width 326 height 58
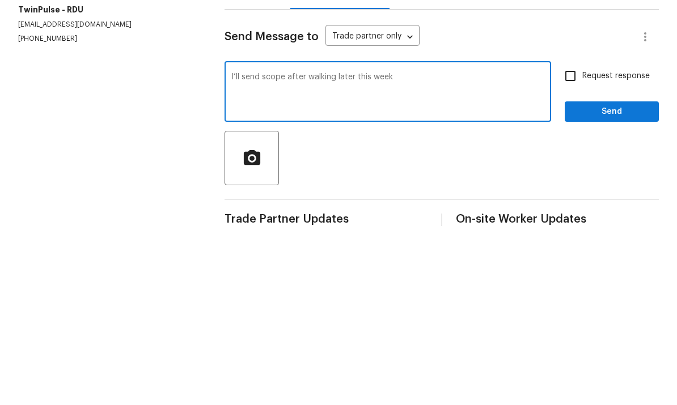
type textarea "I’ll send scope after walking later this week"
click at [582, 243] on input "Request response" at bounding box center [570, 255] width 24 height 24
checkbox input "true"
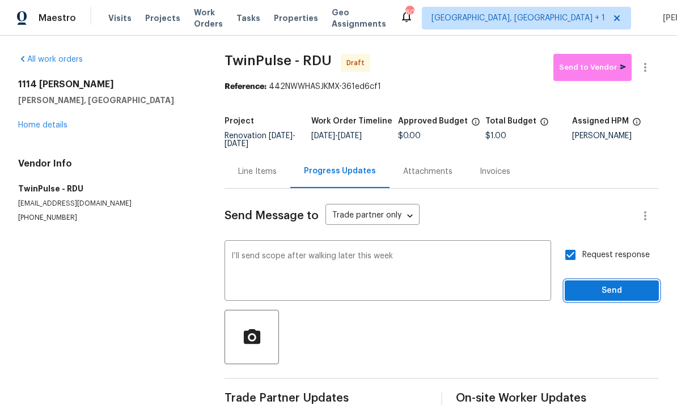
click at [620, 284] on span "Send" at bounding box center [612, 291] width 76 height 14
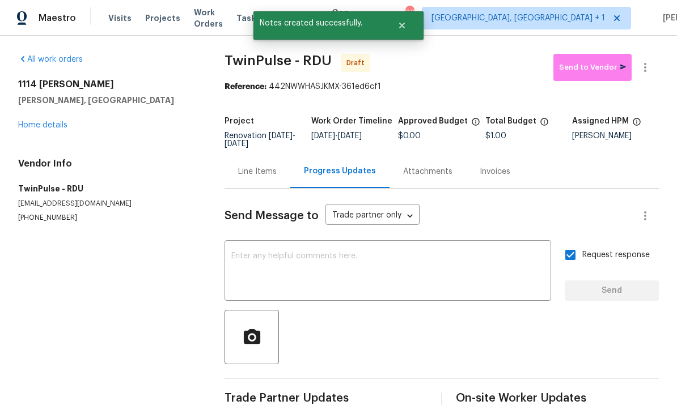
click at [57, 121] on link "Home details" at bounding box center [42, 125] width 49 height 8
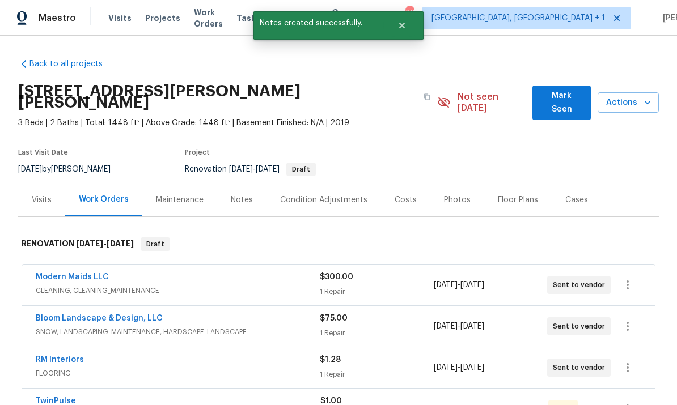
click at [94, 273] on link "Modern Maids LLC" at bounding box center [72, 277] width 73 height 8
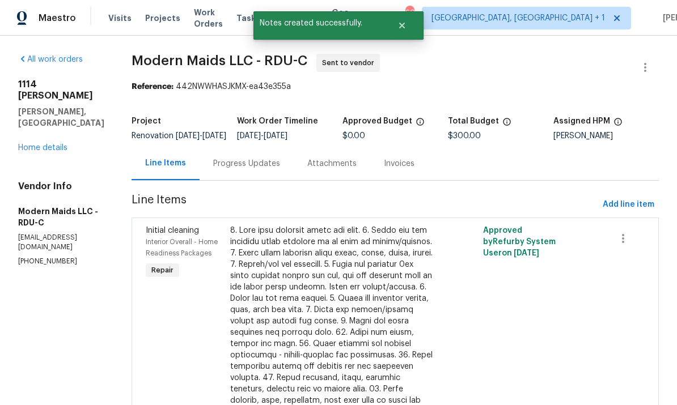
click at [262, 169] on div "Progress Updates" at bounding box center [246, 163] width 67 height 11
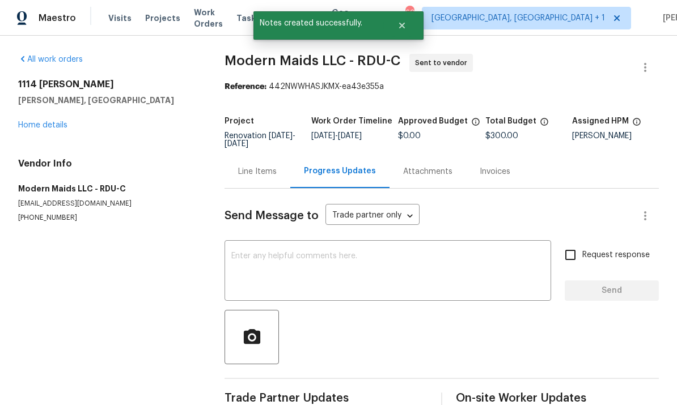
scroll to position [43, 0]
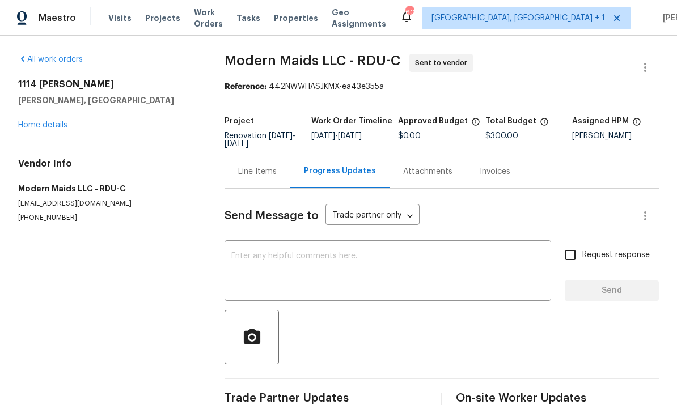
click at [58, 121] on link "Home details" at bounding box center [42, 125] width 49 height 8
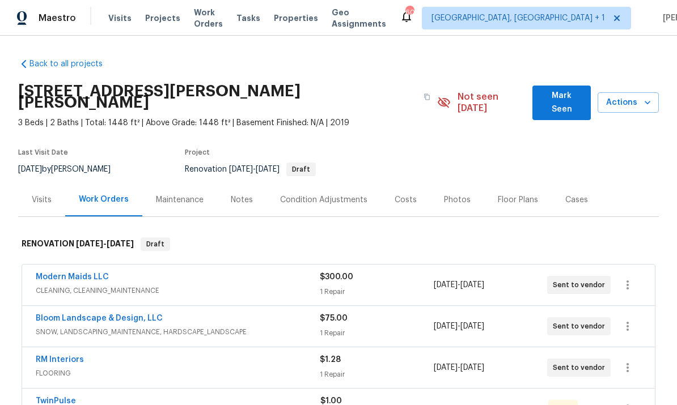
click at [104, 315] on link "Bloom Landscape & Design, LLC" at bounding box center [99, 319] width 127 height 8
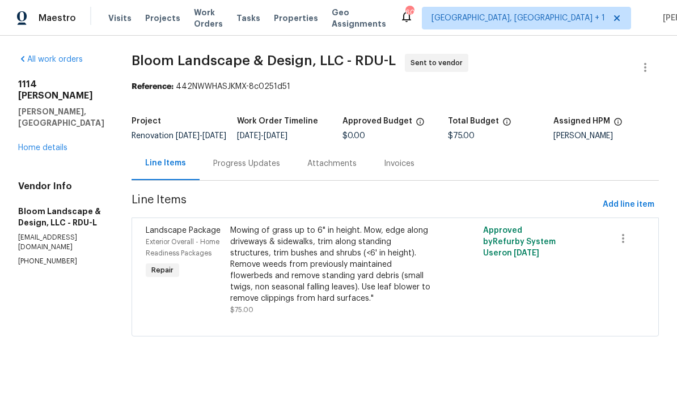
click at [265, 169] on div "Progress Updates" at bounding box center [246, 163] width 67 height 11
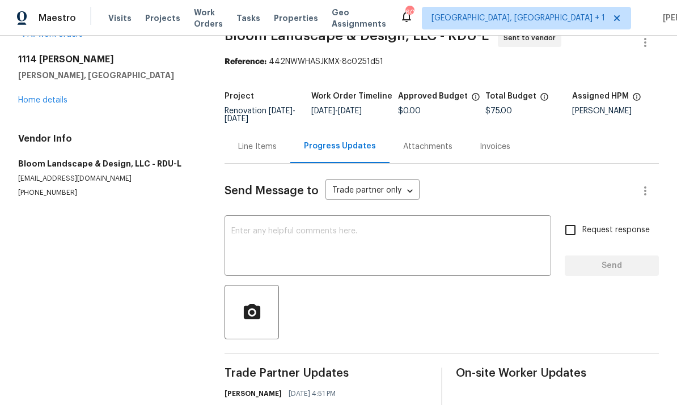
scroll to position [24, 0]
click at [60, 104] on link "Home details" at bounding box center [42, 101] width 49 height 8
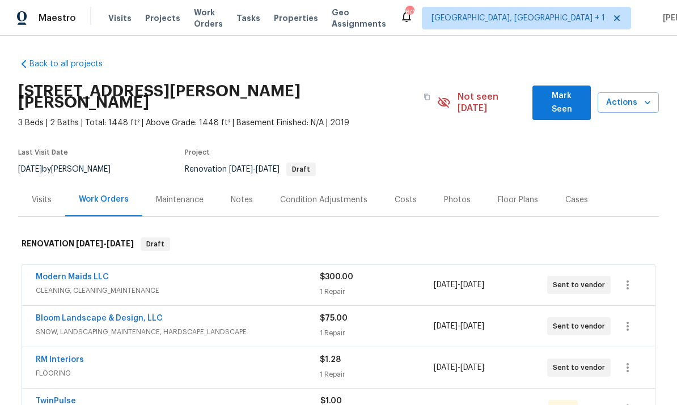
click at [400, 194] on div "Costs" at bounding box center [406, 199] width 22 height 11
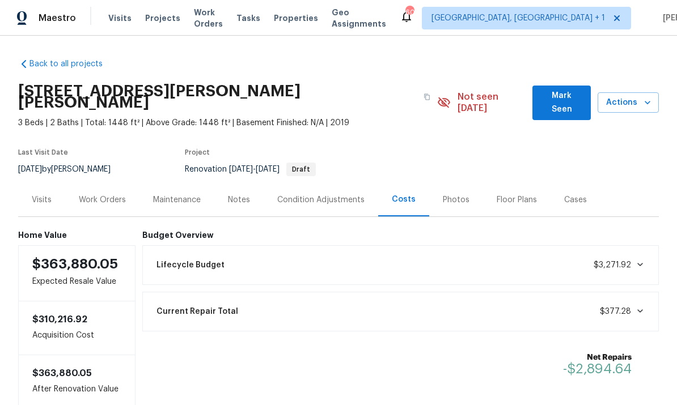
click at [102, 194] on div "Work Orders" at bounding box center [102, 199] width 47 height 11
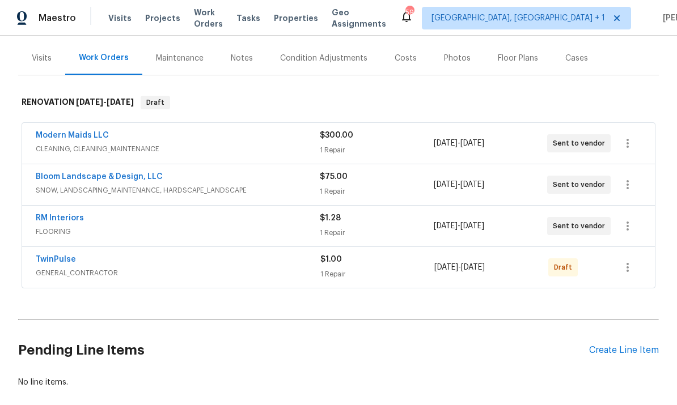
scroll to position [143, 0]
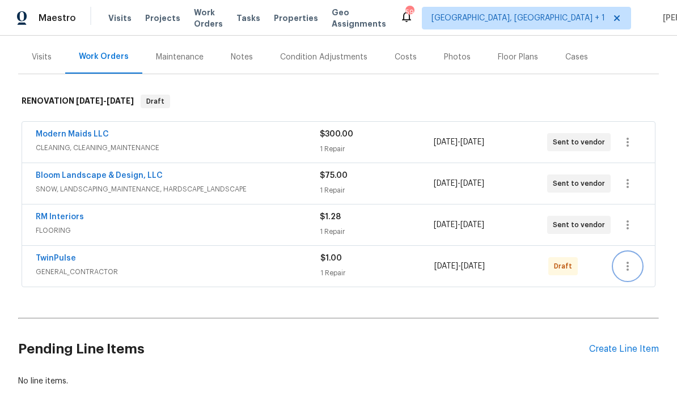
click at [623, 260] on icon "button" at bounding box center [628, 267] width 14 height 14
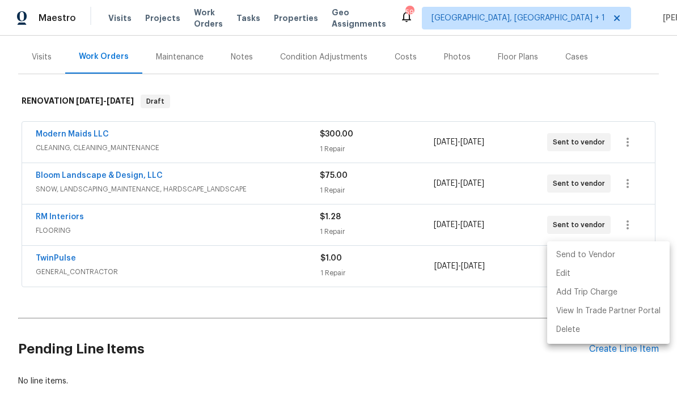
click at [586, 260] on li "Send to Vendor" at bounding box center [608, 255] width 122 height 19
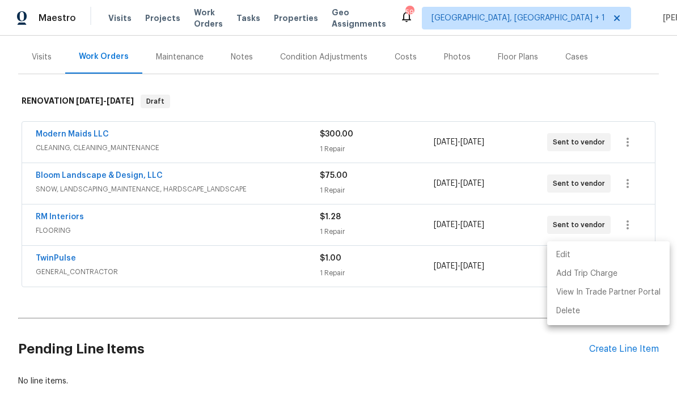
click at [436, 351] on div at bounding box center [338, 202] width 677 height 405
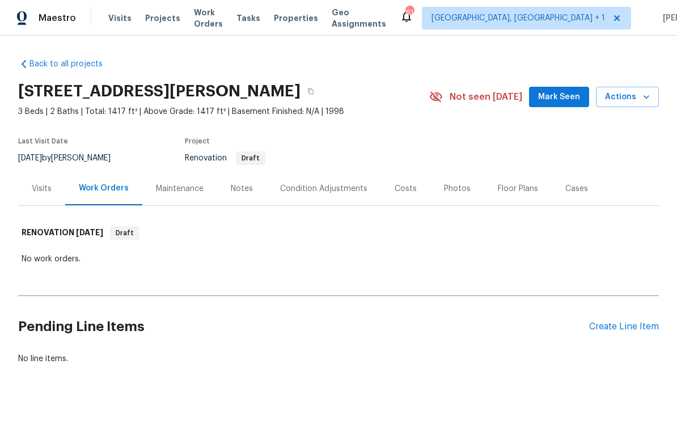
click at [400, 194] on div "Costs" at bounding box center [406, 188] width 22 height 11
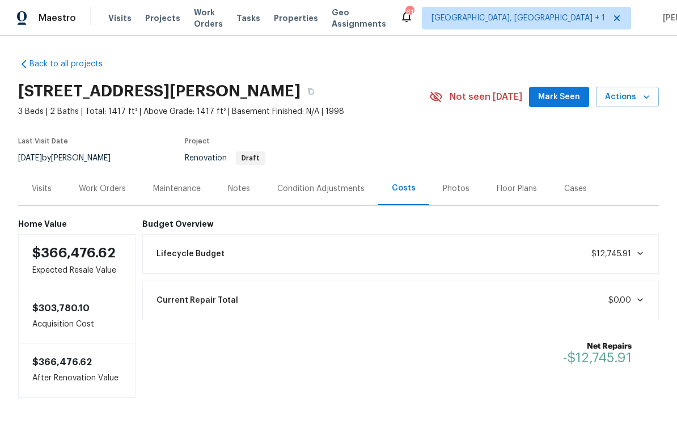
click at [316, 194] on div "Condition Adjustments" at bounding box center [321, 188] width 115 height 33
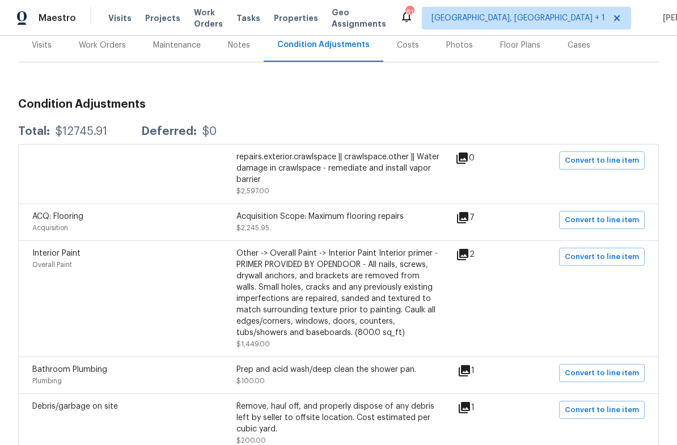
scroll to position [176, 0]
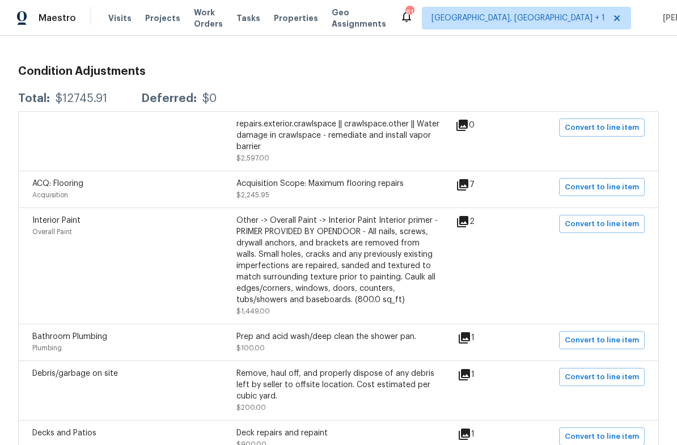
click at [468, 188] on icon at bounding box center [462, 184] width 11 height 11
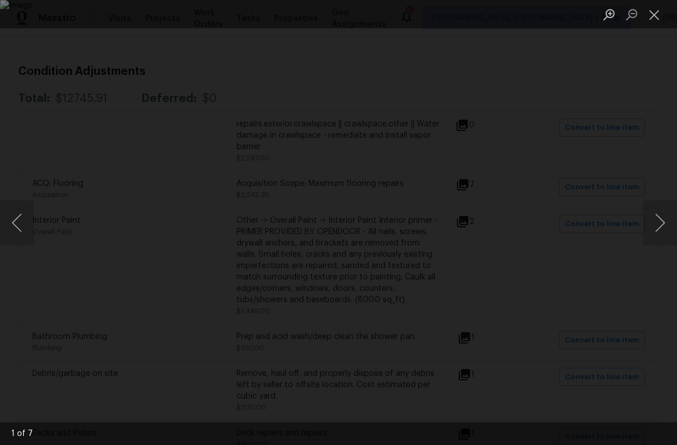
click at [657, 218] on button "Next image" at bounding box center [660, 222] width 34 height 45
click at [662, 220] on button "Next image" at bounding box center [660, 222] width 34 height 45
click at [663, 222] on button "Next image" at bounding box center [660, 222] width 34 height 45
click at [671, 248] on div "Lightbox" at bounding box center [338, 222] width 677 height 445
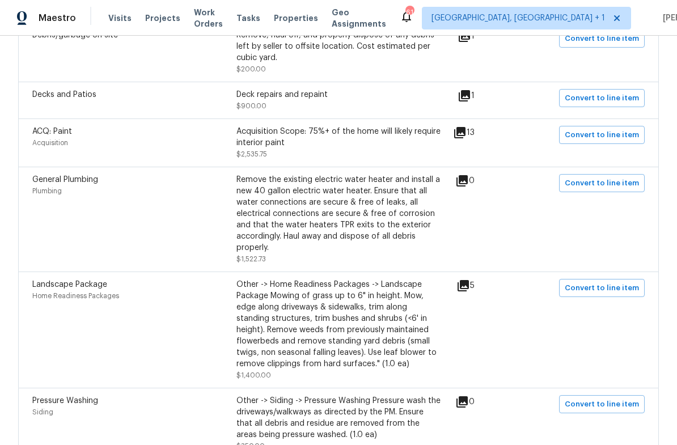
scroll to position [490, 0]
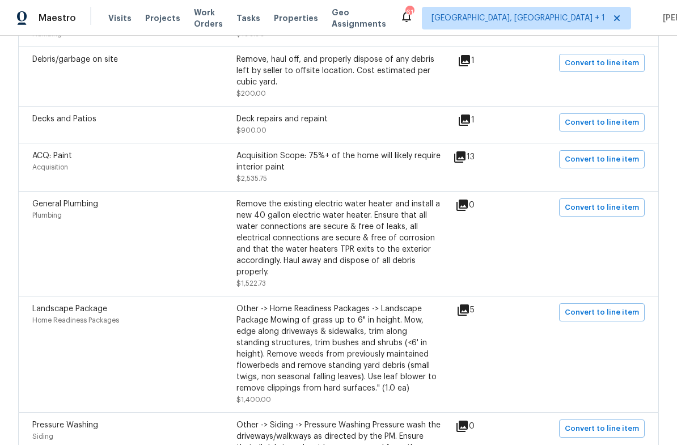
click at [465, 155] on icon at bounding box center [459, 156] width 11 height 11
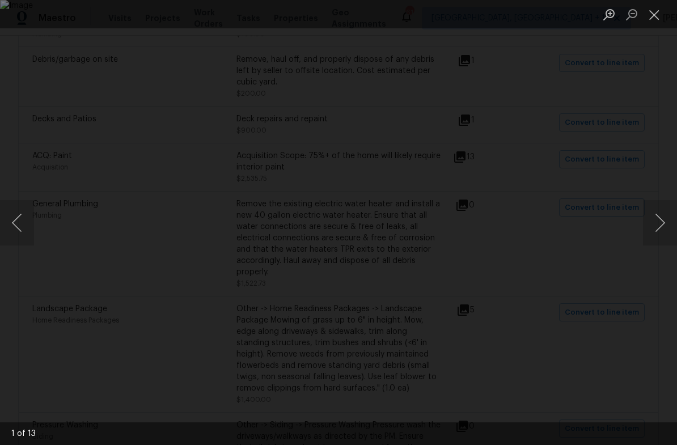
click at [673, 146] on div "Lightbox" at bounding box center [338, 222] width 677 height 445
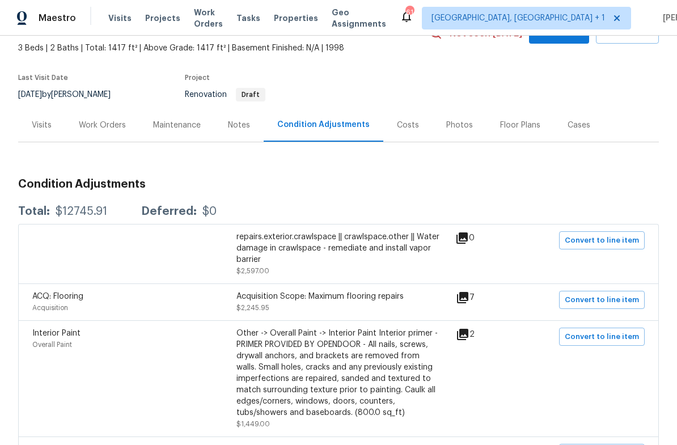
scroll to position [6, 0]
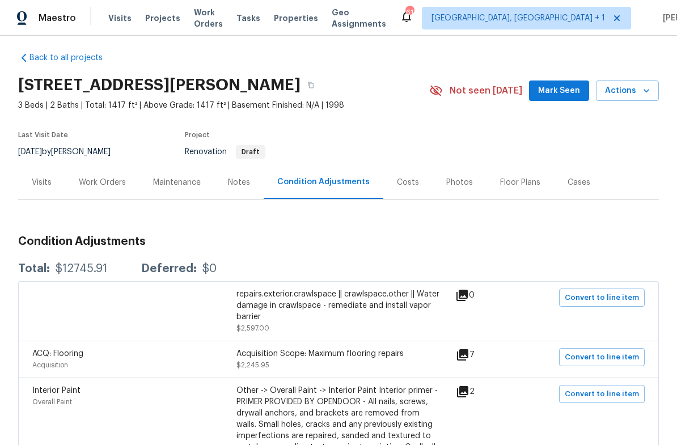
click at [238, 181] on div "Notes" at bounding box center [239, 182] width 22 height 11
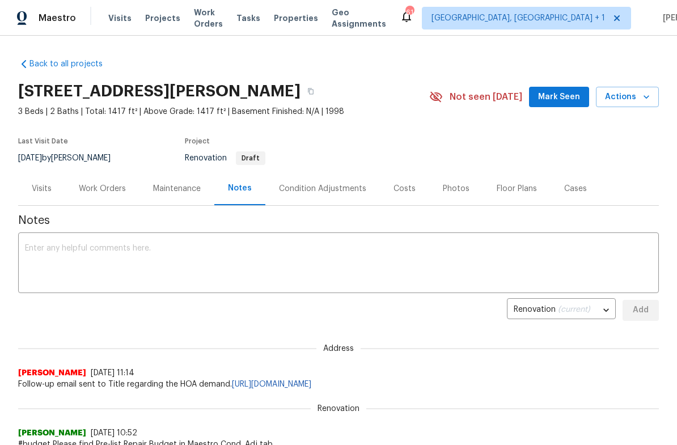
click at [108, 191] on div "Work Orders" at bounding box center [102, 188] width 47 height 11
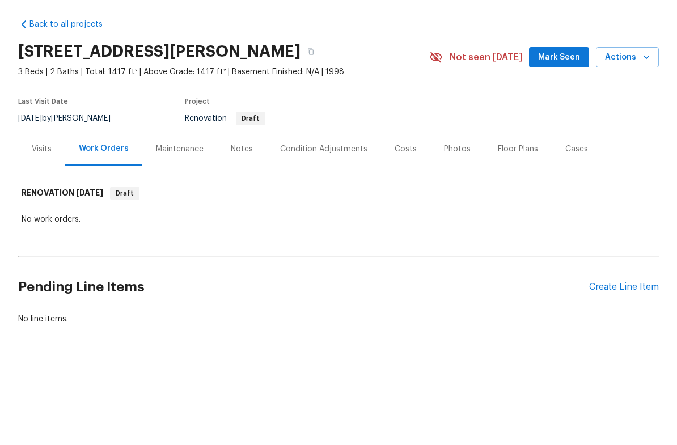
click at [622, 321] on div "Create Line Item" at bounding box center [624, 326] width 70 height 11
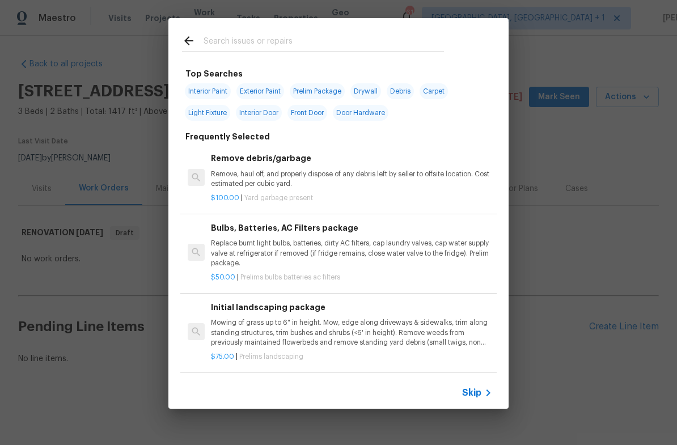
click at [241, 36] on input "text" at bounding box center [323, 42] width 240 height 17
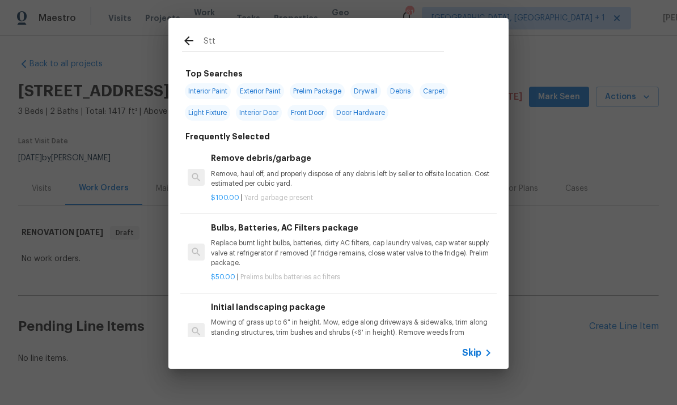
type input "Sttp"
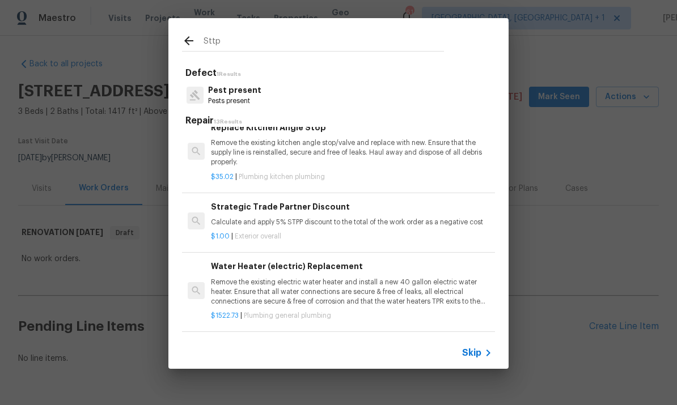
scroll to position [452, 0]
click at [346, 218] on p "Calculate and apply 5% STPP discount to the total of the work order as a negati…" at bounding box center [351, 223] width 281 height 10
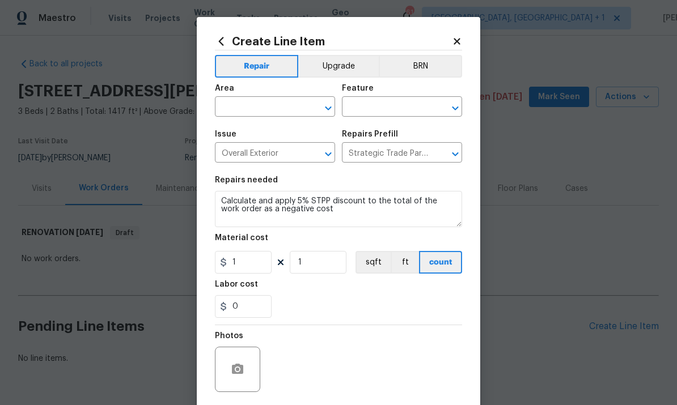
click at [255, 109] on input "text" at bounding box center [259, 108] width 88 height 18
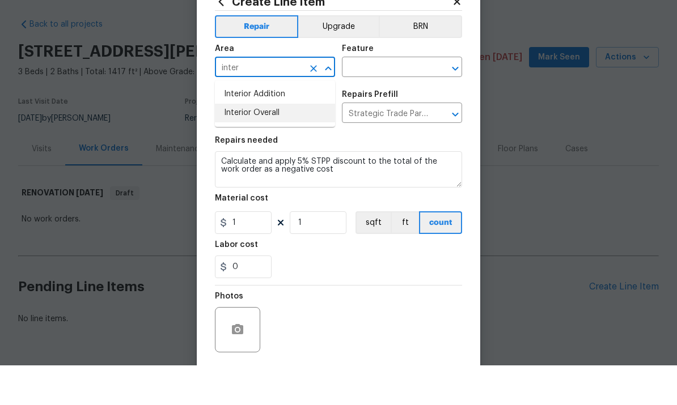
click at [265, 143] on li "Interior Overall" at bounding box center [275, 152] width 120 height 19
type input "Interior Overall"
click at [380, 99] on input "text" at bounding box center [386, 108] width 88 height 18
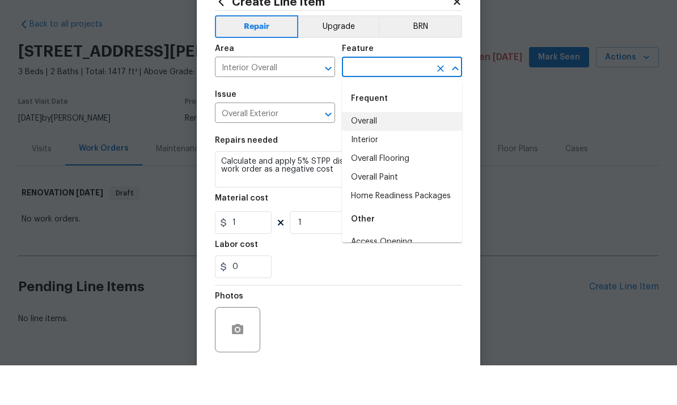
click at [375, 152] on li "Overall" at bounding box center [402, 161] width 120 height 19
type input "Overall"
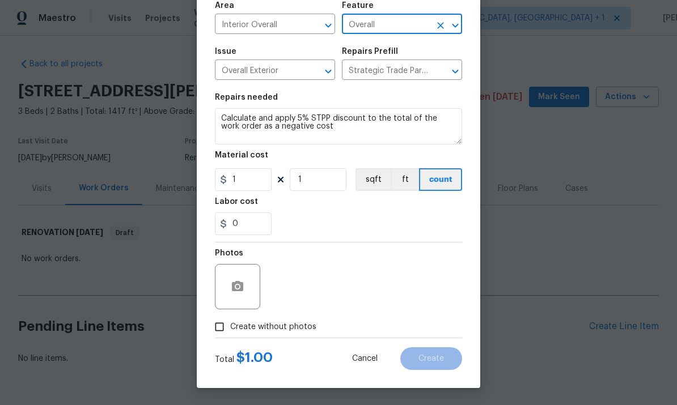
scroll to position [85, 0]
click at [223, 337] on input "Create without photos" at bounding box center [220, 327] width 22 height 22
checkbox input "true"
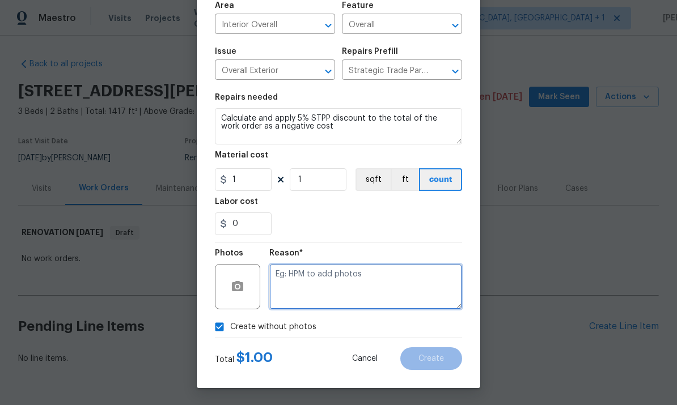
click at [302, 286] on textarea at bounding box center [365, 286] width 193 height 45
type textarea "To come."
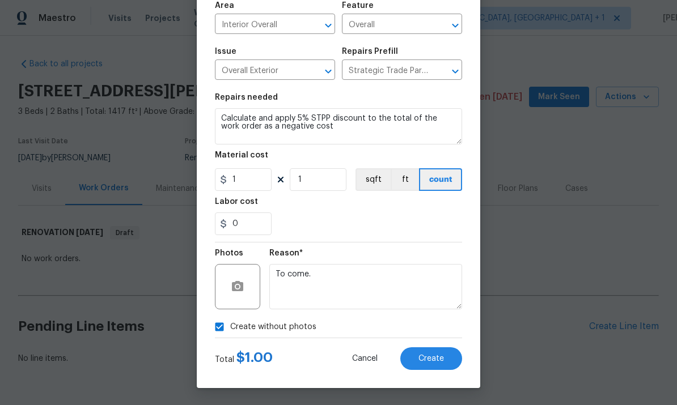
click at [429, 367] on button "Create" at bounding box center [431, 358] width 62 height 23
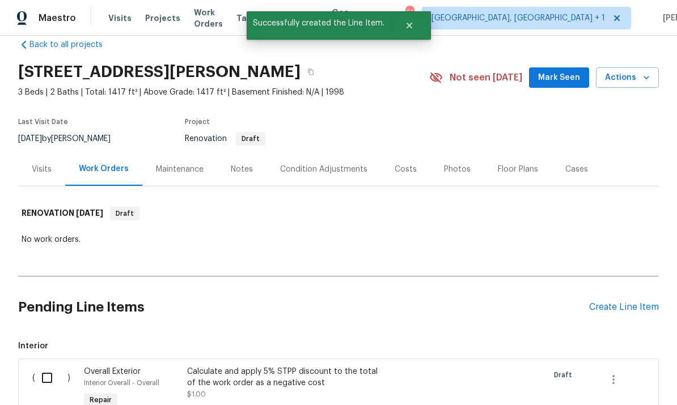
scroll to position [20, 0]
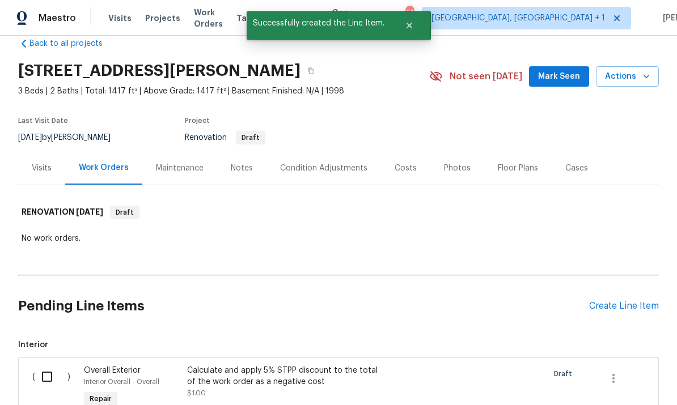
click at [626, 301] on div "Create Line Item" at bounding box center [624, 306] width 70 height 11
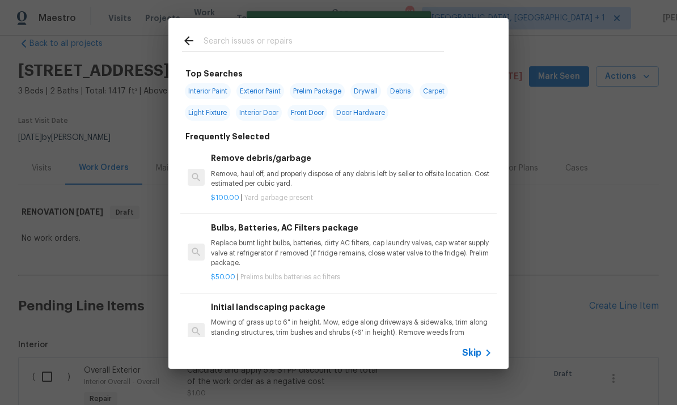
click at [253, 44] on input "text" at bounding box center [323, 42] width 240 height 17
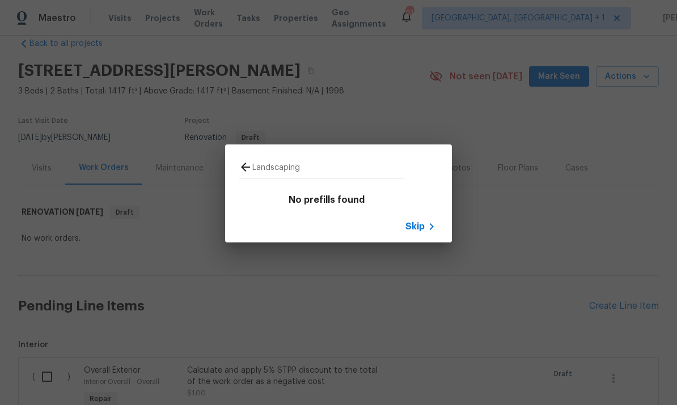
type input "Landscaping"
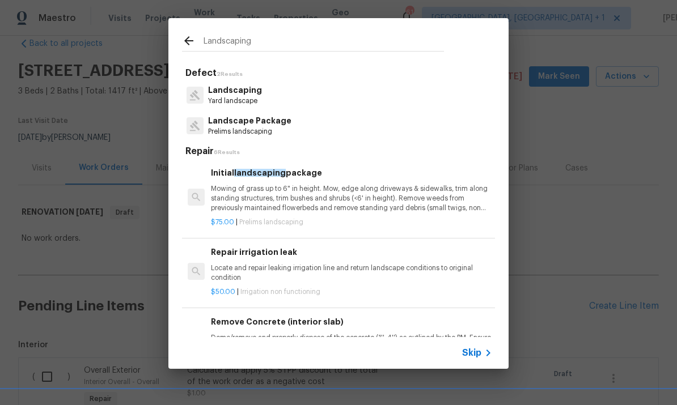
click at [298, 200] on p "Mowing of grass up to 6" in height. Mow, edge along driveways & sidewalks, trim…" at bounding box center [351, 198] width 281 height 29
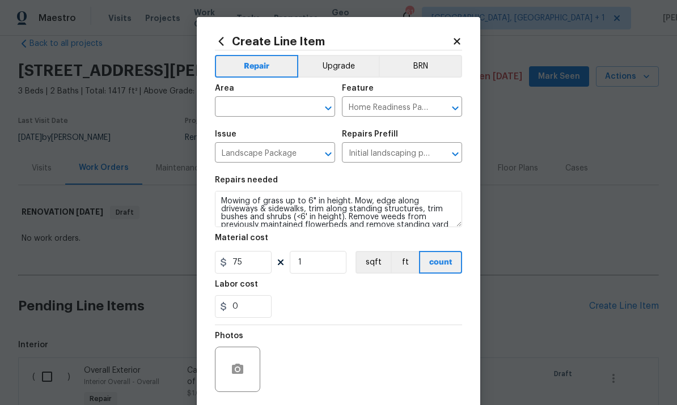
click at [264, 112] on input "text" at bounding box center [259, 108] width 88 height 18
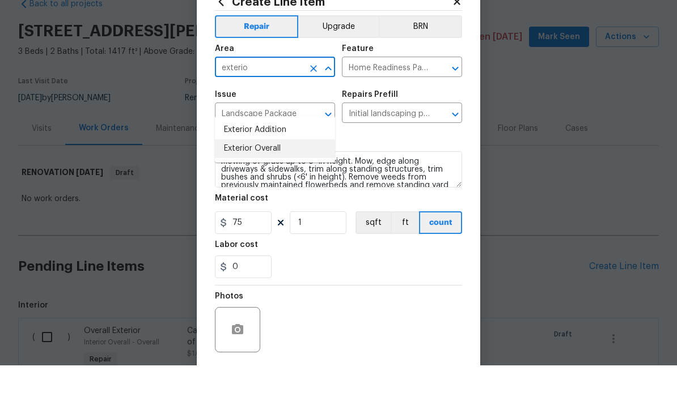
click at [269, 179] on li "Exterior Overall" at bounding box center [275, 188] width 120 height 19
type input "Exterior Overall"
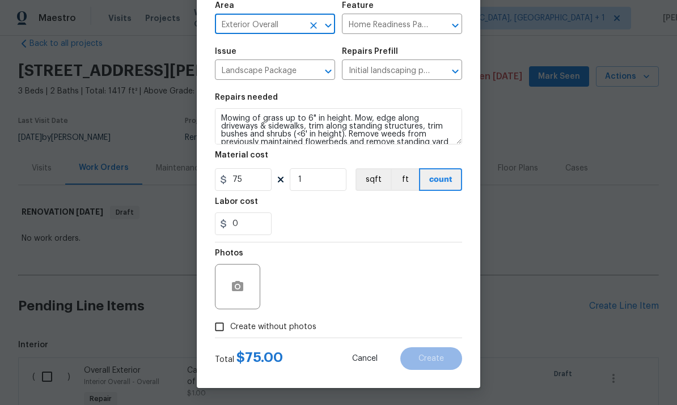
scroll to position [85, 0]
click at [217, 332] on input "Create without photos" at bounding box center [220, 327] width 22 height 22
checkbox input "true"
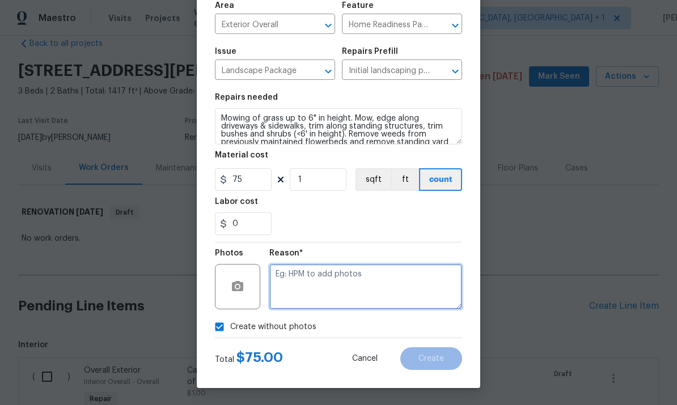
click at [303, 283] on textarea at bounding box center [365, 286] width 193 height 45
type textarea "To come"
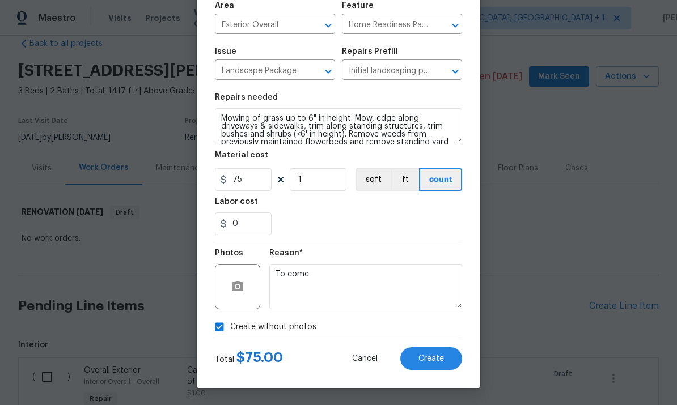
click at [431, 360] on span "Create" at bounding box center [431, 359] width 26 height 9
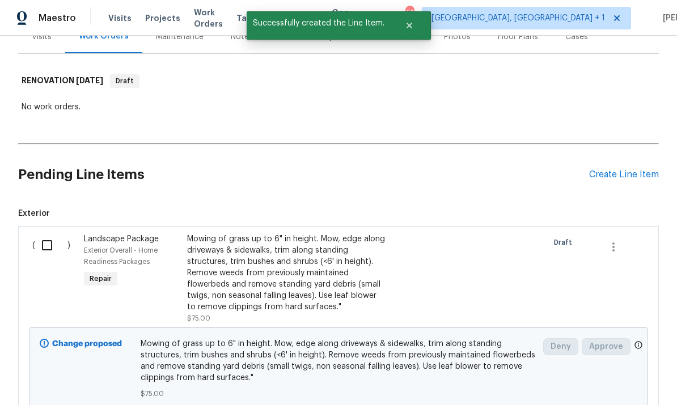
scroll to position [121, 0]
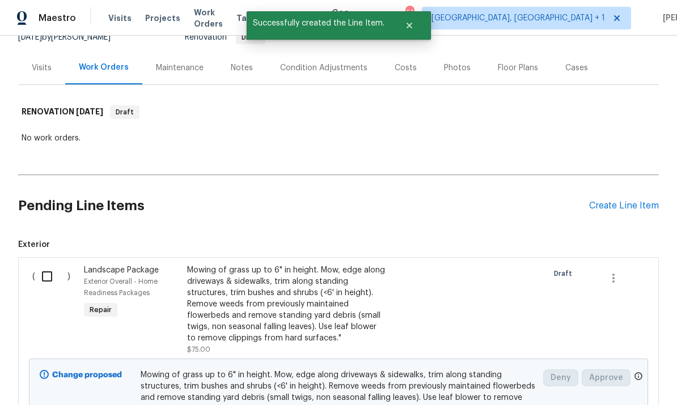
click at [613, 201] on div "Create Line Item" at bounding box center [624, 206] width 70 height 11
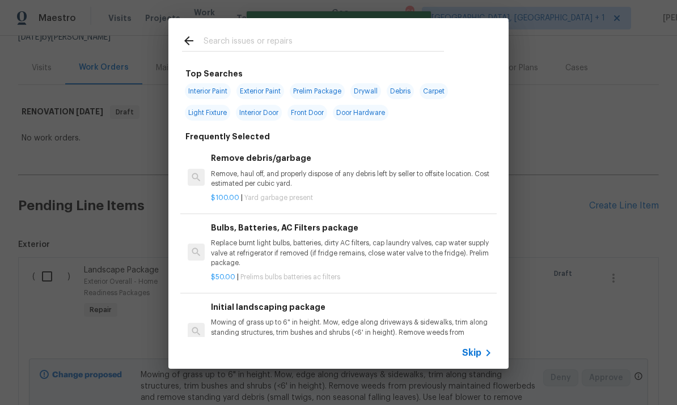
click at [220, 48] on input "text" at bounding box center [323, 42] width 240 height 17
type input "Clean"
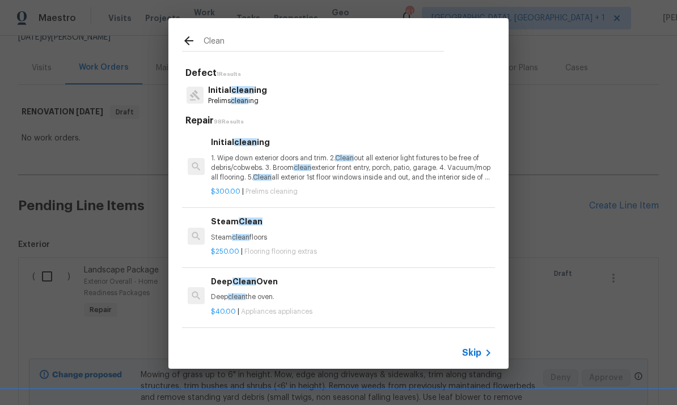
click at [251, 91] on span "clean" at bounding box center [242, 90] width 23 height 8
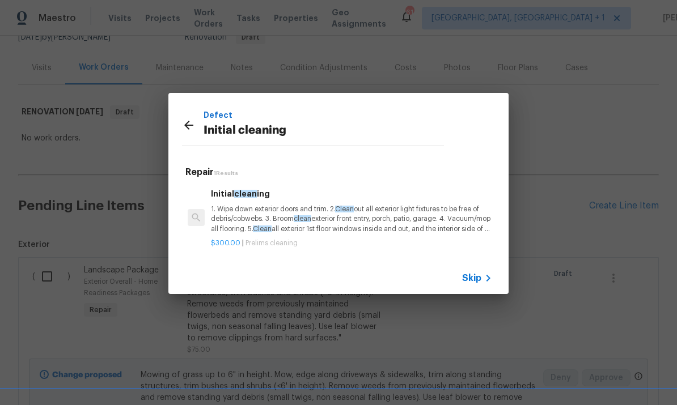
click at [275, 223] on p "1. Wipe down exterior doors and trim. 2. Clean out all exterior light fixtures …" at bounding box center [351, 219] width 281 height 29
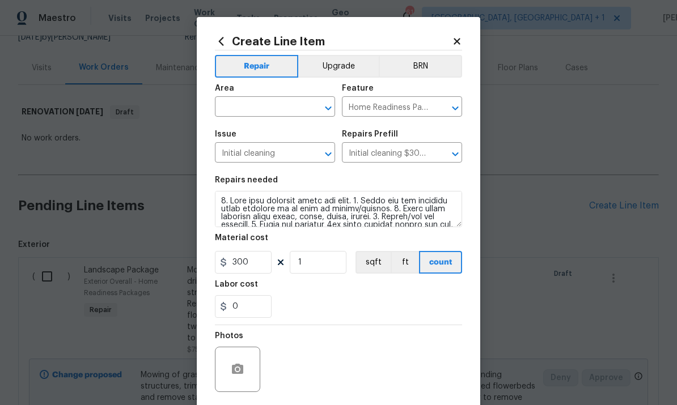
click at [244, 108] on input "text" at bounding box center [259, 108] width 88 height 18
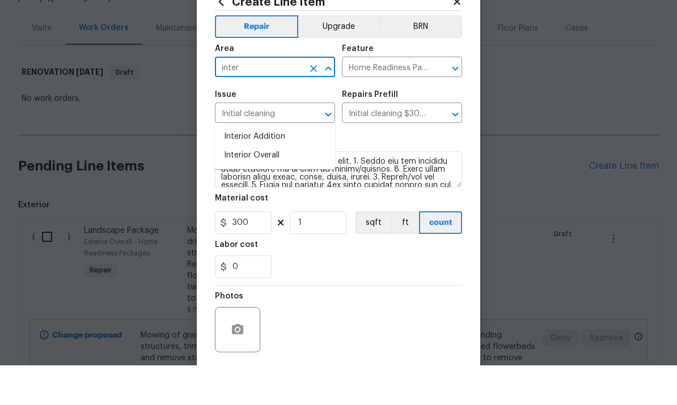
click at [264, 186] on li "Interior Overall" at bounding box center [275, 195] width 120 height 19
type input "Interior Overall"
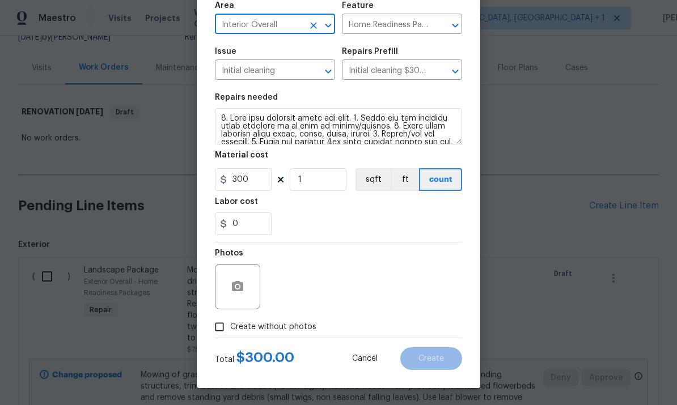
scroll to position [85, 0]
click at [313, 266] on div "Photos" at bounding box center [338, 280] width 247 height 74
click at [322, 265] on div "Photos" at bounding box center [338, 280] width 247 height 74
click at [220, 332] on input "Create without photos" at bounding box center [220, 327] width 22 height 22
checkbox input "true"
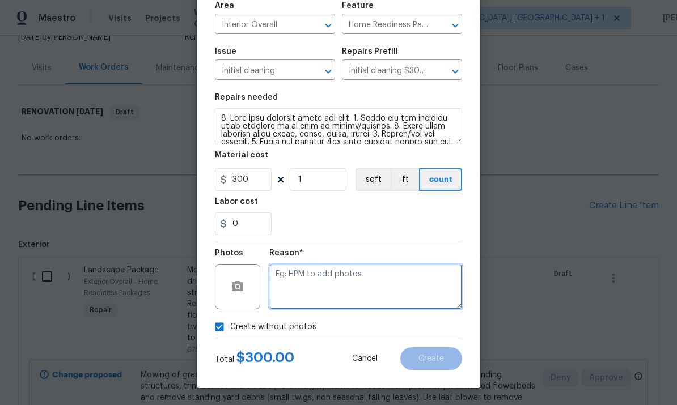
click at [315, 275] on textarea at bounding box center [365, 286] width 193 height 45
type textarea "To come."
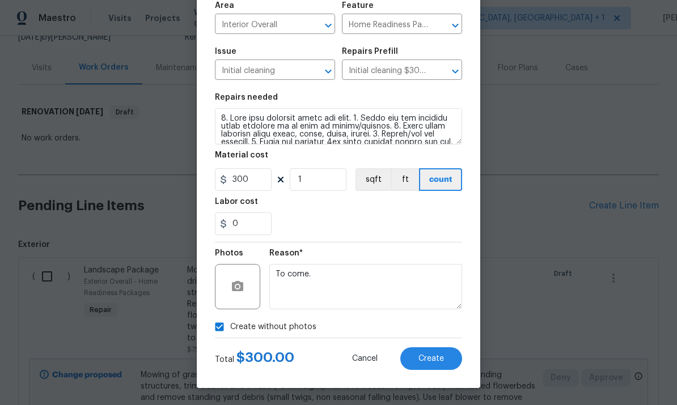
click at [434, 357] on span "Create" at bounding box center [431, 359] width 26 height 9
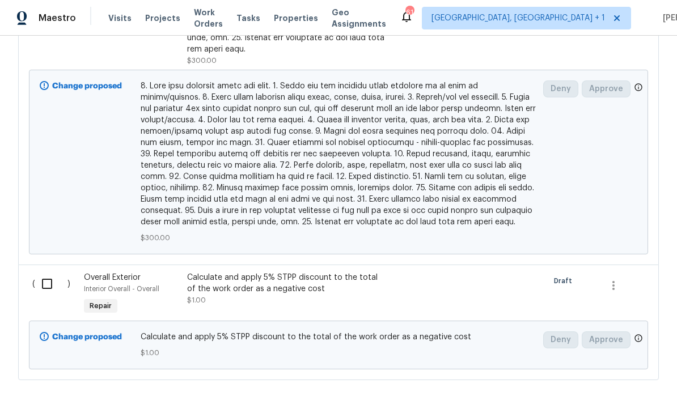
scroll to position [856, 0]
click at [48, 273] on input "checkbox" at bounding box center [51, 285] width 32 height 24
checkbox input "true"
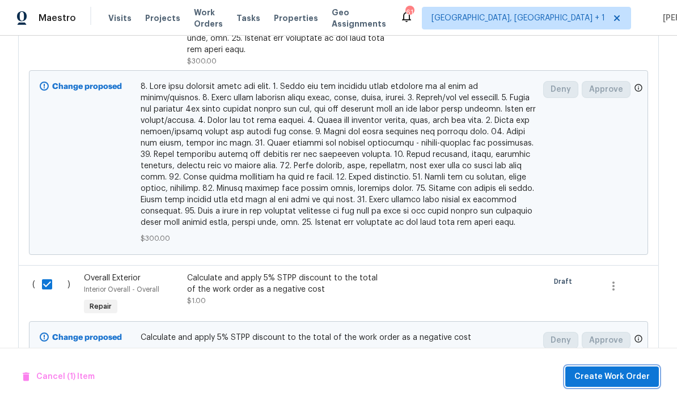
click at [597, 378] on span "Create Work Order" at bounding box center [611, 377] width 75 height 14
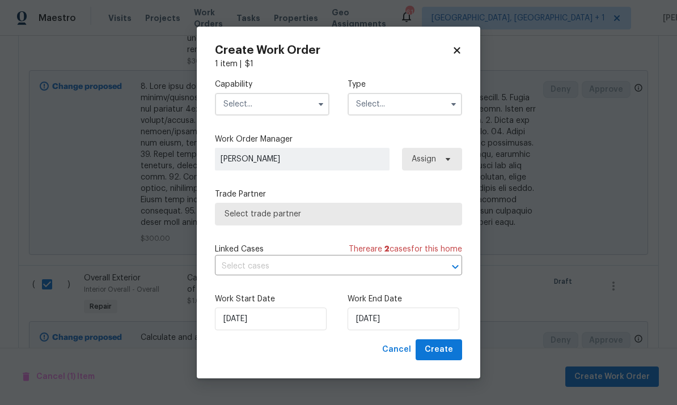
click at [301, 109] on input "text" at bounding box center [272, 104] width 115 height 23
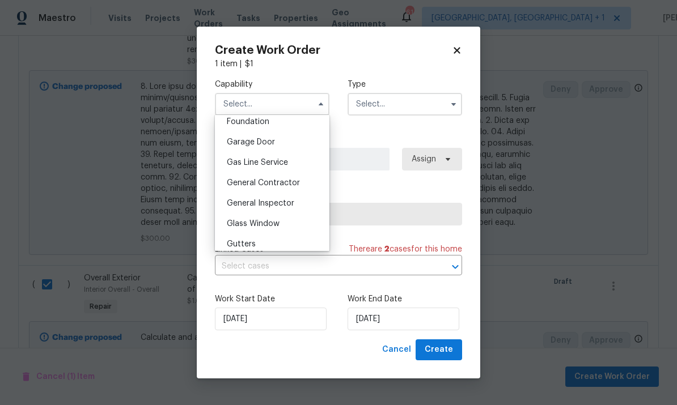
scroll to position [489, 0]
click at [298, 176] on div "General Contractor" at bounding box center [272, 181] width 109 height 20
type input "General Contractor"
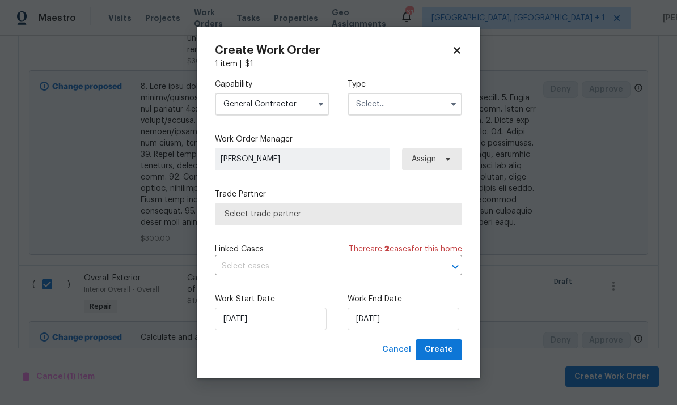
click at [430, 106] on input "text" at bounding box center [404, 104] width 115 height 23
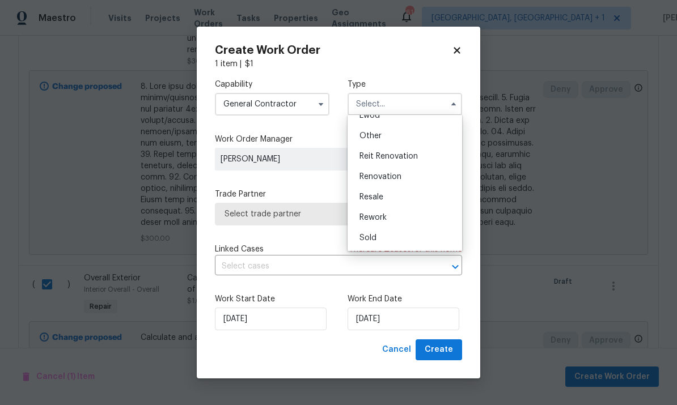
scroll to position [135, 0]
click at [397, 179] on span "Renovation" at bounding box center [380, 177] width 42 height 8
type input "Renovation"
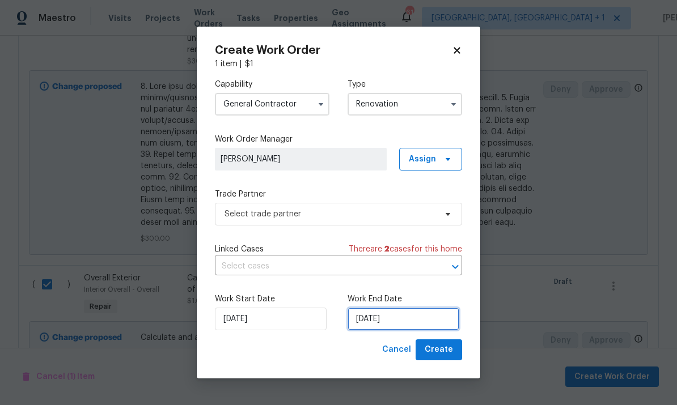
click at [413, 316] on input "[DATE]" at bounding box center [403, 319] width 112 height 23
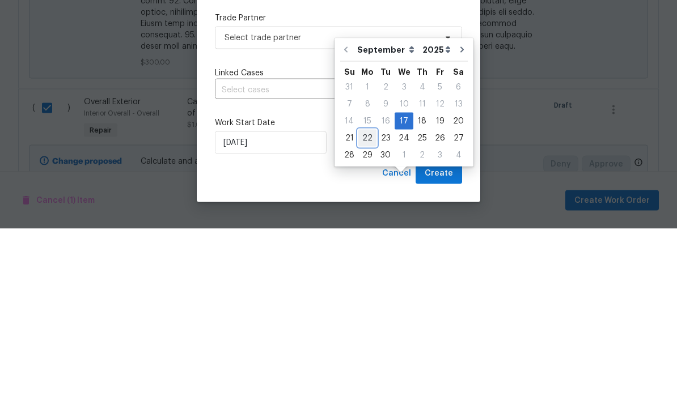
click at [371, 307] on div "22" at bounding box center [367, 315] width 18 height 16
type input "9/22/2025"
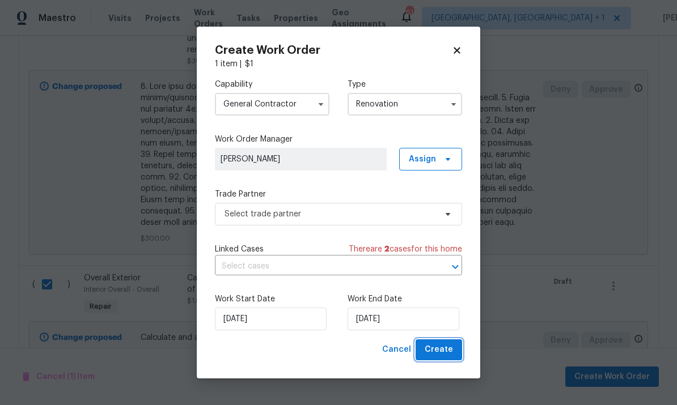
click at [451, 358] on button "Create" at bounding box center [438, 350] width 46 height 21
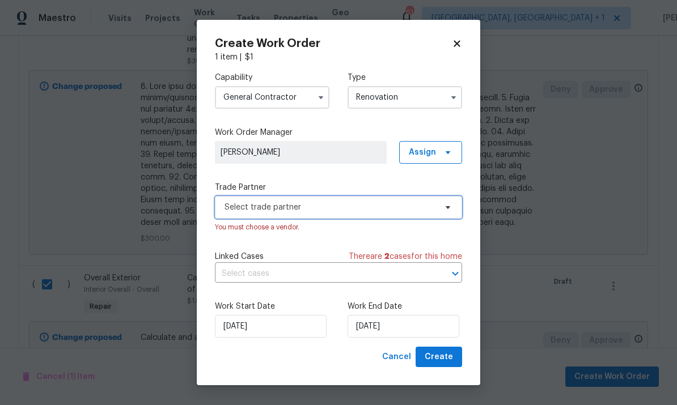
click at [444, 211] on icon at bounding box center [447, 207] width 9 height 9
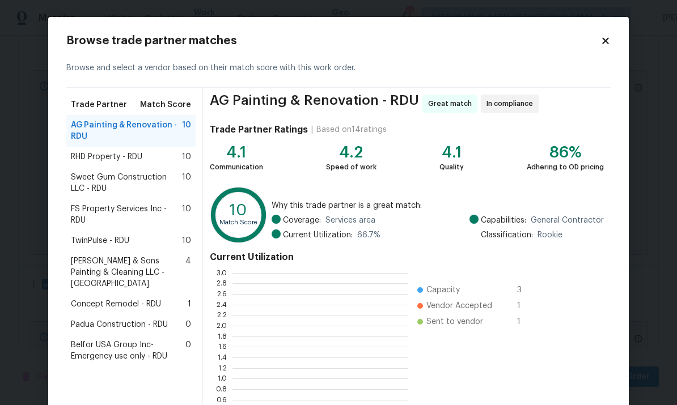
scroll to position [159, 176]
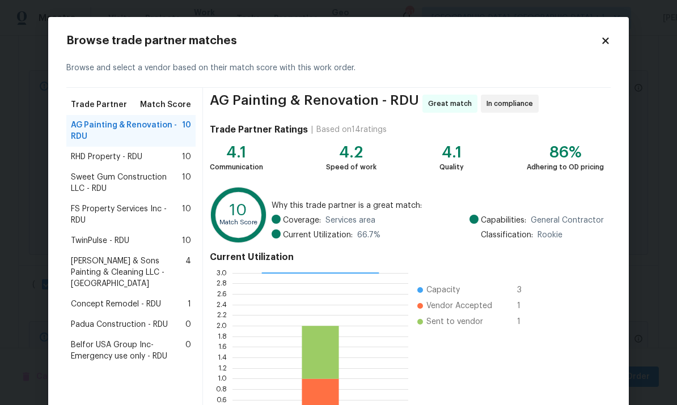
click at [147, 152] on div "RHD Property - RDU 10" at bounding box center [131, 156] width 120 height 11
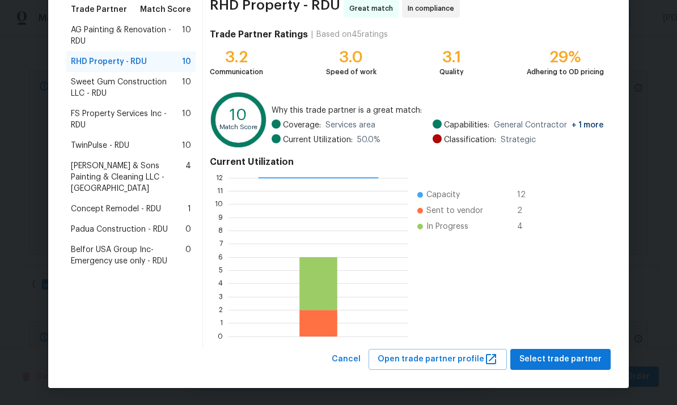
scroll to position [95, 0]
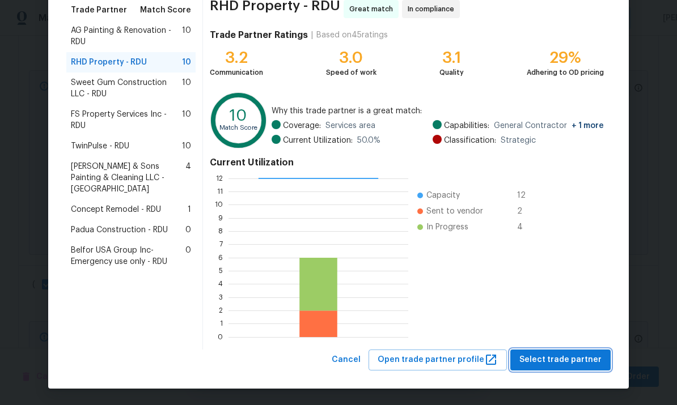
click at [573, 357] on span "Select trade partner" at bounding box center [560, 360] width 82 height 14
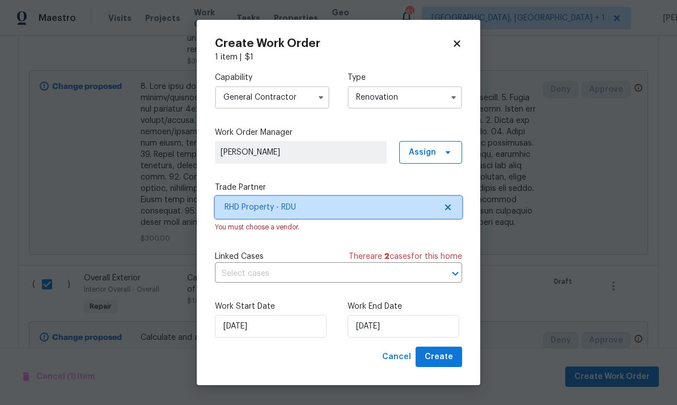
scroll to position [0, 0]
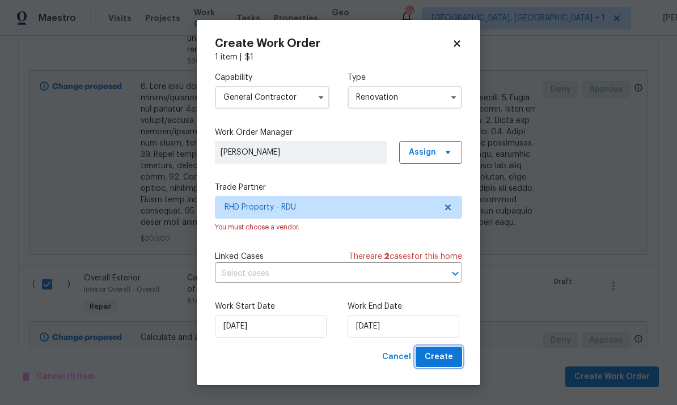
click at [446, 361] on span "Create" at bounding box center [439, 357] width 28 height 14
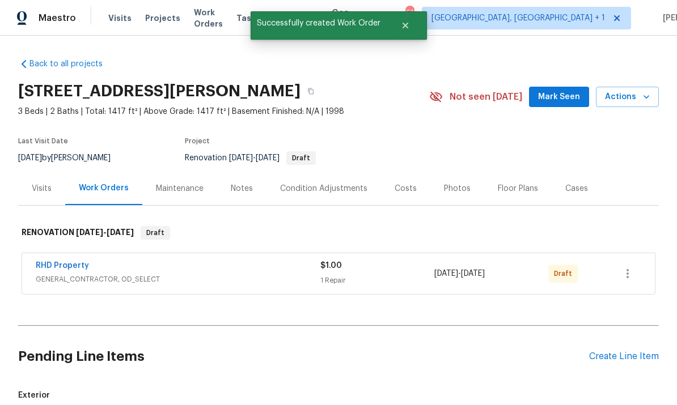
scroll to position [38, 0]
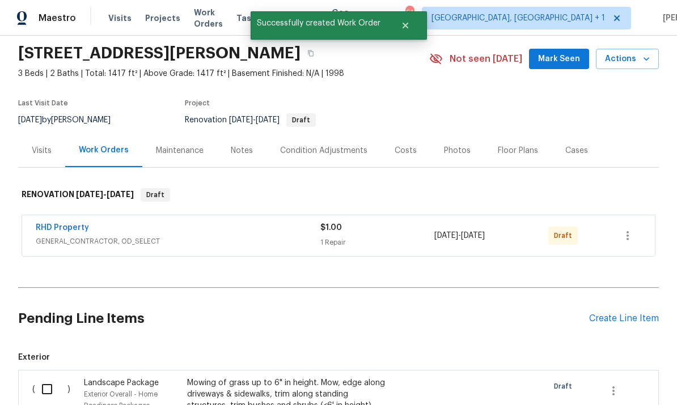
click at [46, 378] on input "checkbox" at bounding box center [51, 390] width 32 height 24
checkbox input "true"
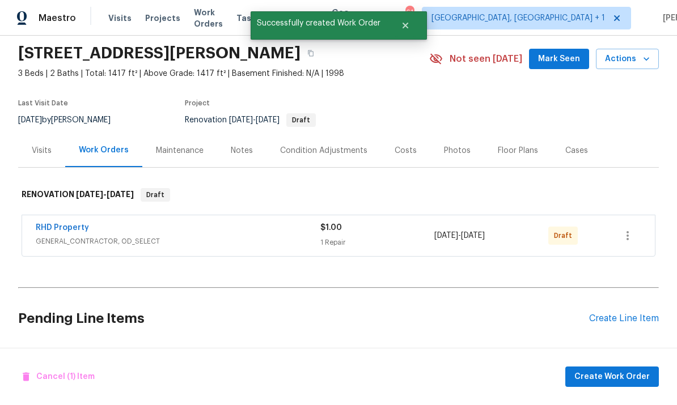
click at [630, 373] on span "Create Work Order" at bounding box center [611, 377] width 75 height 14
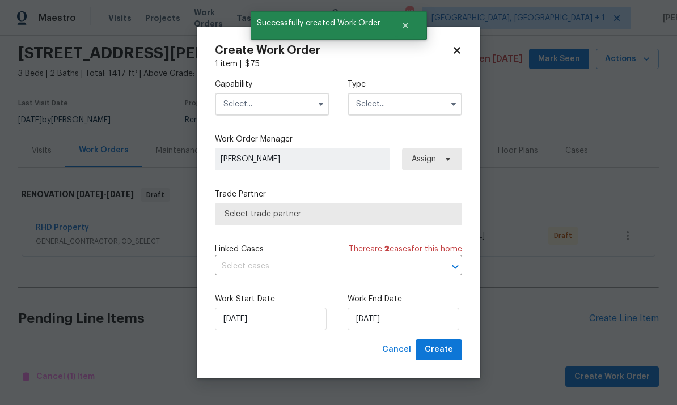
click at [300, 108] on input "text" at bounding box center [272, 104] width 115 height 23
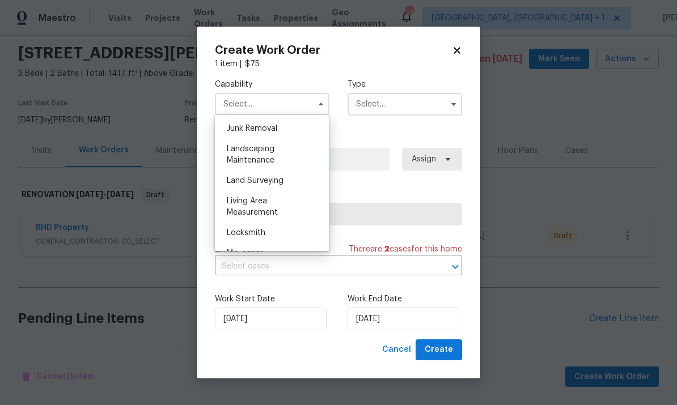
scroll to position [733, 0]
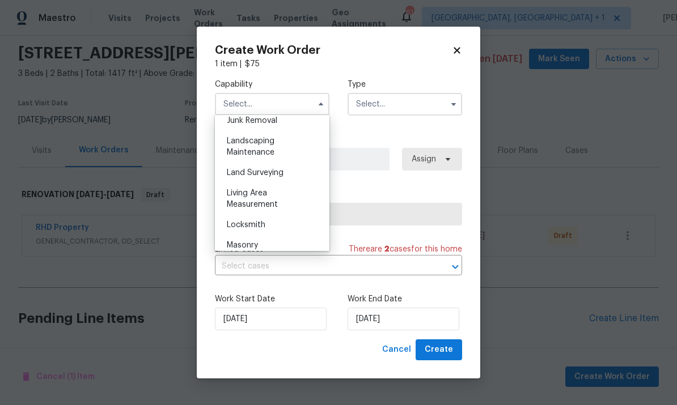
click at [277, 138] on div "Landscaping Maintenance" at bounding box center [272, 147] width 109 height 32
type input "Landscaping Maintenance"
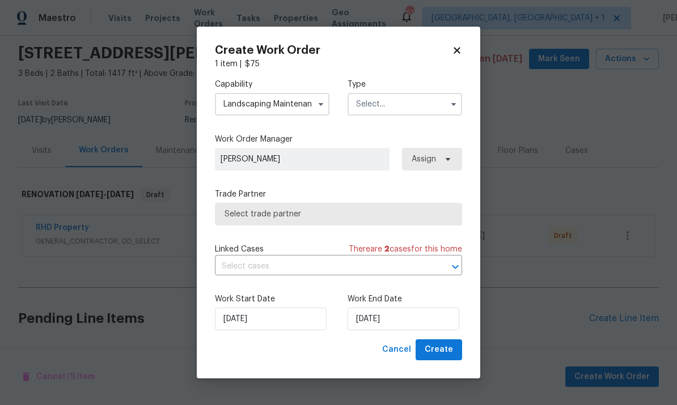
click at [426, 102] on input "text" at bounding box center [404, 104] width 115 height 23
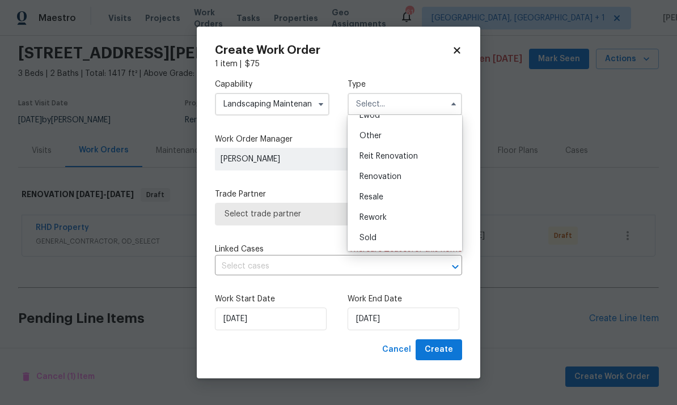
scroll to position [135, 0]
click at [400, 175] on span "Renovation" at bounding box center [380, 177] width 42 height 8
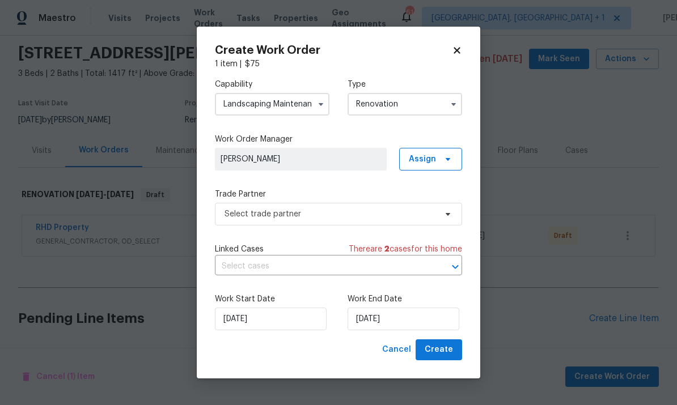
type input "Renovation"
click at [450, 217] on icon at bounding box center [447, 214] width 9 height 9
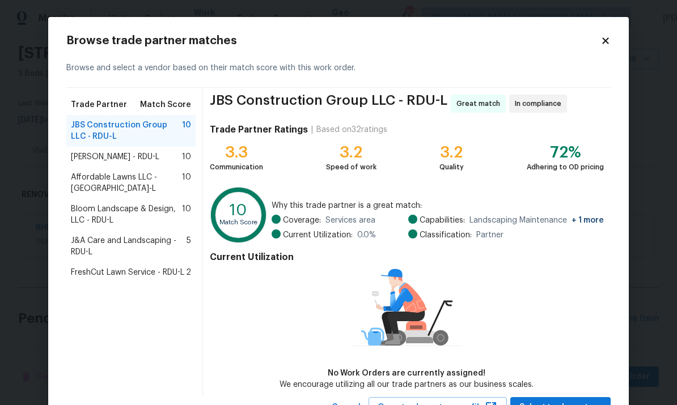
click at [158, 203] on span "Bloom Landscape & Design, LLC - RDU-L" at bounding box center [126, 214] width 111 height 23
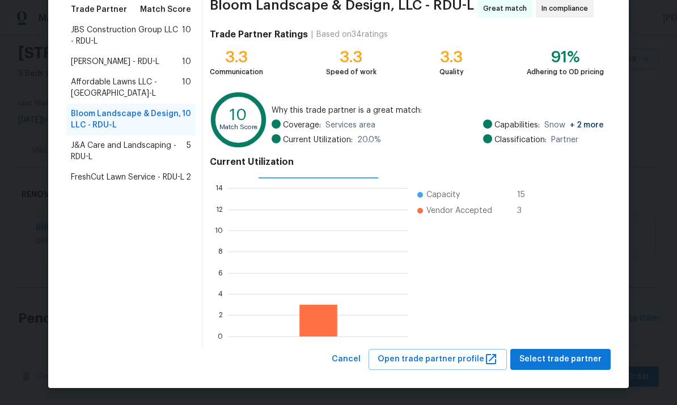
scroll to position [95, 0]
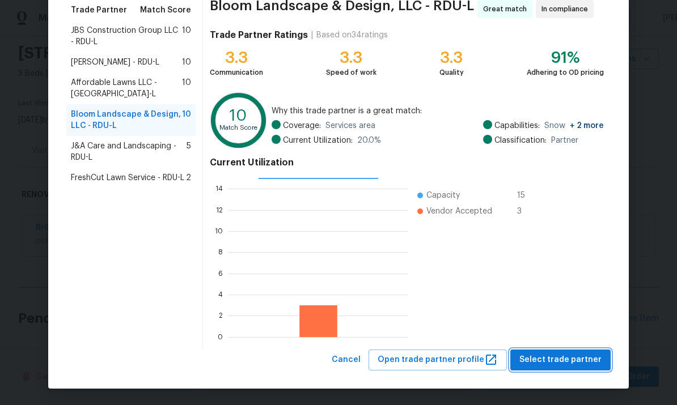
click at [569, 362] on span "Select trade partner" at bounding box center [560, 360] width 82 height 14
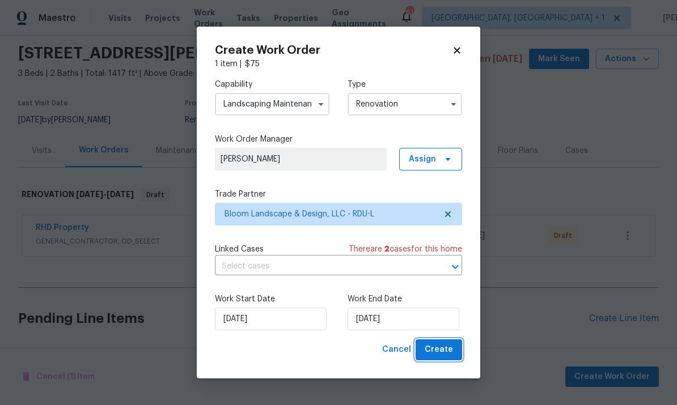
click at [443, 355] on span "Create" at bounding box center [439, 350] width 28 height 14
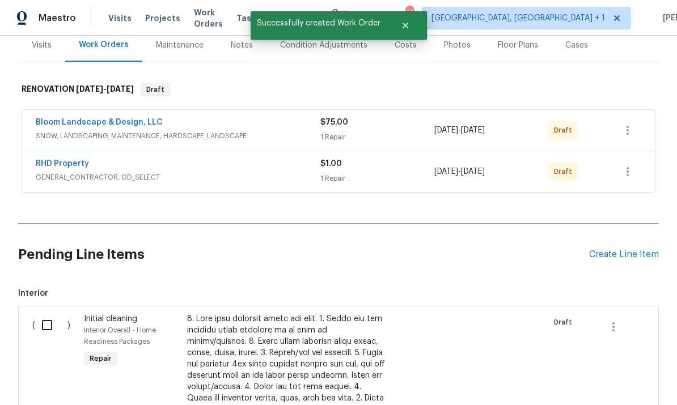
scroll to position [182, 0]
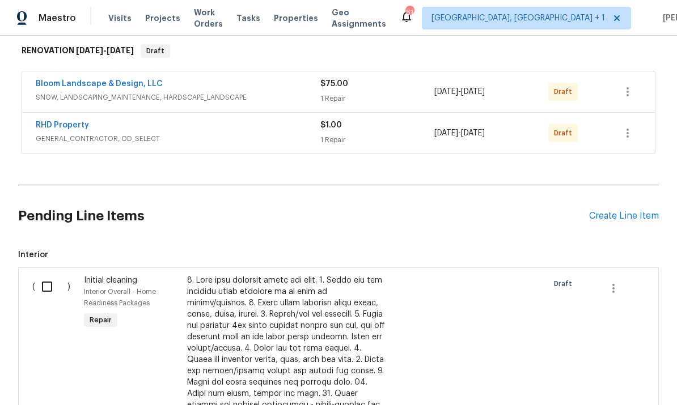
click at [47, 275] on input "checkbox" at bounding box center [51, 287] width 32 height 24
checkbox input "true"
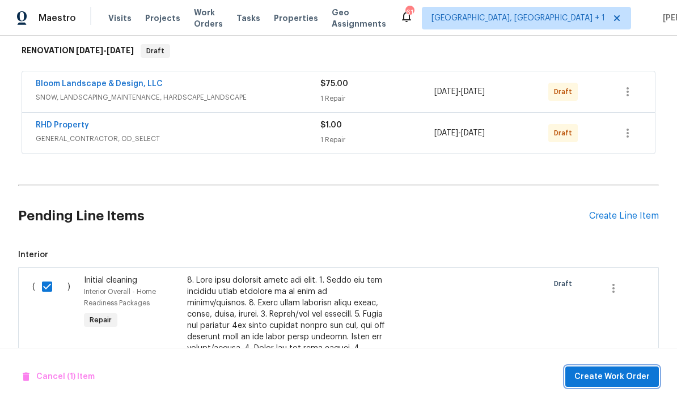
click at [612, 377] on span "Create Work Order" at bounding box center [611, 377] width 75 height 14
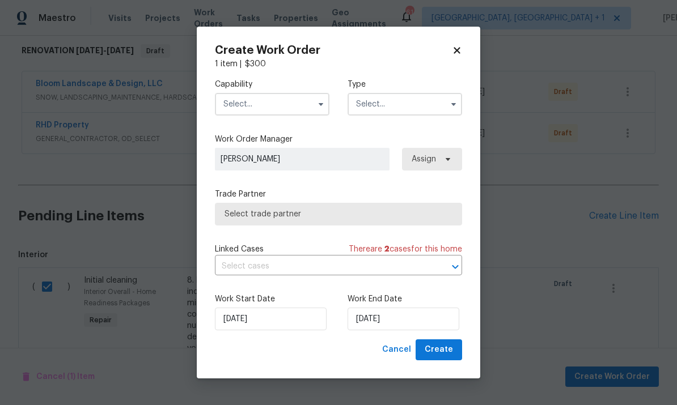
click at [298, 112] on input "text" at bounding box center [272, 104] width 115 height 23
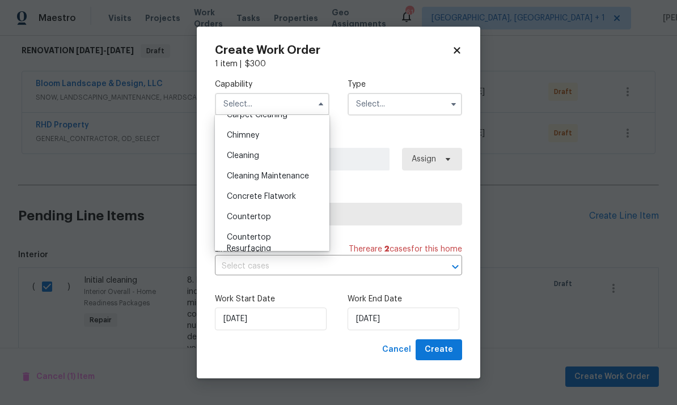
scroll to position [130, 0]
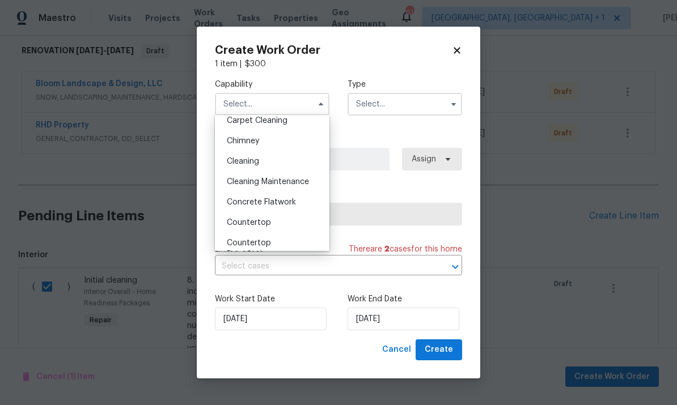
click at [264, 155] on div "Cleaning" at bounding box center [272, 161] width 109 height 20
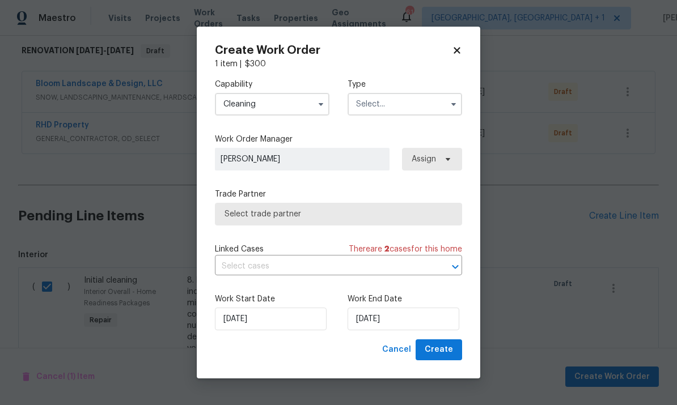
type input "Cleaning"
click at [426, 109] on input "text" at bounding box center [404, 104] width 115 height 23
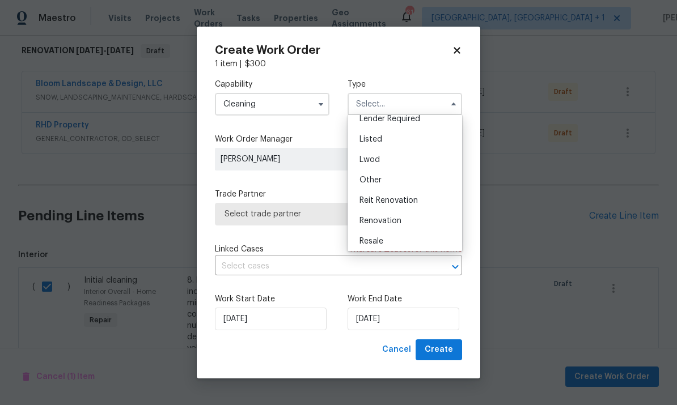
scroll to position [103, 0]
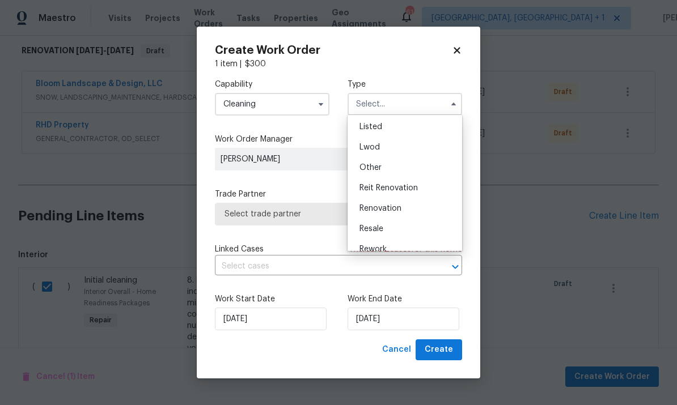
click at [403, 210] on div "Renovation" at bounding box center [404, 208] width 109 height 20
type input "Renovation"
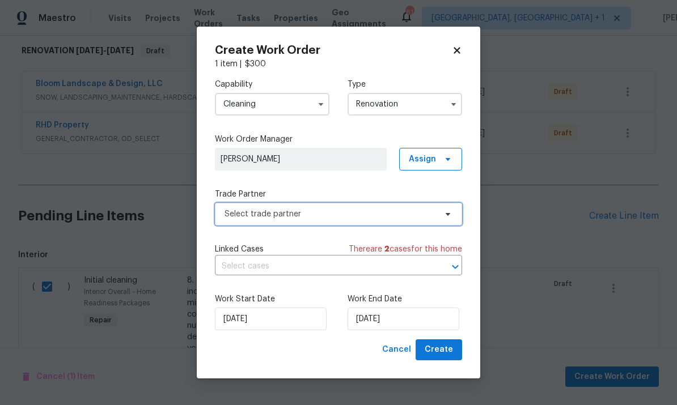
click at [439, 217] on span "Select trade partner" at bounding box center [338, 214] width 247 height 23
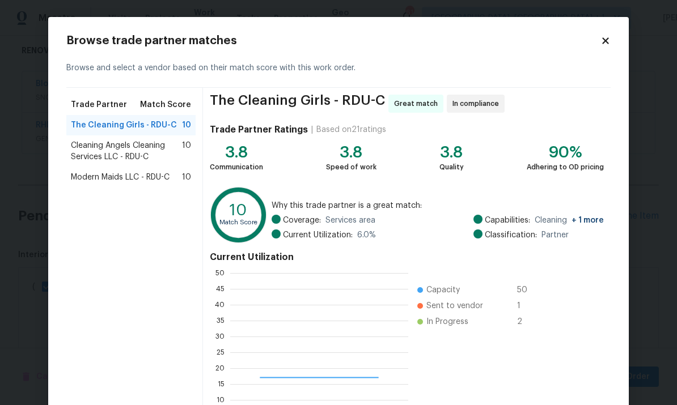
scroll to position [159, 178]
click at [147, 179] on span "Modern Maids LLC - RDU-C" at bounding box center [120, 177] width 99 height 11
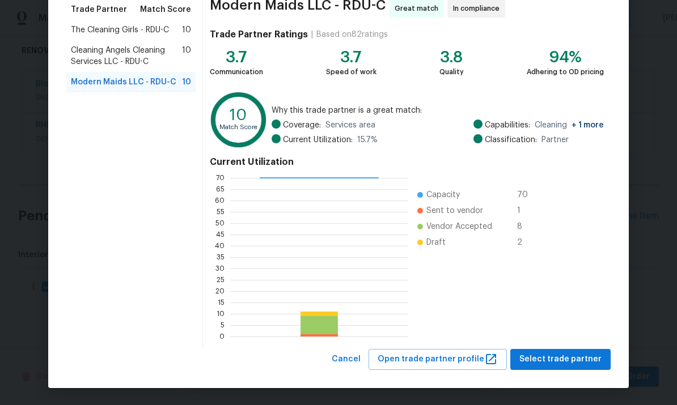
scroll to position [95, 0]
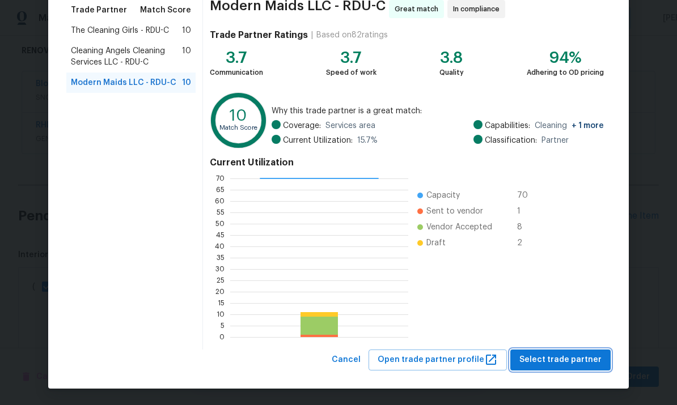
click at [582, 363] on span "Select trade partner" at bounding box center [560, 360] width 82 height 14
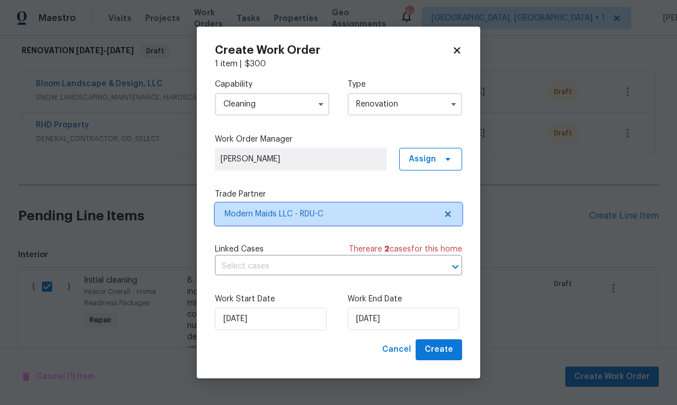
scroll to position [0, 0]
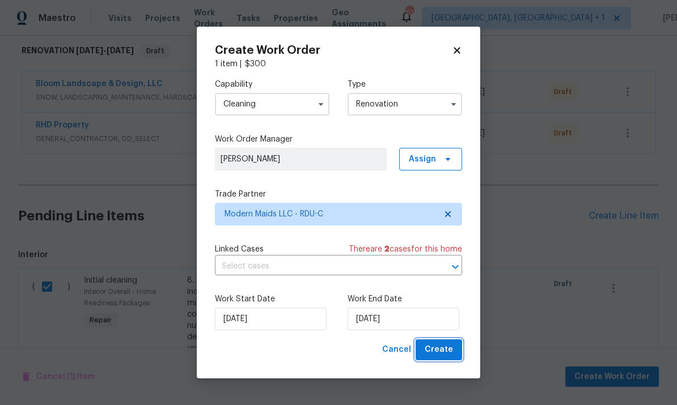
click at [450, 359] on button "Create" at bounding box center [438, 350] width 46 height 21
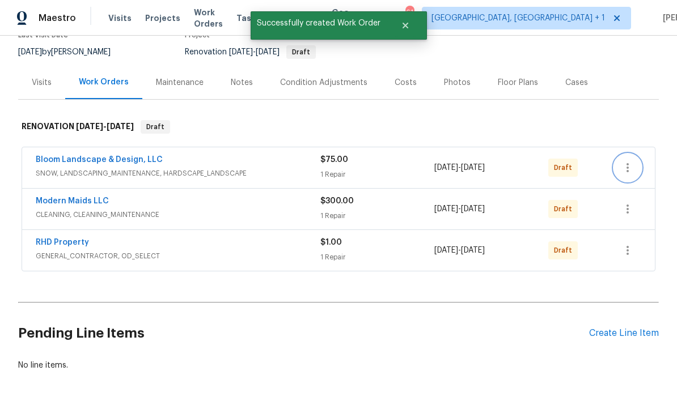
click at [630, 161] on icon "button" at bounding box center [628, 168] width 14 height 14
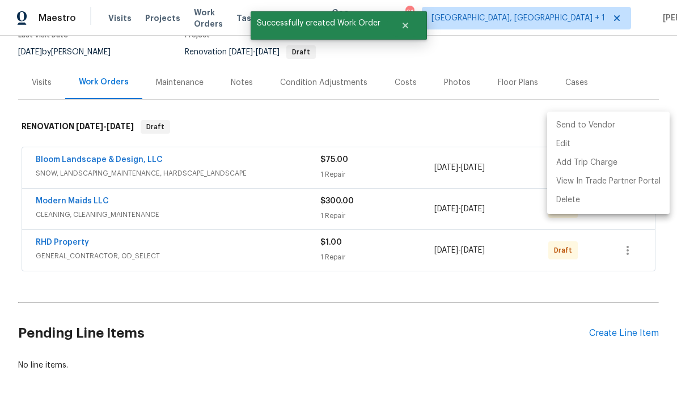
click at [588, 125] on li "Send to Vendor" at bounding box center [608, 125] width 122 height 19
click at [516, 302] on div at bounding box center [338, 202] width 677 height 405
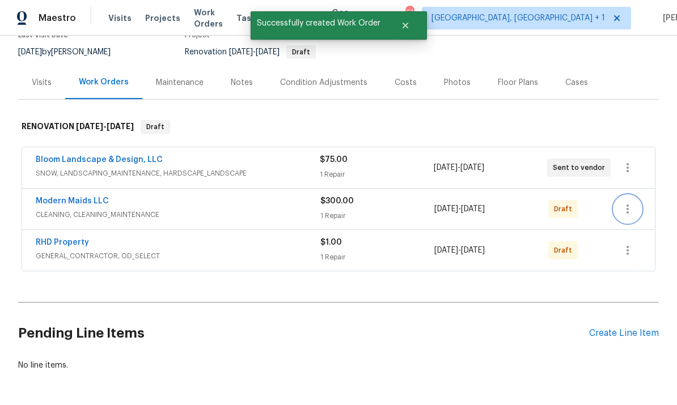
click at [626, 202] on icon "button" at bounding box center [628, 209] width 14 height 14
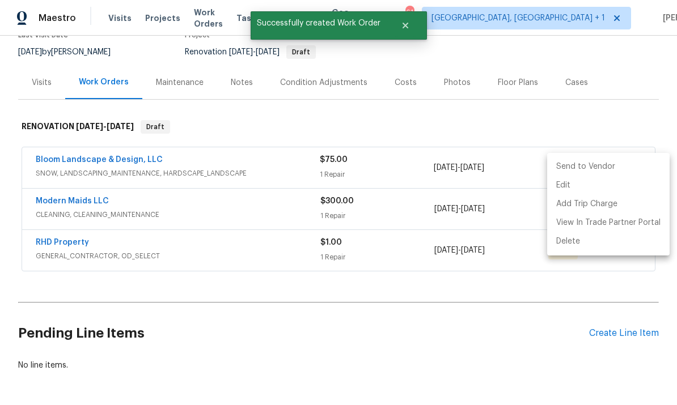
click at [581, 167] on li "Send to Vendor" at bounding box center [608, 167] width 122 height 19
click at [495, 302] on div at bounding box center [338, 202] width 677 height 405
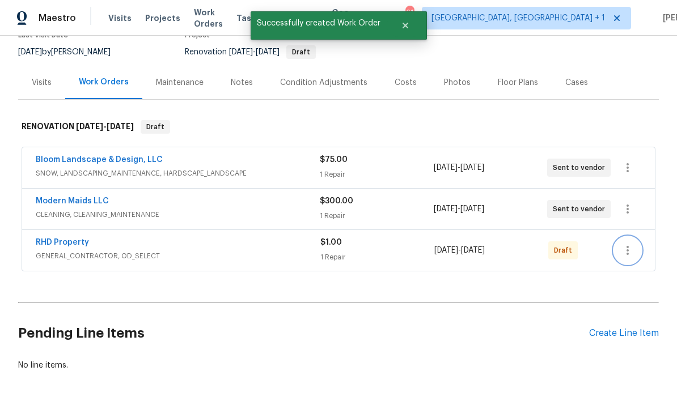
click at [627, 246] on icon "button" at bounding box center [627, 250] width 2 height 9
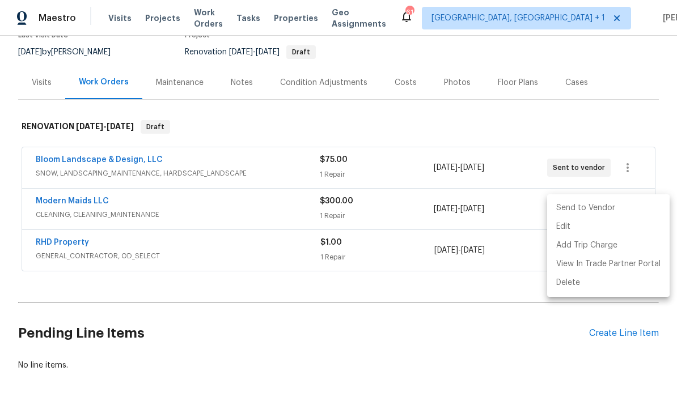
click at [575, 209] on li "Send to Vendor" at bounding box center [608, 208] width 122 height 19
click at [470, 316] on div at bounding box center [338, 202] width 677 height 405
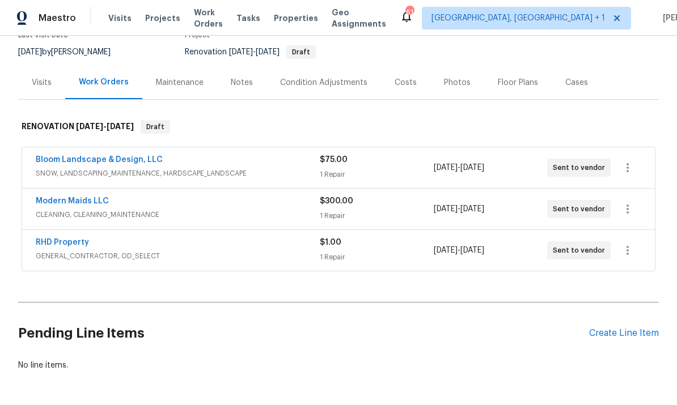
click at [60, 239] on link "RHD Property" at bounding box center [62, 243] width 53 height 8
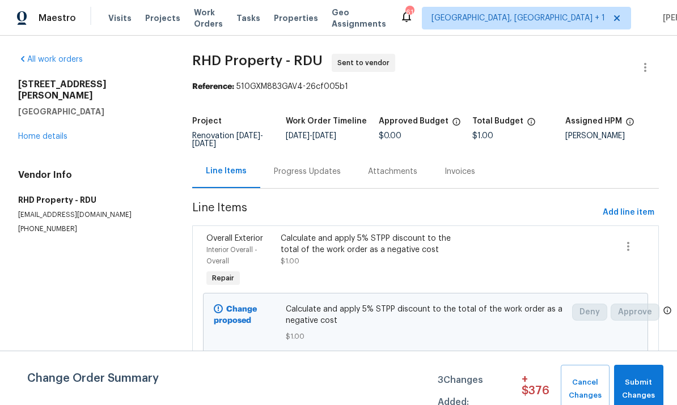
click at [40, 116] on div "705 Morton Farm Rd Holly Springs, NC 27540 Home details" at bounding box center [91, 110] width 147 height 63
click at [651, 392] on span "Submit Changes" at bounding box center [639, 389] width 38 height 26
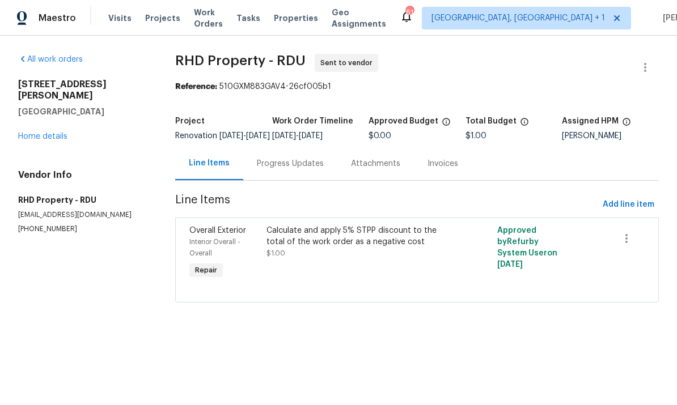
click at [56, 133] on link "Home details" at bounding box center [42, 137] width 49 height 8
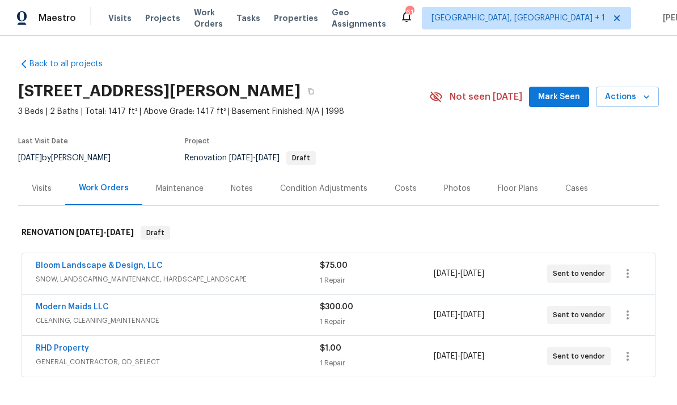
click at [86, 311] on link "Modern Maids LLC" at bounding box center [72, 307] width 73 height 8
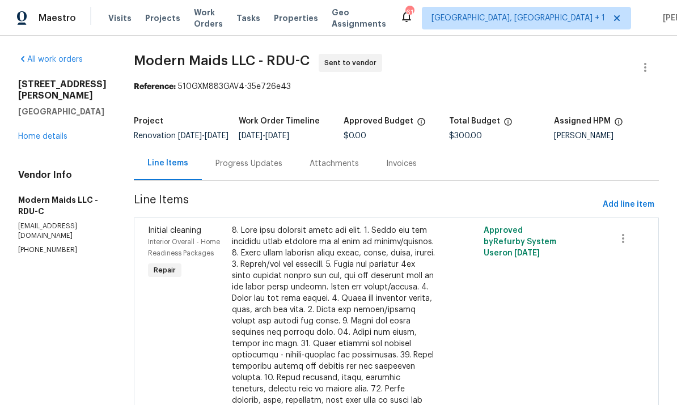
click at [272, 169] on div "Progress Updates" at bounding box center [248, 163] width 67 height 11
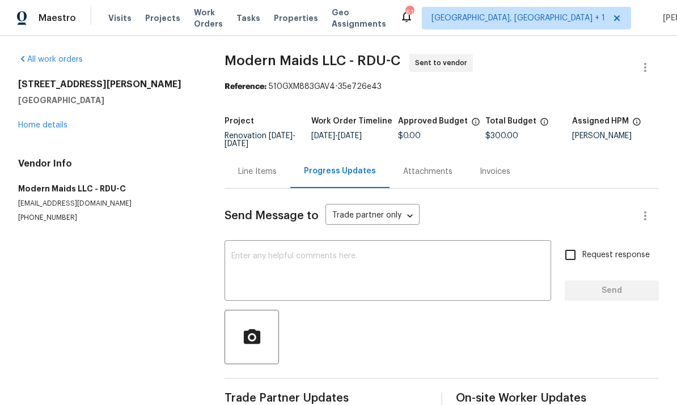
click at [265, 263] on textarea at bounding box center [387, 272] width 313 height 40
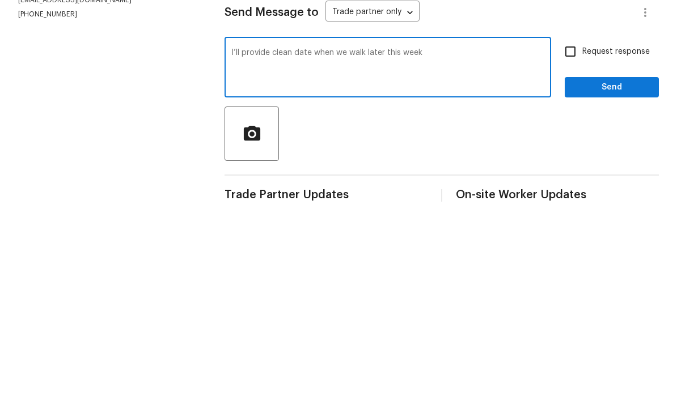
type textarea "I’ll provide clean date when we walk later this week"
click at [574, 243] on input "Request response" at bounding box center [570, 255] width 24 height 24
checkbox input "true"
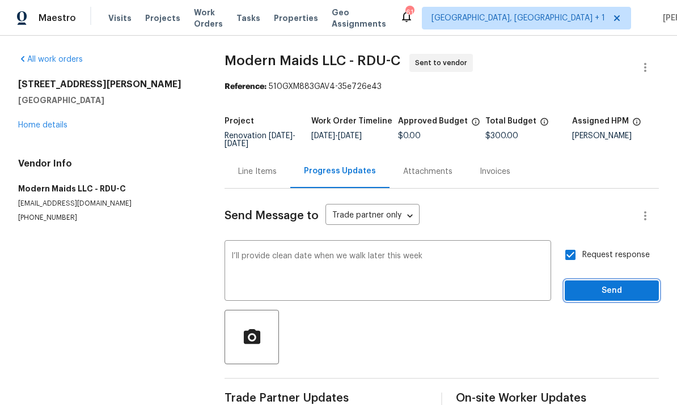
click at [615, 284] on span "Send" at bounding box center [612, 291] width 76 height 14
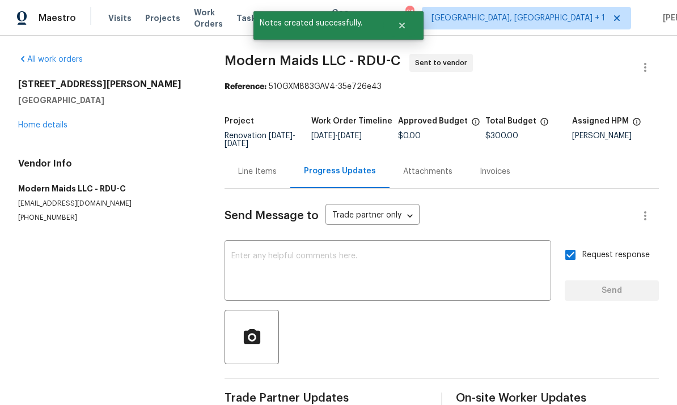
click at [57, 121] on link "Home details" at bounding box center [42, 125] width 49 height 8
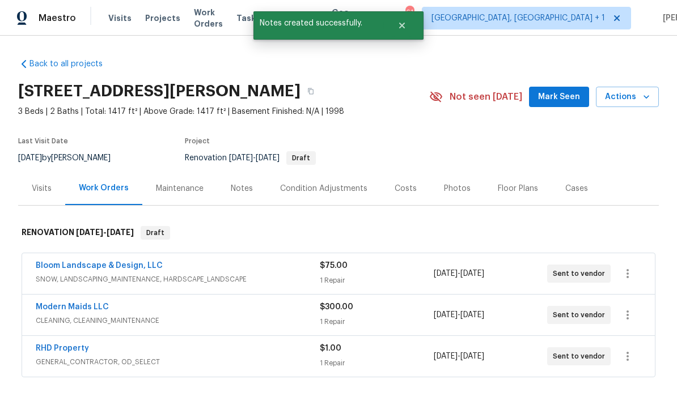
click at [122, 262] on link "Bloom Landscape & Design, LLC" at bounding box center [99, 266] width 127 height 8
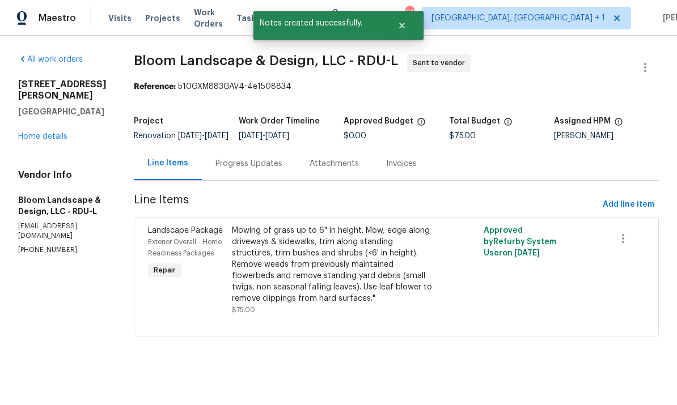
click at [255, 169] on div "Progress Updates" at bounding box center [248, 163] width 67 height 11
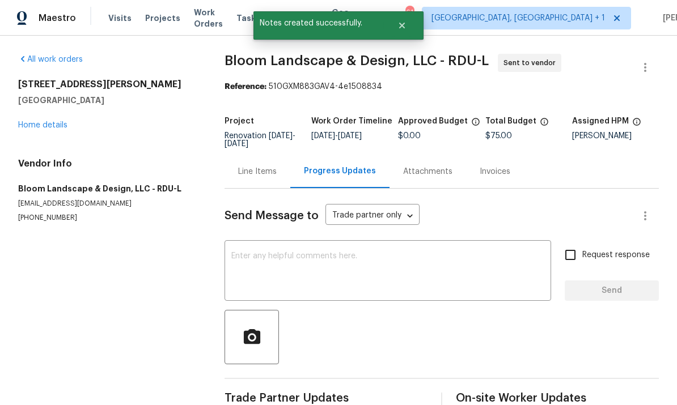
click at [307, 259] on textarea at bounding box center [387, 272] width 313 height 40
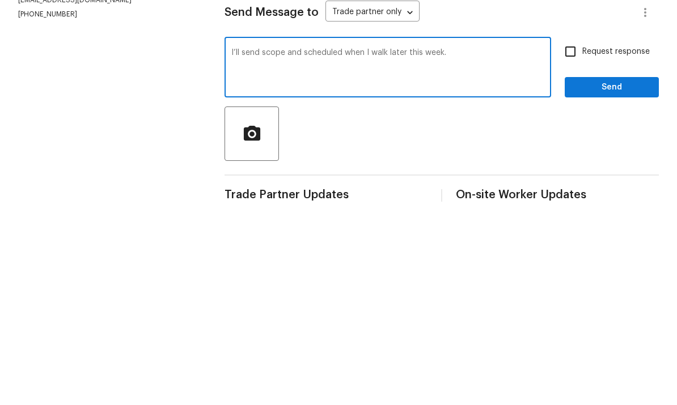
type textarea "I’ll send scope and scheduled when I walk later this week."
click at [571, 243] on input "Request response" at bounding box center [570, 255] width 24 height 24
checkbox input "true"
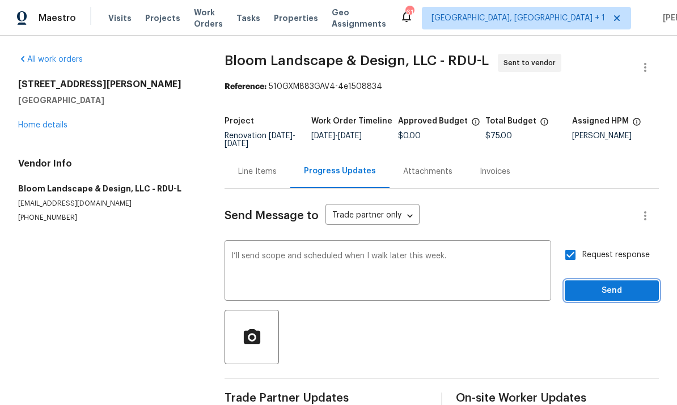
click at [630, 284] on span "Send" at bounding box center [612, 291] width 76 height 14
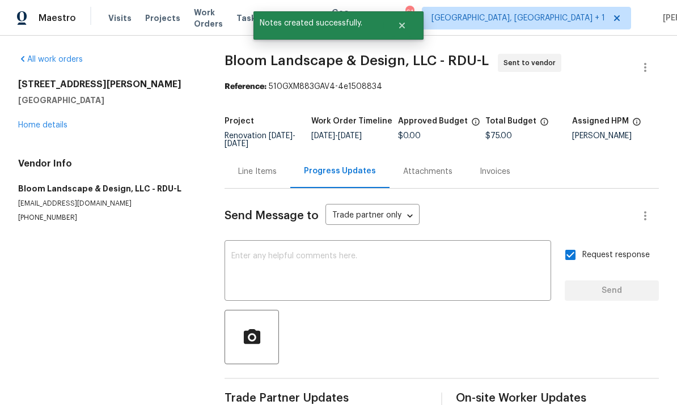
click at [54, 121] on link "Home details" at bounding box center [42, 125] width 49 height 8
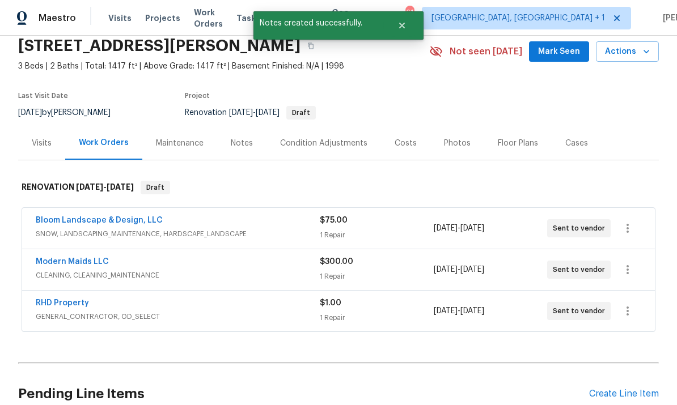
scroll to position [61, 0]
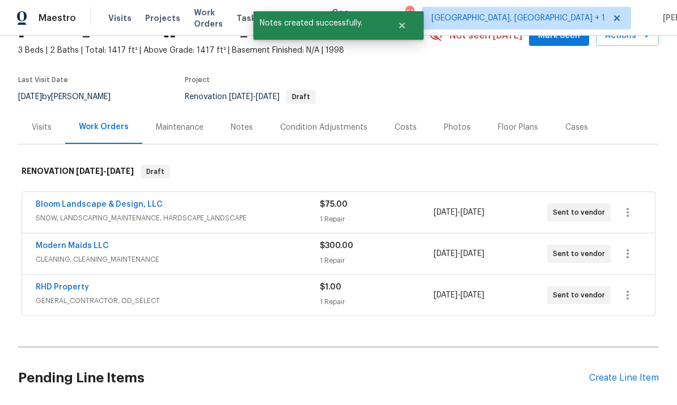
click at [74, 283] on link "RHD Property" at bounding box center [62, 287] width 53 height 8
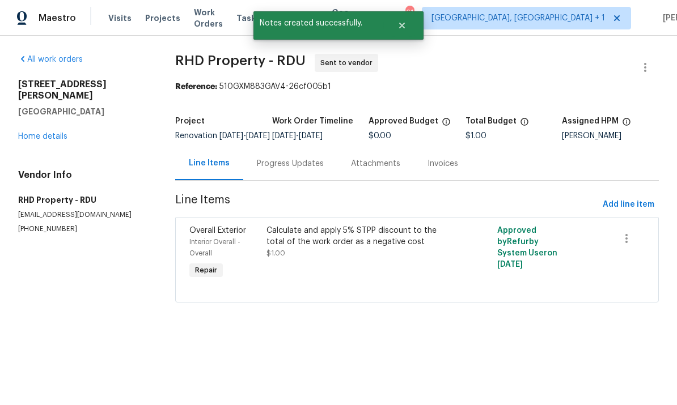
click at [280, 169] on div "Progress Updates" at bounding box center [290, 163] width 67 height 11
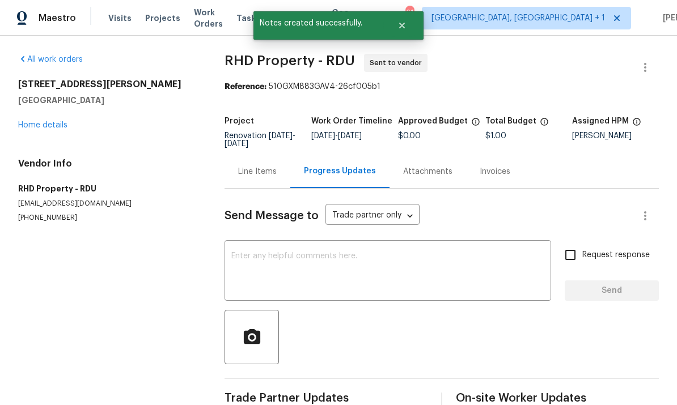
click at [277, 255] on textarea at bounding box center [387, 272] width 313 height 40
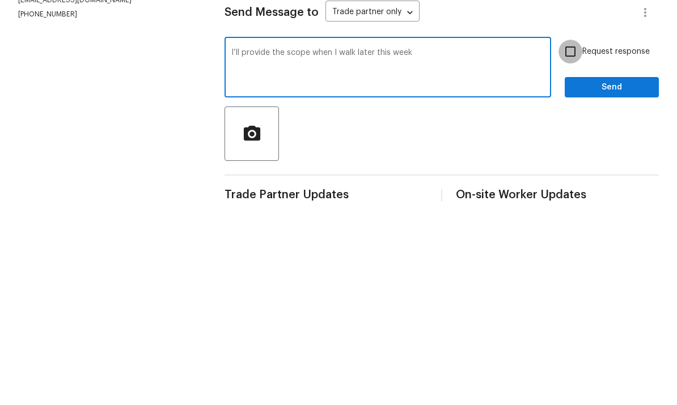
type textarea "I’ll provide the scope when I walk later this week"
click at [578, 243] on input "Request response" at bounding box center [570, 255] width 24 height 24
checkbox input "true"
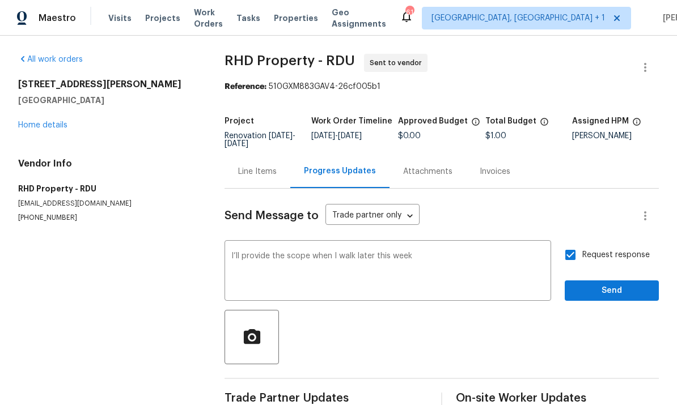
click at [614, 253] on div "Request response Send" at bounding box center [612, 272] width 94 height 58
click at [613, 284] on span "Send" at bounding box center [612, 291] width 76 height 14
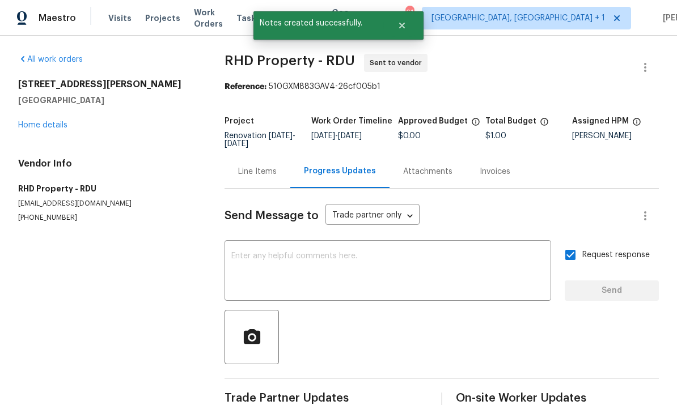
click at [57, 121] on link "Home details" at bounding box center [42, 125] width 49 height 8
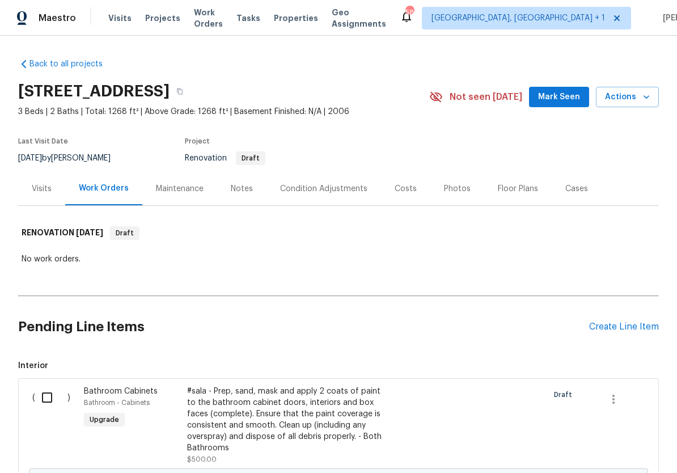
click at [253, 188] on div "Notes" at bounding box center [241, 188] width 49 height 33
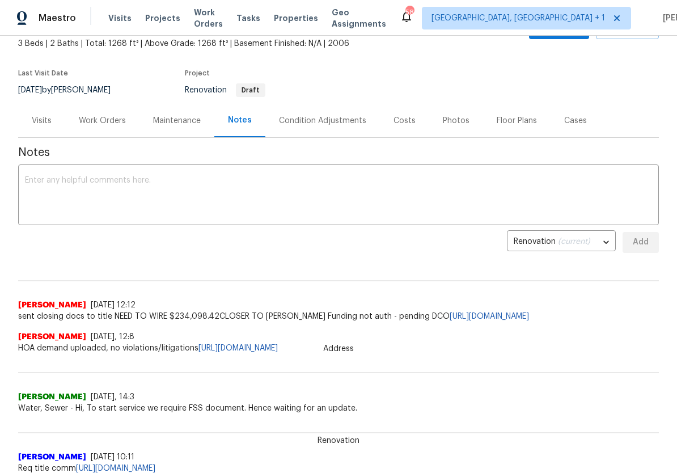
scroll to position [65, 0]
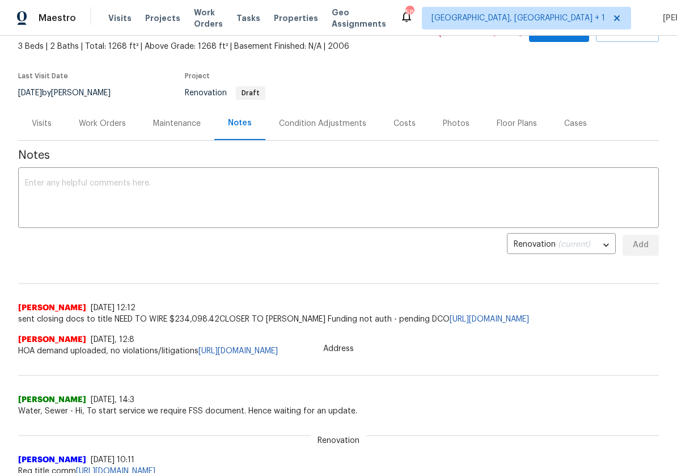
click at [103, 130] on div "Work Orders" at bounding box center [102, 123] width 74 height 33
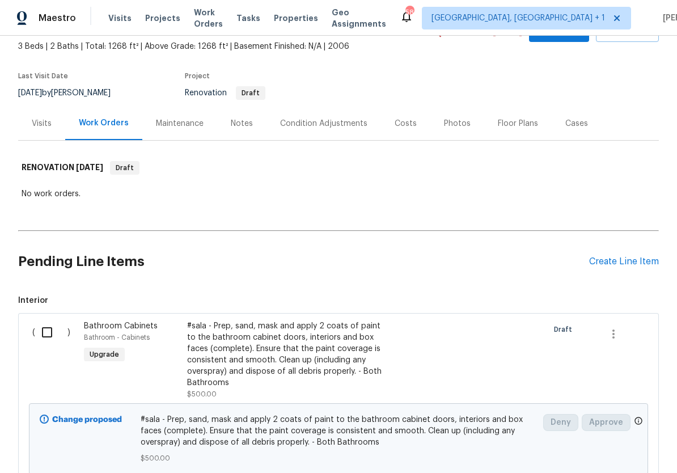
scroll to position [49, 0]
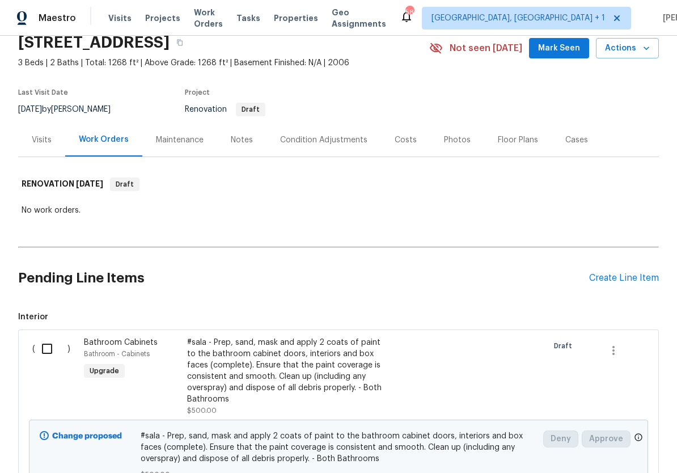
click at [624, 279] on div "Create Line Item" at bounding box center [624, 278] width 70 height 11
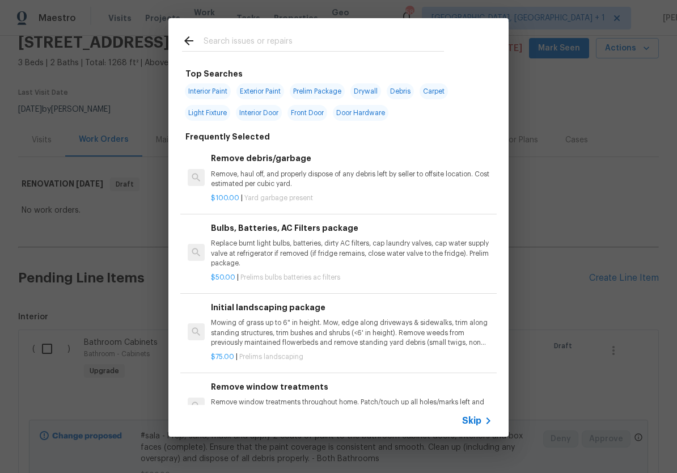
click at [582, 169] on div "Top Searches Interior Paint Exterior Paint Prelim Package Drywall Debris Carpet…" at bounding box center [338, 227] width 677 height 455
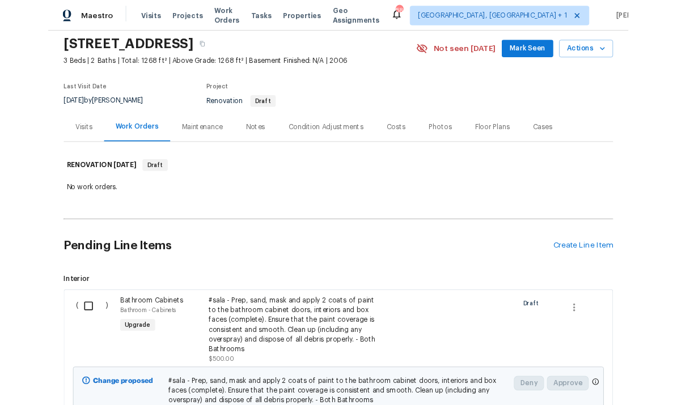
scroll to position [5, 0]
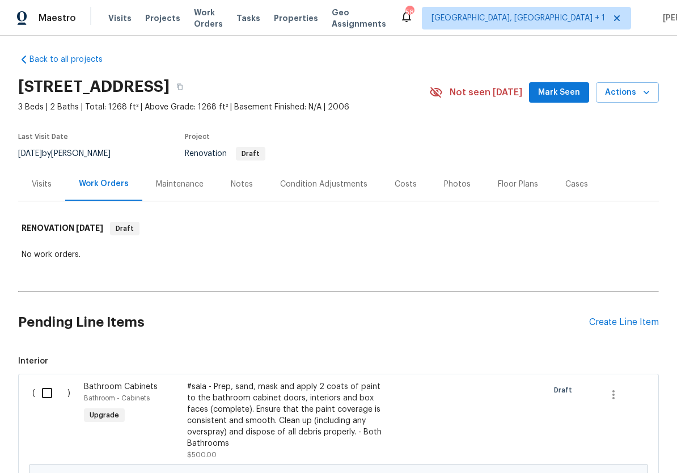
click at [245, 183] on div "Notes" at bounding box center [242, 184] width 22 height 11
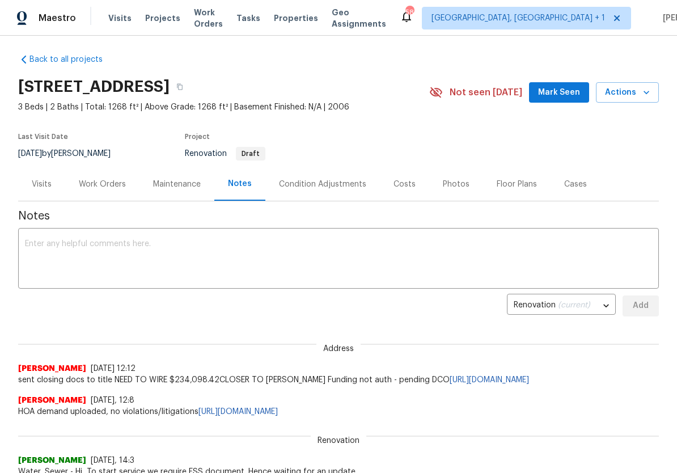
click at [102, 185] on div "Work Orders" at bounding box center [102, 184] width 47 height 11
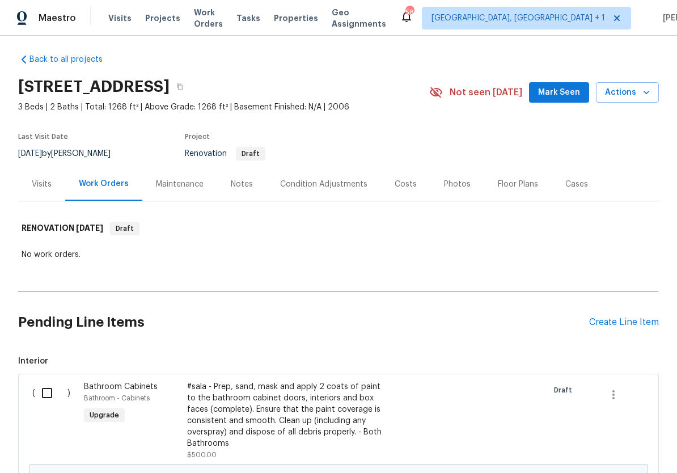
click at [621, 321] on div "Create Line Item" at bounding box center [624, 322] width 70 height 11
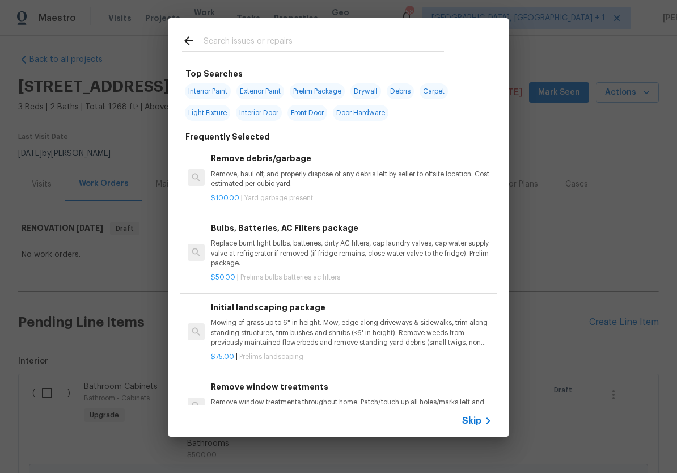
click at [247, 43] on input "text" at bounding box center [323, 42] width 240 height 17
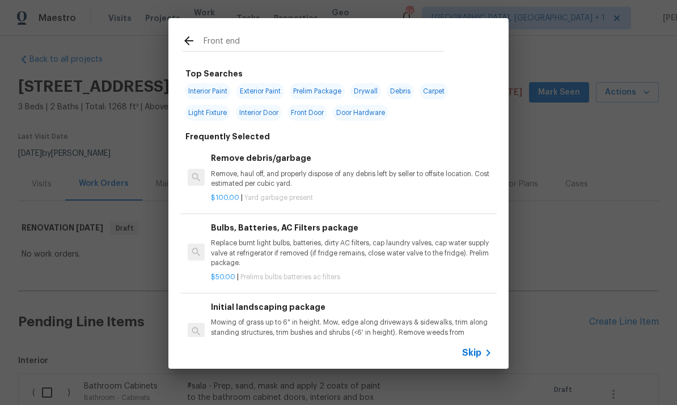
type input "Front end"
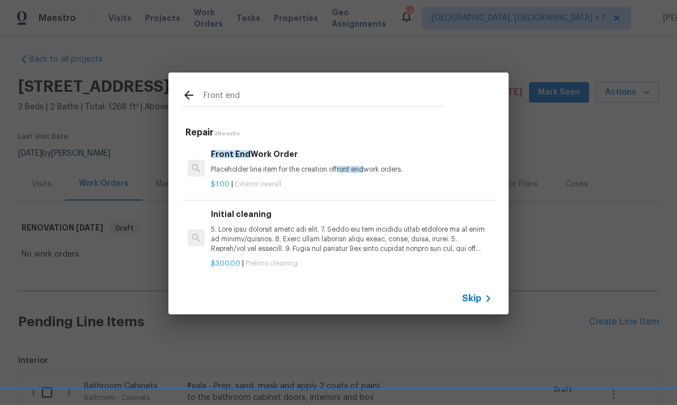
click at [268, 161] on div "Front End Work Order Placeholder line item for the creation of front end work o…" at bounding box center [351, 161] width 281 height 27
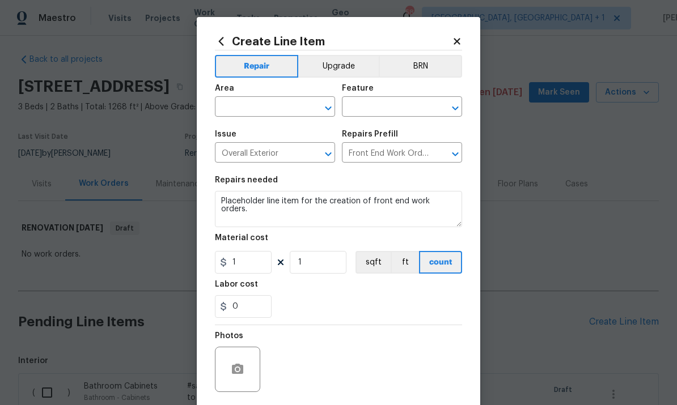
click at [453, 44] on icon at bounding box center [457, 41] width 10 height 10
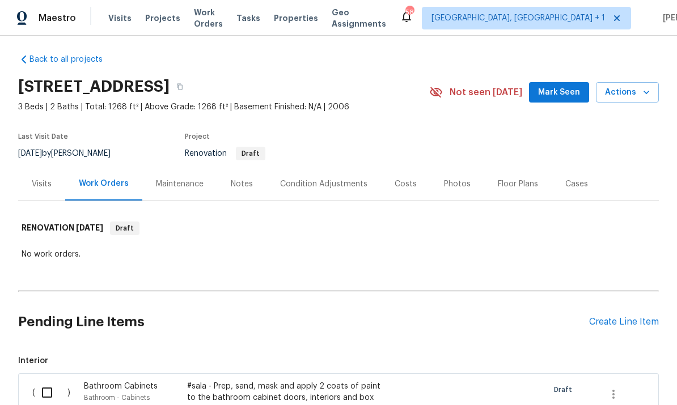
click at [612, 323] on div "Create Line Item" at bounding box center [624, 322] width 70 height 11
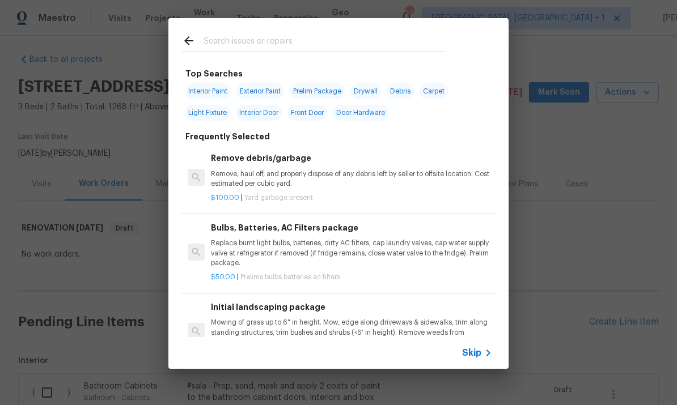
click at [262, 50] on input "text" at bounding box center [323, 42] width 240 height 17
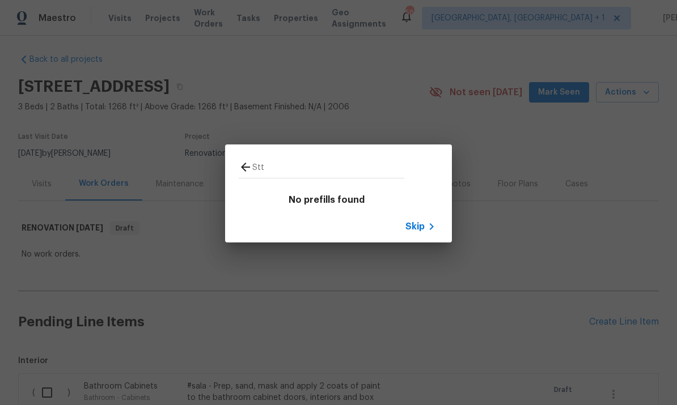
click at [280, 169] on input "Stt" at bounding box center [328, 168] width 152 height 17
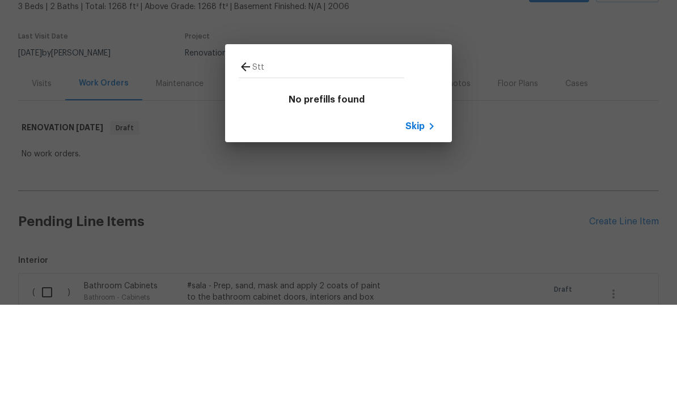
type input "Sttp"
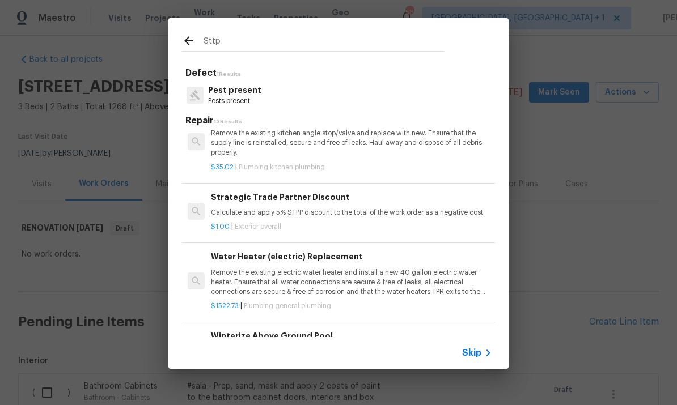
scroll to position [462, 0]
click at [353, 208] on p "Calculate and apply 5% STPP discount to the total of the work order as a negati…" at bounding box center [351, 213] width 281 height 10
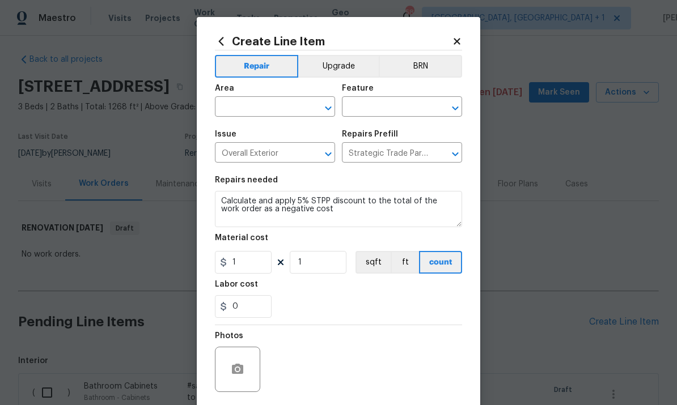
click at [273, 117] on input "text" at bounding box center [259, 108] width 88 height 18
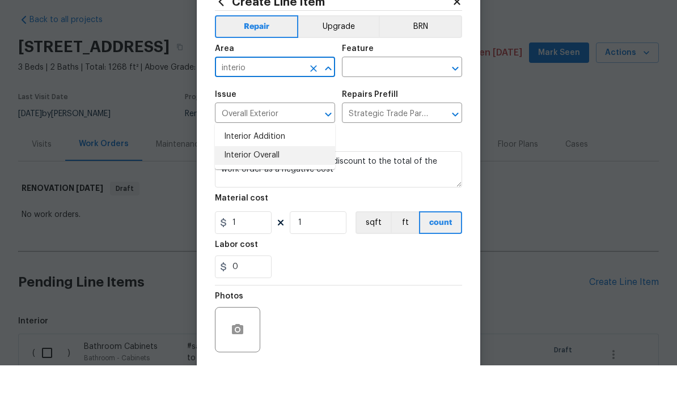
click at [266, 186] on li "Interior Overall" at bounding box center [275, 195] width 120 height 19
type input "Interior Overall"
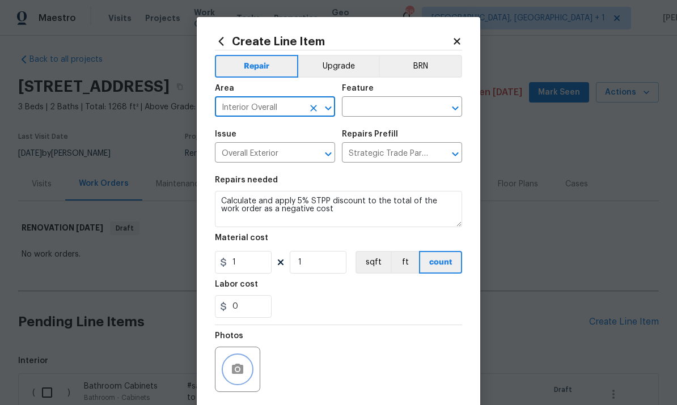
click at [248, 371] on button "button" at bounding box center [237, 369] width 27 height 27
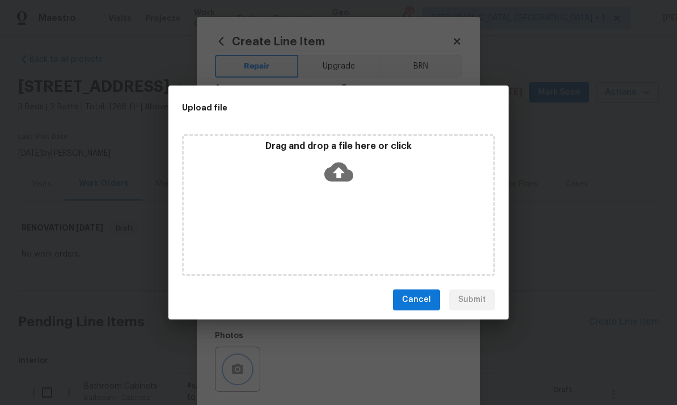
click at [579, 202] on div "Upload file Drag and drop a file here or click Cancel Submit" at bounding box center [338, 202] width 677 height 405
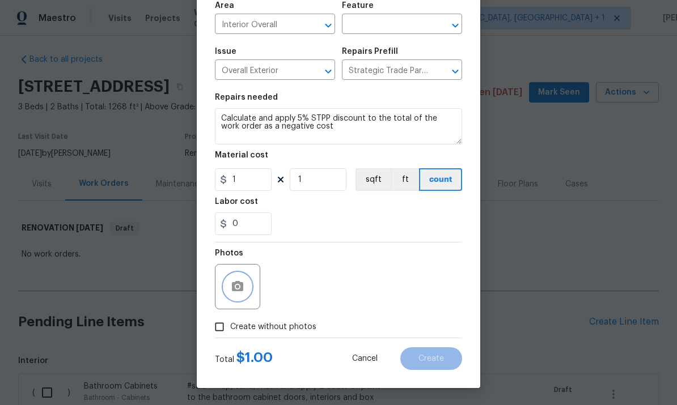
scroll to position [85, 0]
click at [223, 333] on input "Create without photos" at bounding box center [220, 327] width 22 height 22
checkbox input "true"
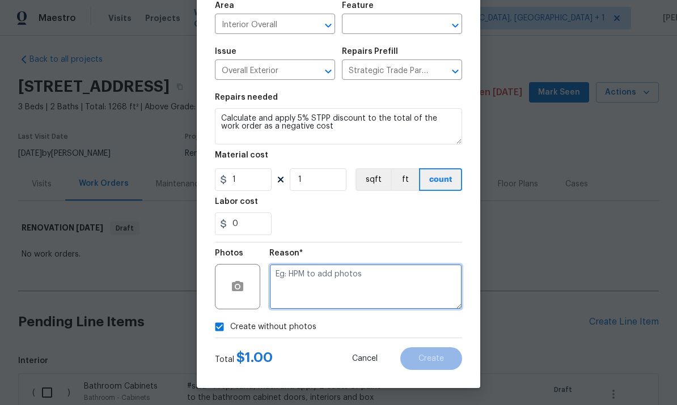
click at [317, 282] on textarea at bounding box center [365, 286] width 193 height 45
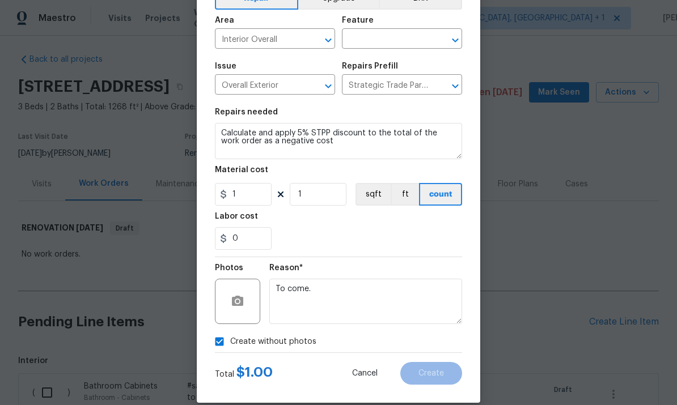
scroll to position [69, 0]
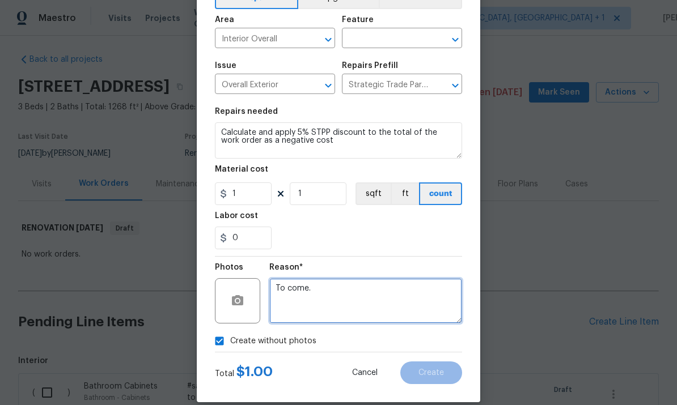
type textarea "To come."
click at [379, 41] on input "text" at bounding box center [386, 40] width 88 height 18
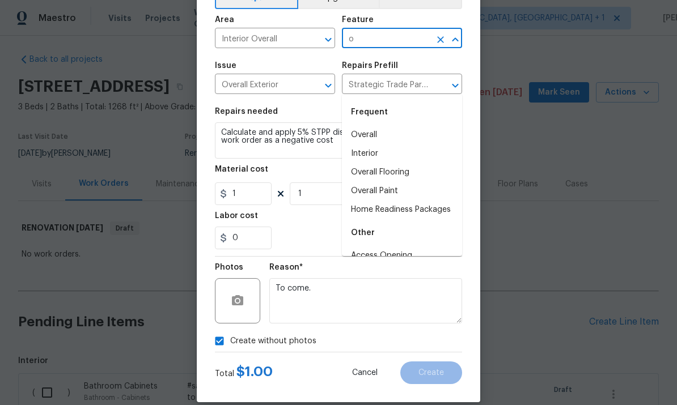
click at [370, 126] on li "Overall" at bounding box center [402, 135] width 120 height 19
type input "Overall"
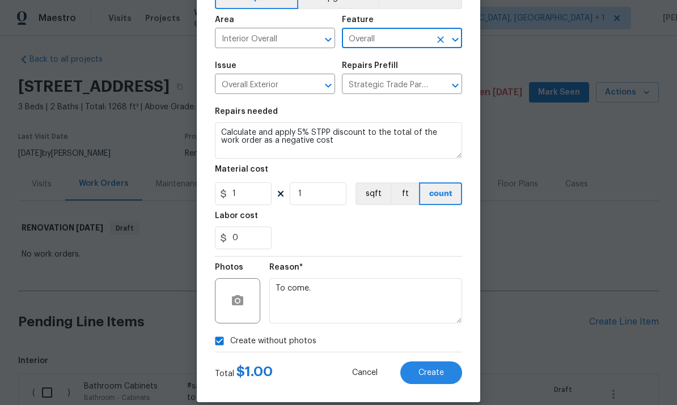
click at [438, 374] on span "Create" at bounding box center [431, 373] width 26 height 9
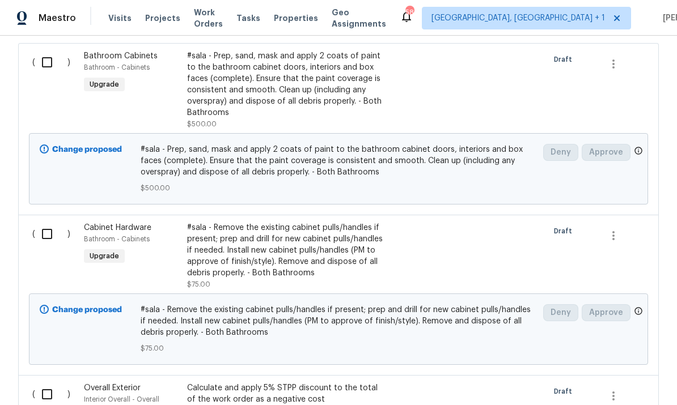
scroll to position [258, 0]
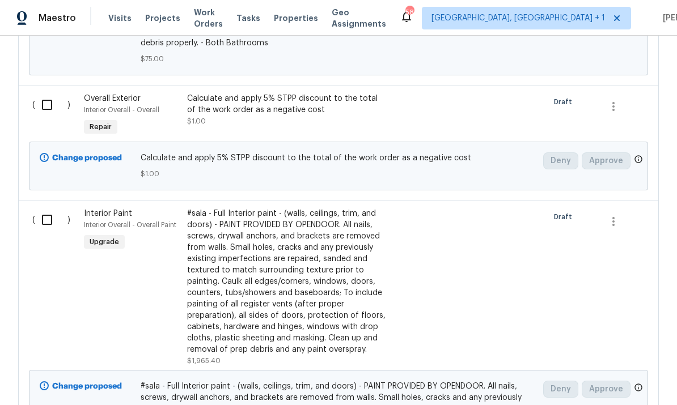
scroll to position [629, 0]
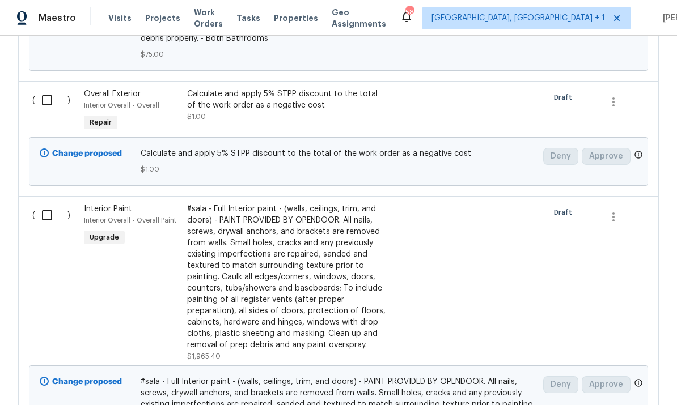
click at [41, 95] on input "checkbox" at bounding box center [51, 100] width 32 height 24
checkbox input "true"
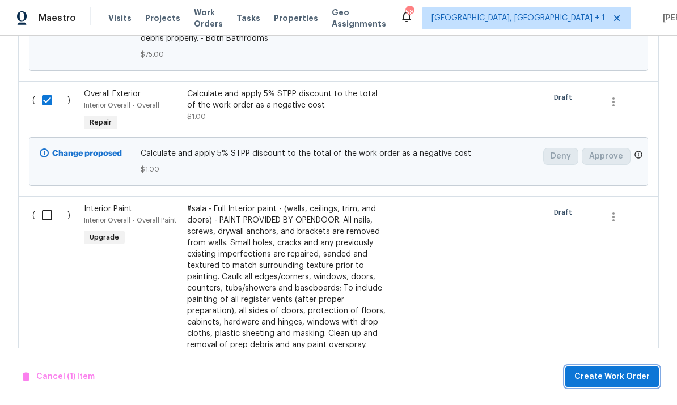
click at [618, 375] on span "Create Work Order" at bounding box center [611, 377] width 75 height 14
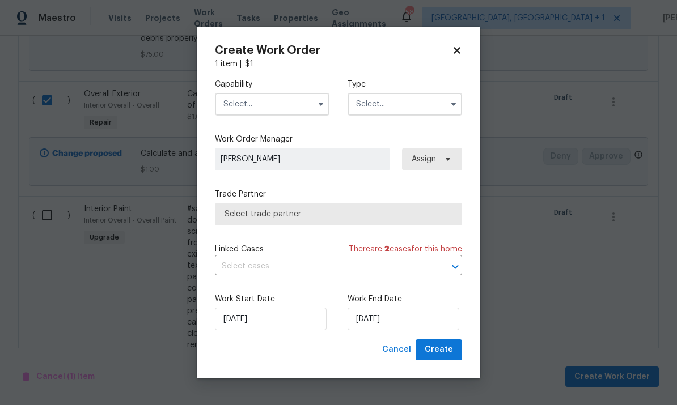
click at [295, 104] on input "text" at bounding box center [272, 104] width 115 height 23
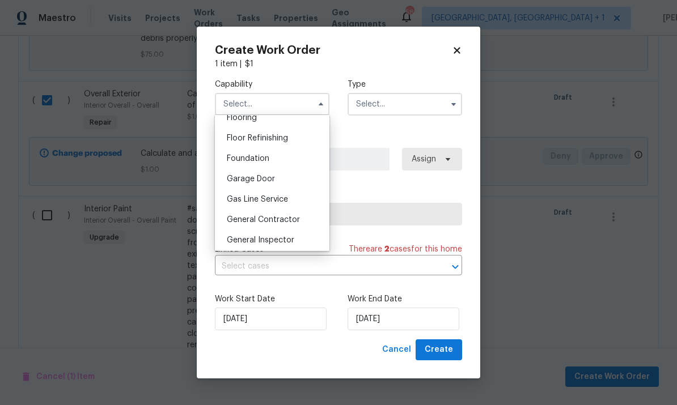
scroll to position [455, 0]
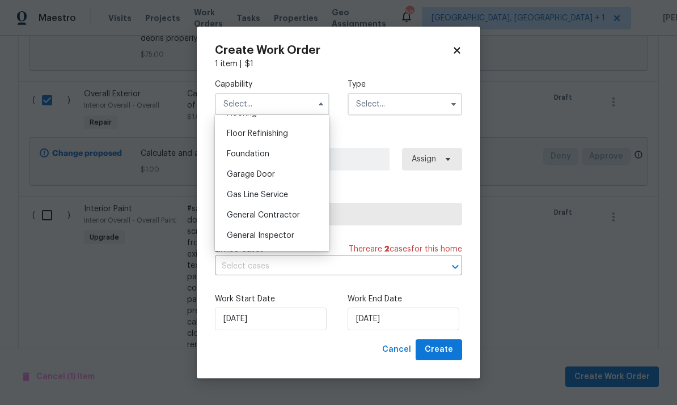
click at [297, 220] on div "General Contractor" at bounding box center [272, 215] width 109 height 20
type input "General Contractor"
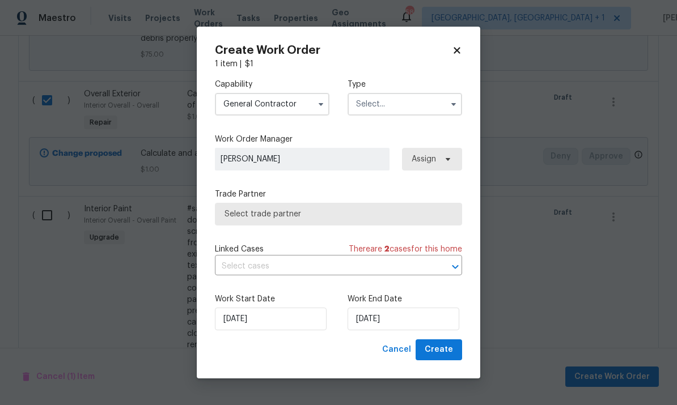
click at [447, 106] on button "button" at bounding box center [454, 104] width 14 height 14
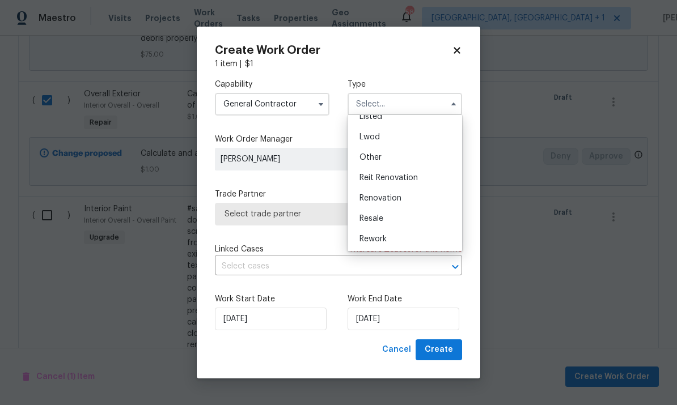
scroll to position [115, 0]
click at [410, 196] on div "Renovation" at bounding box center [404, 197] width 109 height 20
type input "Renovation"
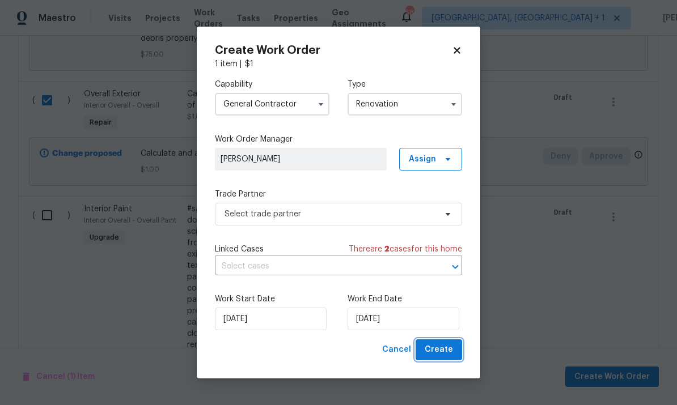
click at [455, 358] on button "Create" at bounding box center [438, 350] width 46 height 21
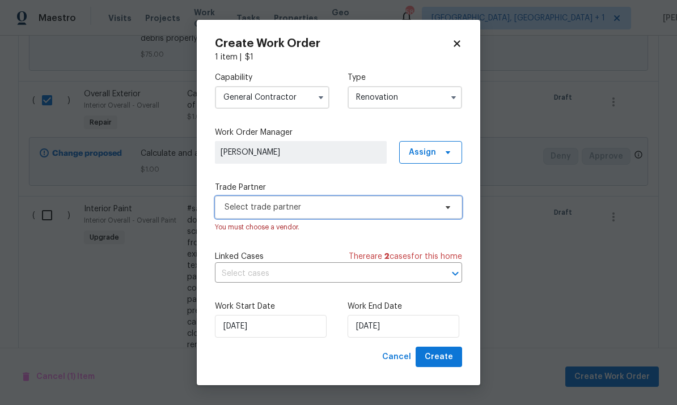
click at [448, 209] on icon at bounding box center [447, 207] width 9 height 9
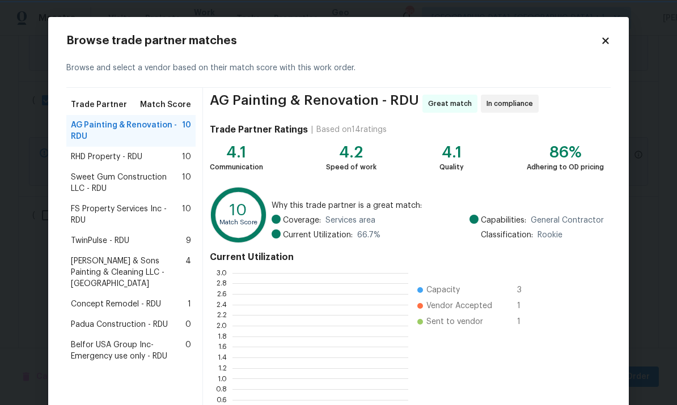
scroll to position [159, 176]
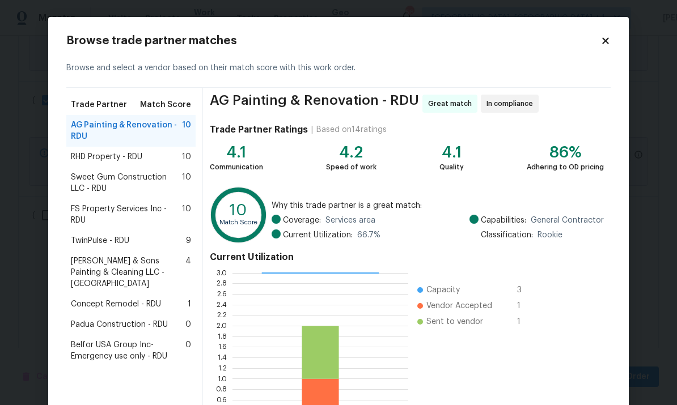
click at [154, 319] on span "Padua Construction - RDU" at bounding box center [119, 324] width 97 height 11
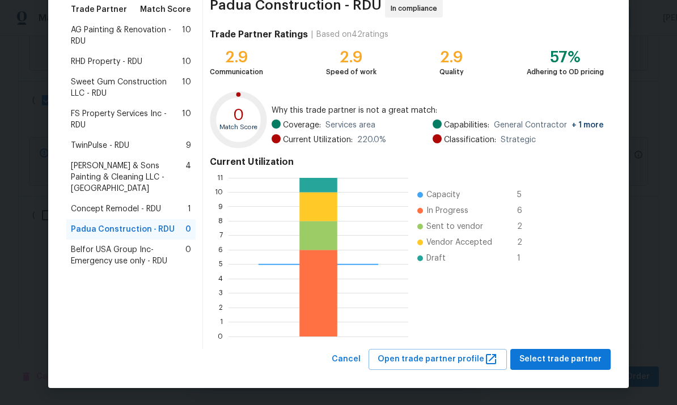
scroll to position [95, 0]
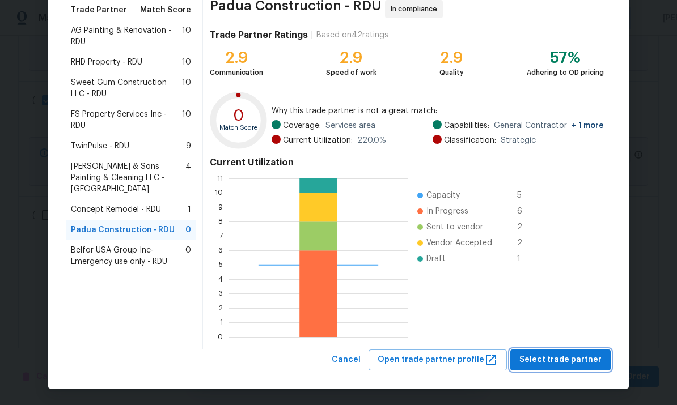
click at [570, 359] on span "Select trade partner" at bounding box center [560, 360] width 82 height 14
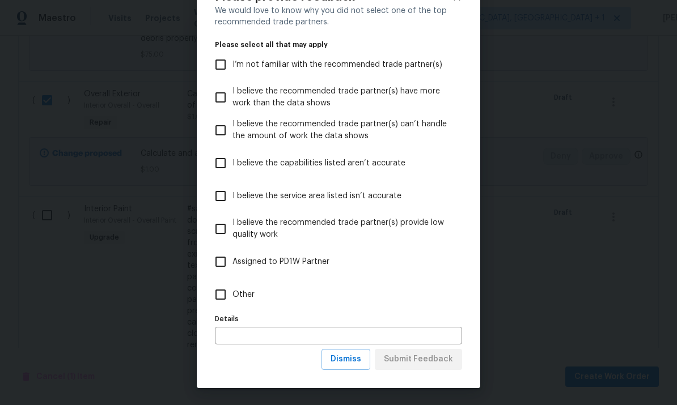
scroll to position [44, 0]
click at [359, 363] on span "Dismiss" at bounding box center [345, 360] width 31 height 14
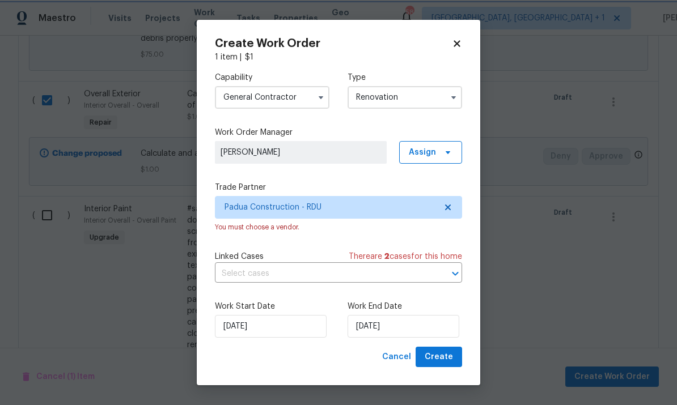
scroll to position [0, 0]
click at [427, 326] on input "[DATE]" at bounding box center [403, 326] width 112 height 23
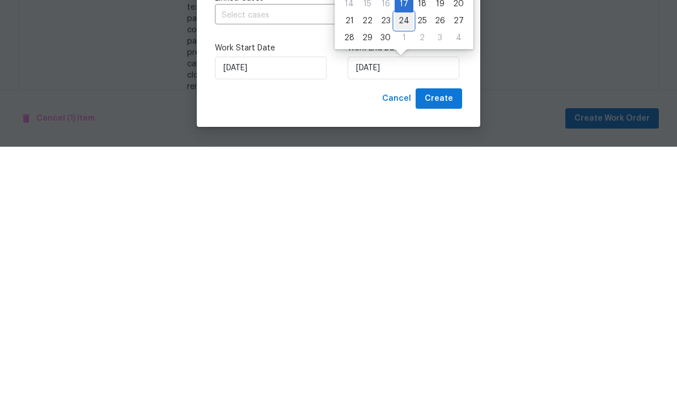
click at [406, 272] on div "24" at bounding box center [404, 280] width 19 height 16
type input "[DATE]"
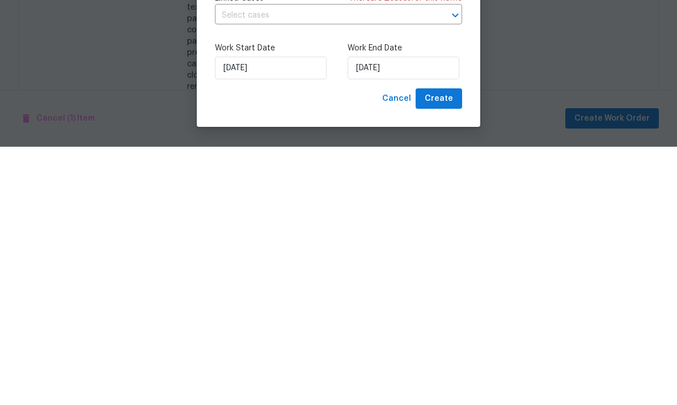
scroll to position [43, 0]
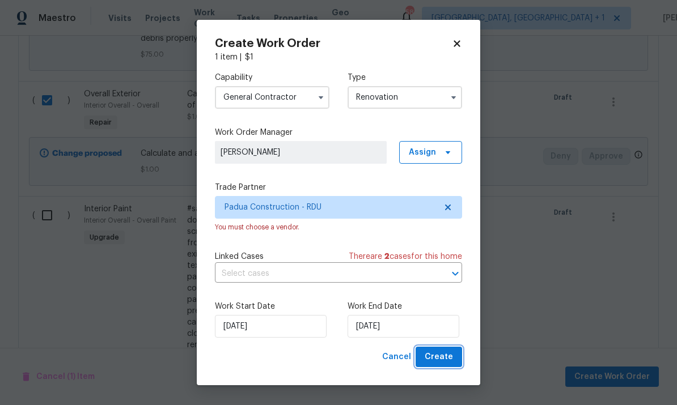
click at [452, 358] on span "Create" at bounding box center [439, 357] width 28 height 14
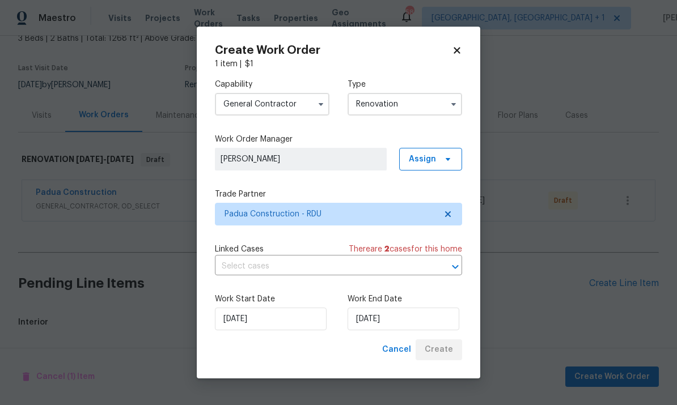
scroll to position [30, 0]
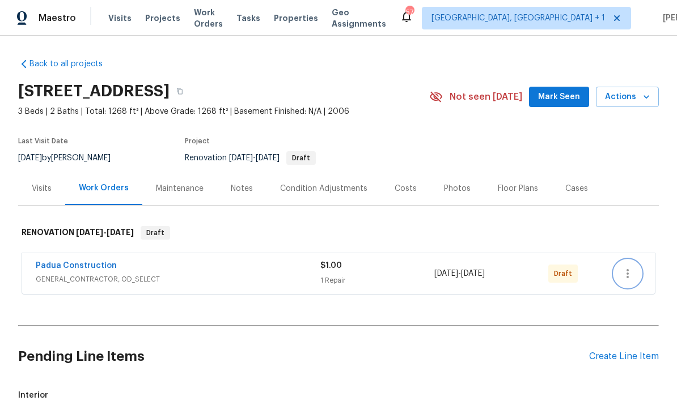
click at [633, 272] on icon "button" at bounding box center [628, 274] width 14 height 14
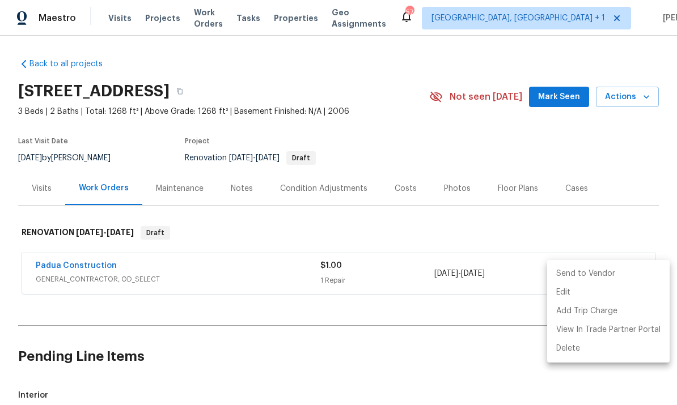
click at [584, 278] on li "Send to Vendor" at bounding box center [608, 274] width 122 height 19
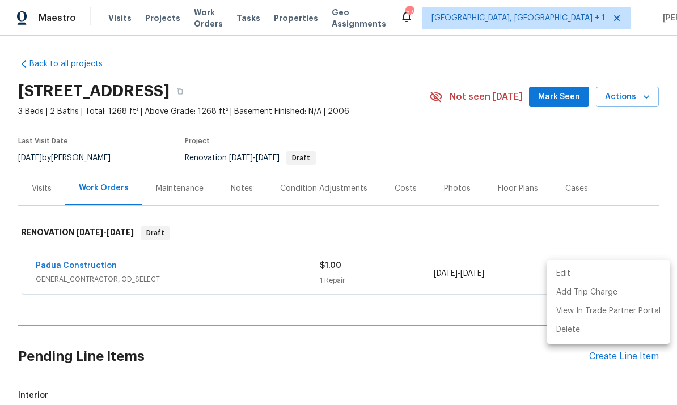
click at [357, 343] on div at bounding box center [338, 202] width 677 height 405
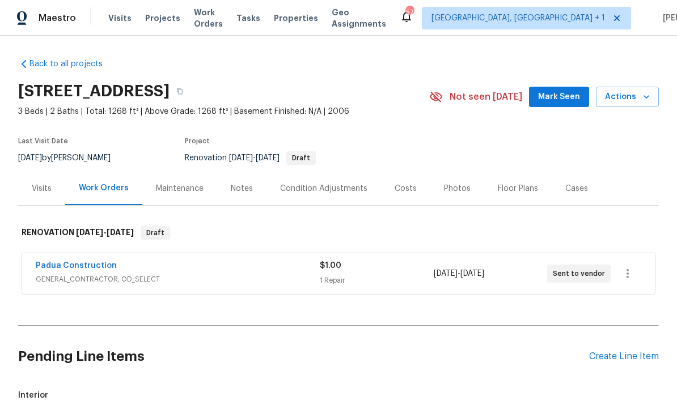
click at [90, 262] on link "Padua Construction" at bounding box center [76, 266] width 81 height 8
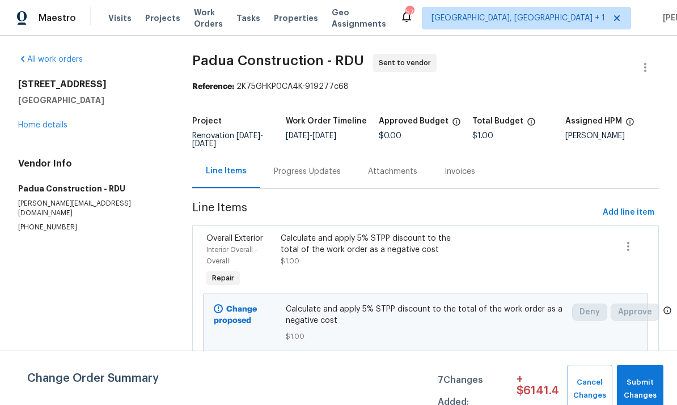
click at [307, 173] on div "Progress Updates" at bounding box center [307, 171] width 67 height 11
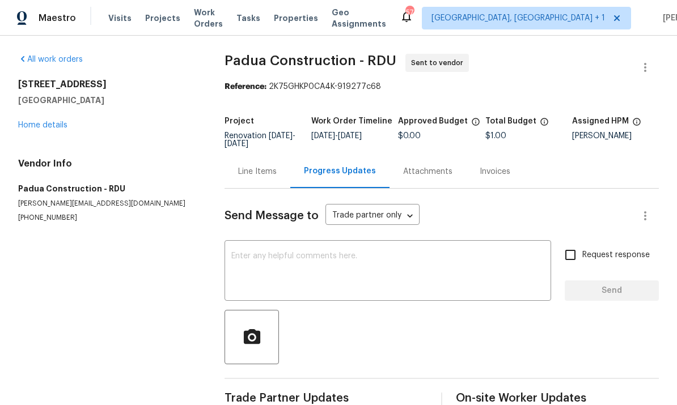
click at [277, 260] on textarea at bounding box center [387, 272] width 313 height 40
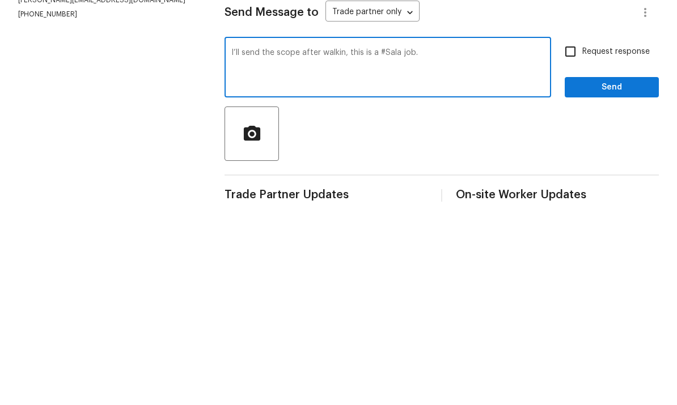
scroll to position [24, 0]
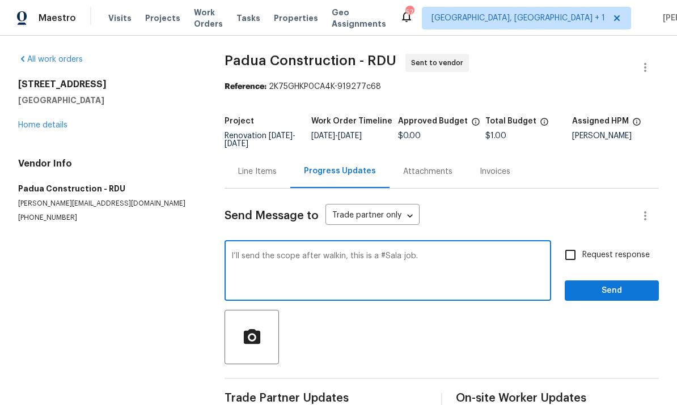
click at [344, 252] on textarea "I’ll send the scope after walkin, this is a #Sala job." at bounding box center [387, 272] width 313 height 40
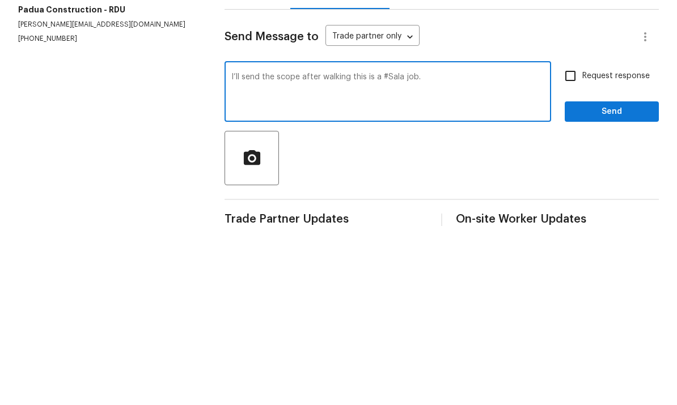
click at [459, 252] on textarea "I’ll send the scope after walking this is a #Sala job." at bounding box center [387, 272] width 313 height 40
type textarea "I’ll send the scope after walking this is a #Sala job."
click at [573, 243] on input "Request response" at bounding box center [570, 255] width 24 height 24
checkbox input "true"
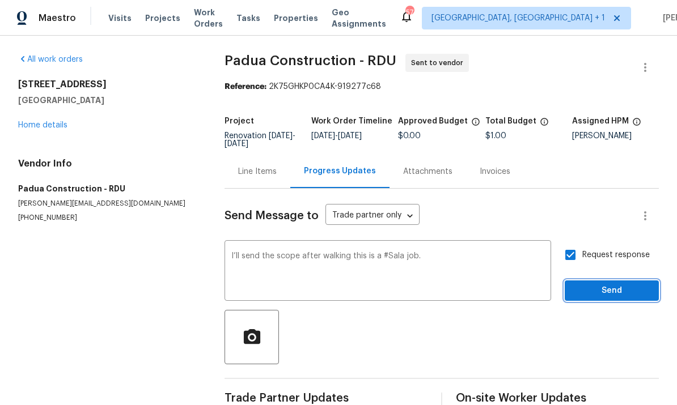
click at [625, 281] on button "Send" at bounding box center [612, 291] width 94 height 21
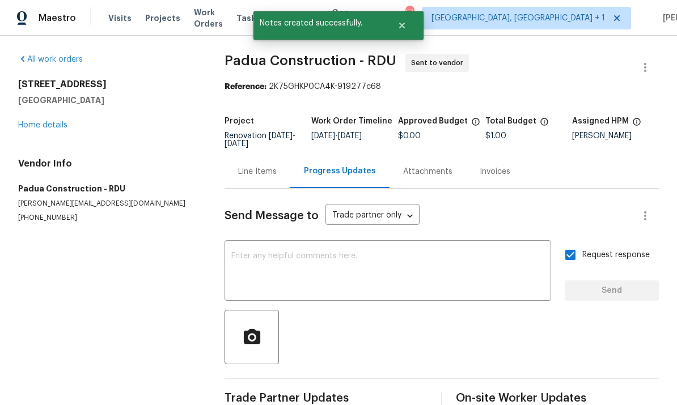
click at [58, 121] on link "Home details" at bounding box center [42, 125] width 49 height 8
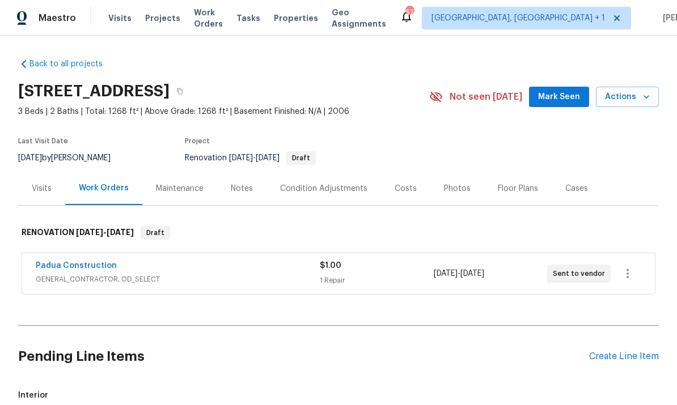
scroll to position [-1, 0]
